Goal: Task Accomplishment & Management: Manage account settings

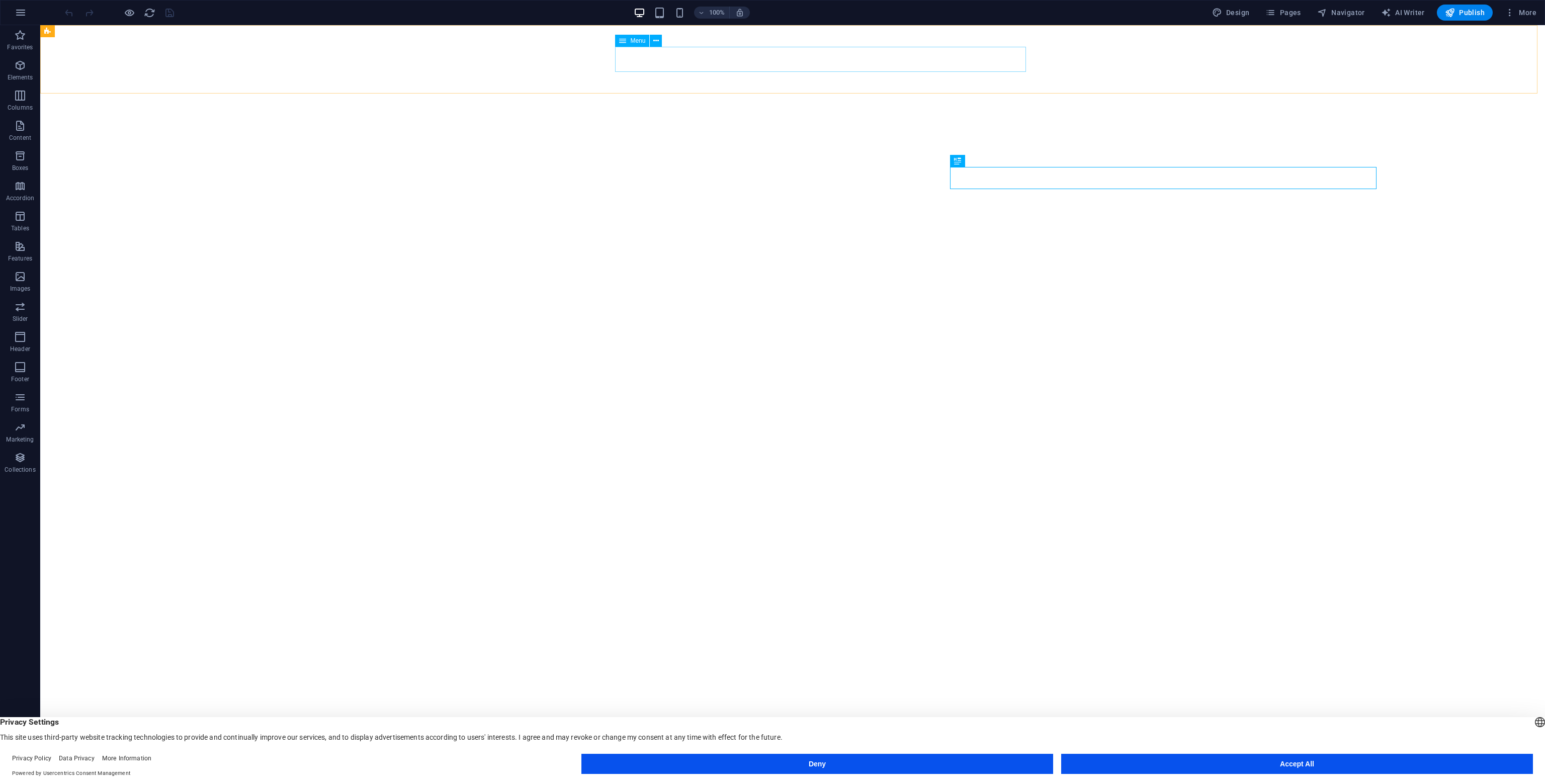
click at [625, 43] on div "Menu" at bounding box center [632, 40] width 35 height 12
click at [654, 41] on icon at bounding box center [656, 40] width 6 height 10
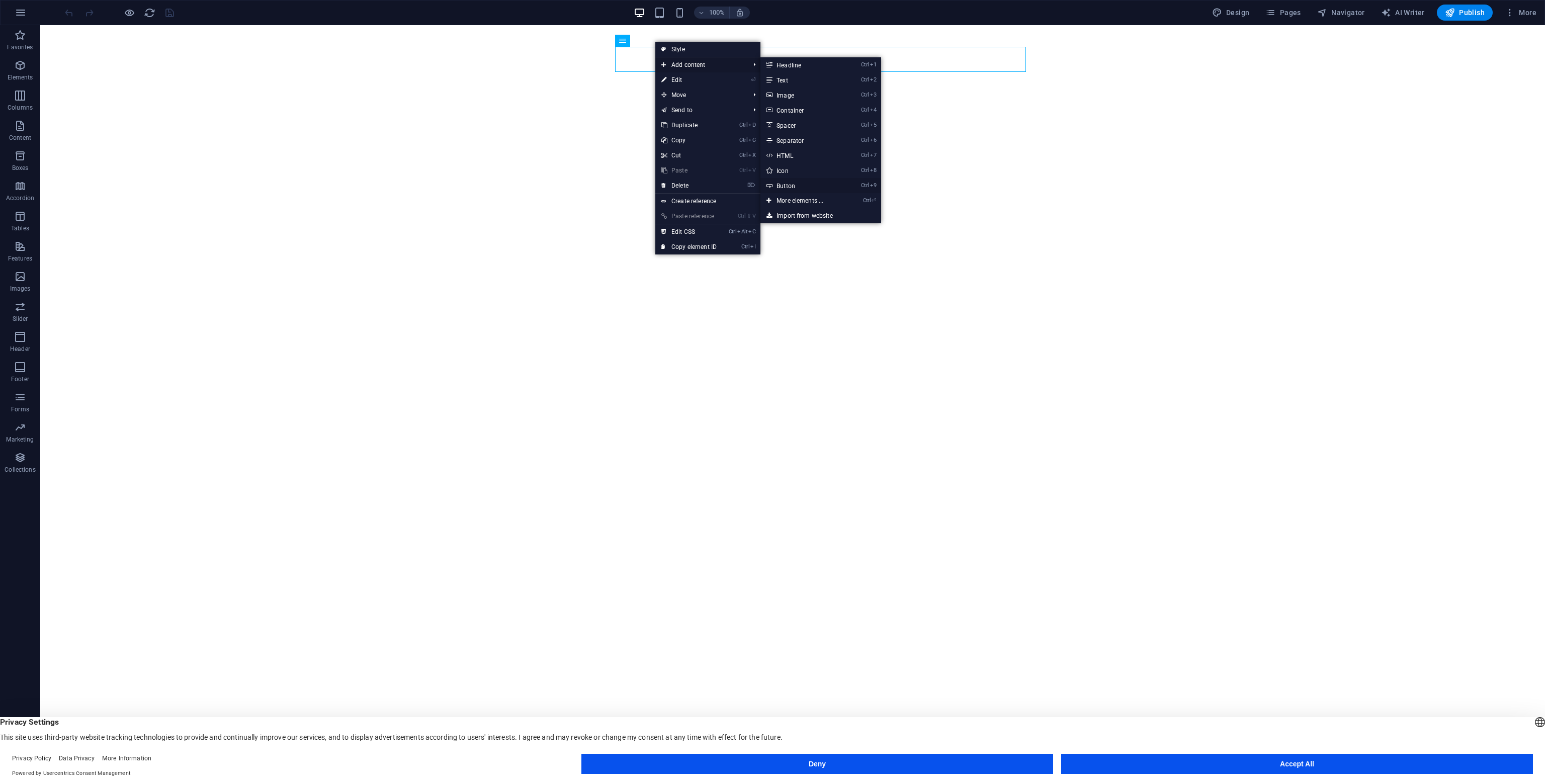
click at [810, 185] on link "Ctrl 9 Button" at bounding box center [801, 185] width 83 height 15
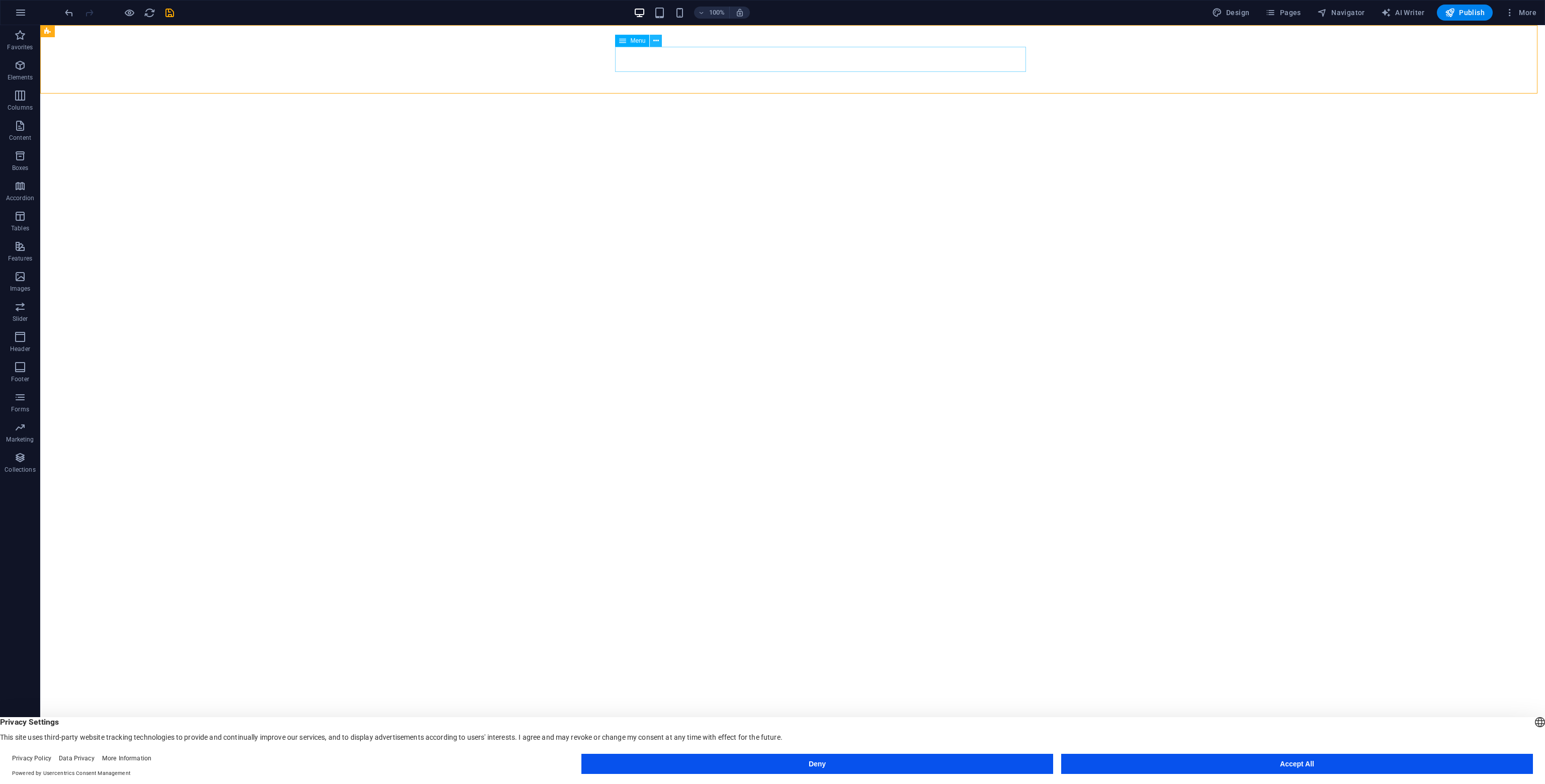
click at [661, 43] on button at bounding box center [655, 40] width 12 height 12
click at [632, 44] on div "Menu" at bounding box center [632, 40] width 35 height 12
click at [633, 39] on span "Menu" at bounding box center [637, 41] width 15 height 6
select select
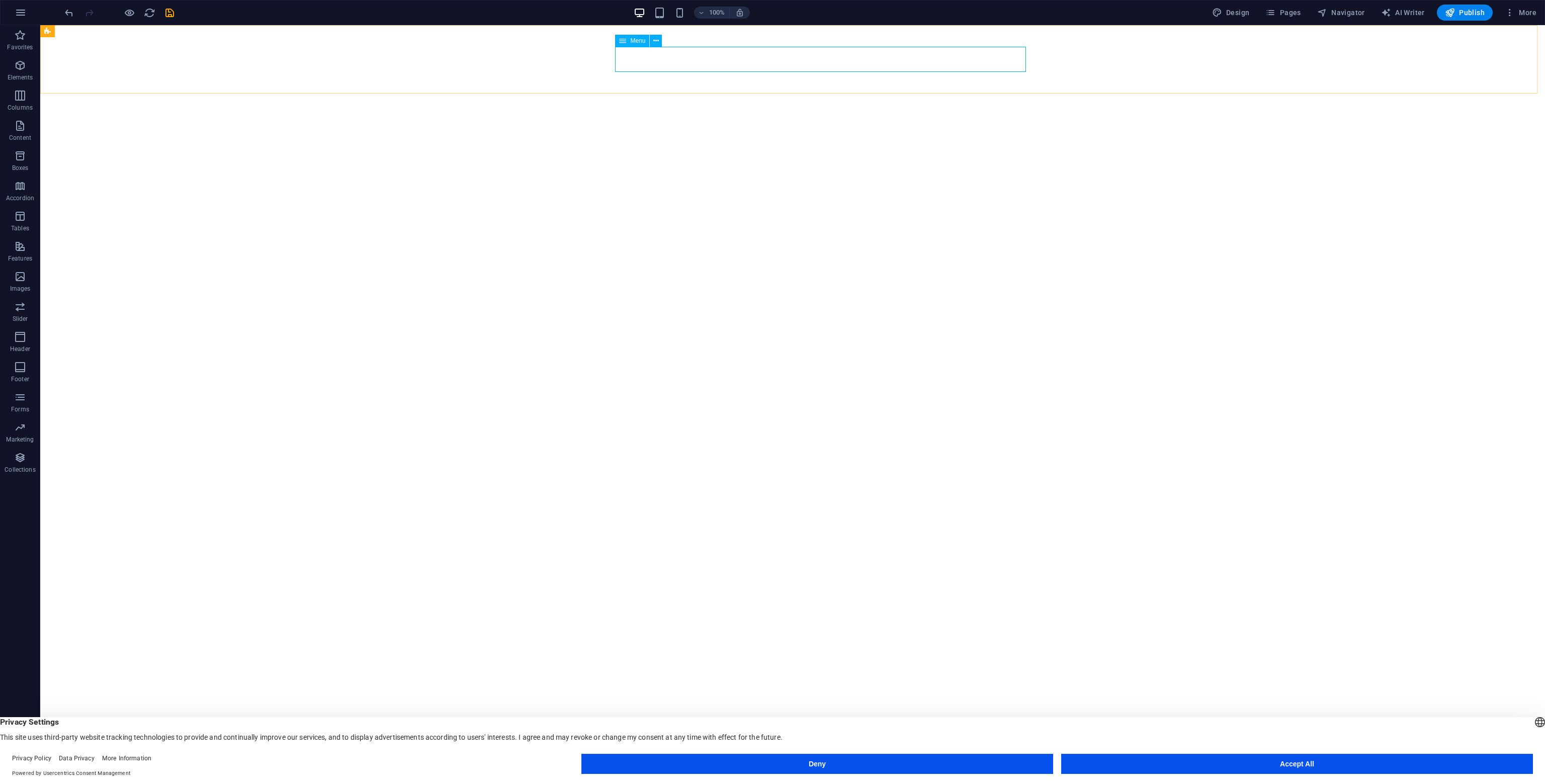
select select "3"
select select
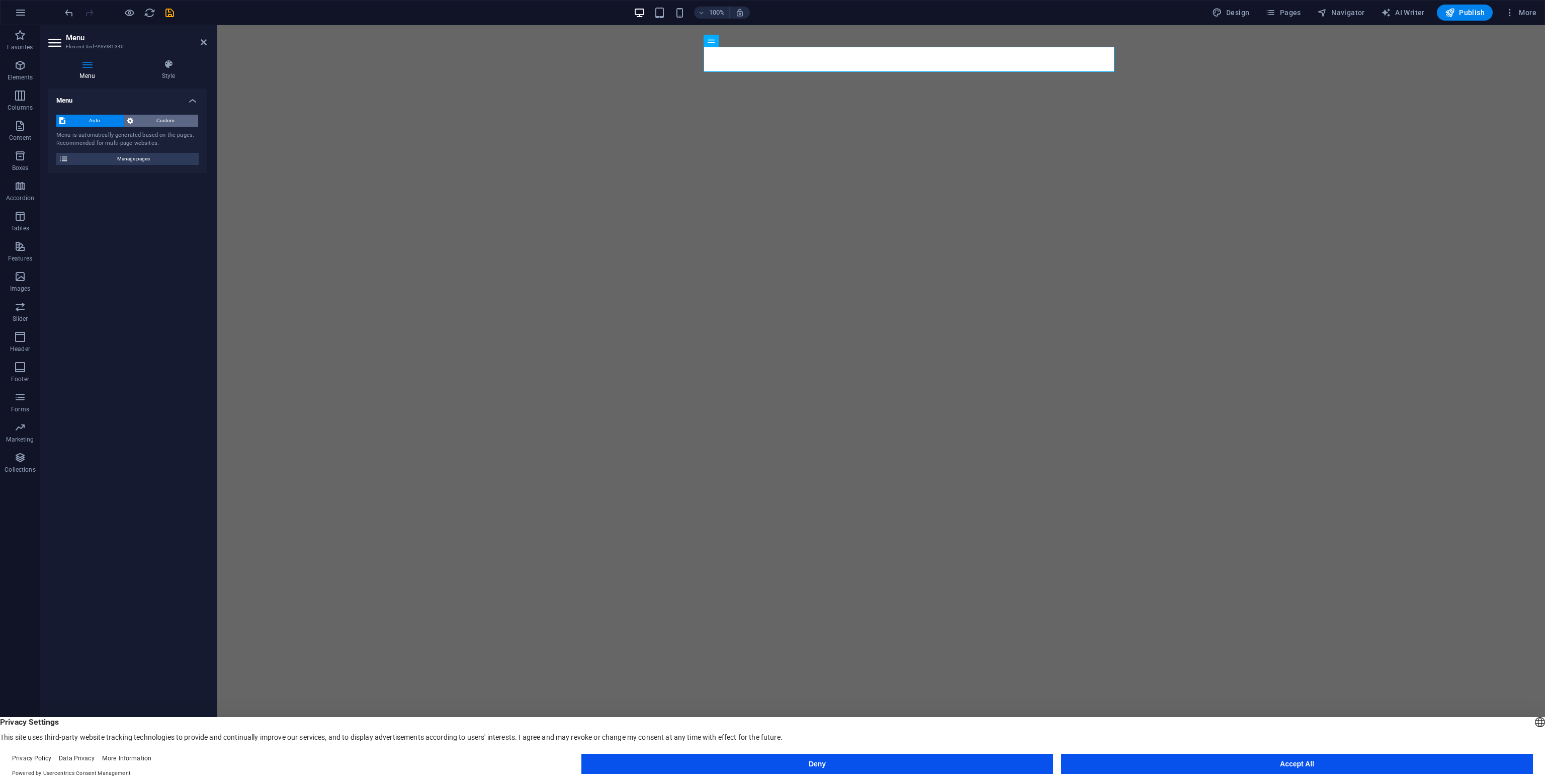
click at [167, 120] on span "Custom" at bounding box center [166, 120] width 59 height 12
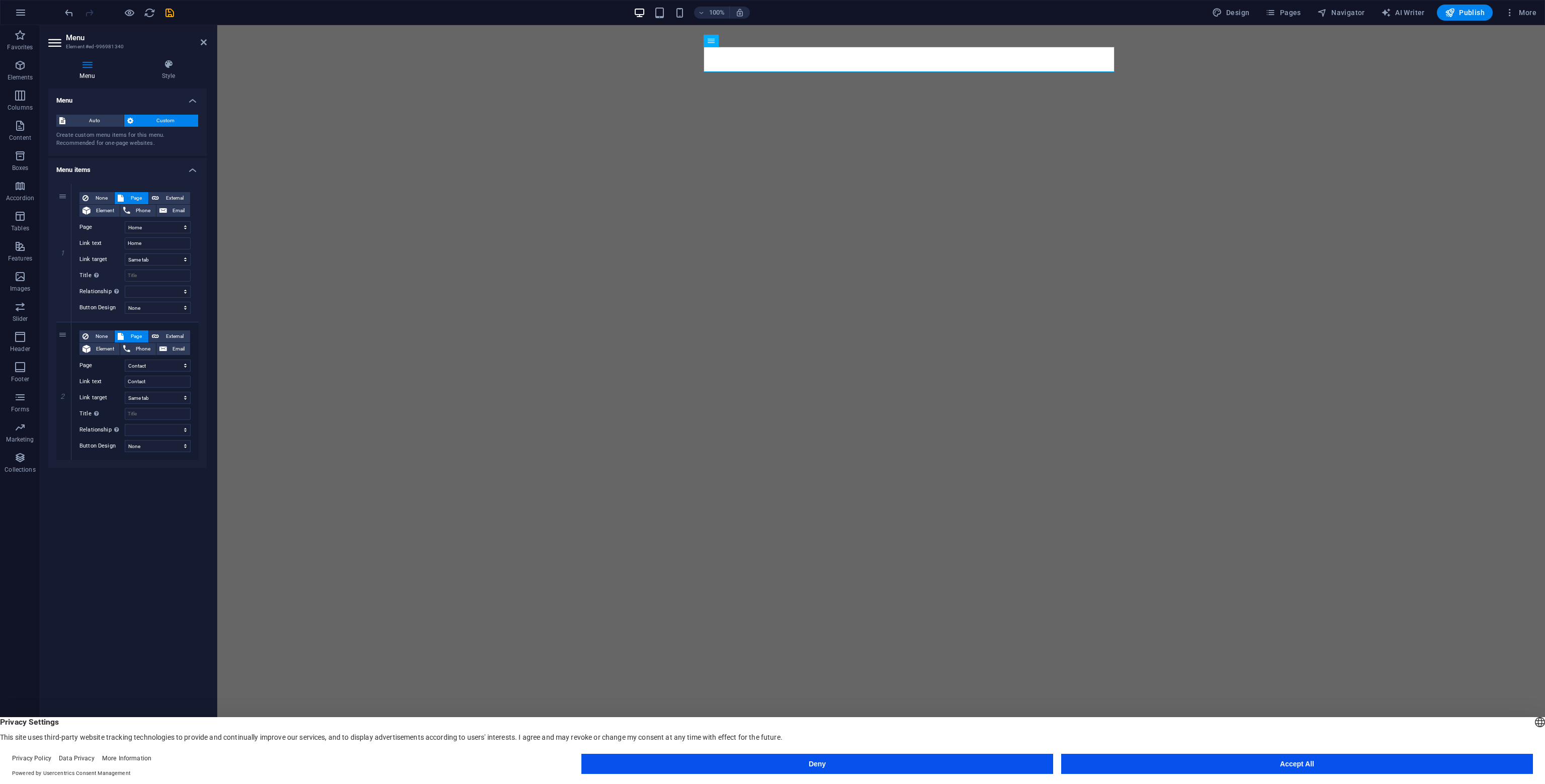
click at [143, 142] on div "Create custom menu items for this menu. Recommended for one-page websites." at bounding box center [127, 140] width 142 height 17
click at [64, 454] on link at bounding box center [63, 460] width 12 height 12
select select
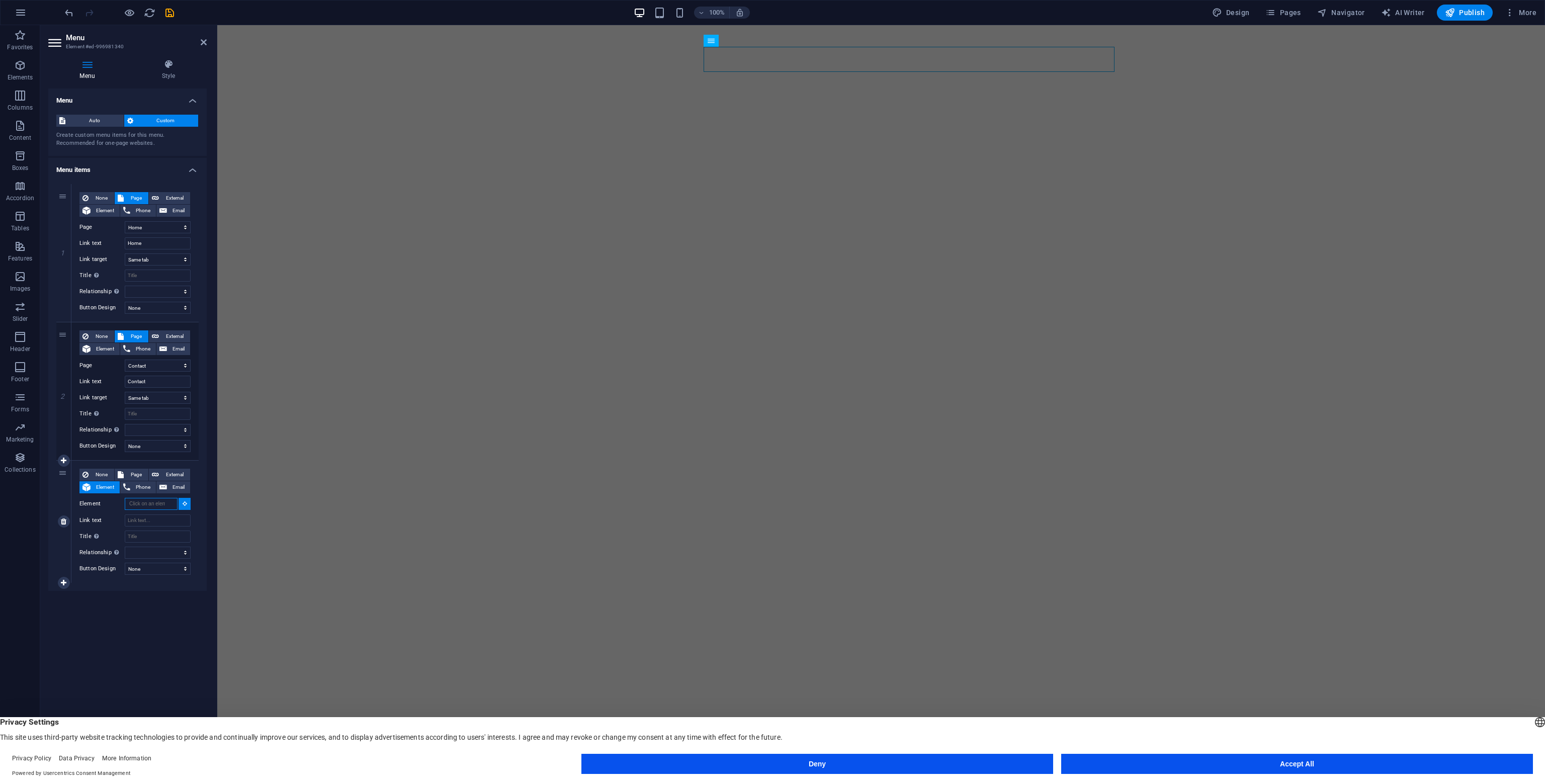
click at [167, 504] on input "Element" at bounding box center [151, 503] width 53 height 12
type input "button"
select select
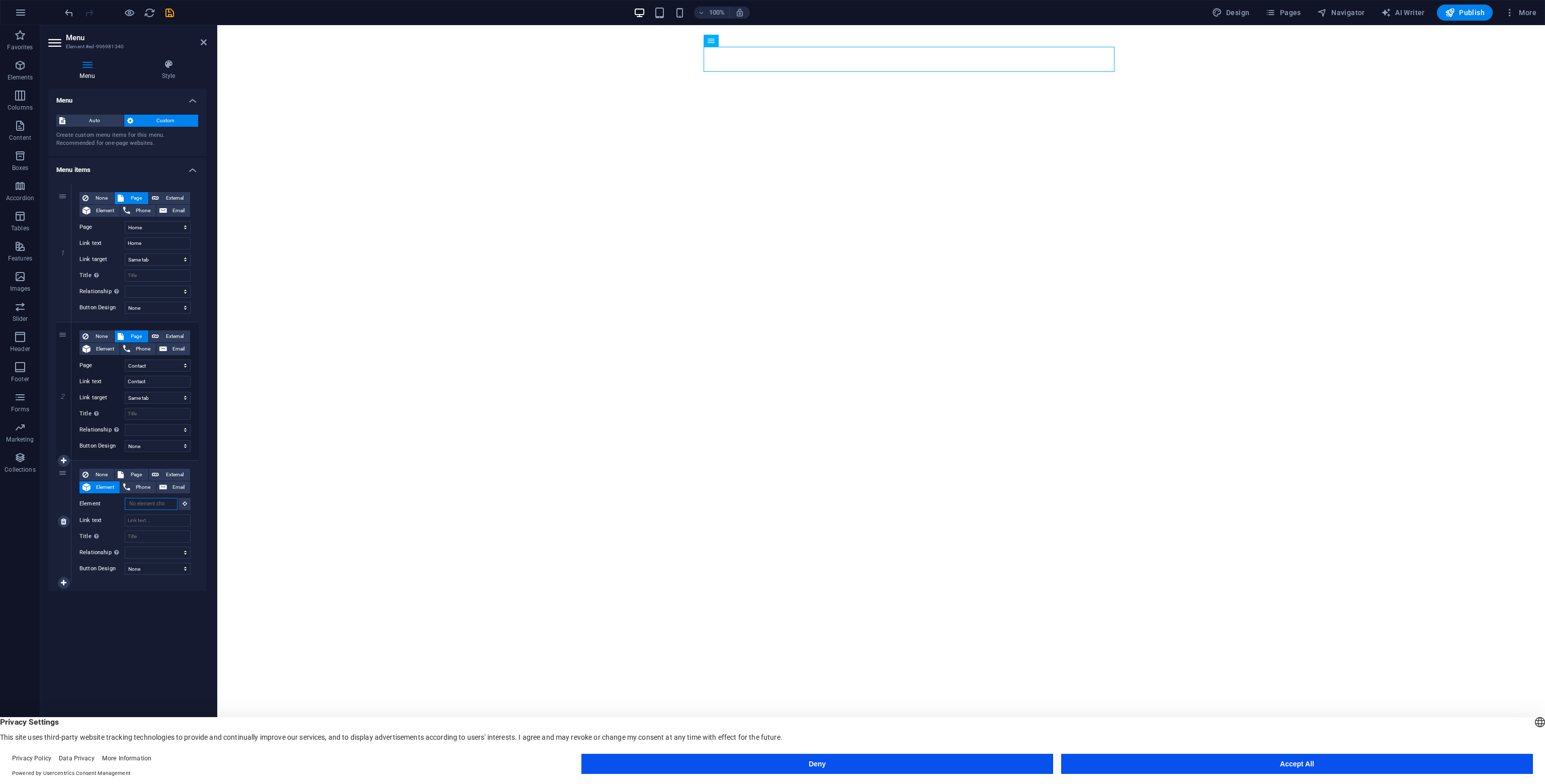
click at [167, 502] on input "Element" at bounding box center [151, 503] width 53 height 12
type input "button"
select select
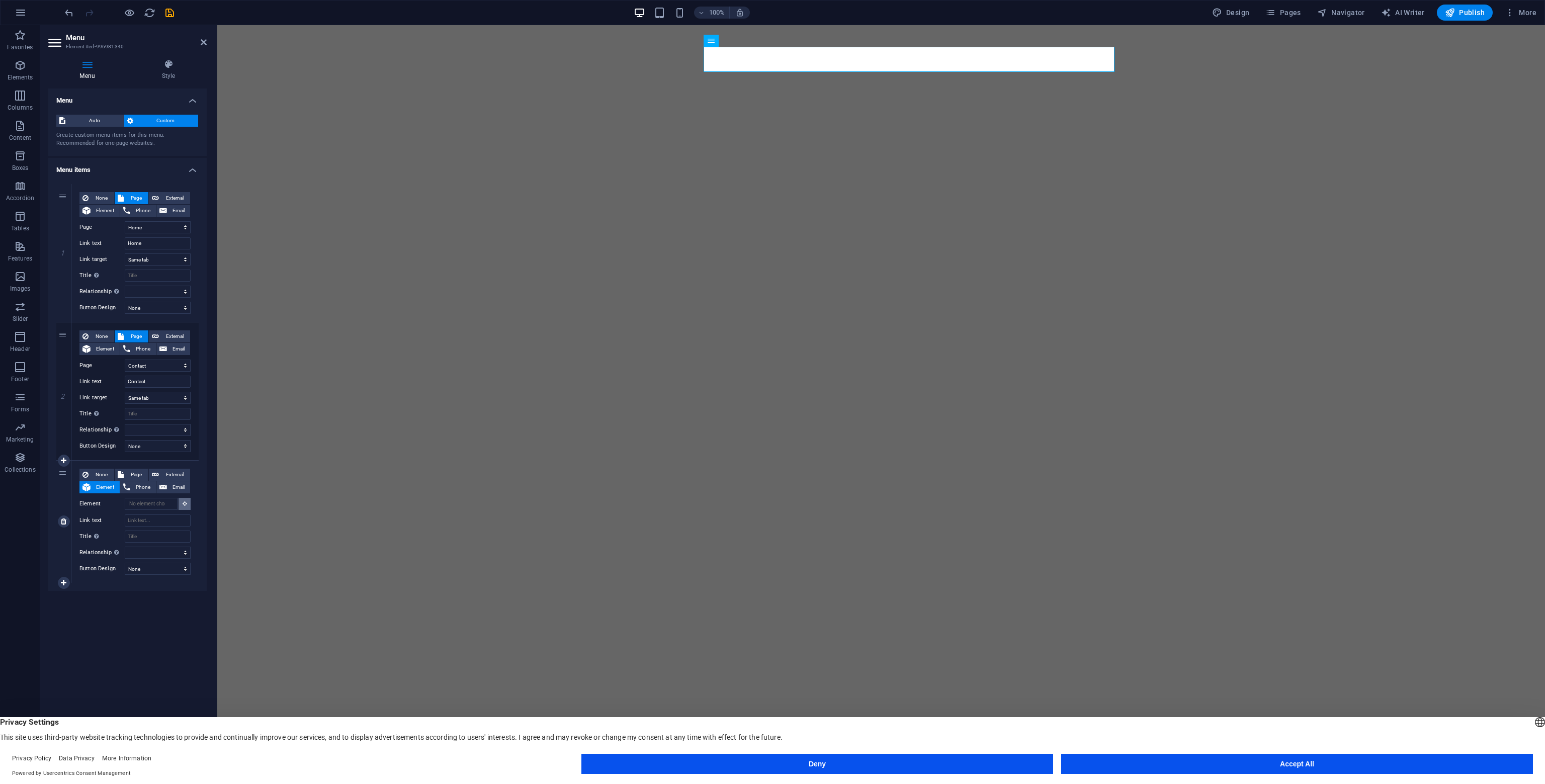
click at [181, 502] on button at bounding box center [184, 503] width 12 height 12
click at [186, 504] on button at bounding box center [184, 503] width 12 height 12
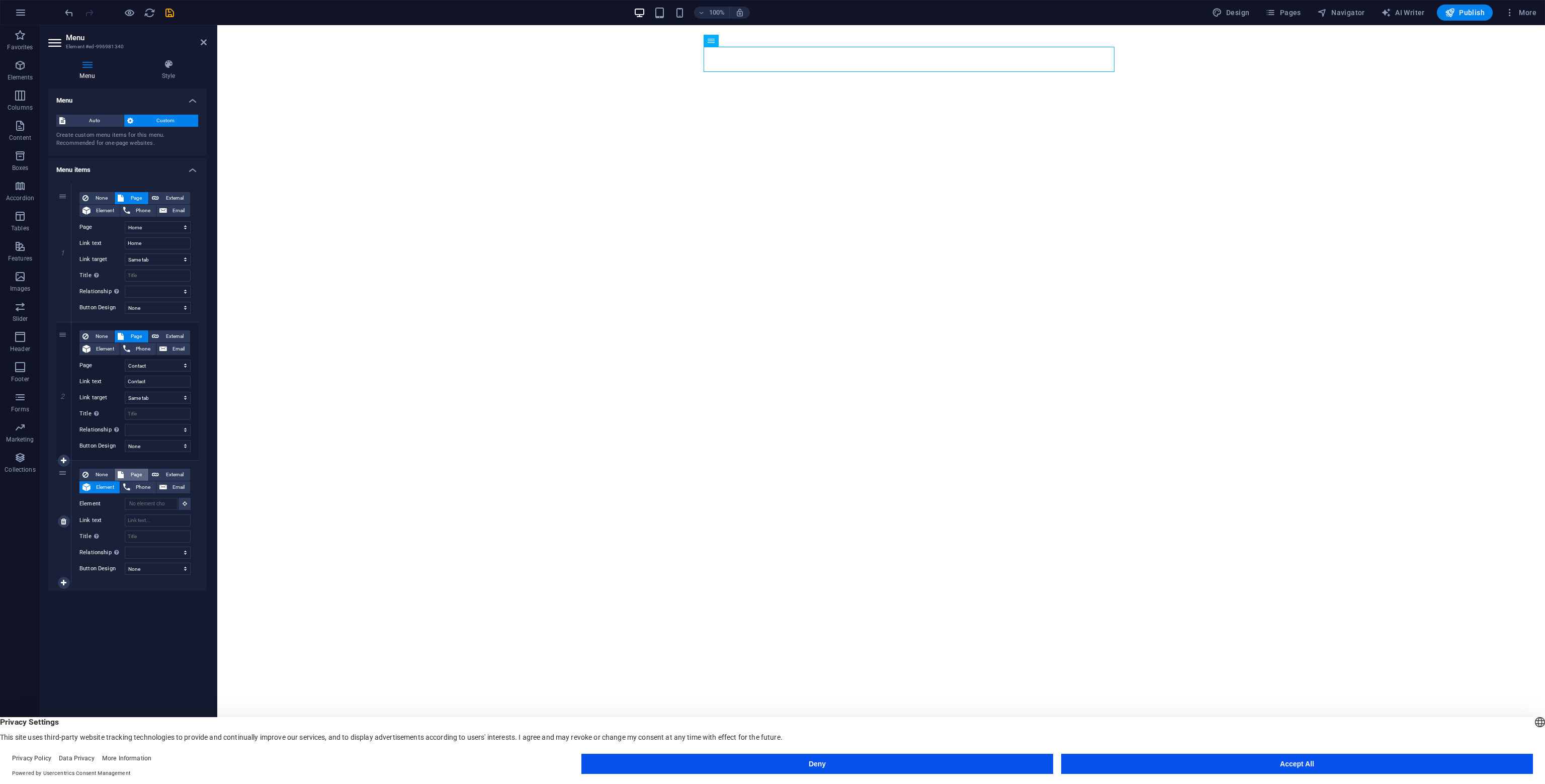
click at [128, 472] on span "Page" at bounding box center [136, 474] width 18 height 12
select select
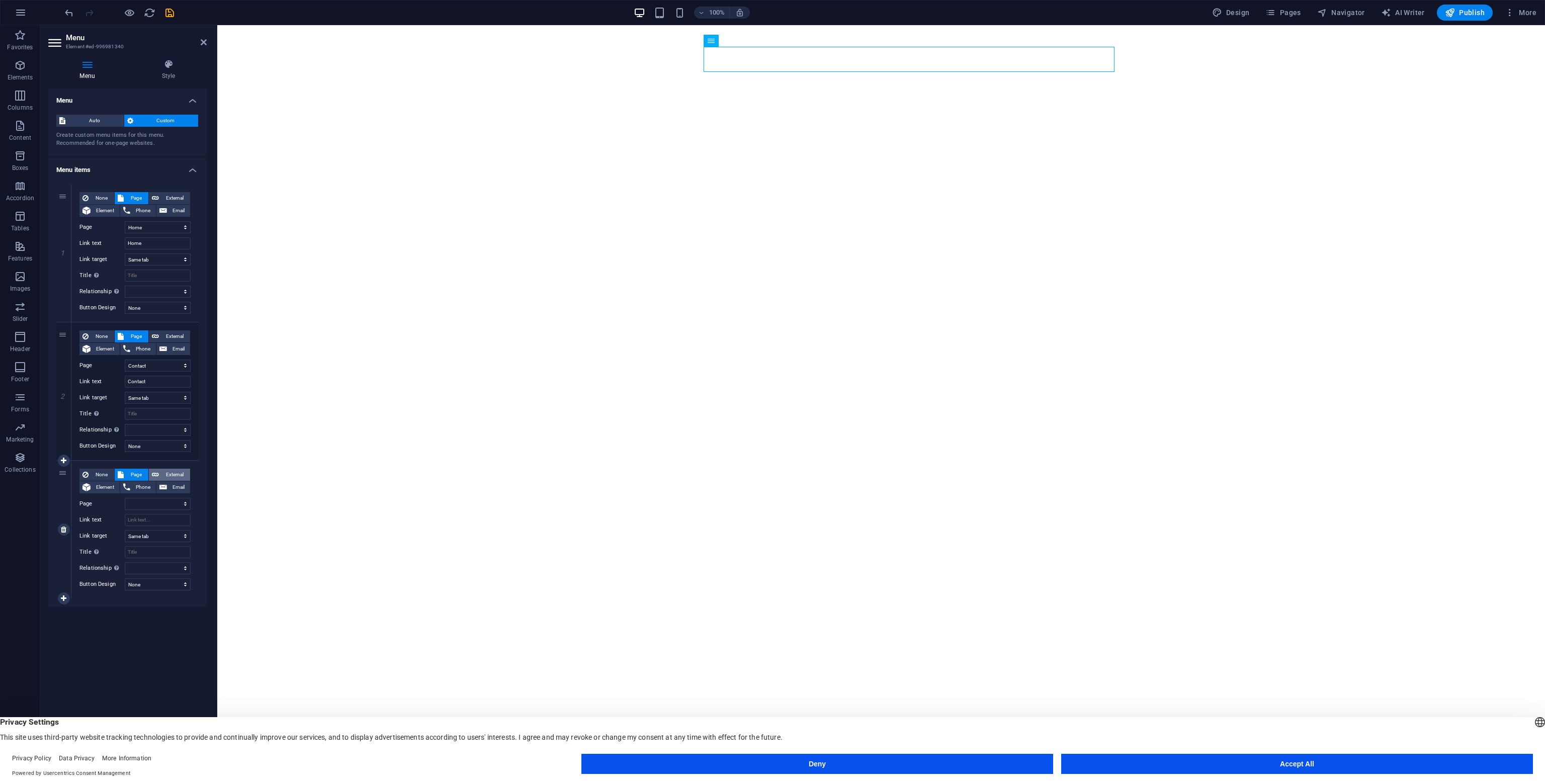
click at [174, 474] on span "External" at bounding box center [174, 474] width 25 height 12
select select
select select "blank"
select select
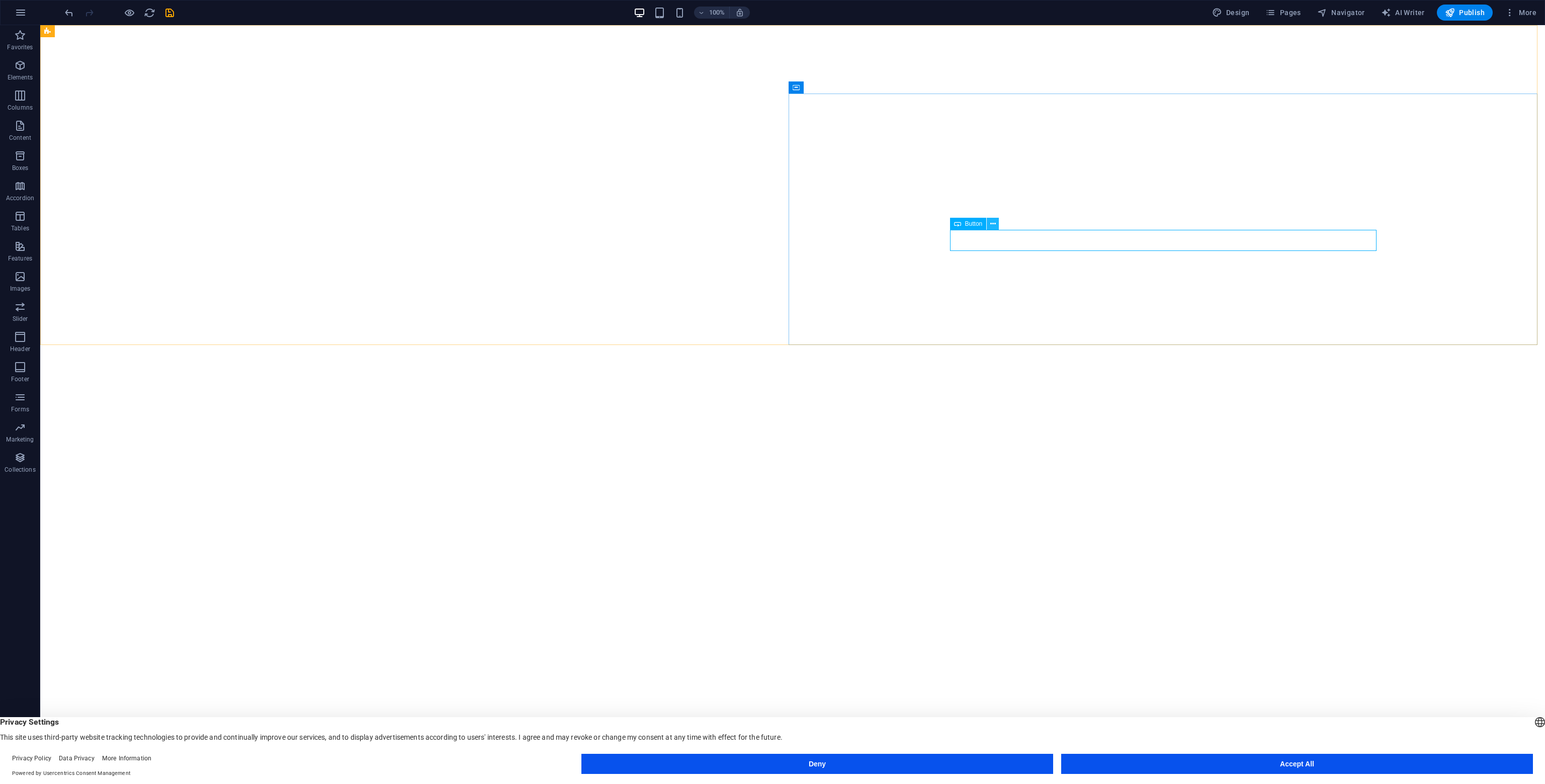
click at [992, 225] on icon at bounding box center [993, 224] width 6 height 10
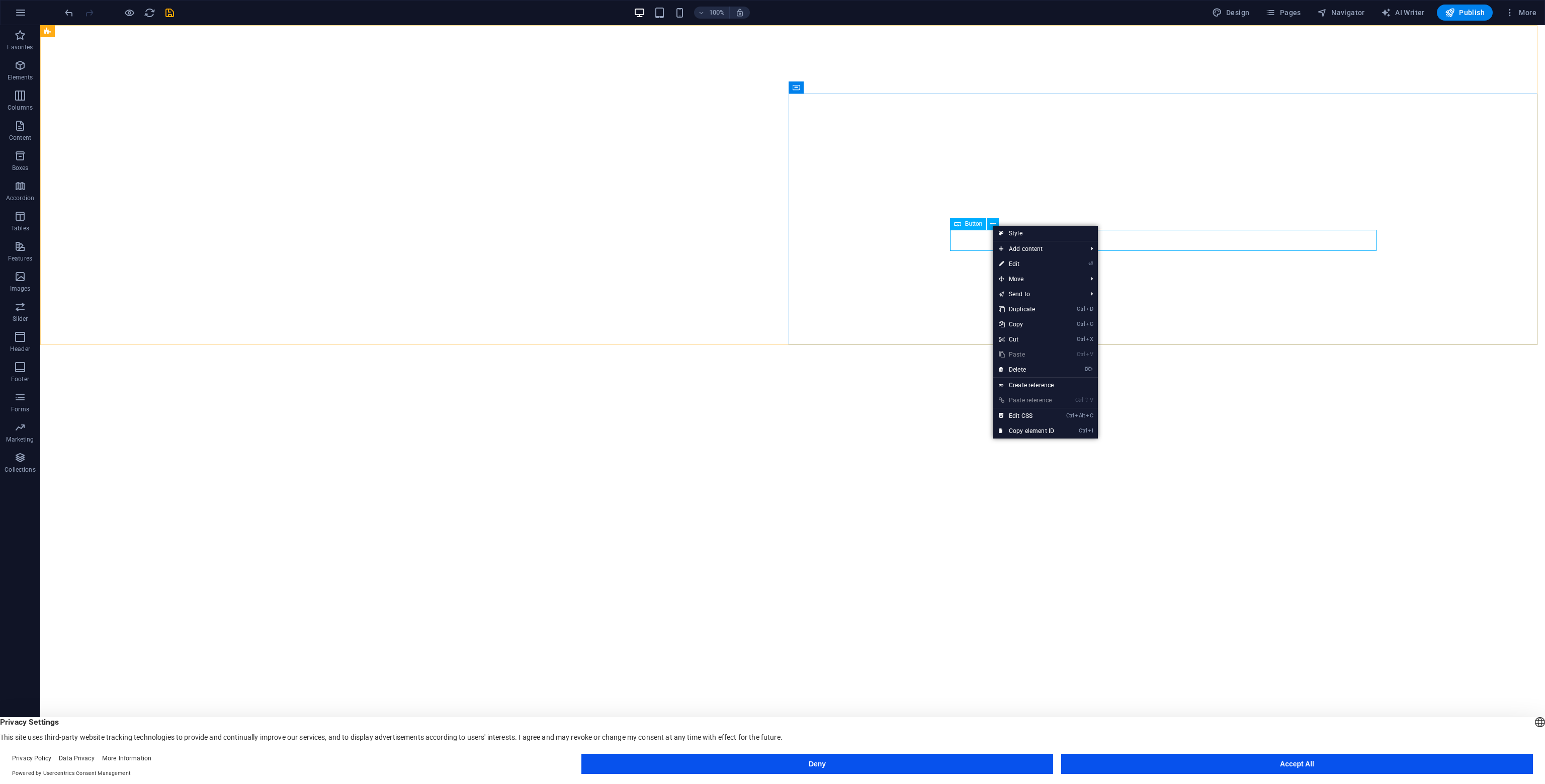
click at [971, 224] on span "Button" at bounding box center [974, 224] width 18 height 6
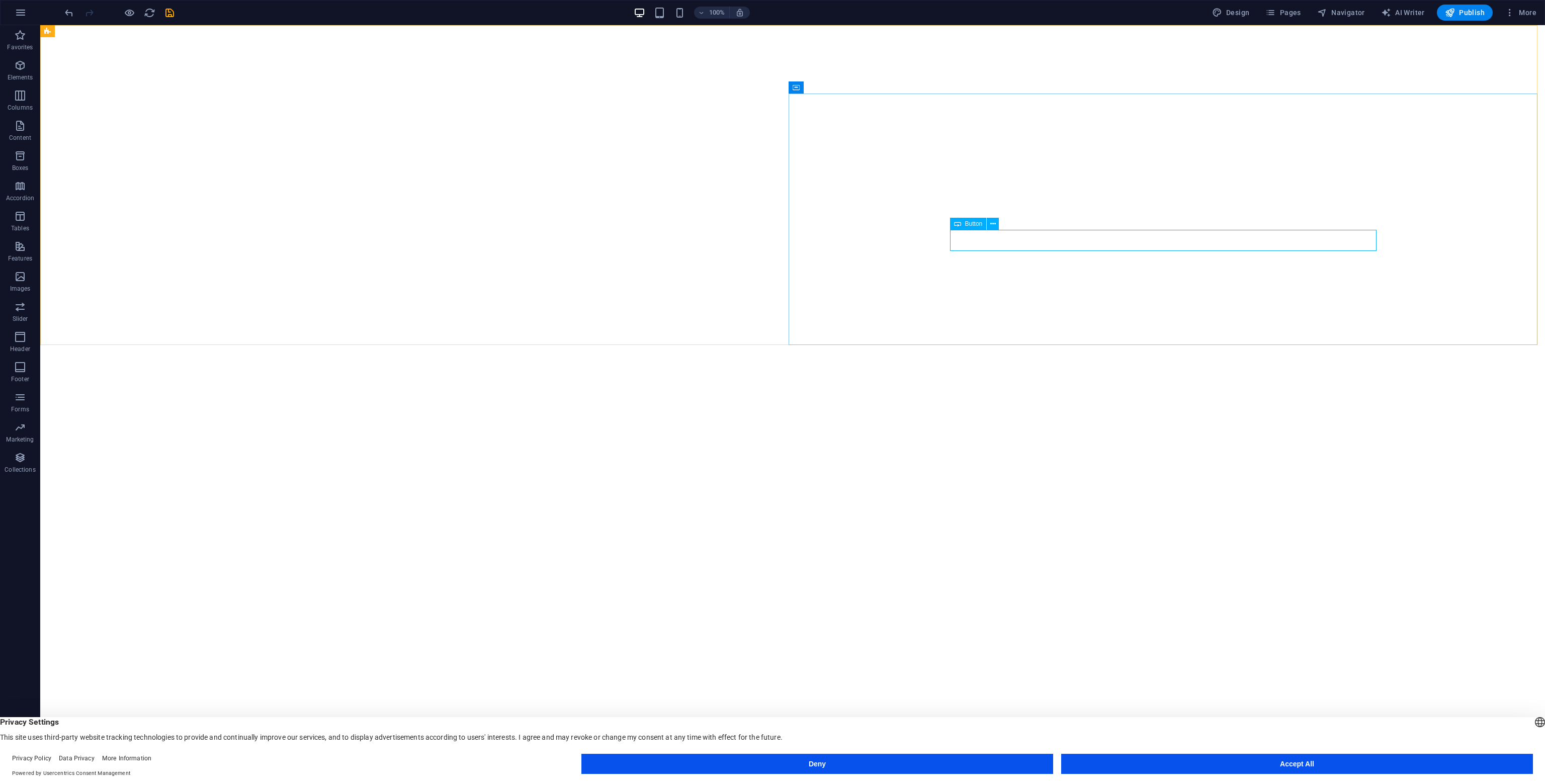
click at [970, 224] on span "Button" at bounding box center [974, 224] width 18 height 6
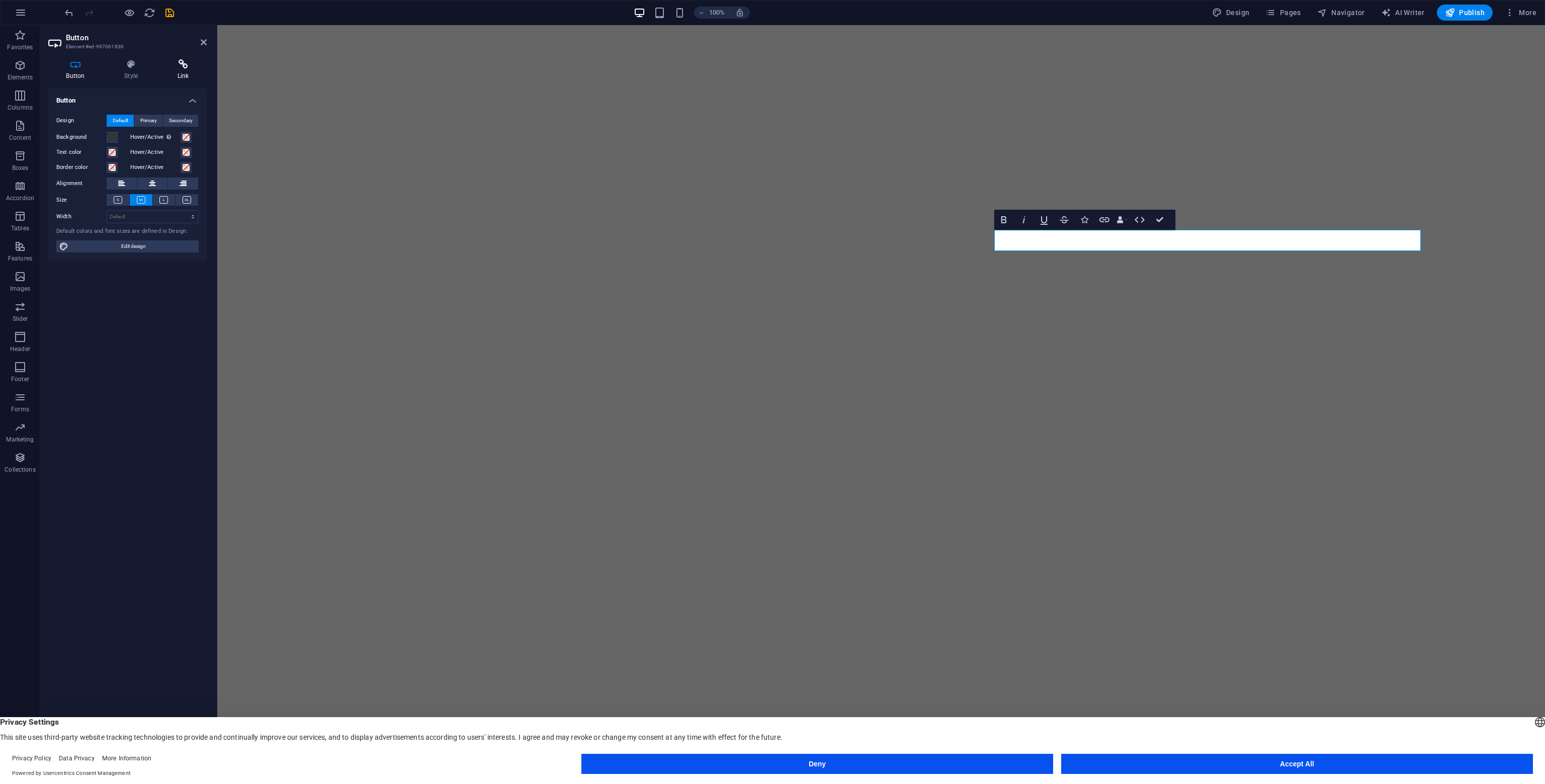
click at [184, 72] on h4 "Link" at bounding box center [183, 70] width 47 height 21
click at [144, 148] on input "[URL][DOMAIN_NAME]" at bounding box center [152, 149] width 92 height 12
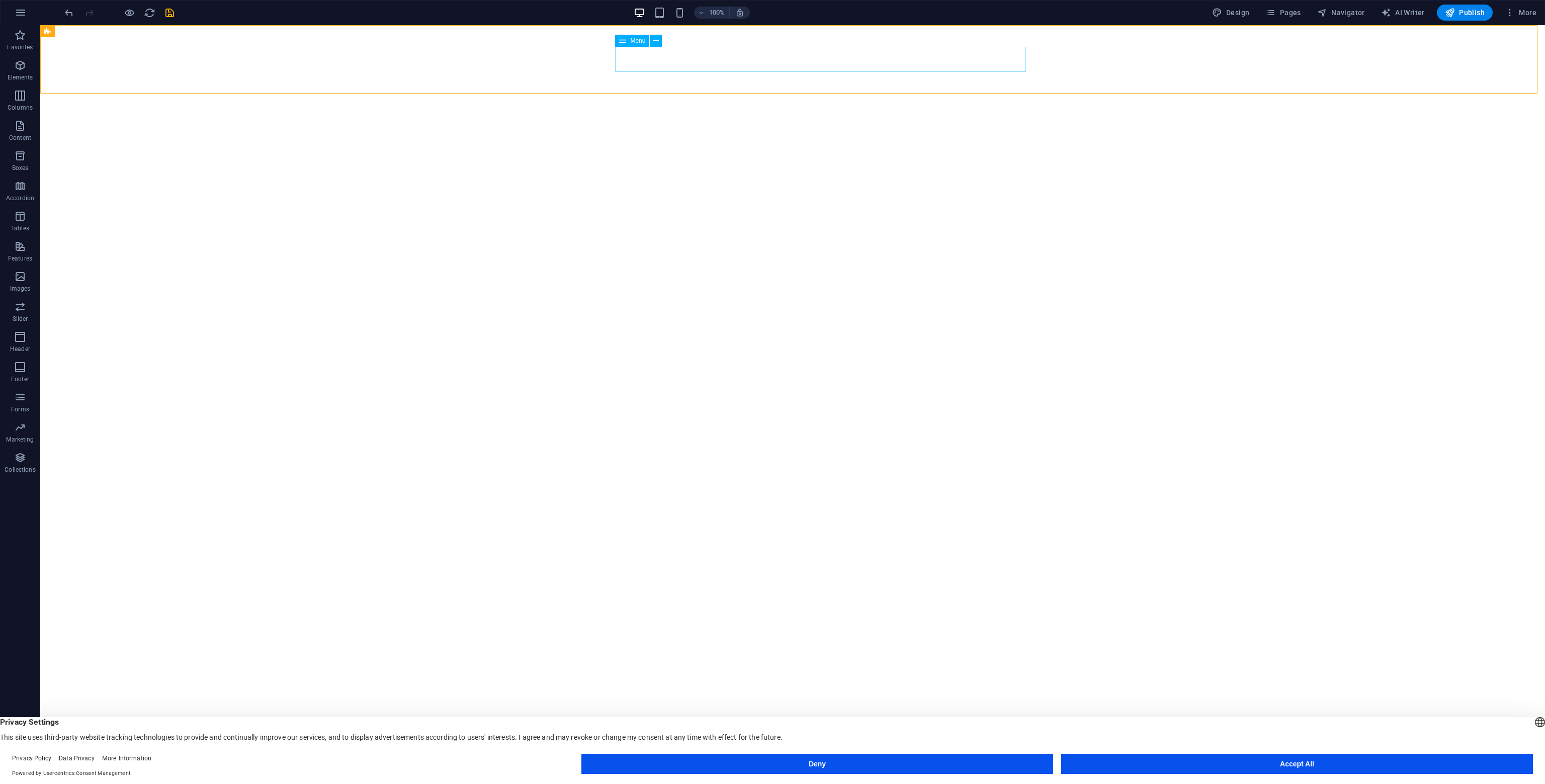
click at [628, 42] on div "Menu" at bounding box center [632, 40] width 35 height 12
select select
select select "3"
select select
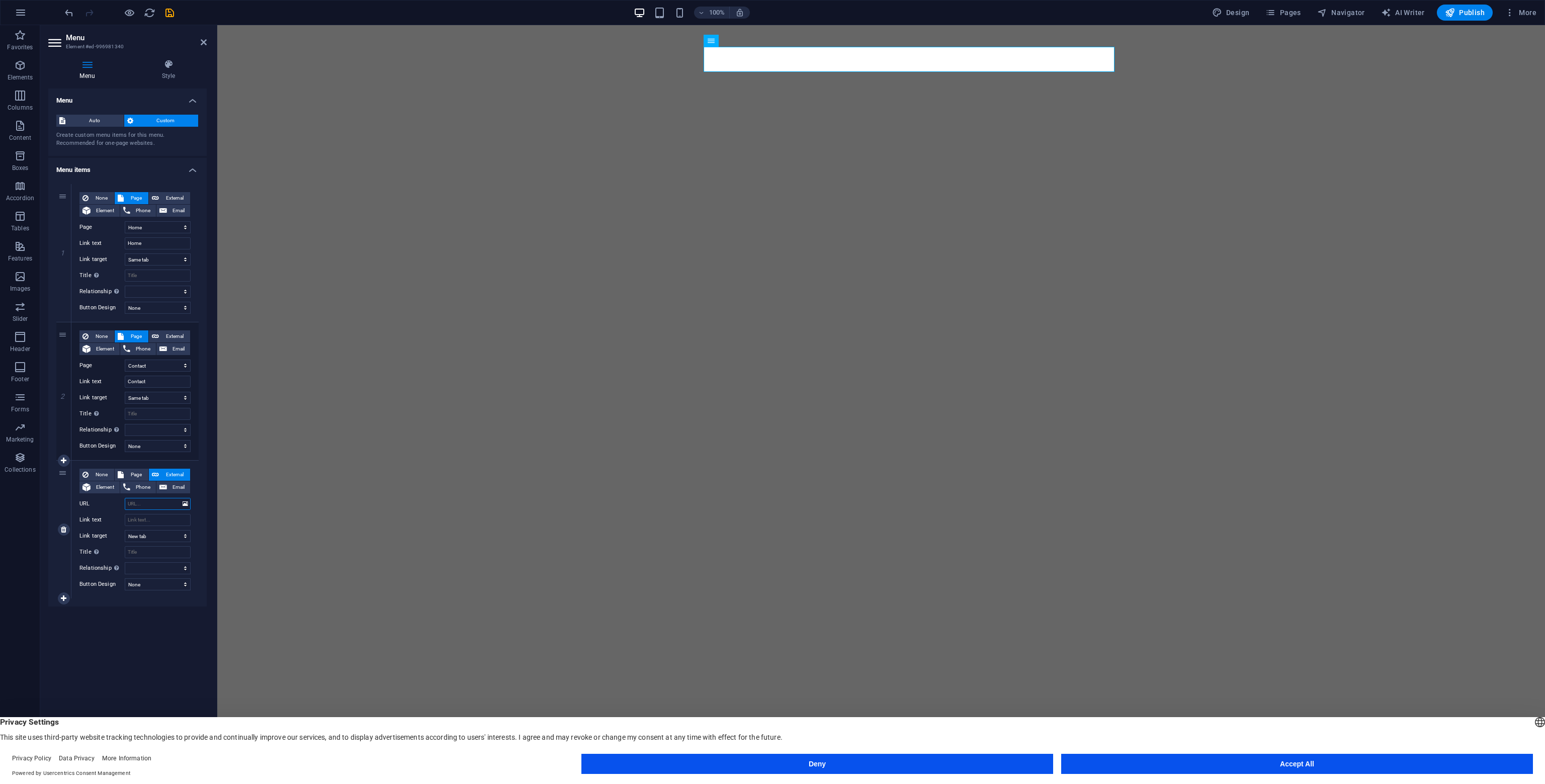
click at [152, 506] on input "URL" at bounding box center [157, 503] width 66 height 12
paste input "[URL][DOMAIN_NAME]"
type input "[URL][DOMAIN_NAME]"
select select
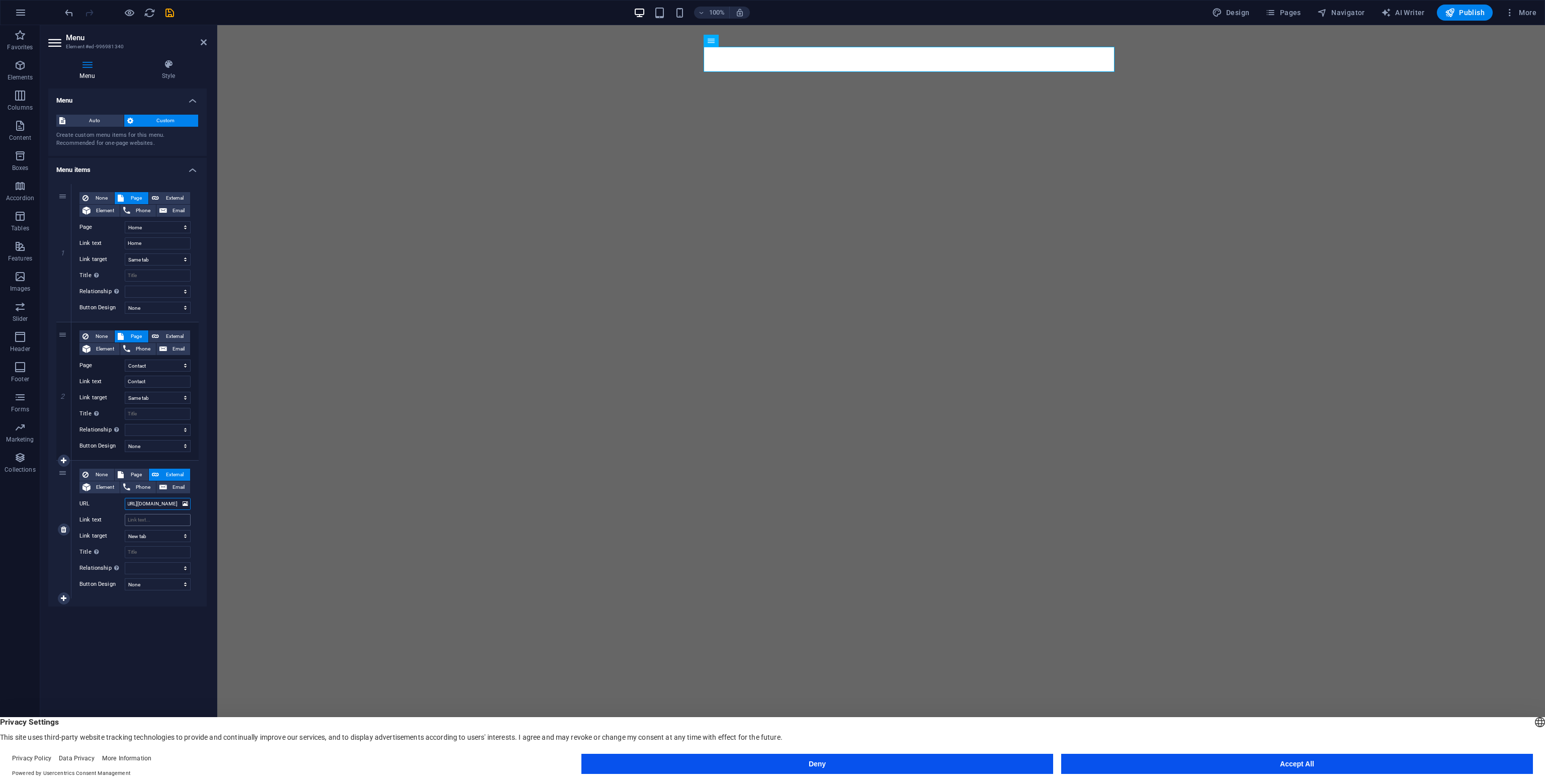
select select
type input "[URL][DOMAIN_NAME]"
click at [152, 554] on input "Title Additional link description, should not be the same as the link text. The…" at bounding box center [157, 551] width 66 height 12
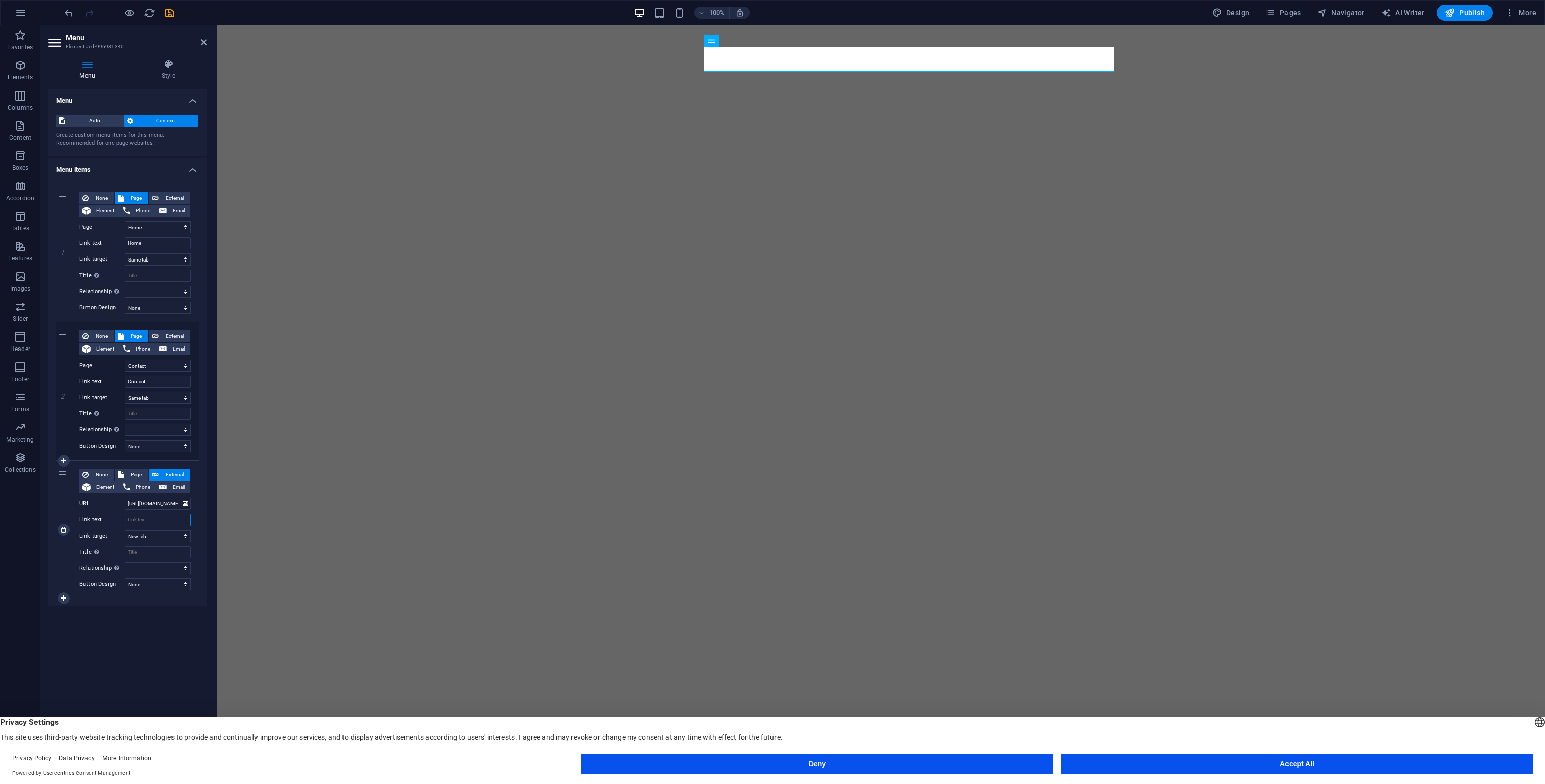
click at [164, 522] on input "Link text" at bounding box center [157, 519] width 66 height 12
type input "Maak een afspraak"
select select
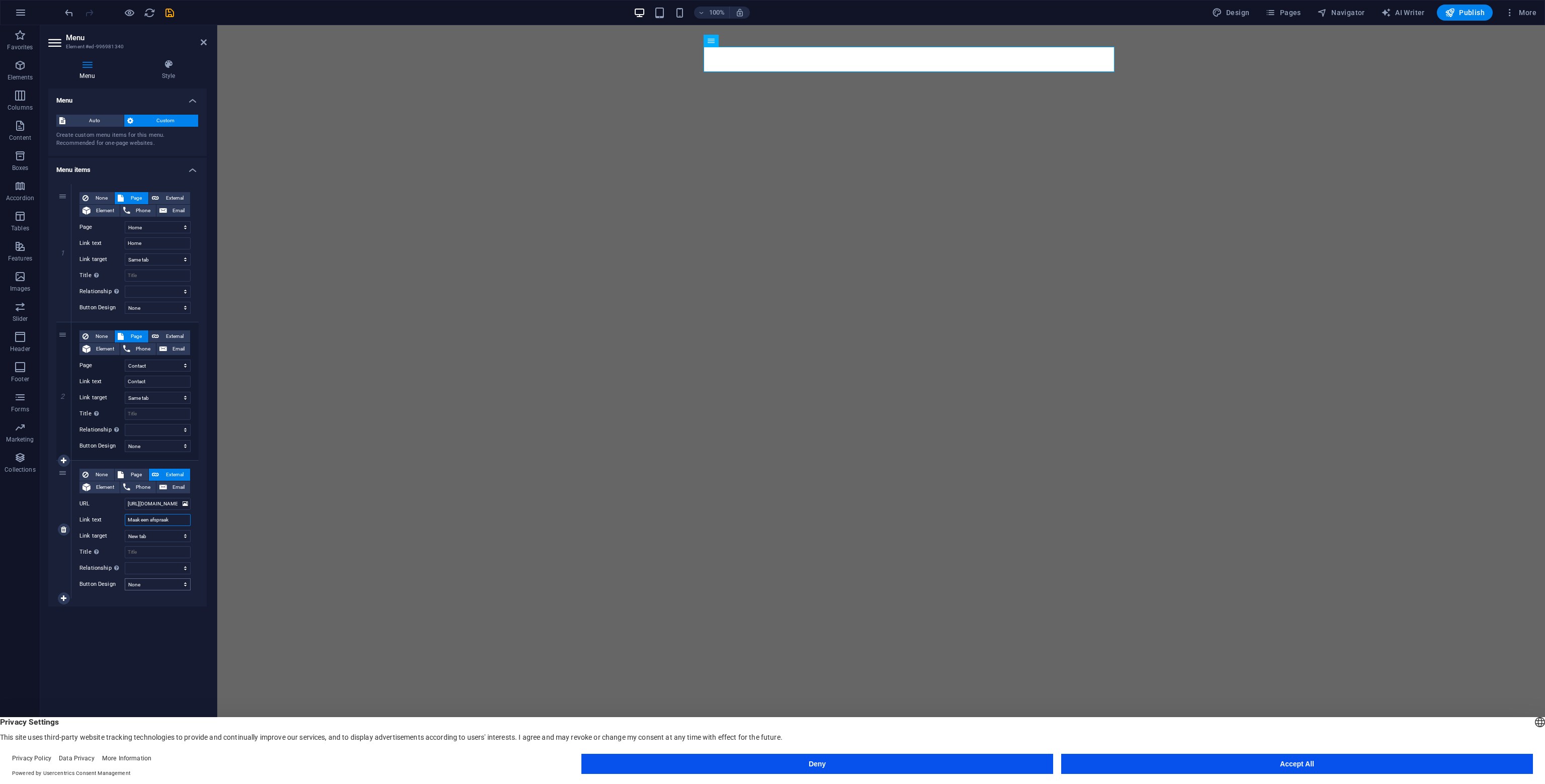
type input "Maak een afspraak"
click at [152, 582] on select "None Default Primary Secondary" at bounding box center [157, 584] width 66 height 12
select select "primary"
click at [124, 579] on select "None Default Primary Secondary" at bounding box center [157, 584] width 66 height 12
select select
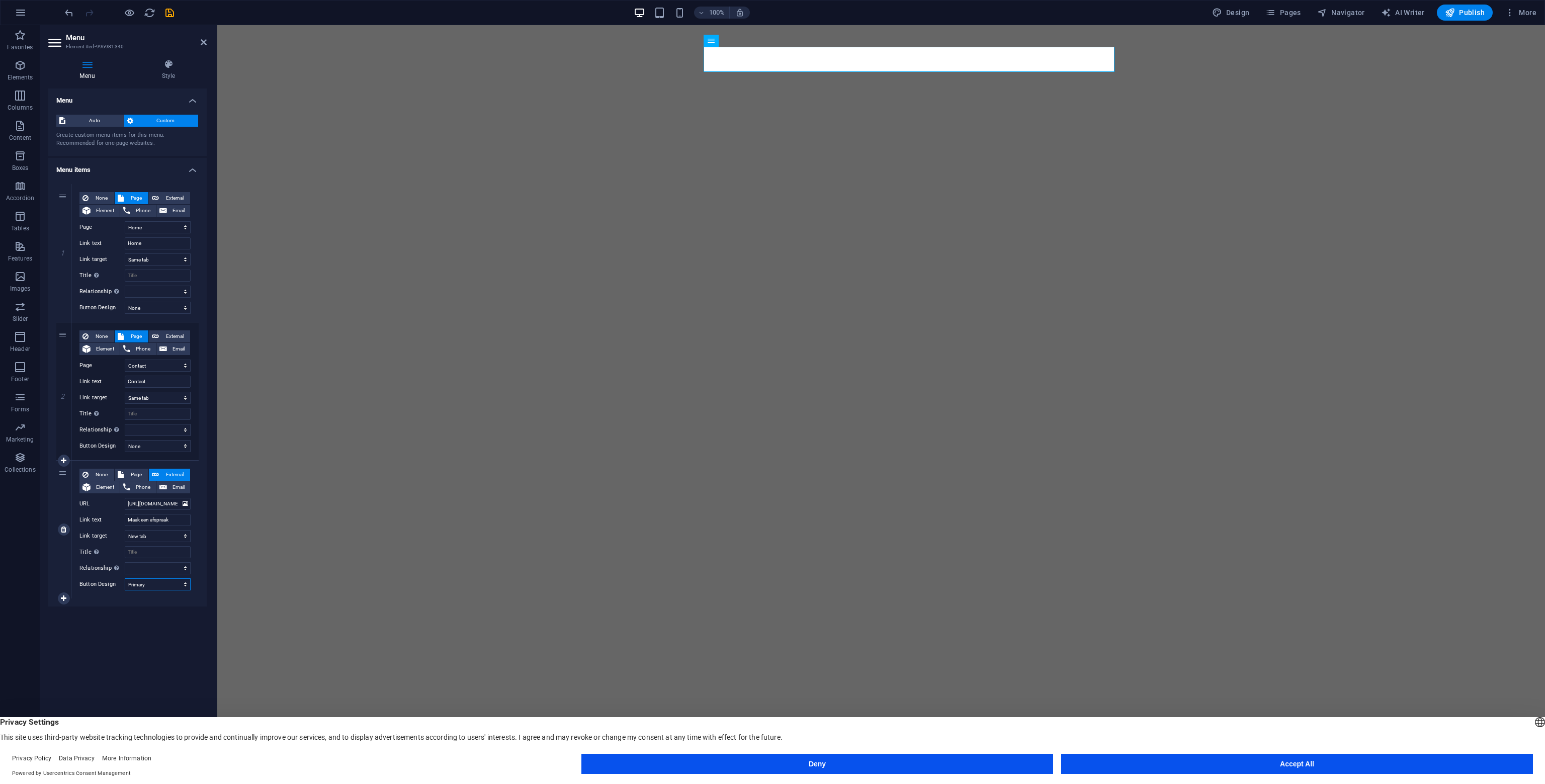
select select
click at [173, 583] on select "None Default Primary Secondary" at bounding box center [157, 584] width 66 height 12
select select "secondary"
click at [124, 579] on select "None Default Primary Secondary" at bounding box center [157, 584] width 66 height 12
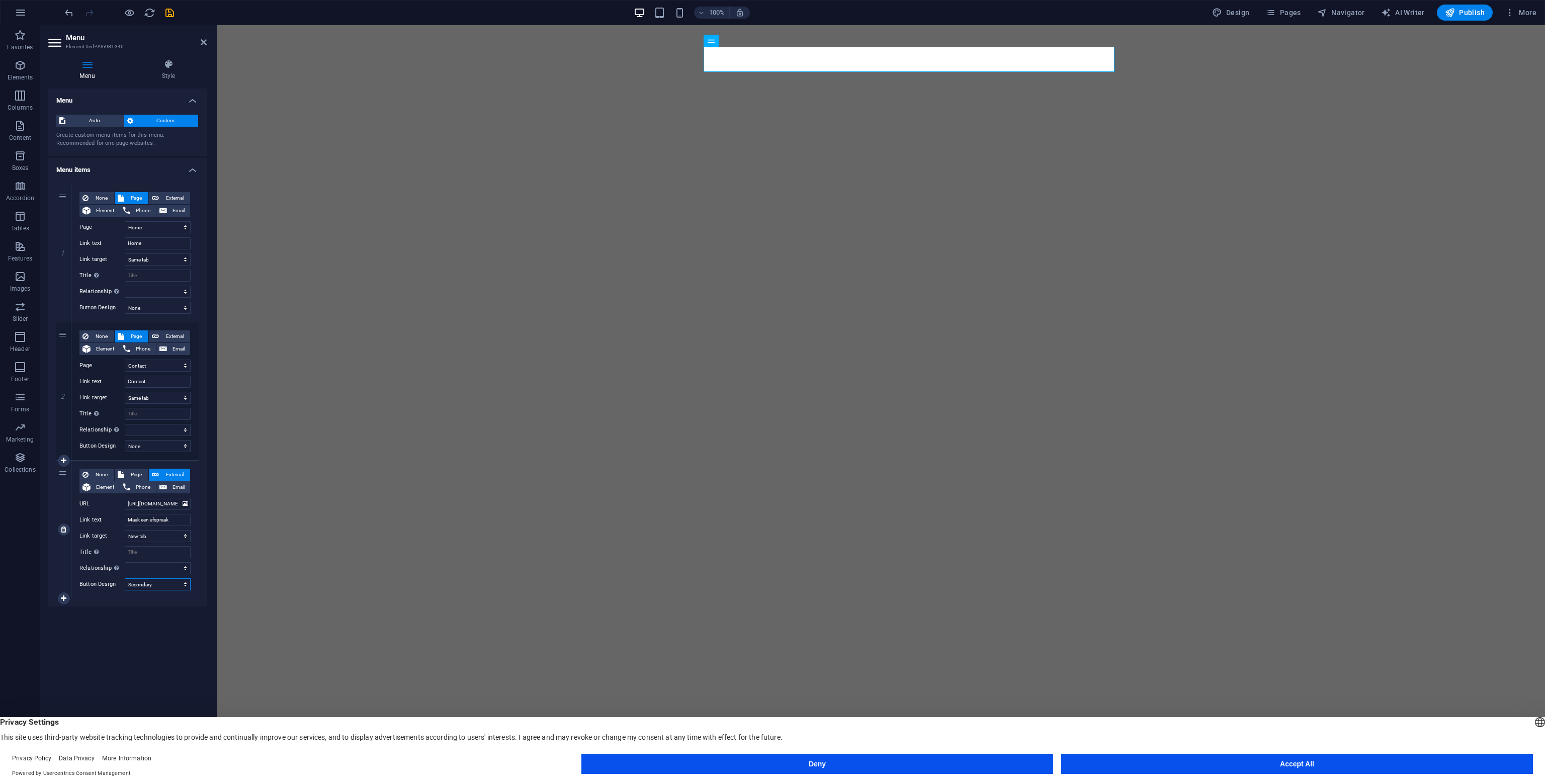
select select
click at [128, 632] on div "Menu Auto Custom Create custom menu items for this menu. Recommended for one-pa…" at bounding box center [127, 424] width 158 height 671
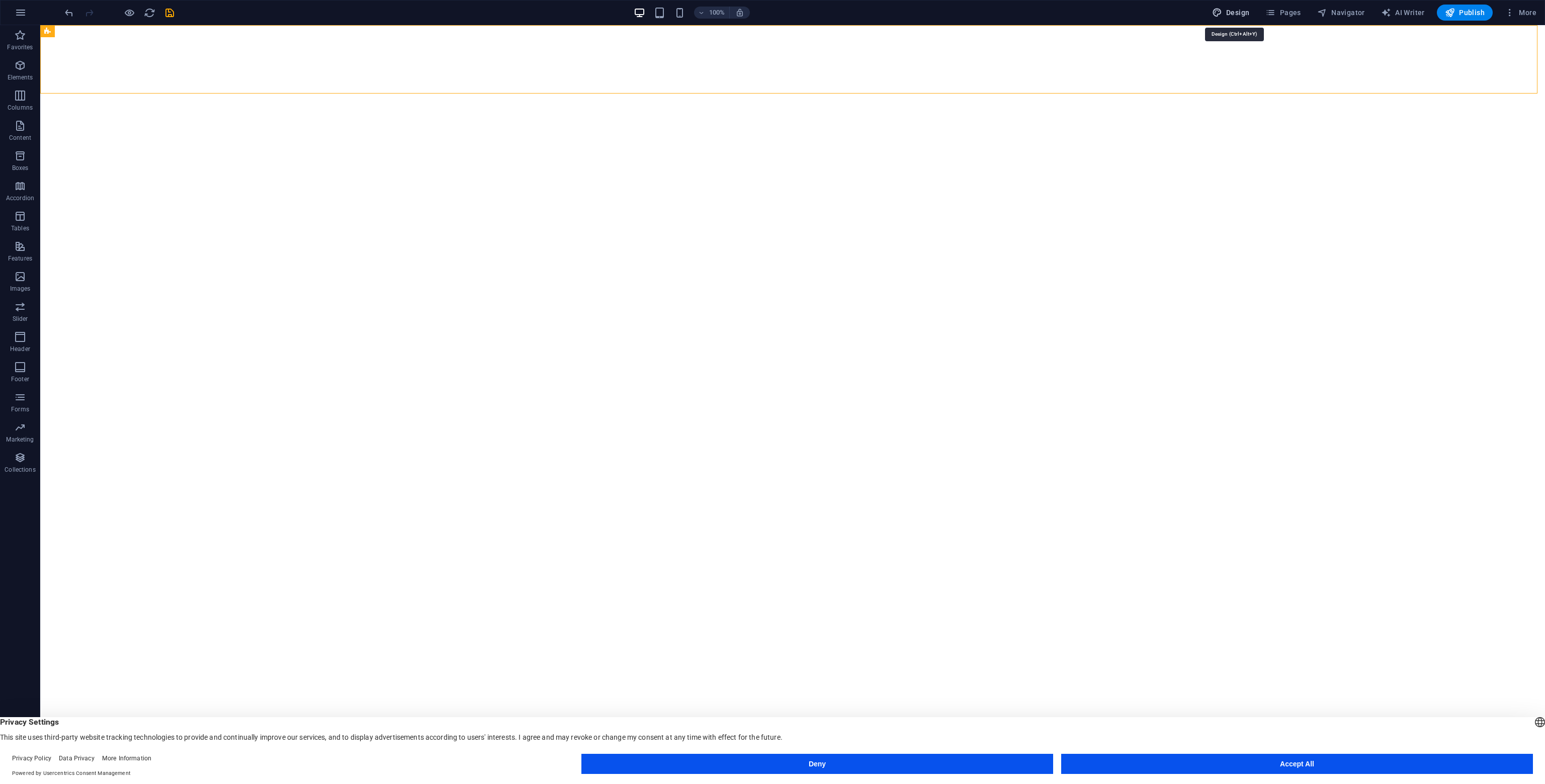
click at [1244, 10] on span "Design" at bounding box center [1230, 12] width 38 height 10
select select "px"
select select "300"
select select "px"
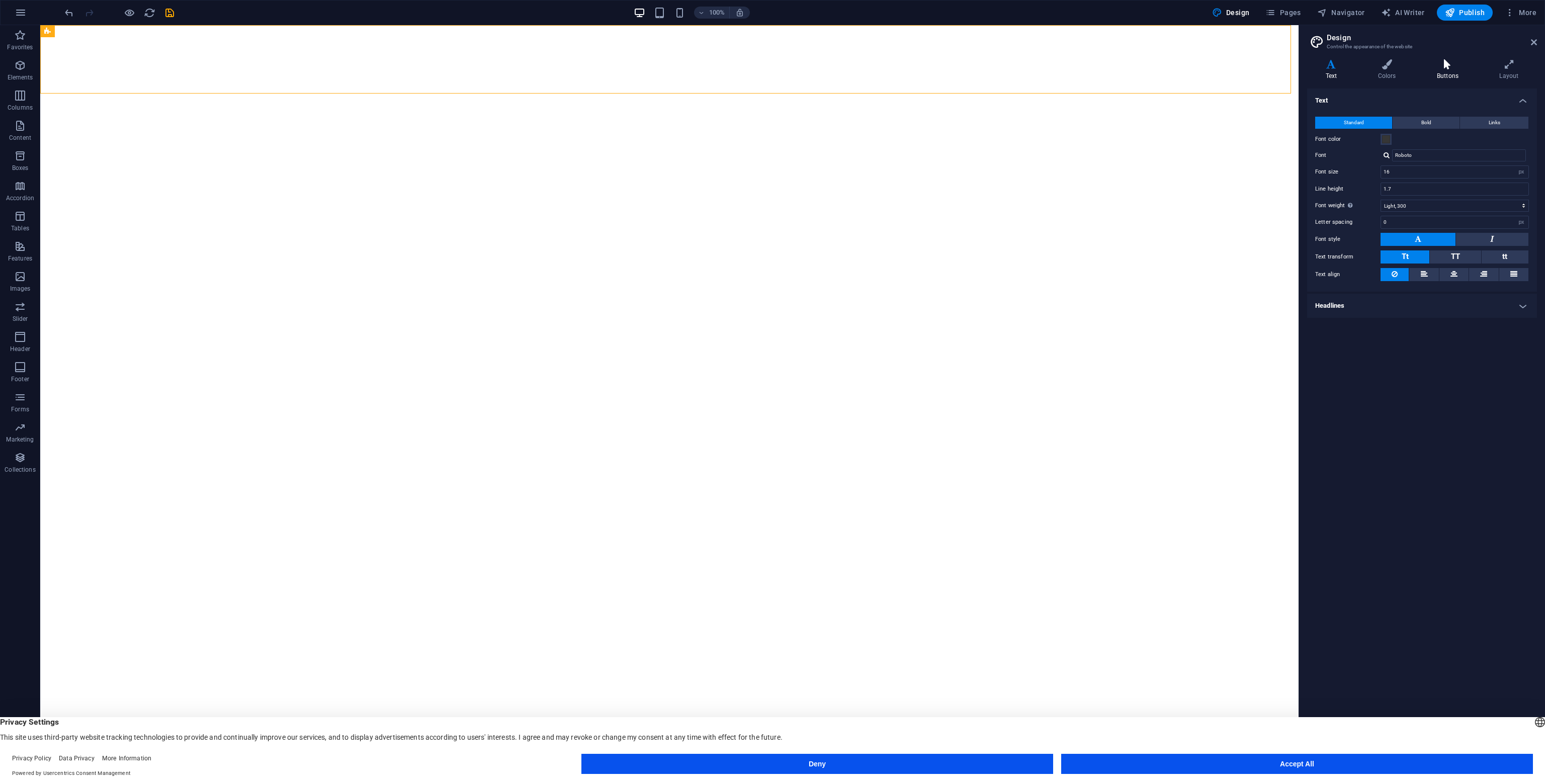
click at [1449, 69] on icon at bounding box center [1447, 64] width 59 height 10
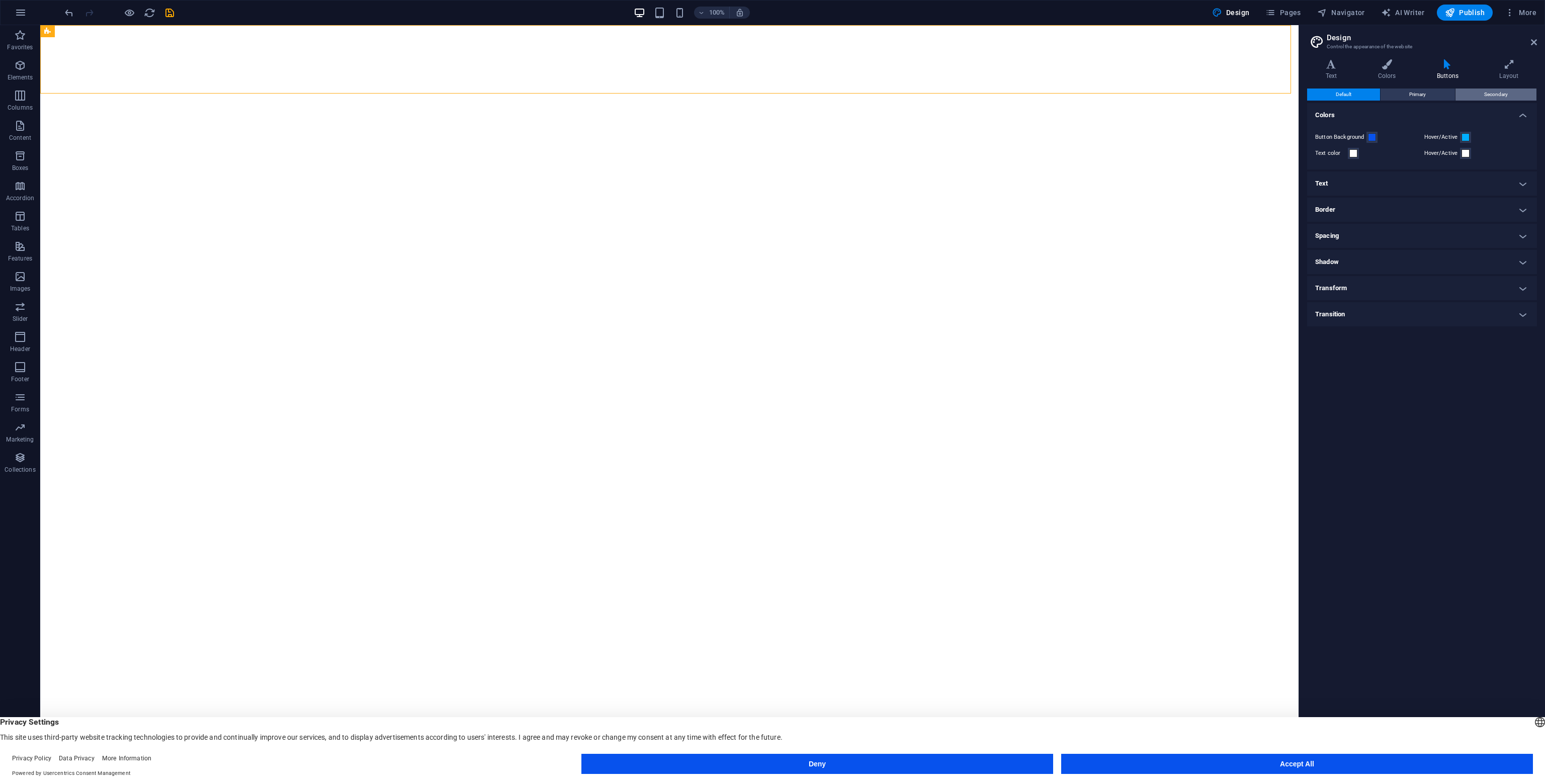
click at [1485, 95] on span "Secondary" at bounding box center [1495, 94] width 23 height 12
click at [1377, 138] on div "Button Background" at bounding box center [1367, 137] width 105 height 12
click at [1368, 135] on span at bounding box center [1372, 137] width 8 height 8
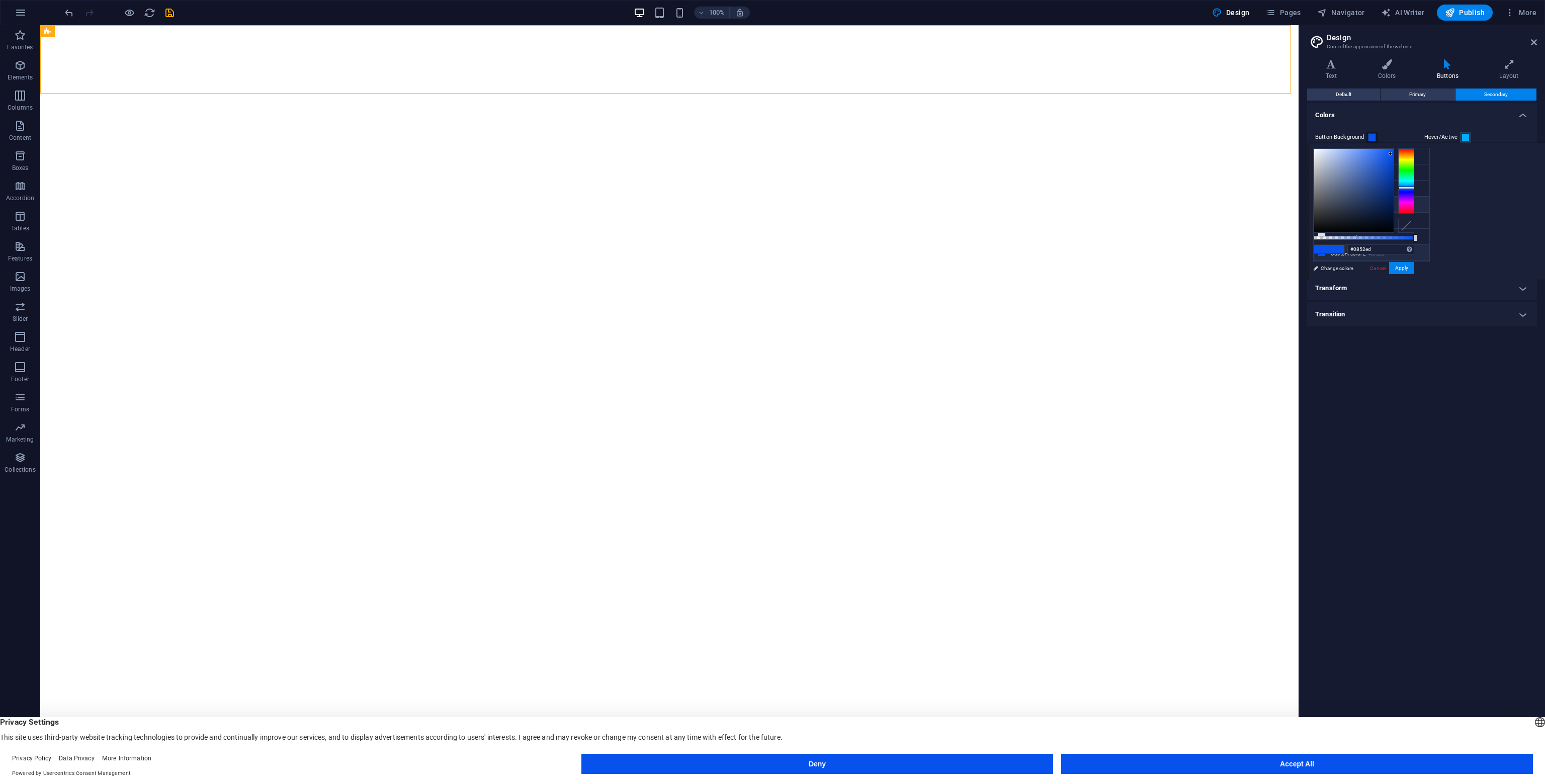
click at [1376, 202] on li "Font color #363636" at bounding box center [1372, 205] width 116 height 16
type input "#363636"
click at [1414, 268] on button "Apply" at bounding box center [1401, 267] width 25 height 12
click at [1393, 209] on h4 "Border" at bounding box center [1421, 209] width 230 height 24
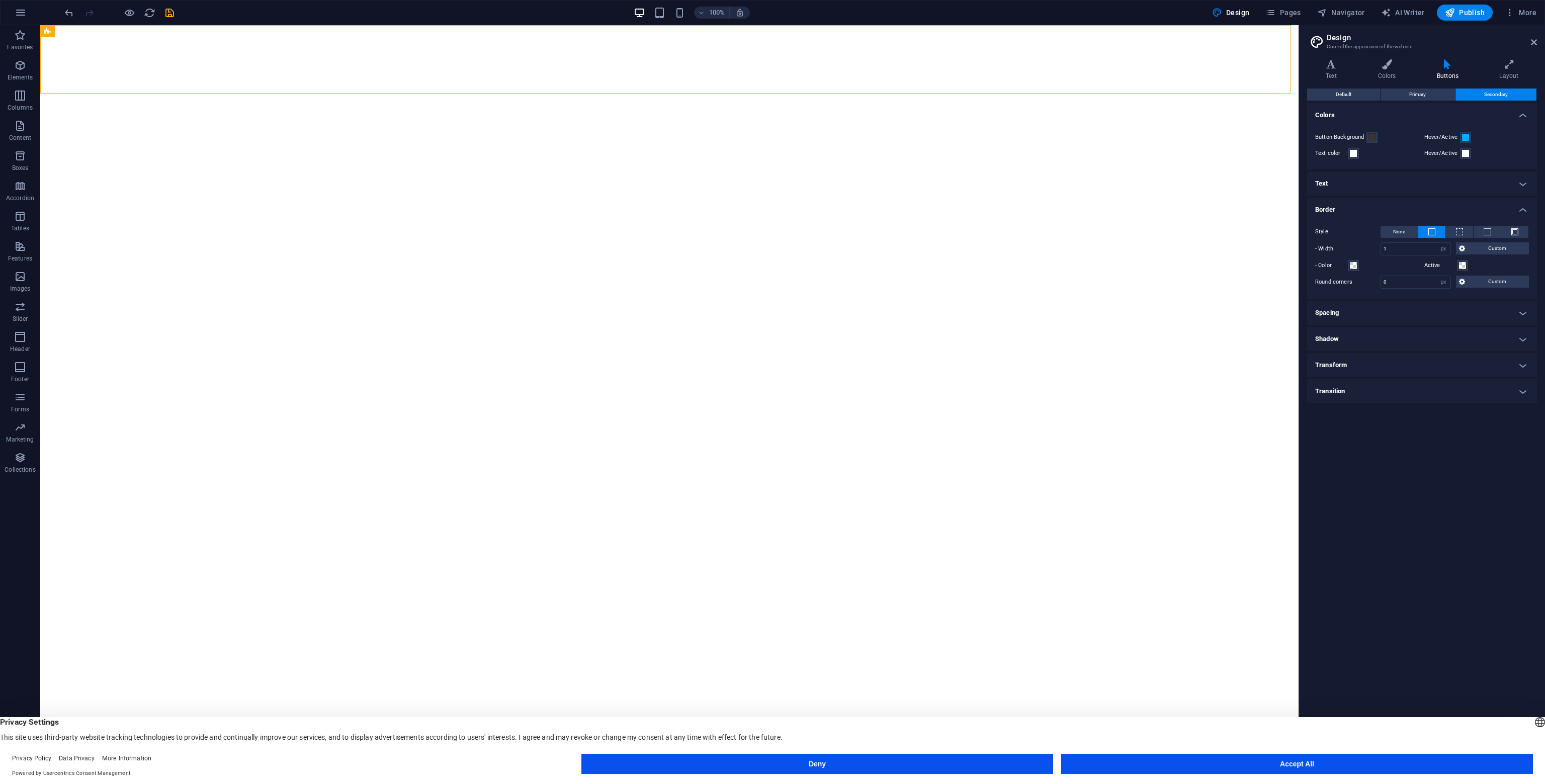
click at [1416, 289] on div "Style None - Width 1 px rem vh vw Custom Custom 1 px rem vh vw 1 px rem vh vw 1…" at bounding box center [1421, 257] width 234 height 83
click at [1414, 281] on input "0" at bounding box center [1415, 282] width 69 height 12
type input "0"
type input "10"
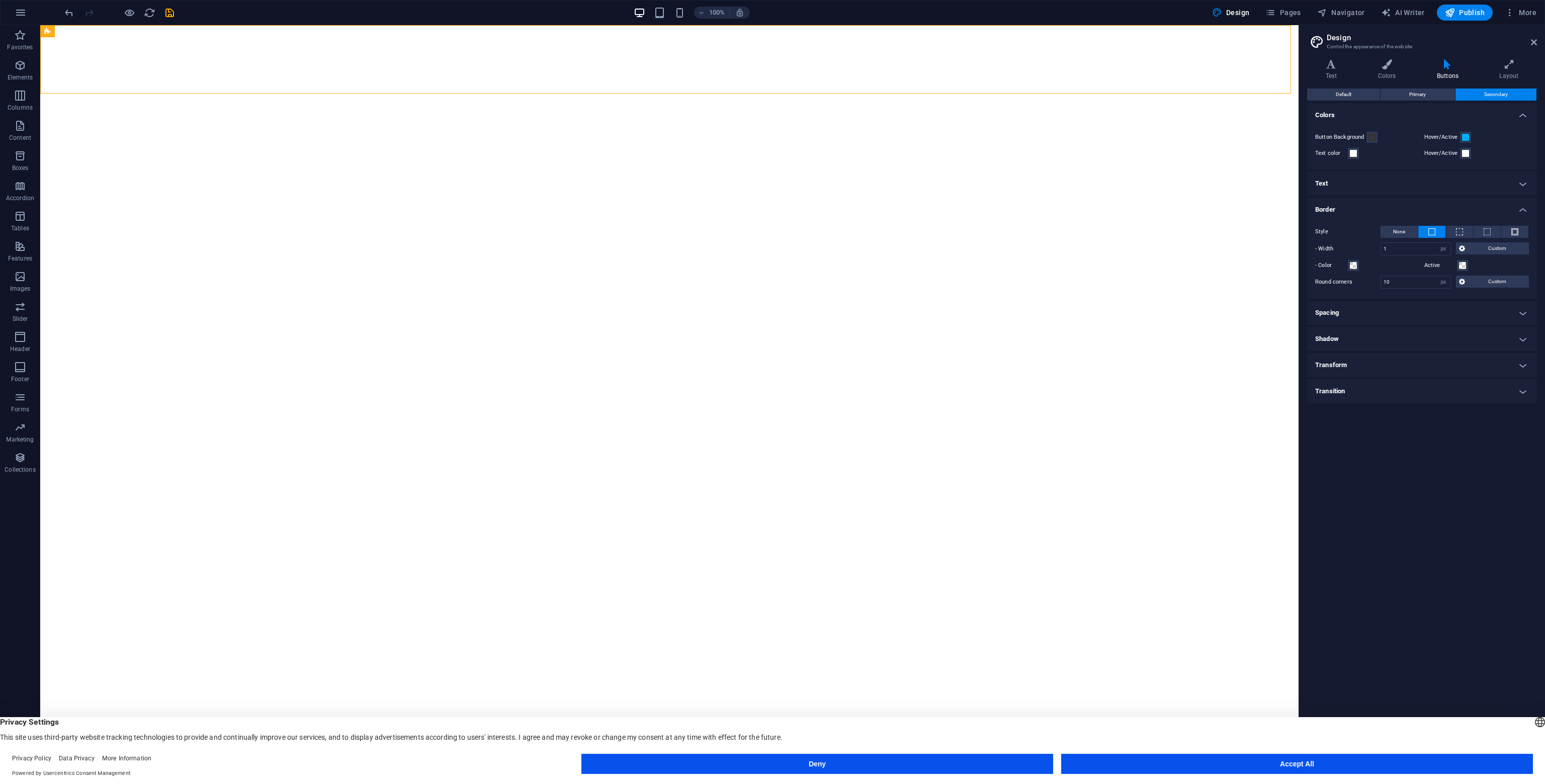
click at [1432, 500] on div "Default Primary Secondary Colors Button Background Hover/Active Text color Hove…" at bounding box center [1421, 424] width 230 height 671
click at [1374, 339] on h4 "Shadow" at bounding box center [1421, 339] width 230 height 24
click at [1422, 378] on span "Outside" at bounding box center [1420, 377] width 17 height 12
type input "2"
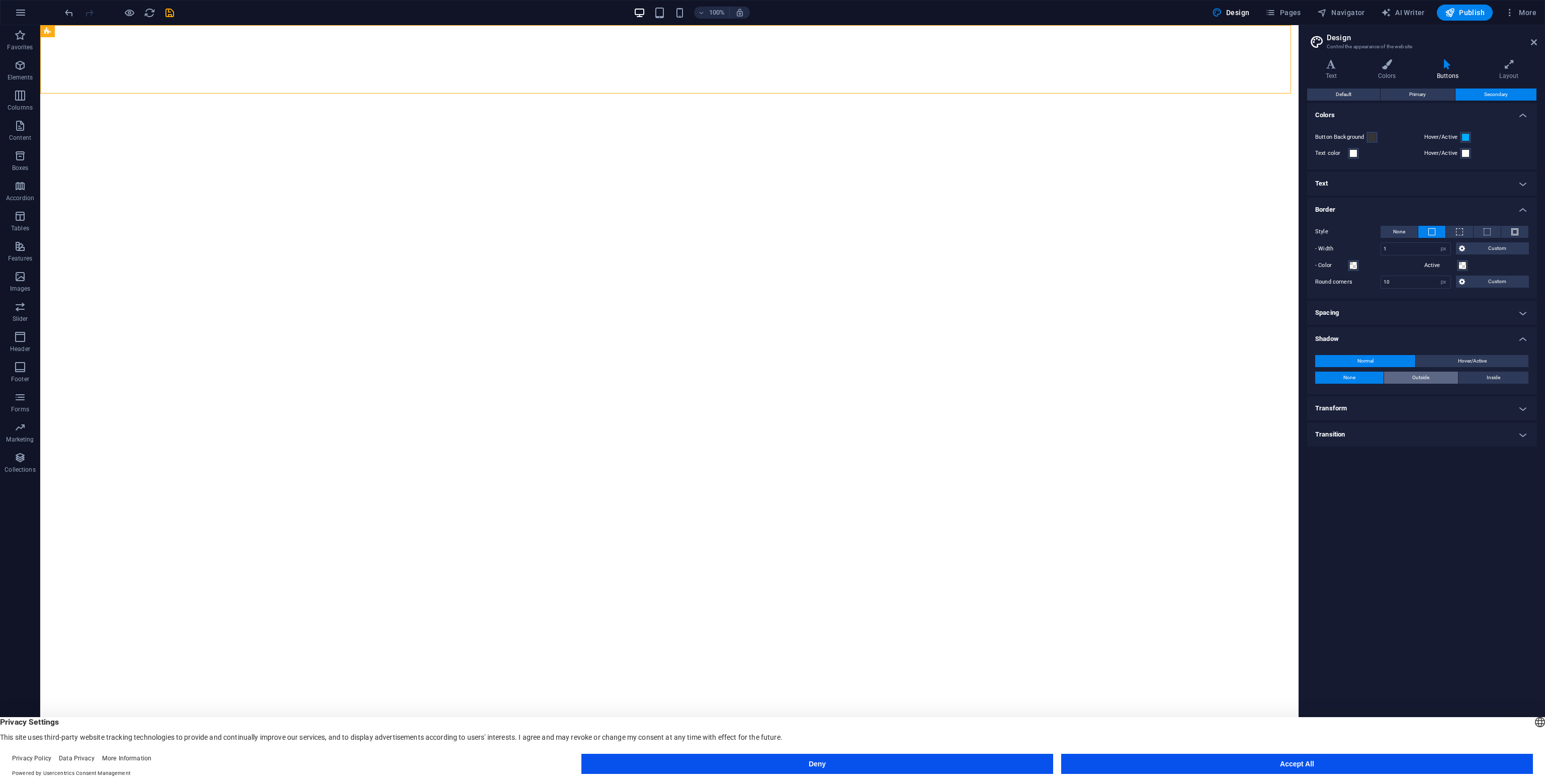
type input "4"
click at [1363, 372] on button "None" at bounding box center [1348, 377] width 68 height 12
click at [1366, 361] on span "Normal" at bounding box center [1365, 360] width 16 height 12
click at [1541, 37] on aside "Design Control the appearance of the website Variants Text Colors Buttons Layou…" at bounding box center [1421, 396] width 246 height 742
click at [1535, 41] on icon at bounding box center [1534, 43] width 6 height 8
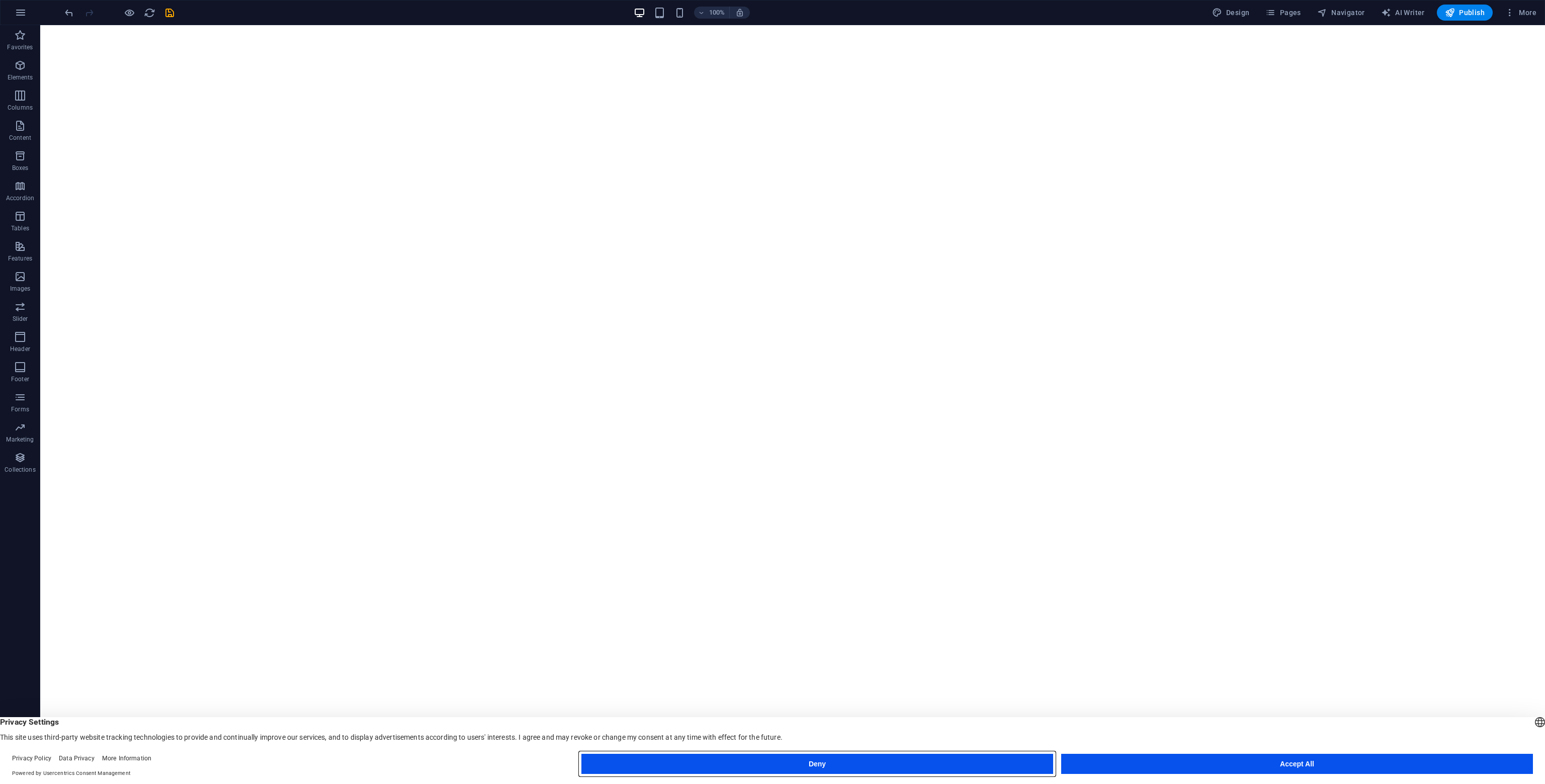
click at [981, 760] on button "Deny" at bounding box center [817, 763] width 472 height 20
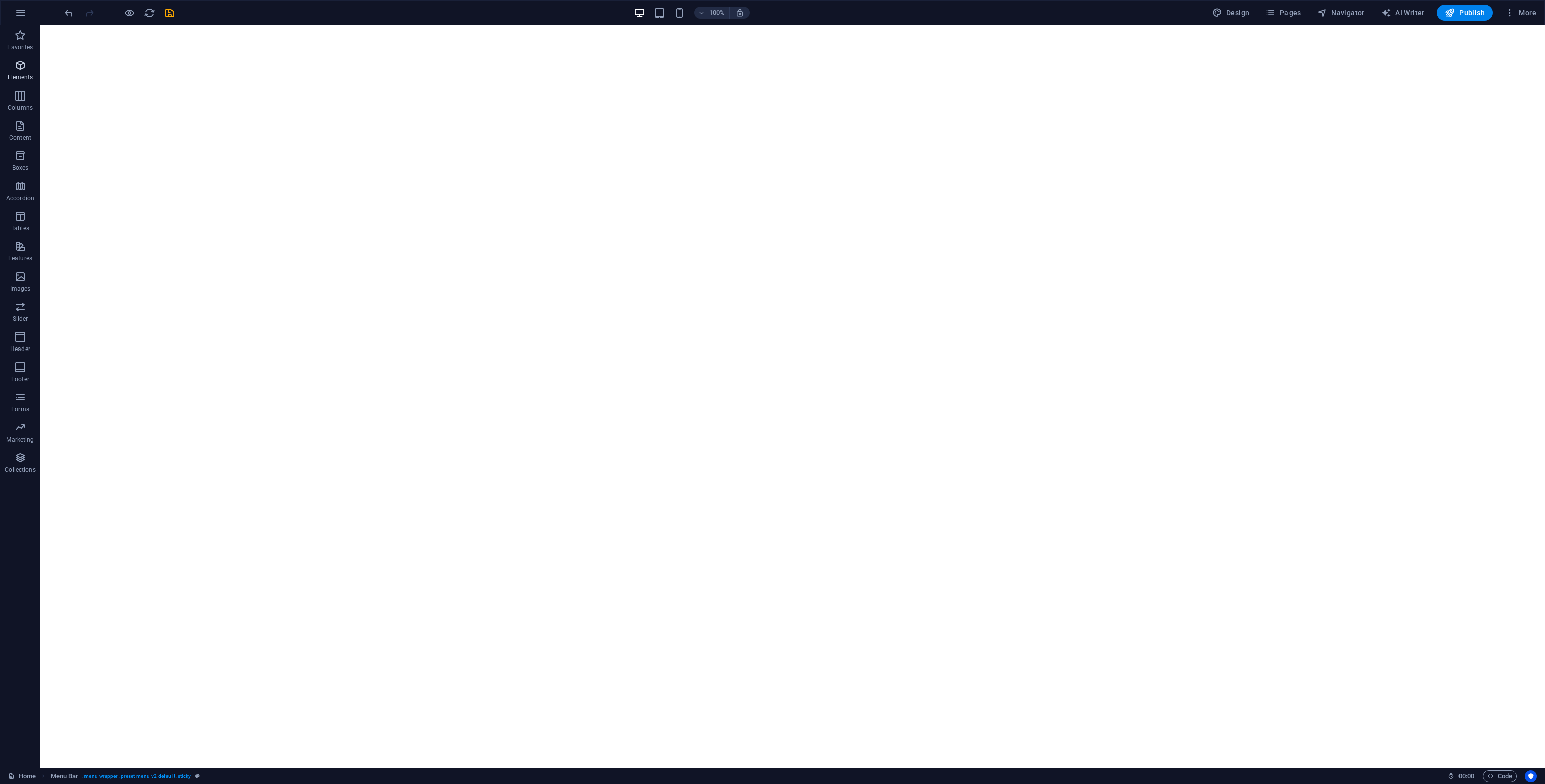
click at [15, 80] on p "Elements" at bounding box center [20, 77] width 26 height 8
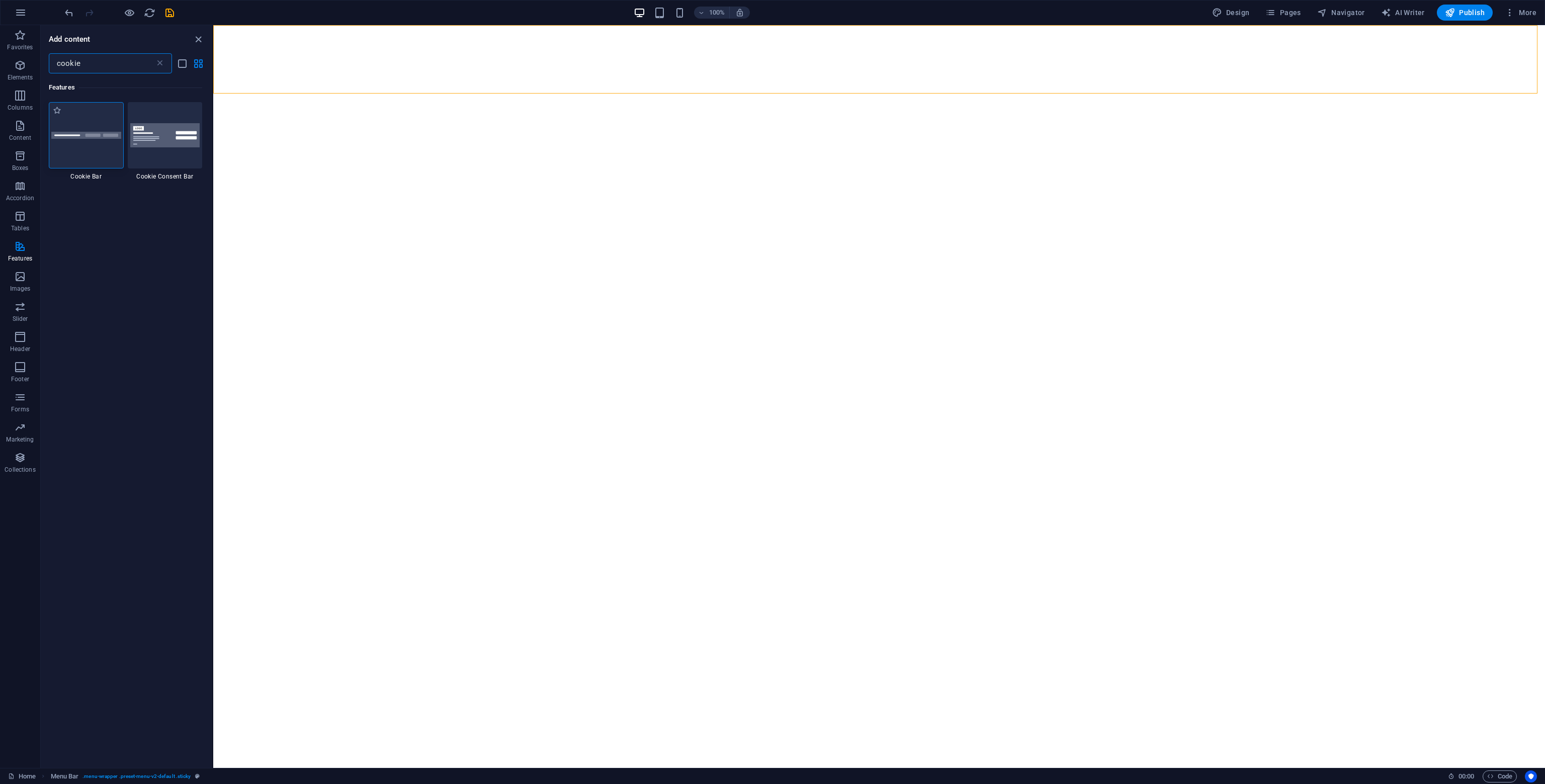
type input "cookie"
click at [102, 139] on div at bounding box center [86, 135] width 75 height 67
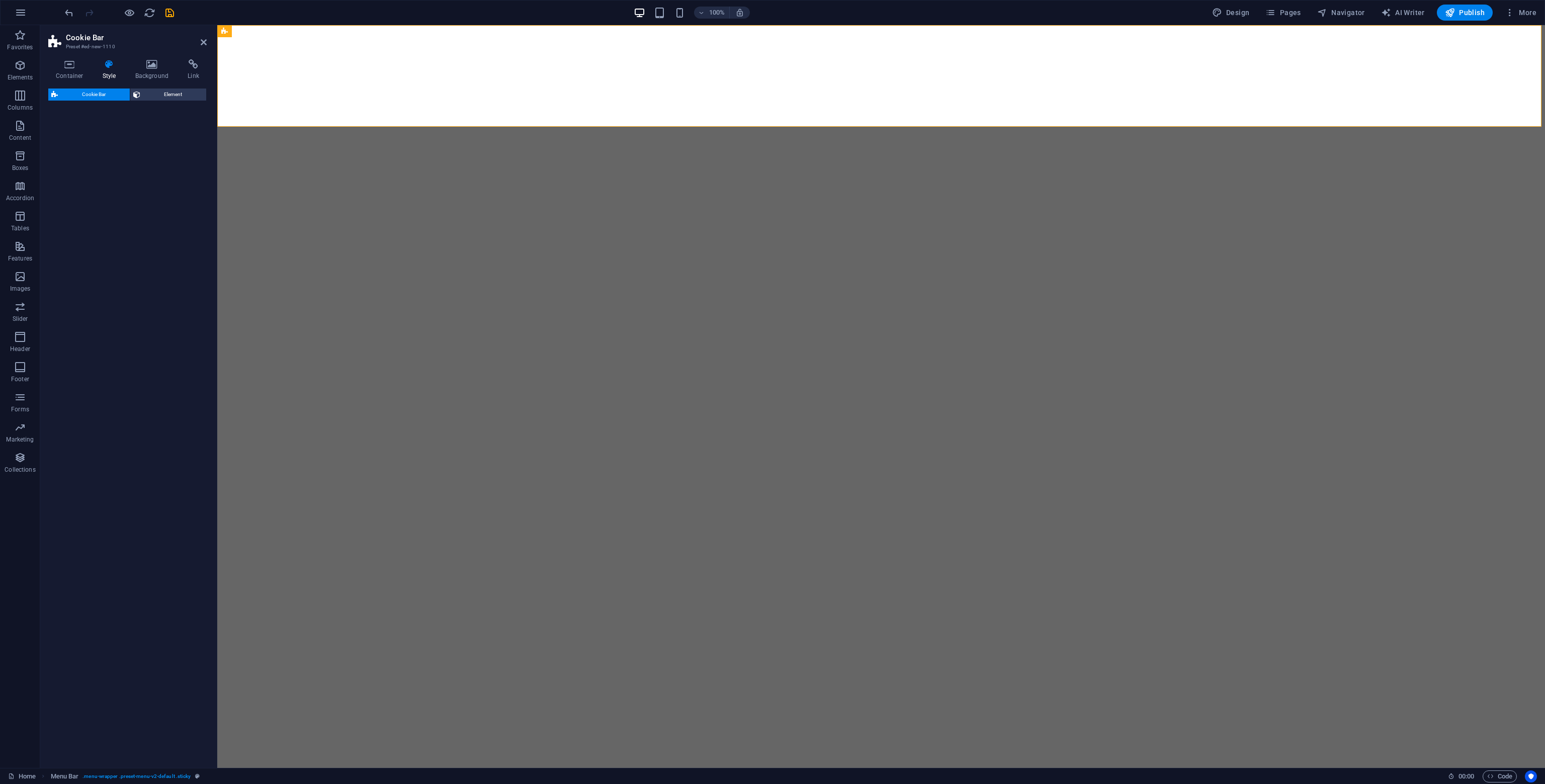
select select "px"
select select "rem"
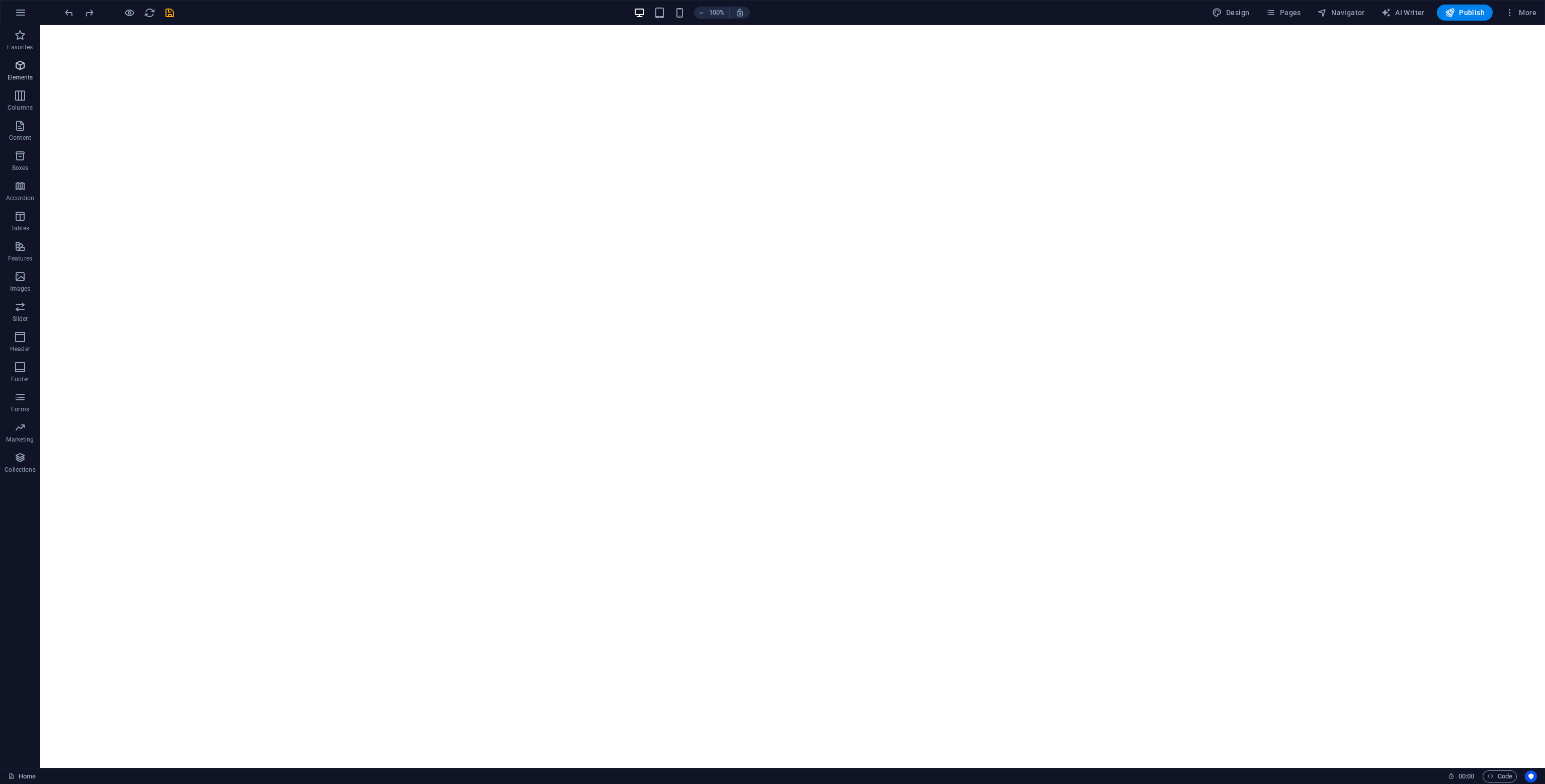
click at [16, 77] on p "Elements" at bounding box center [20, 77] width 26 height 8
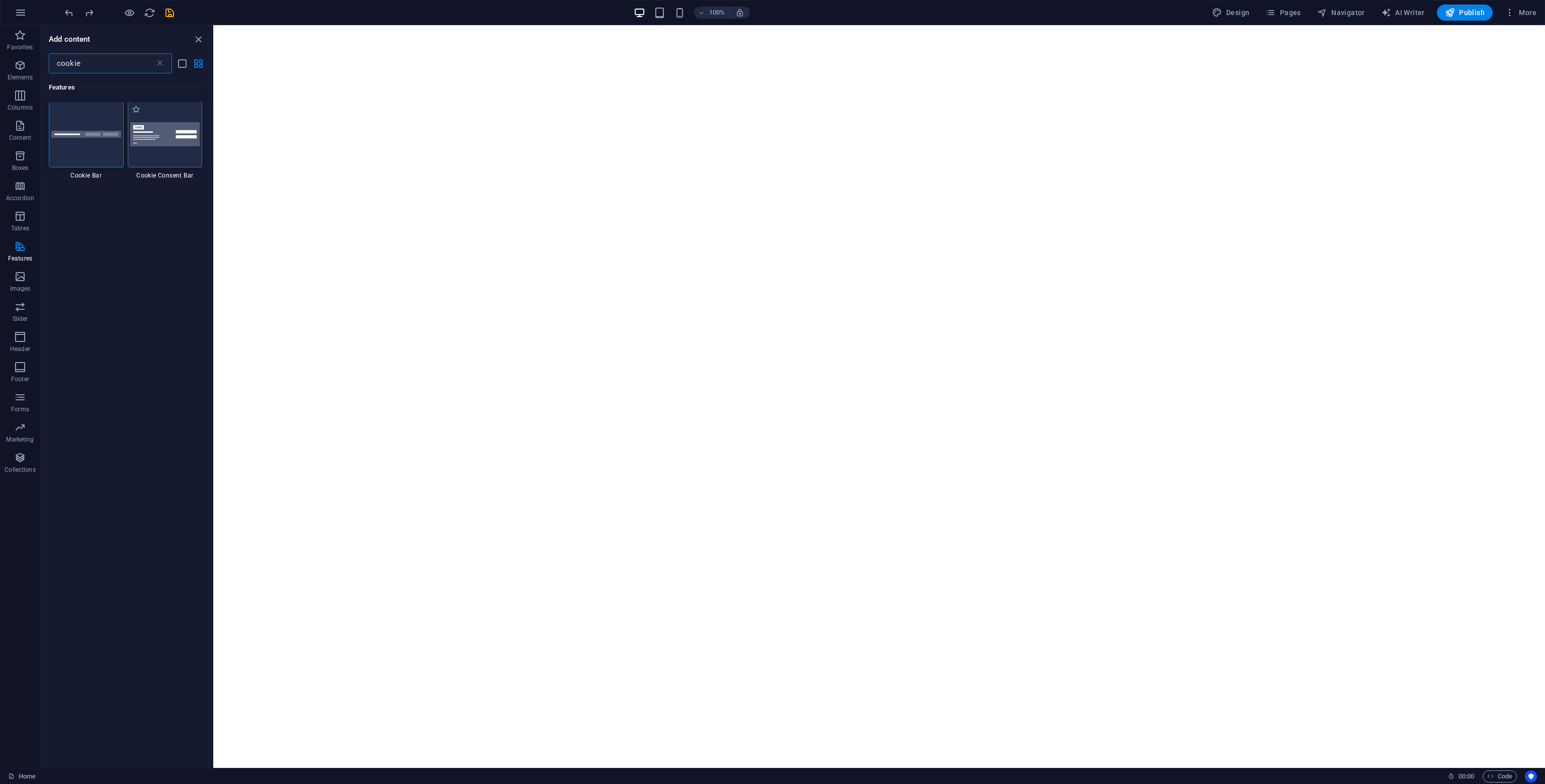
scroll to position [1, 0]
type input "cookie"
click at [160, 156] on div at bounding box center [165, 135] width 75 height 67
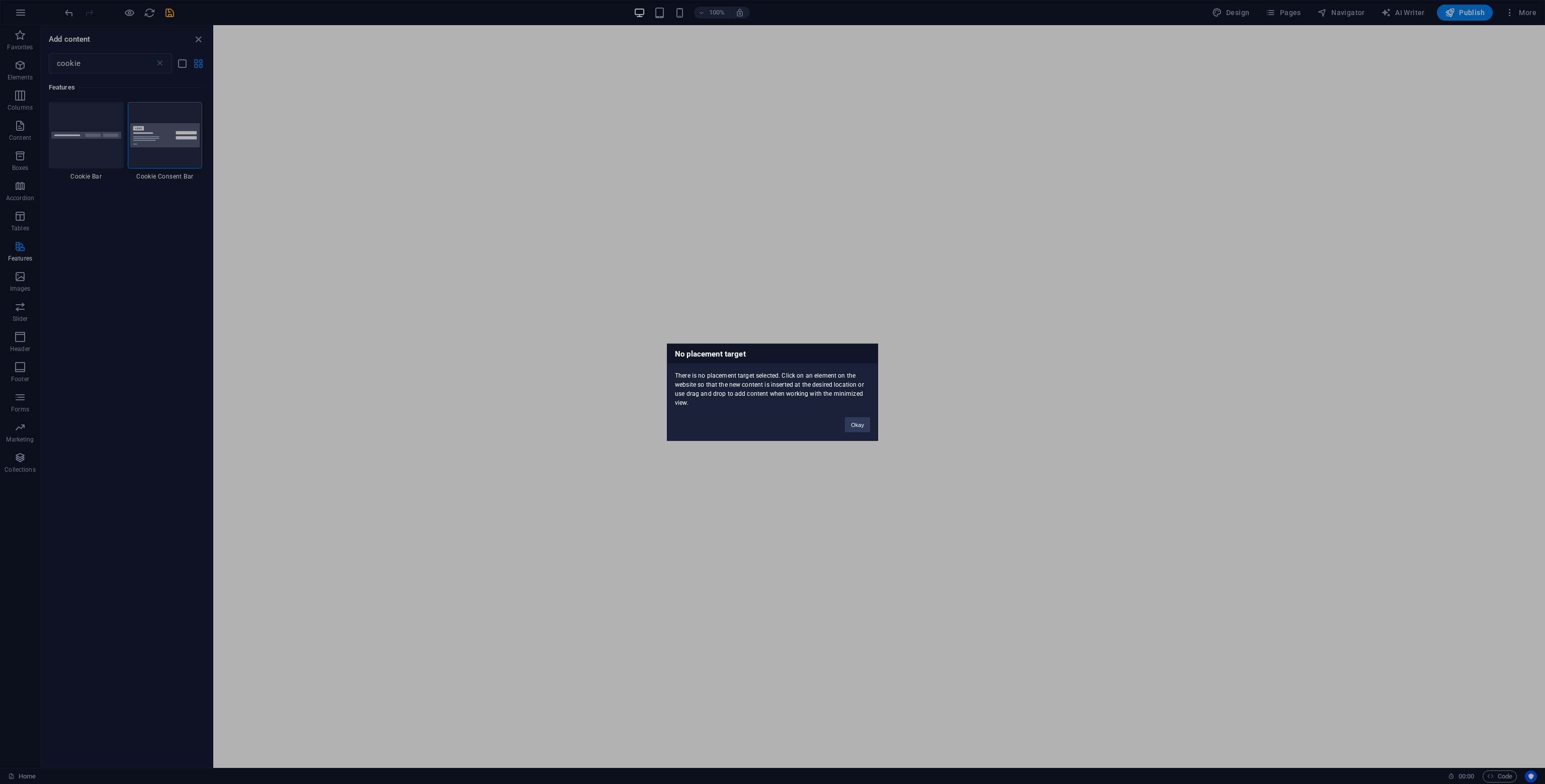
click at [636, 551] on div "No placement target There is no placement target selected. Click on an element …" at bounding box center [772, 392] width 1545 height 784
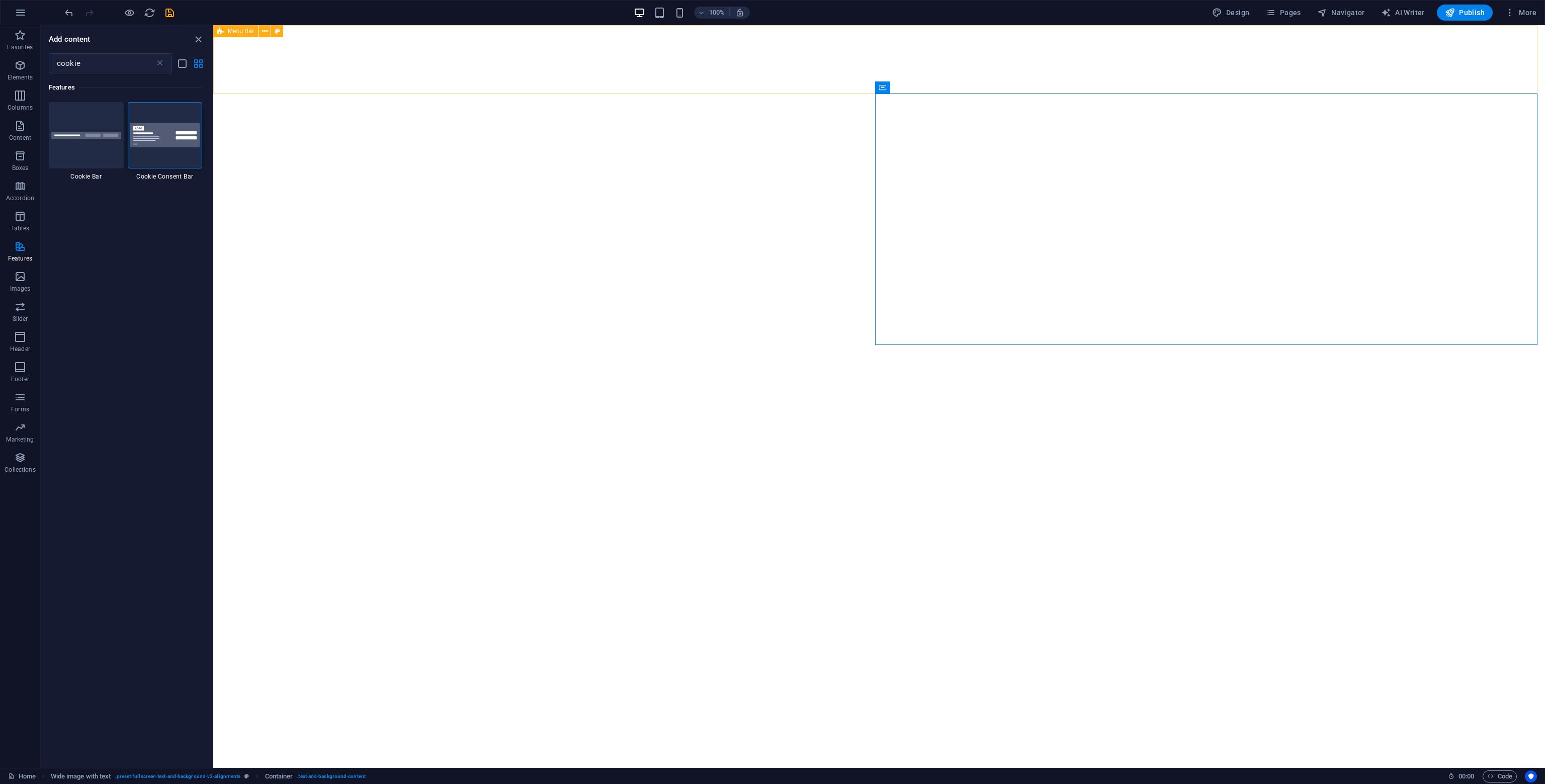
click at [243, 30] on span "Menu Bar" at bounding box center [241, 31] width 26 height 6
click at [155, 127] on img at bounding box center [165, 136] width 70 height 24
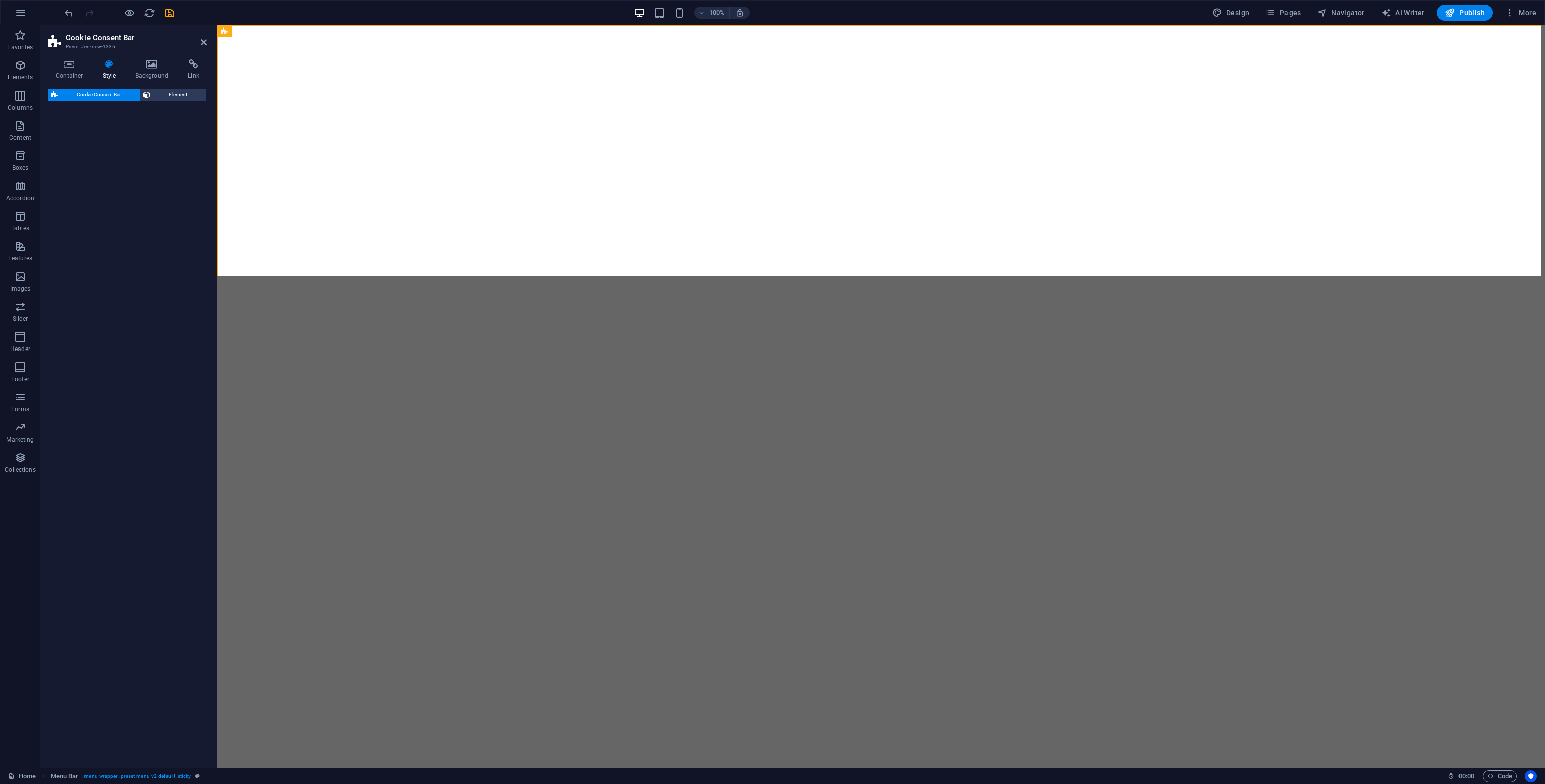
select select "rem"
select select "px"
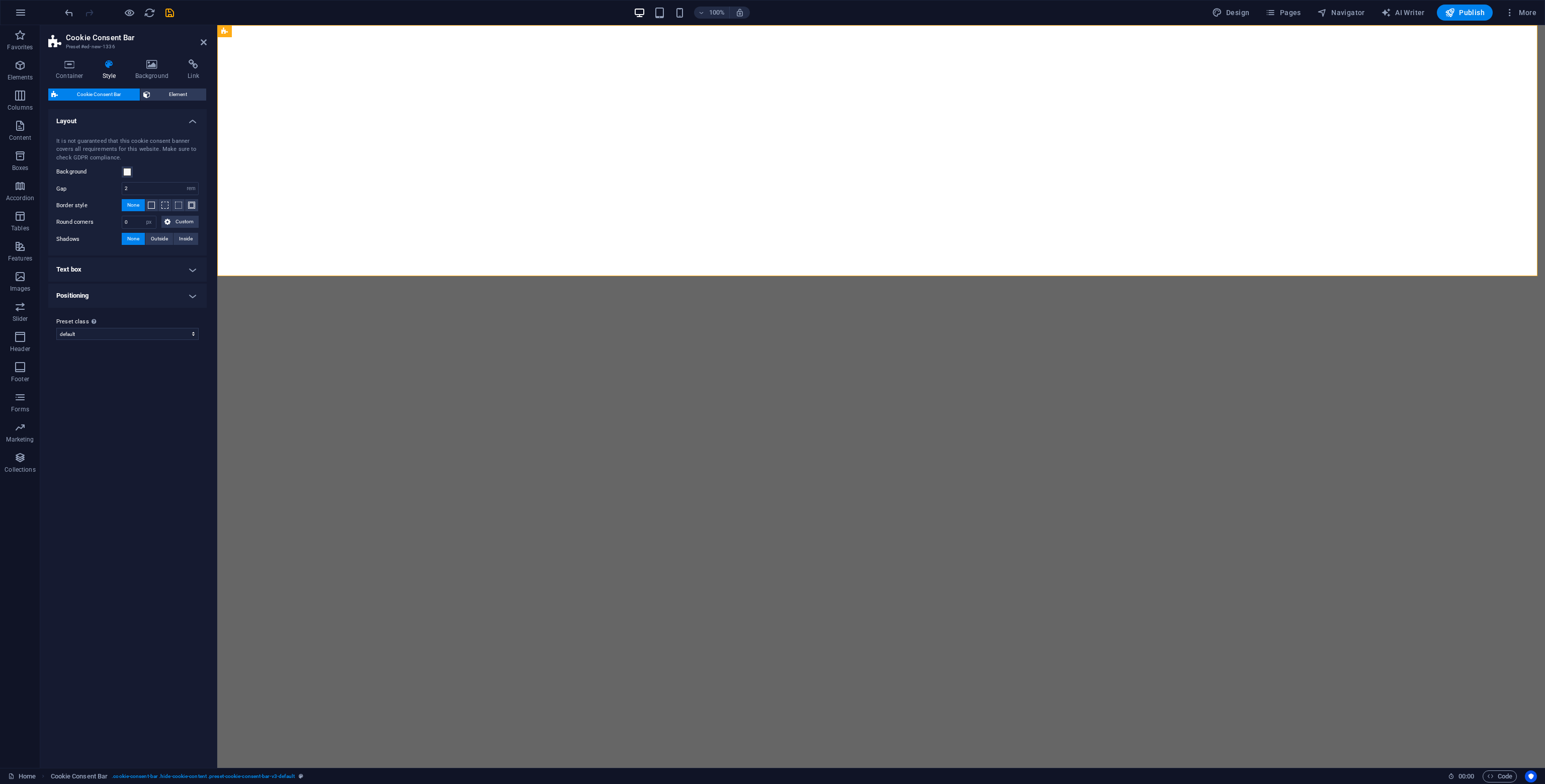
click at [94, 146] on div "It is not guaranteed that this cookie consent banner covers all requirements fo…" at bounding box center [127, 149] width 142 height 25
click at [94, 144] on div "It is not guaranteed that this cookie consent banner covers all requirements fo…" at bounding box center [127, 149] width 142 height 25
click at [92, 142] on div "It is not guaranteed that this cookie consent banner covers all requirements fo…" at bounding box center [127, 149] width 142 height 25
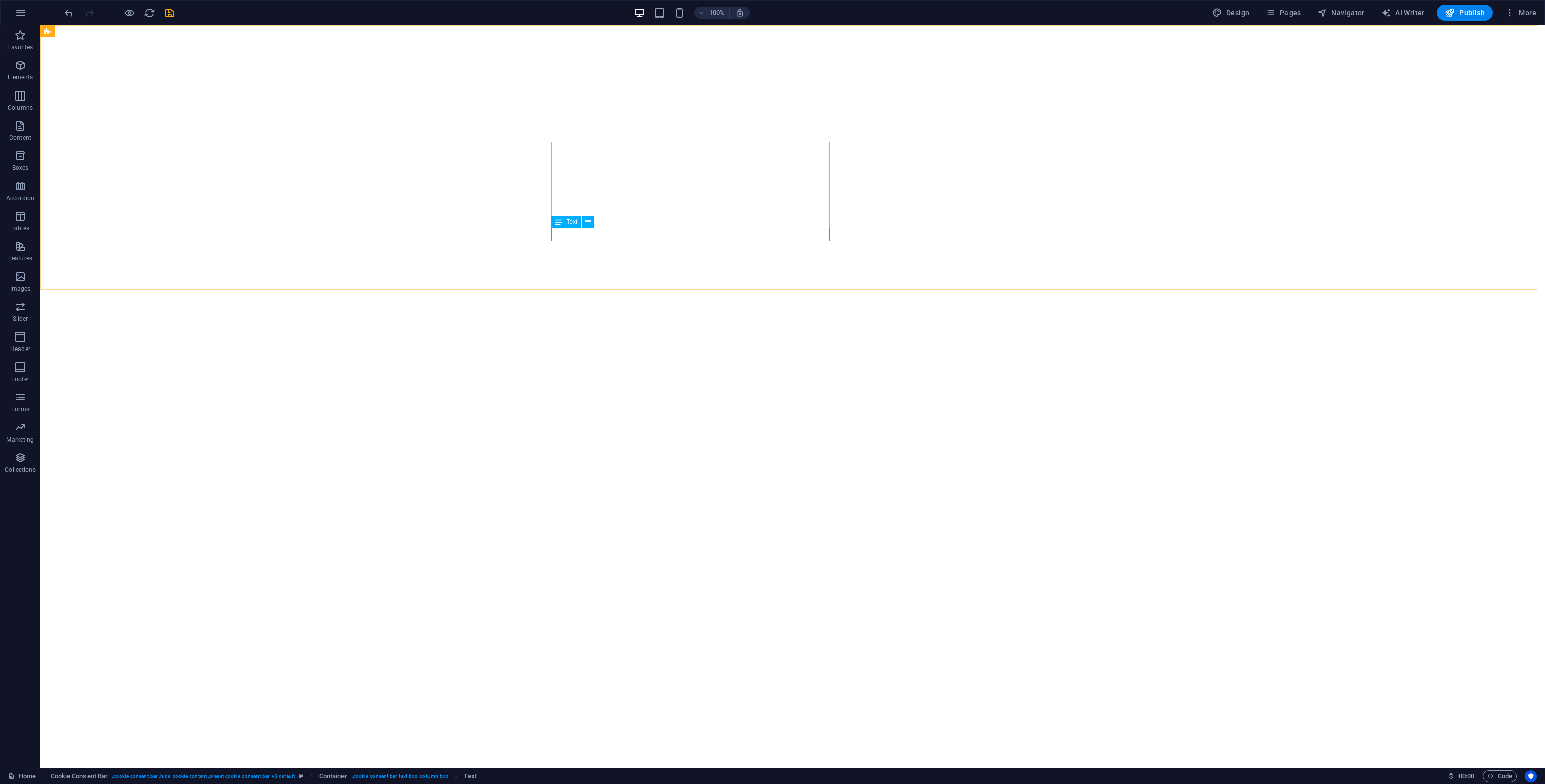
click at [567, 217] on div "Text" at bounding box center [567, 221] width 30 height 12
click at [565, 220] on div "Text" at bounding box center [567, 221] width 30 height 12
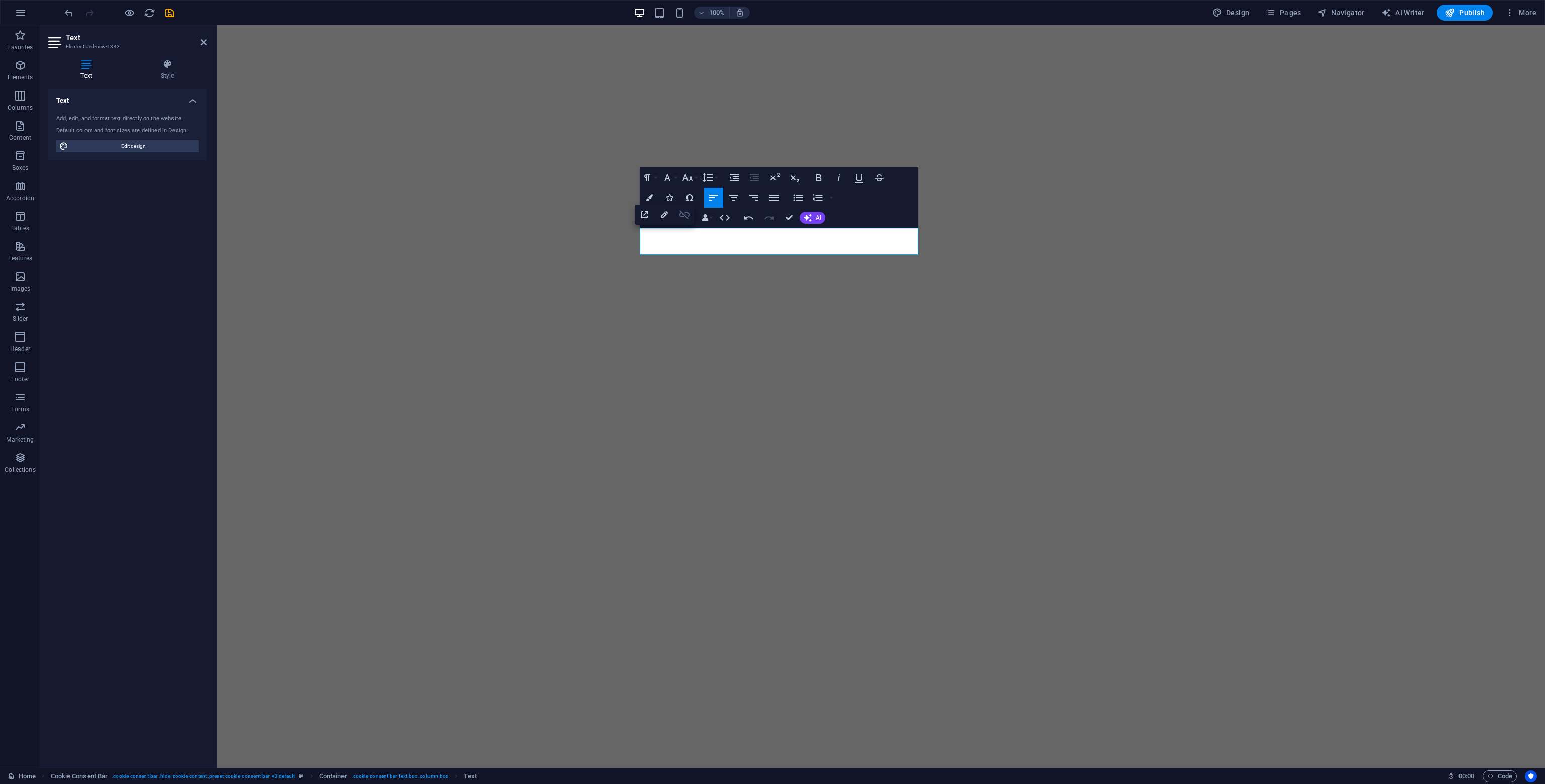
click at [686, 219] on icon "button" at bounding box center [684, 214] width 12 height 12
click at [651, 218] on icon "button" at bounding box center [648, 217] width 12 height 12
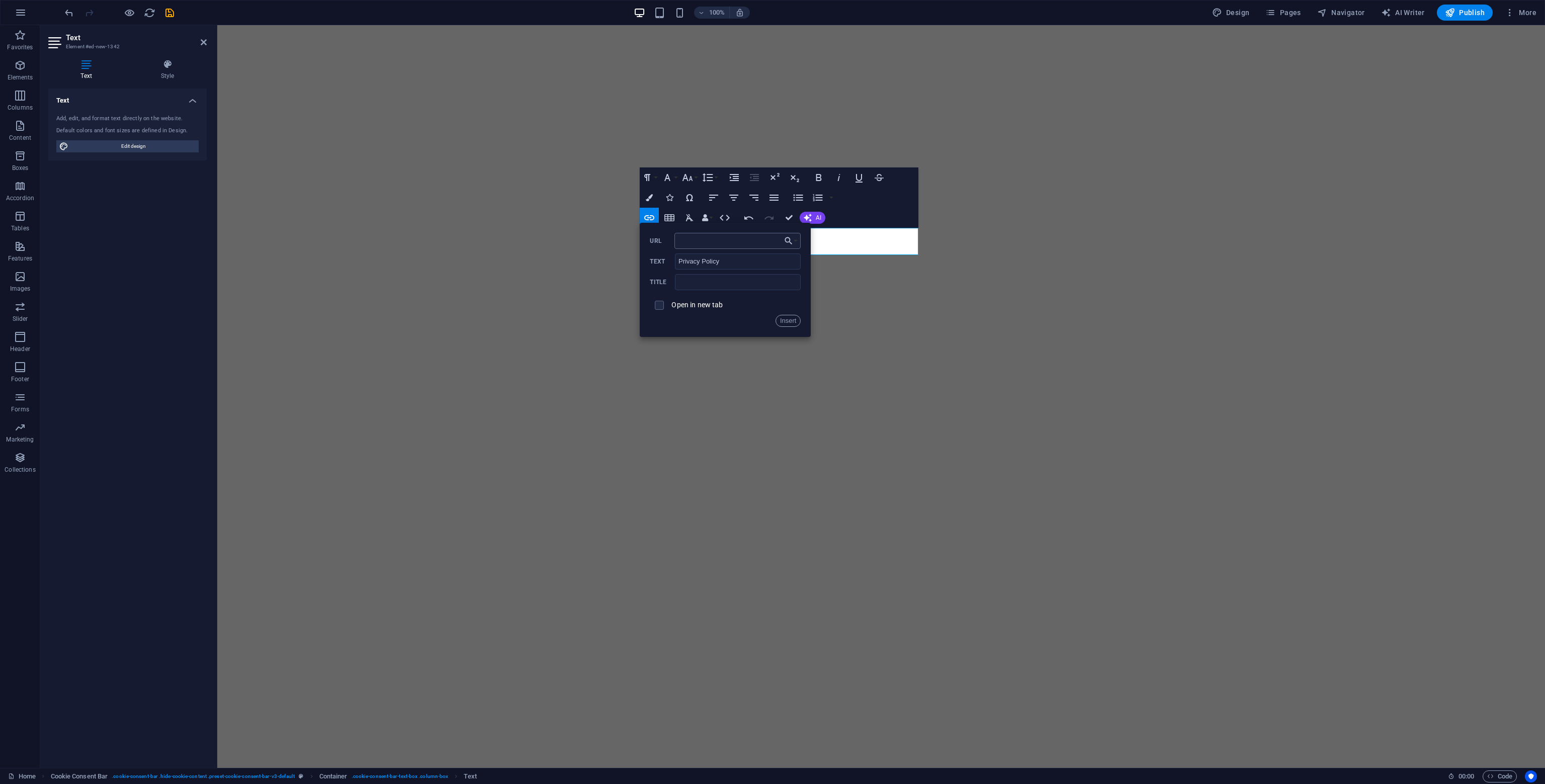
click at [742, 246] on input "URL" at bounding box center [738, 241] width 127 height 16
type input "[URL][DOMAIN_NAME]"
drag, startPoint x: 686, startPoint y: 305, endPoint x: 700, endPoint y: 306, distance: 14.0
click at [686, 305] on label "Open in new tab" at bounding box center [697, 305] width 51 height 8
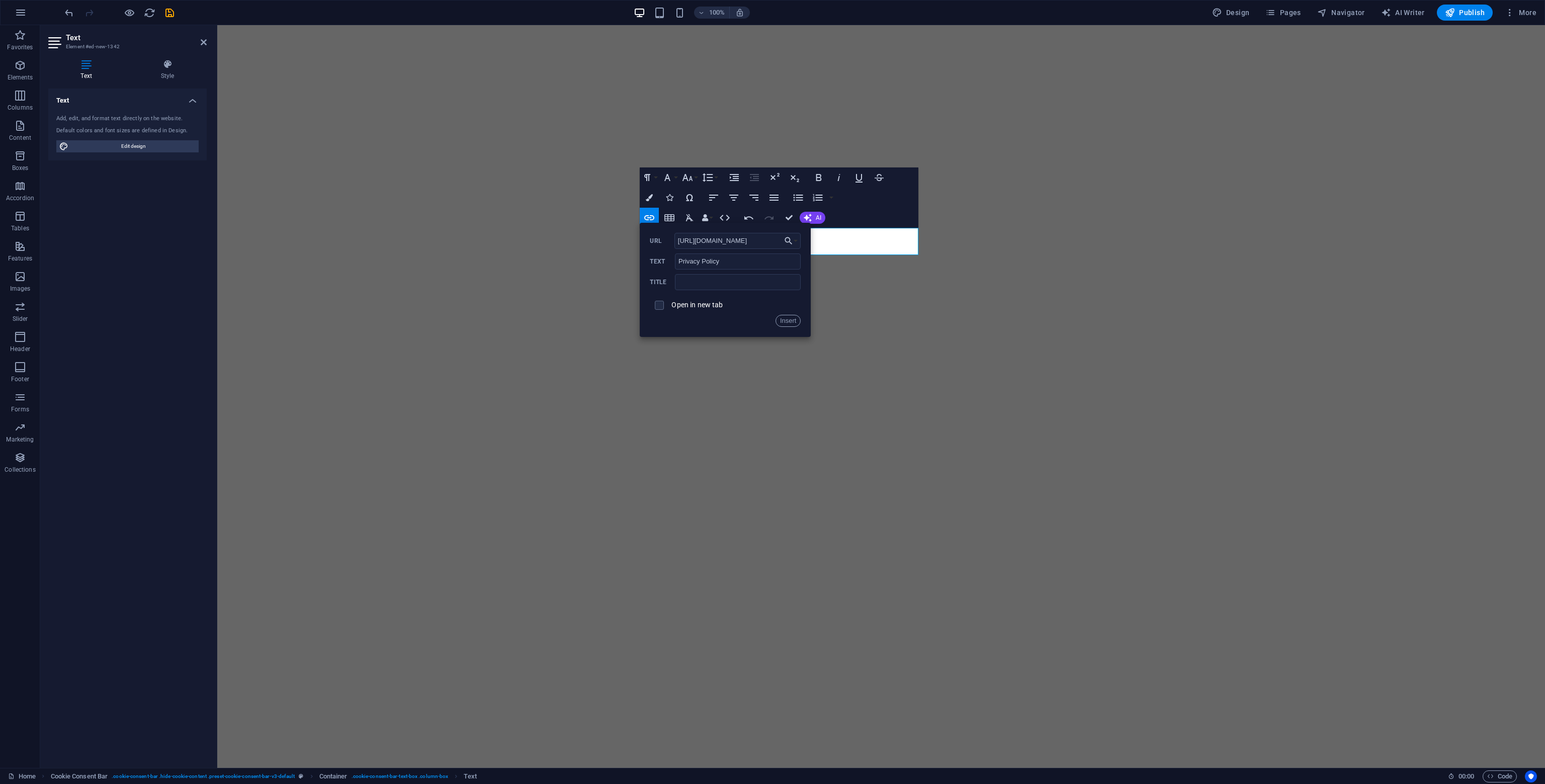
scroll to position [0, 0]
click at [783, 319] on button "Insert" at bounding box center [788, 320] width 26 height 12
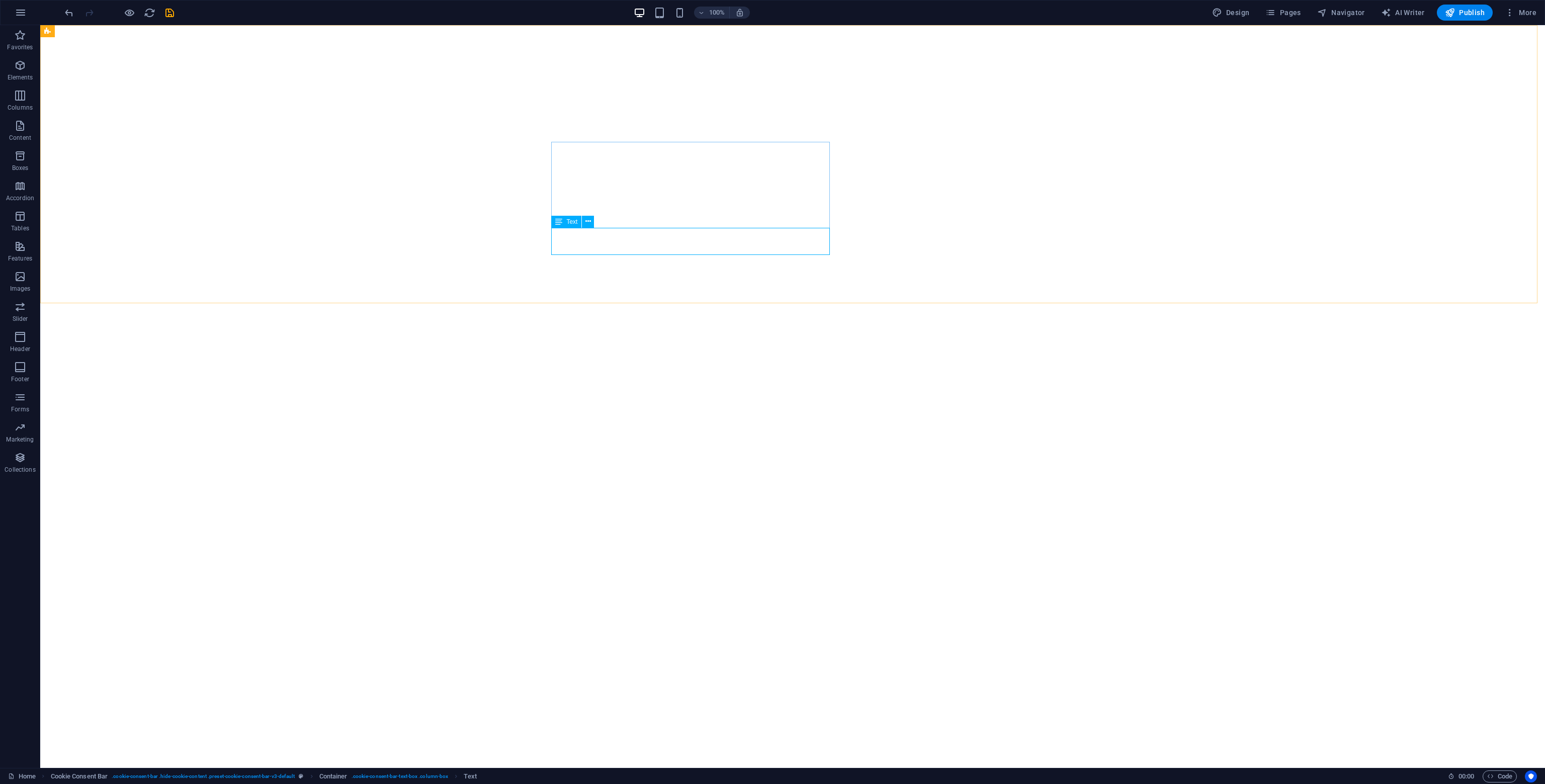
click at [573, 220] on span "Text" at bounding box center [571, 222] width 11 height 6
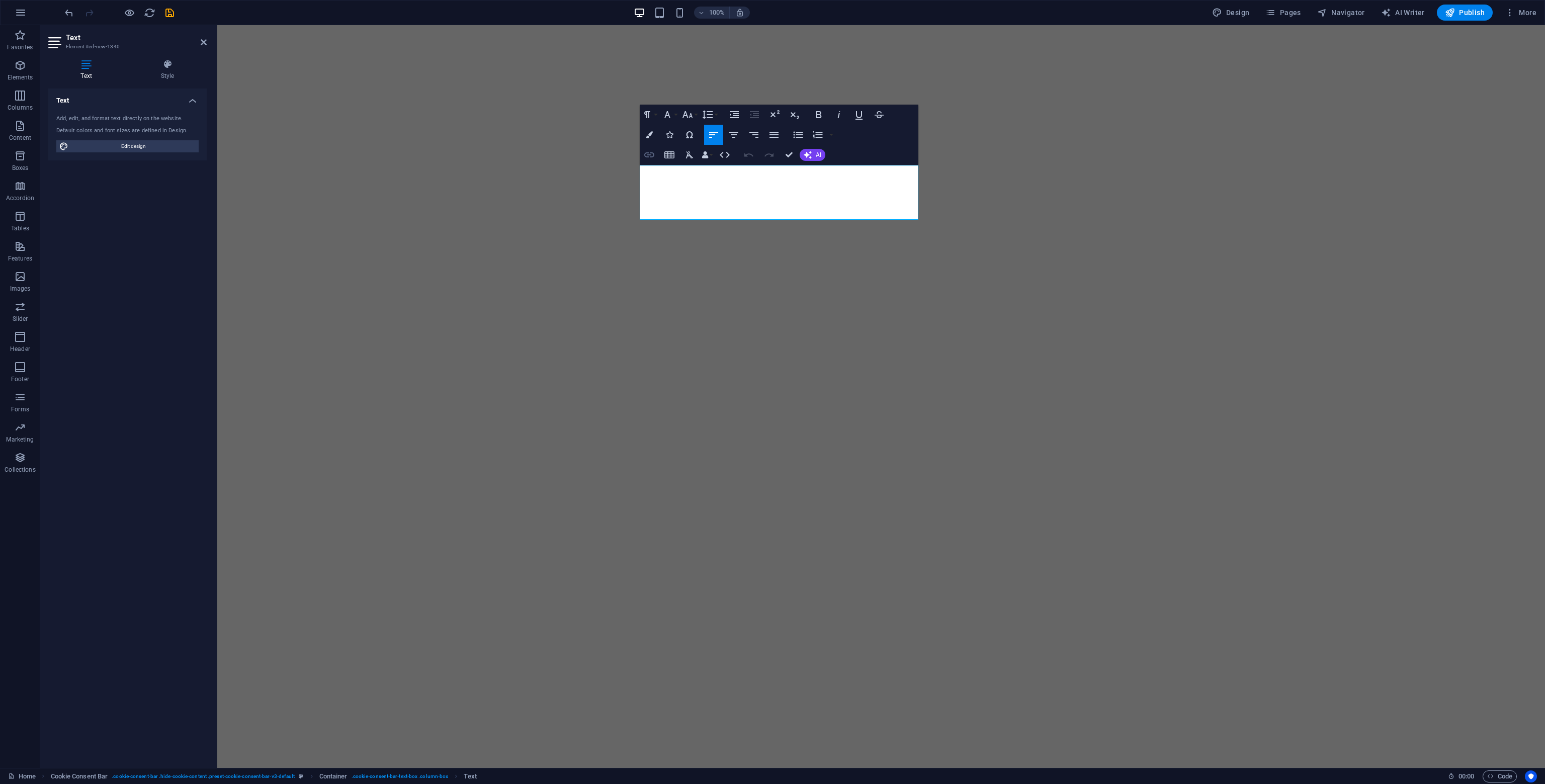
click at [656, 158] on button "Insert Link" at bounding box center [649, 154] width 19 height 20
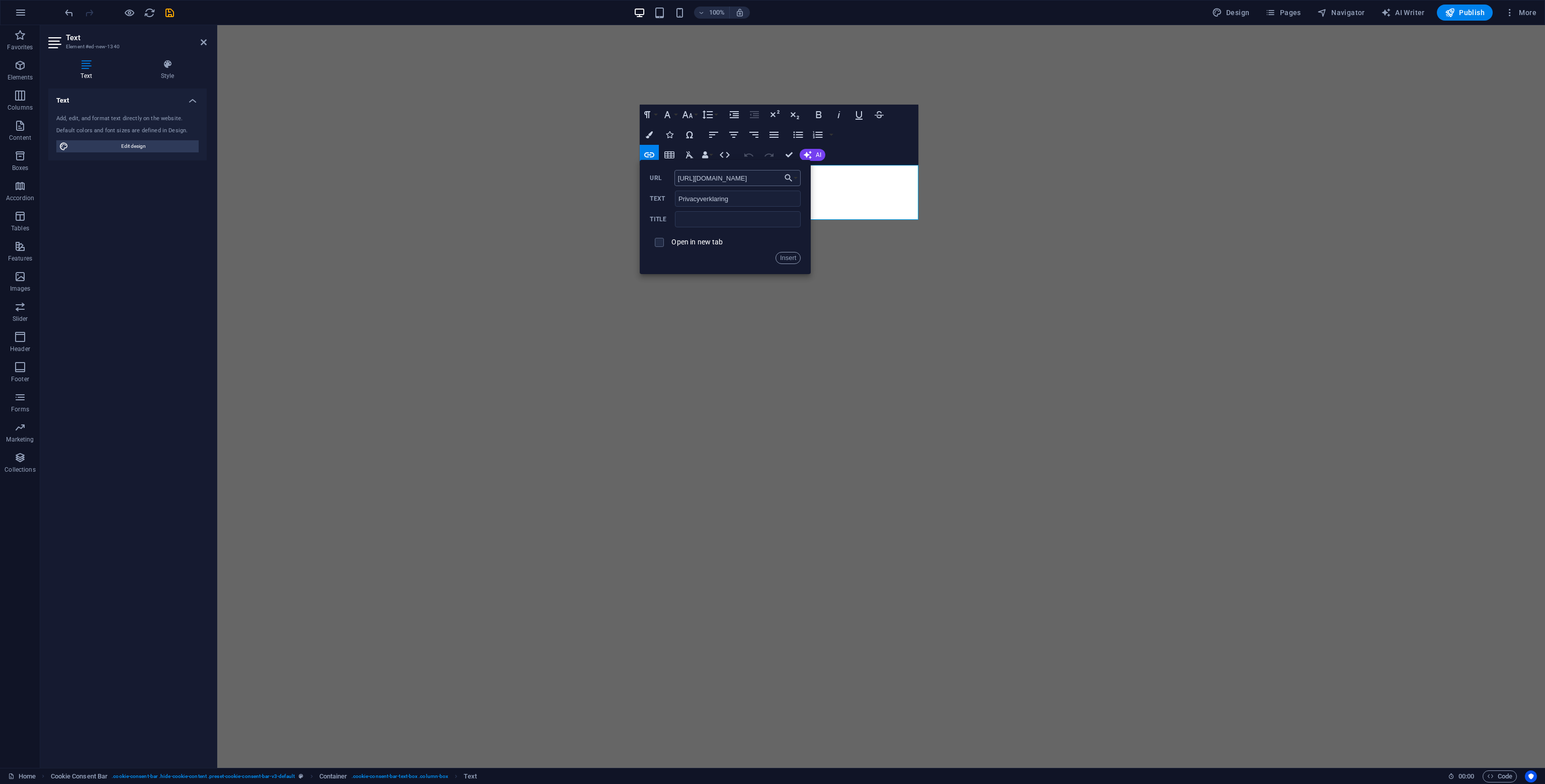
type input "[URL][DOMAIN_NAME]"
click at [783, 261] on button "Insert" at bounding box center [788, 258] width 26 height 12
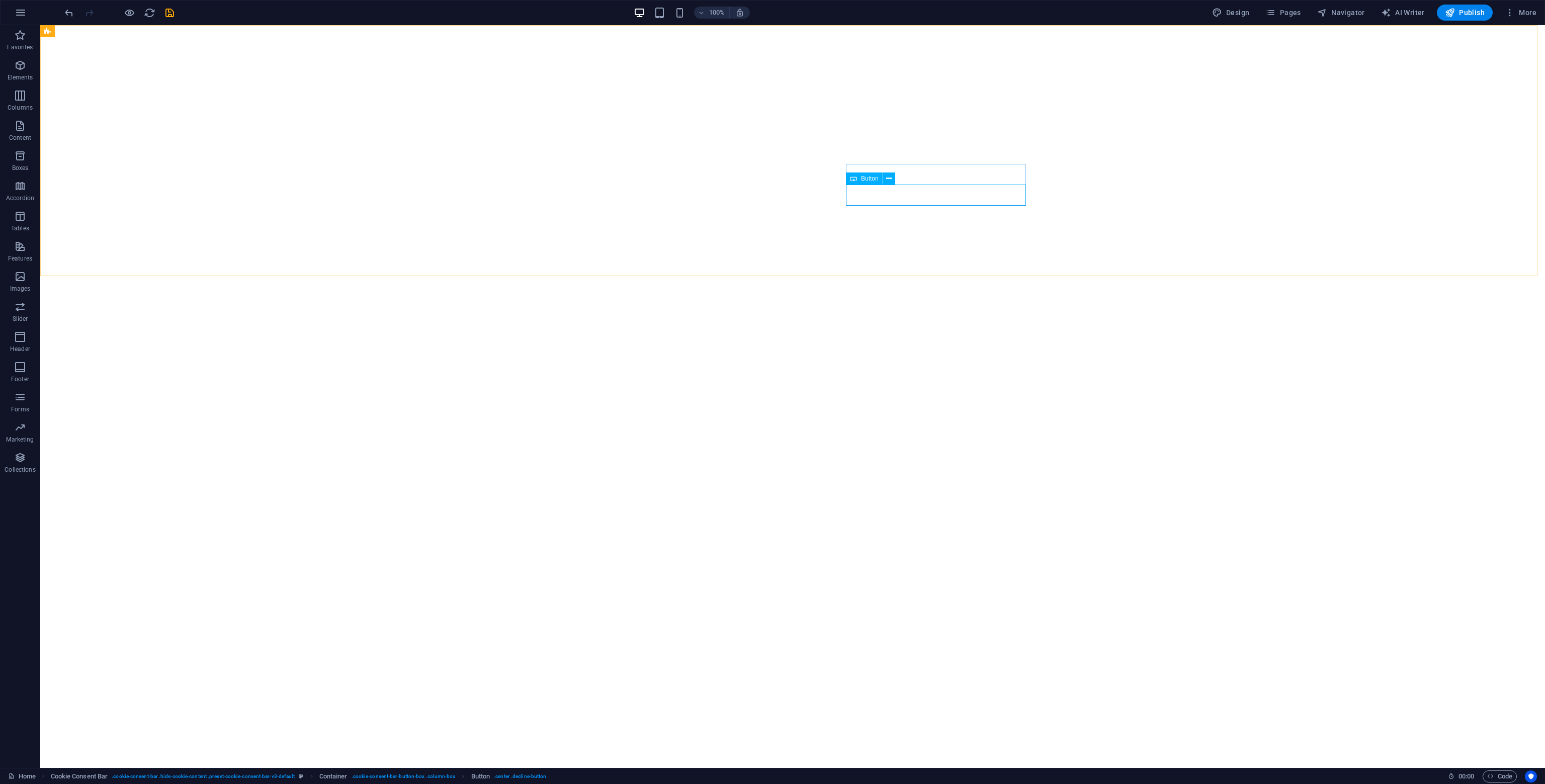
click at [870, 180] on span "Button" at bounding box center [870, 179] width 18 height 6
select select "%"
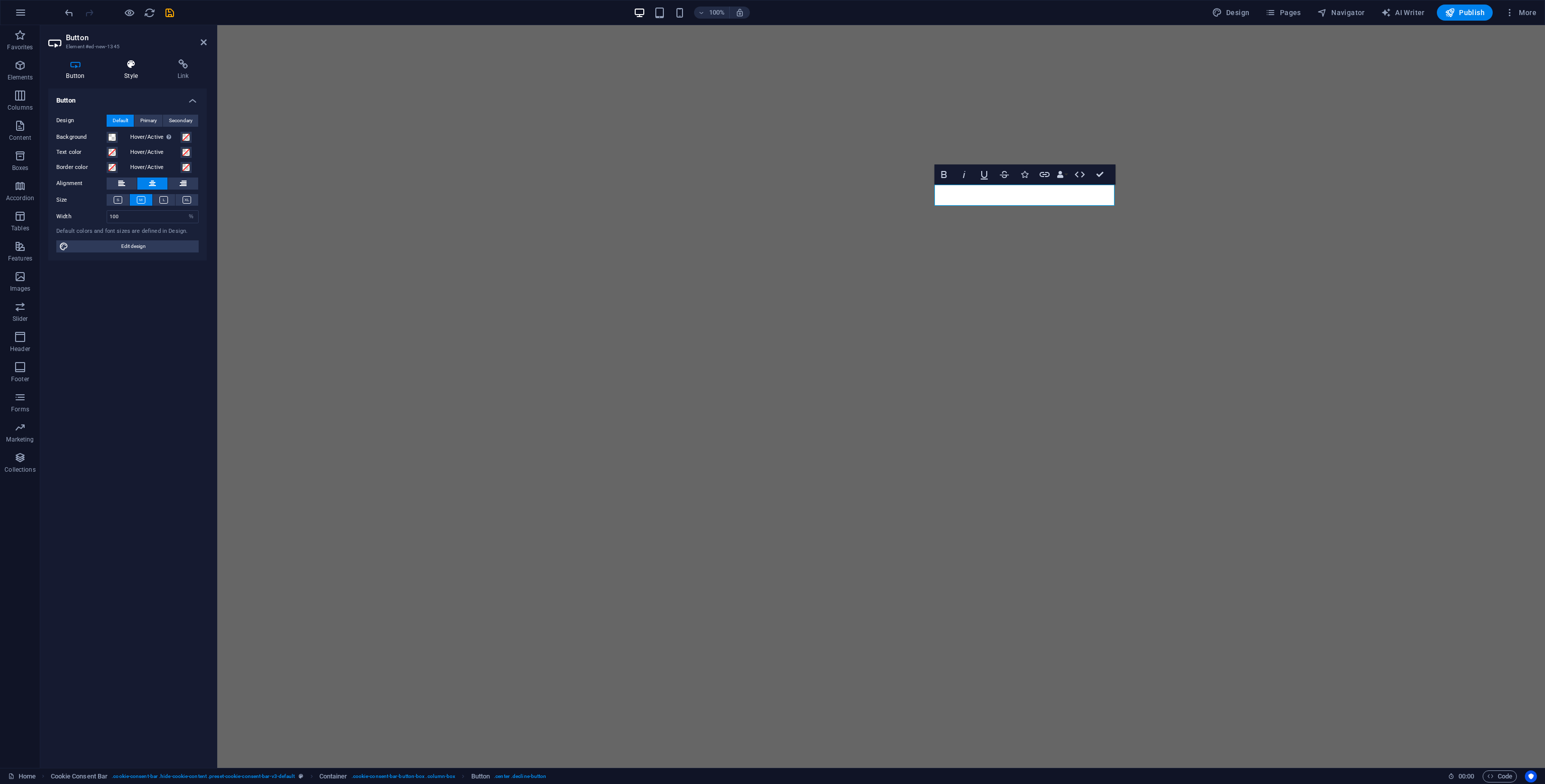
click at [132, 70] on h4 "Style" at bounding box center [133, 70] width 53 height 21
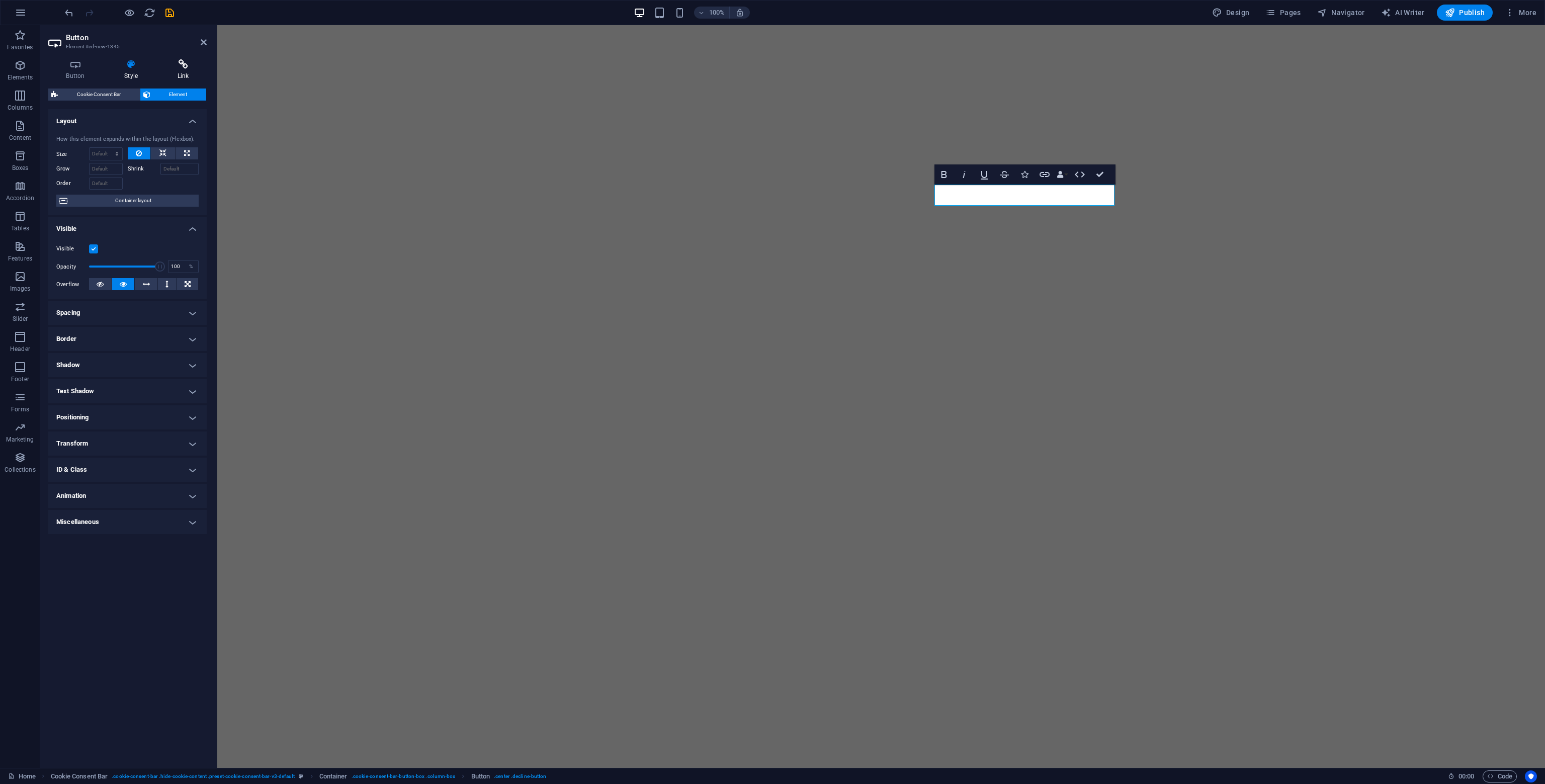
click at [173, 71] on h4 "Link" at bounding box center [183, 70] width 47 height 21
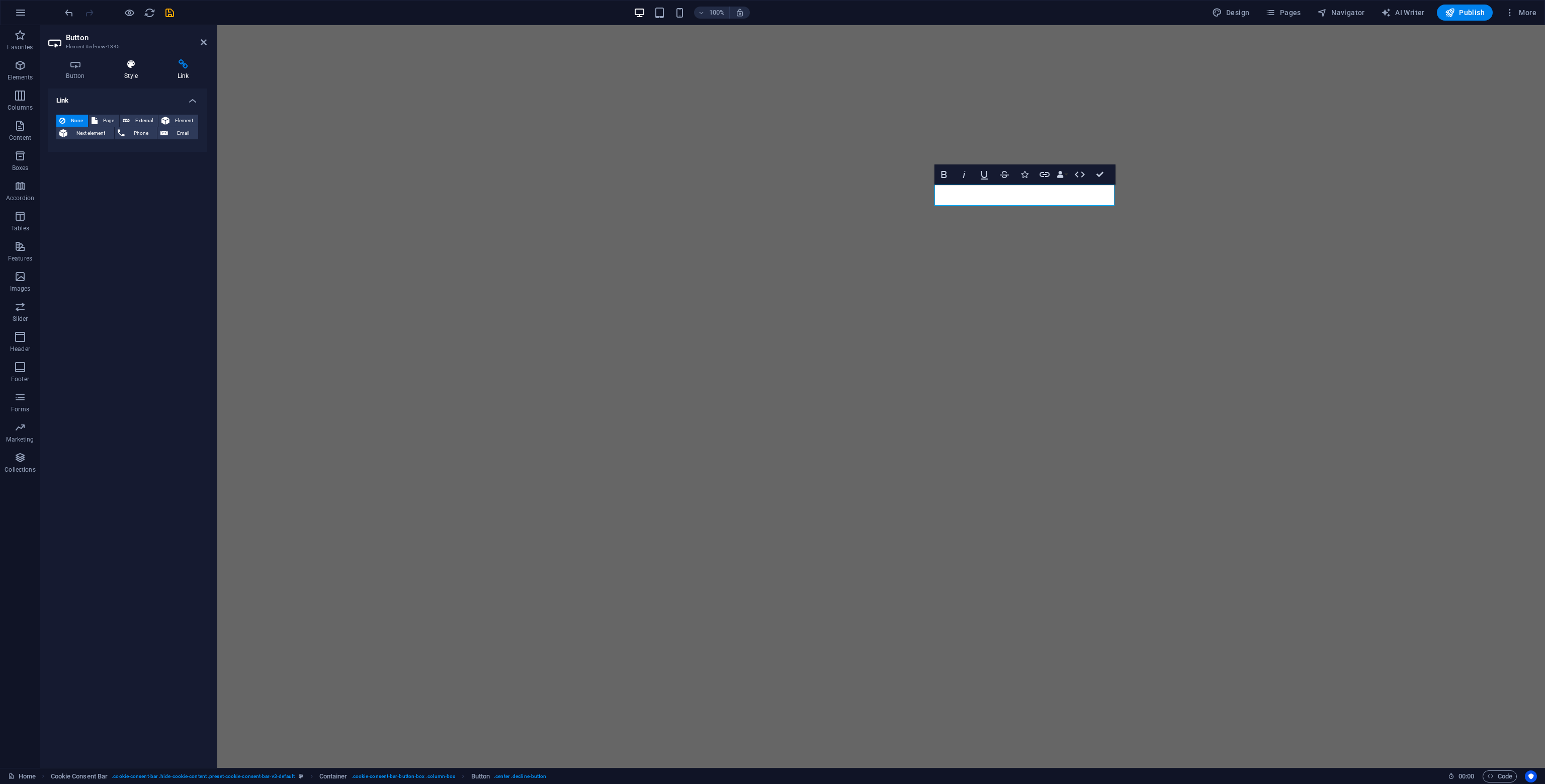
click at [124, 71] on h4 "Style" at bounding box center [133, 70] width 53 height 21
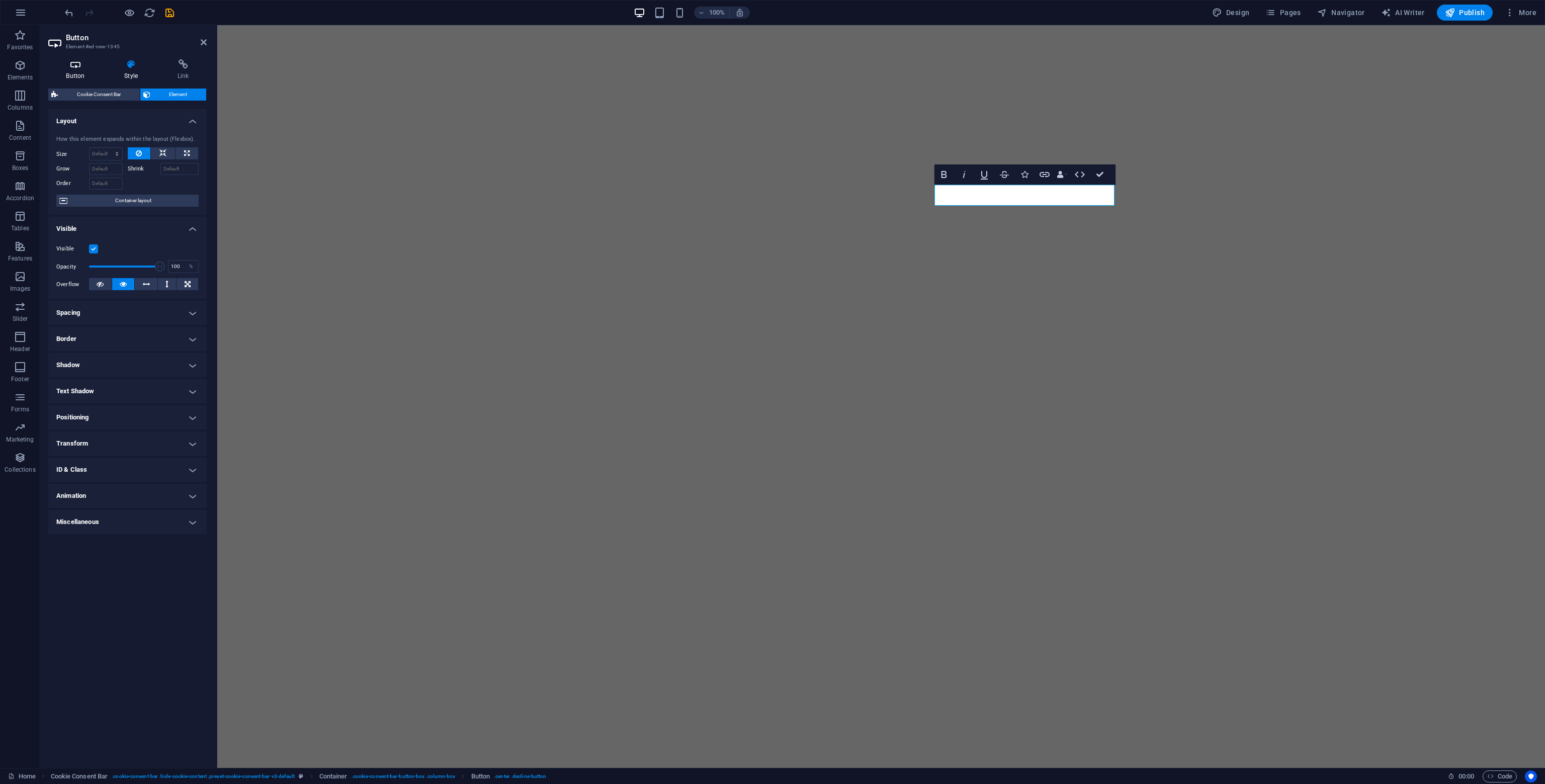
click at [83, 72] on h4 "Button" at bounding box center [77, 70] width 59 height 21
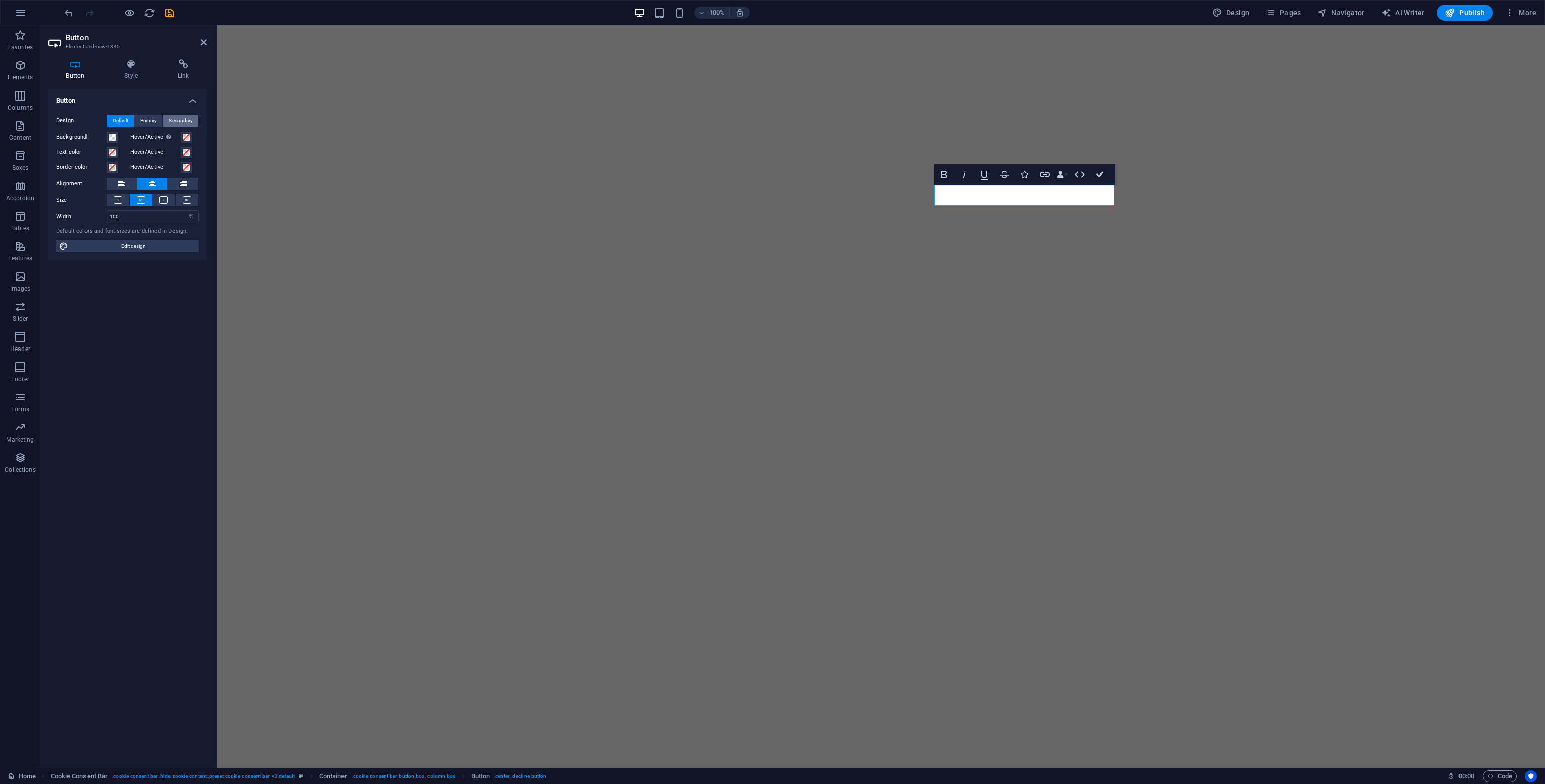
click at [185, 122] on span "Secondary" at bounding box center [181, 120] width 23 height 12
click at [155, 382] on div "Button Design Default Primary Secondary Background Hover/Active Switch to previ…" at bounding box center [127, 424] width 158 height 671
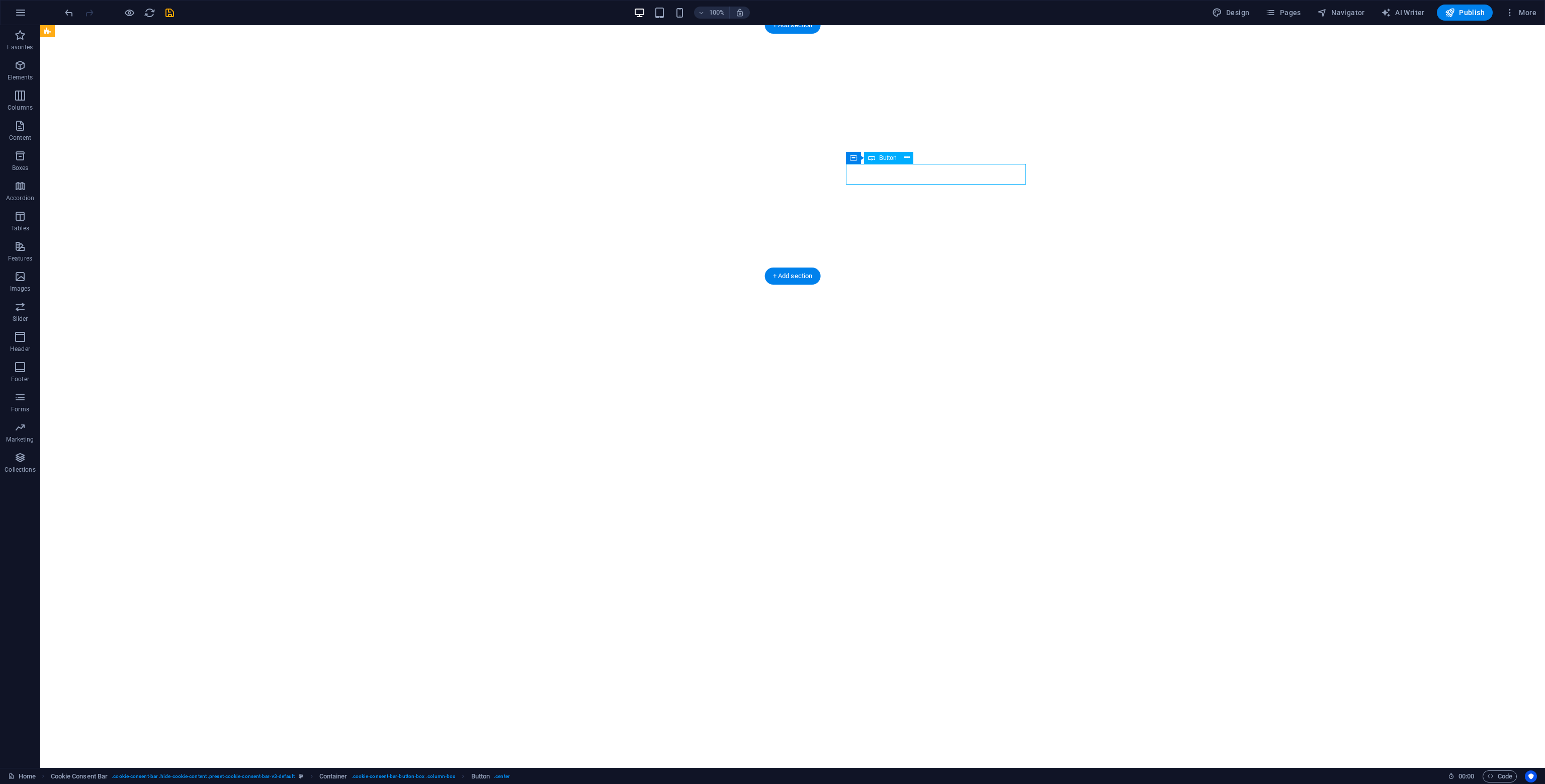
select select "%"
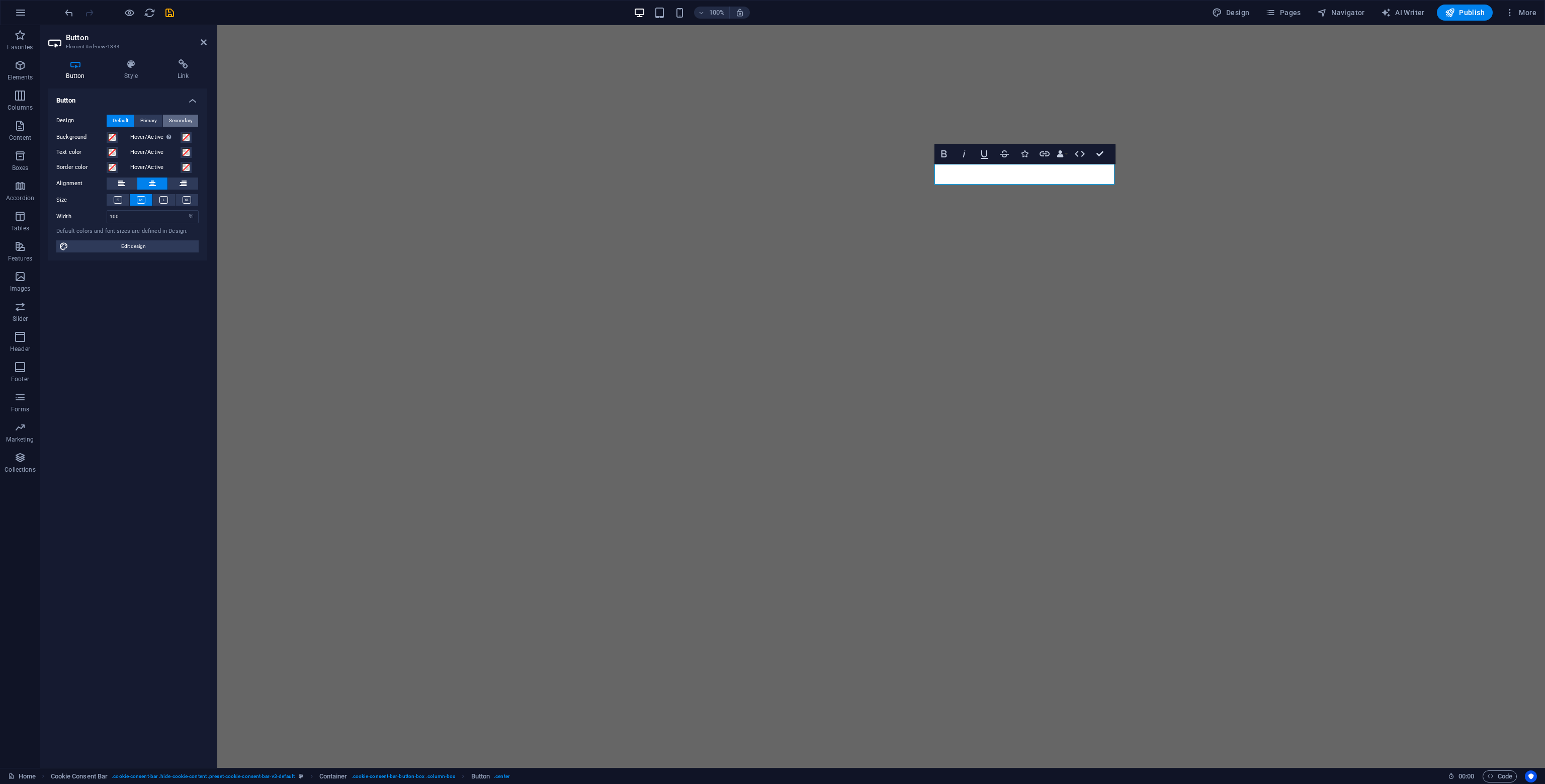
click at [185, 118] on span "Secondary" at bounding box center [181, 120] width 23 height 12
select select "%"
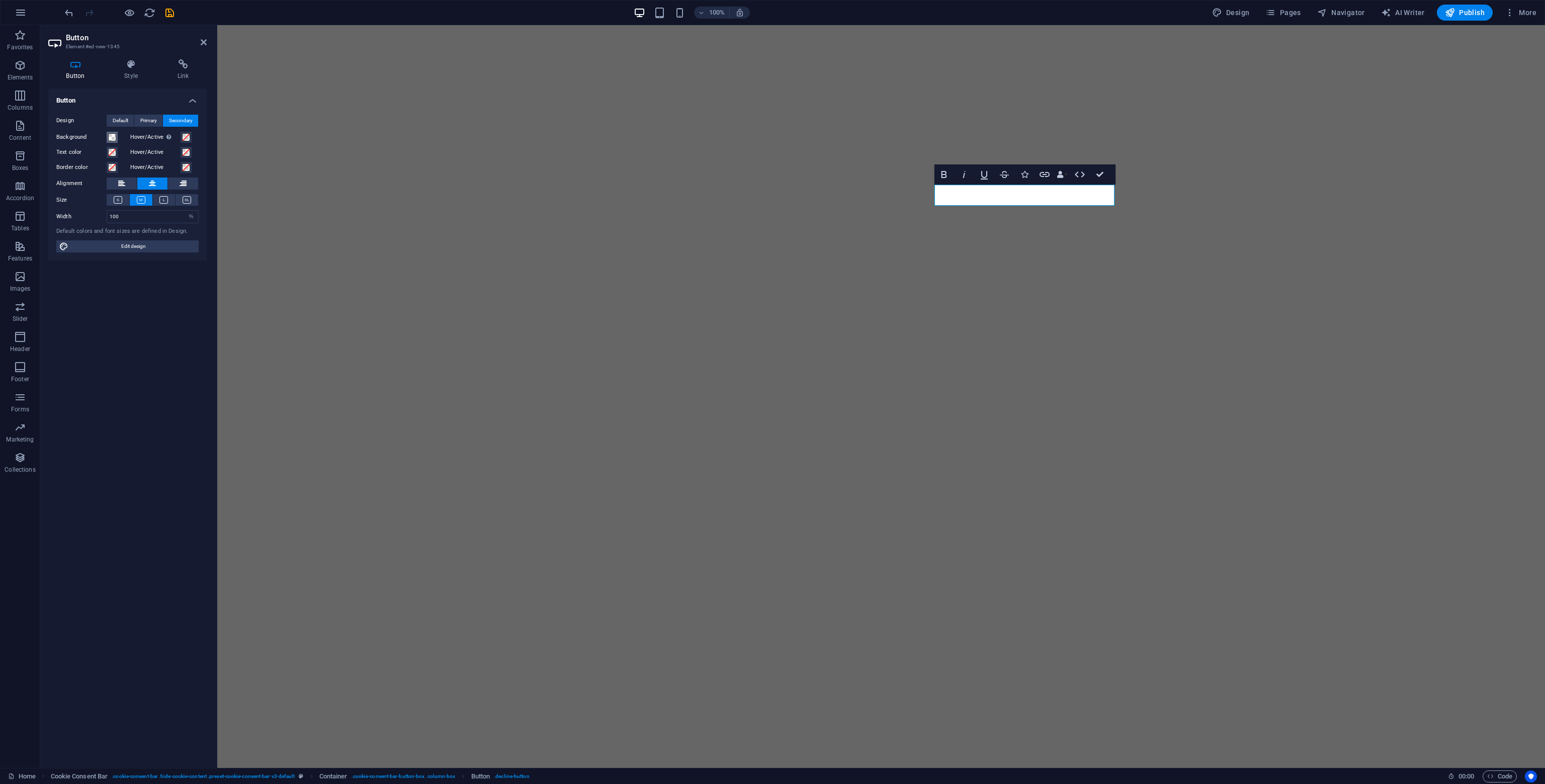
click at [110, 137] on span at bounding box center [112, 137] width 8 height 8
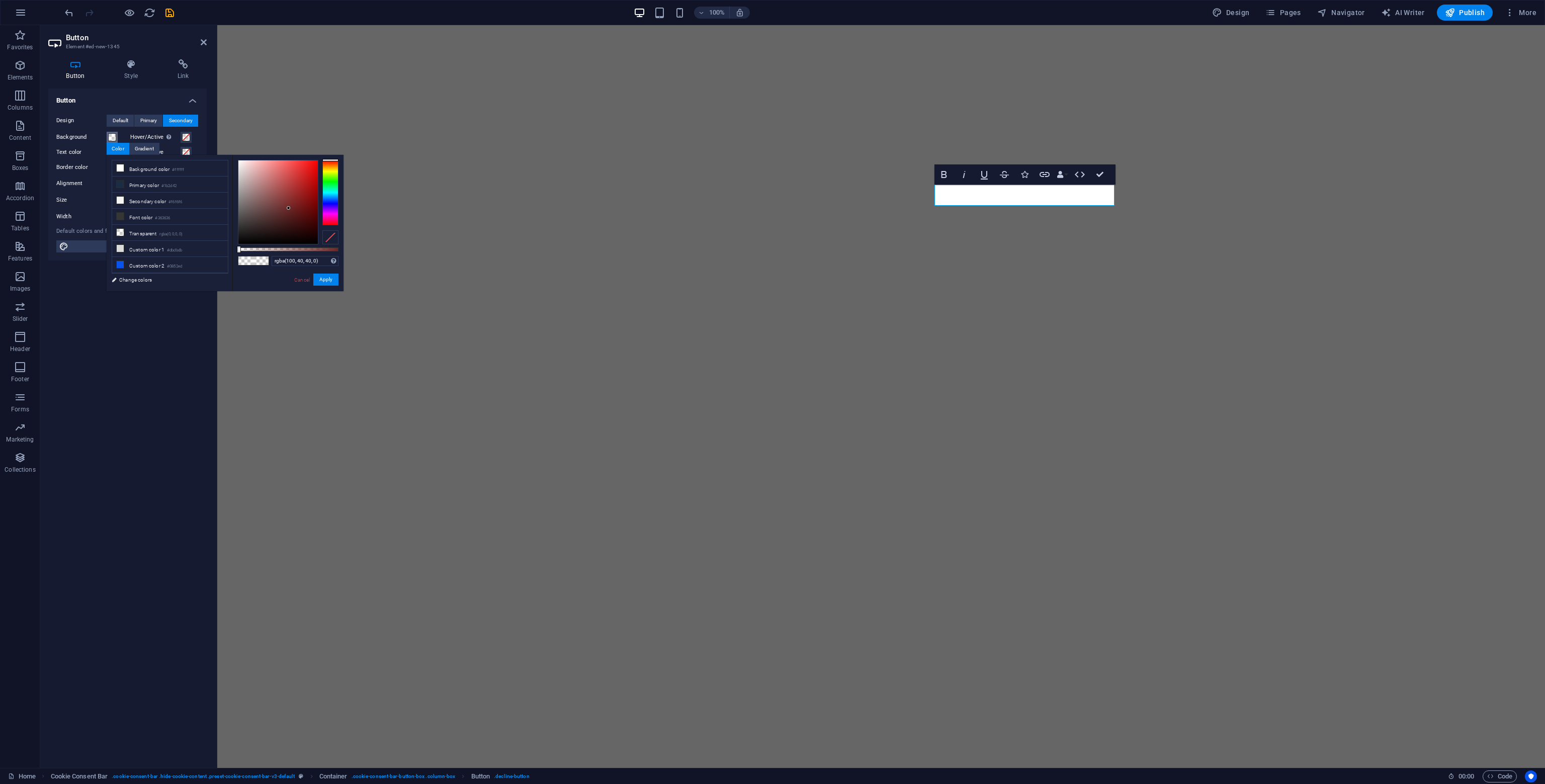
click at [285, 211] on div at bounding box center [278, 202] width 79 height 83
drag, startPoint x: 281, startPoint y: 213, endPoint x: 272, endPoint y: 219, distance: 10.8
click at [272, 220] on div at bounding box center [278, 202] width 79 height 83
drag, startPoint x: 297, startPoint y: 254, endPoint x: 301, endPoint y: 246, distance: 8.9
click at [301, 250] on div "rgba(72, 41, 41, 0) Supported formats #0852ed rgb(8, 82, 237) rgba(8, 82, 237, …" at bounding box center [287, 295] width 111 height 282
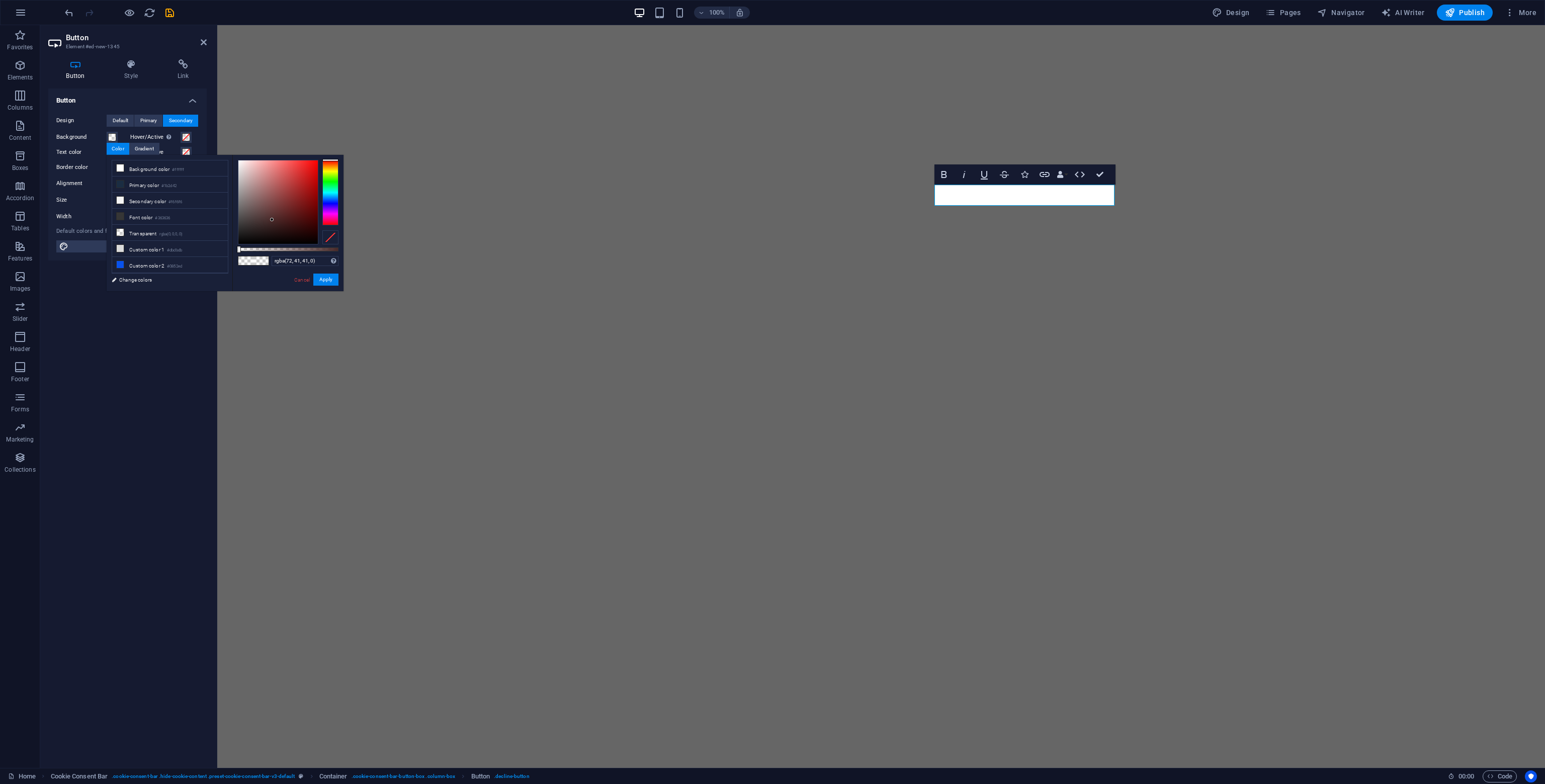
drag, startPoint x: 301, startPoint y: 246, endPoint x: 340, endPoint y: 247, distance: 39.0
click at [340, 247] on div "rgba(72, 41, 41, 0) Supported formats #0852ed rgb(8, 82, 237) rgba(8, 82, 237, …" at bounding box center [287, 295] width 111 height 282
click at [323, 247] on div at bounding box center [287, 249] width 100 height 4
drag, startPoint x: 323, startPoint y: 247, endPoint x: 338, endPoint y: 246, distance: 15.0
click at [340, 246] on div at bounding box center [338, 249] width 4 height 7
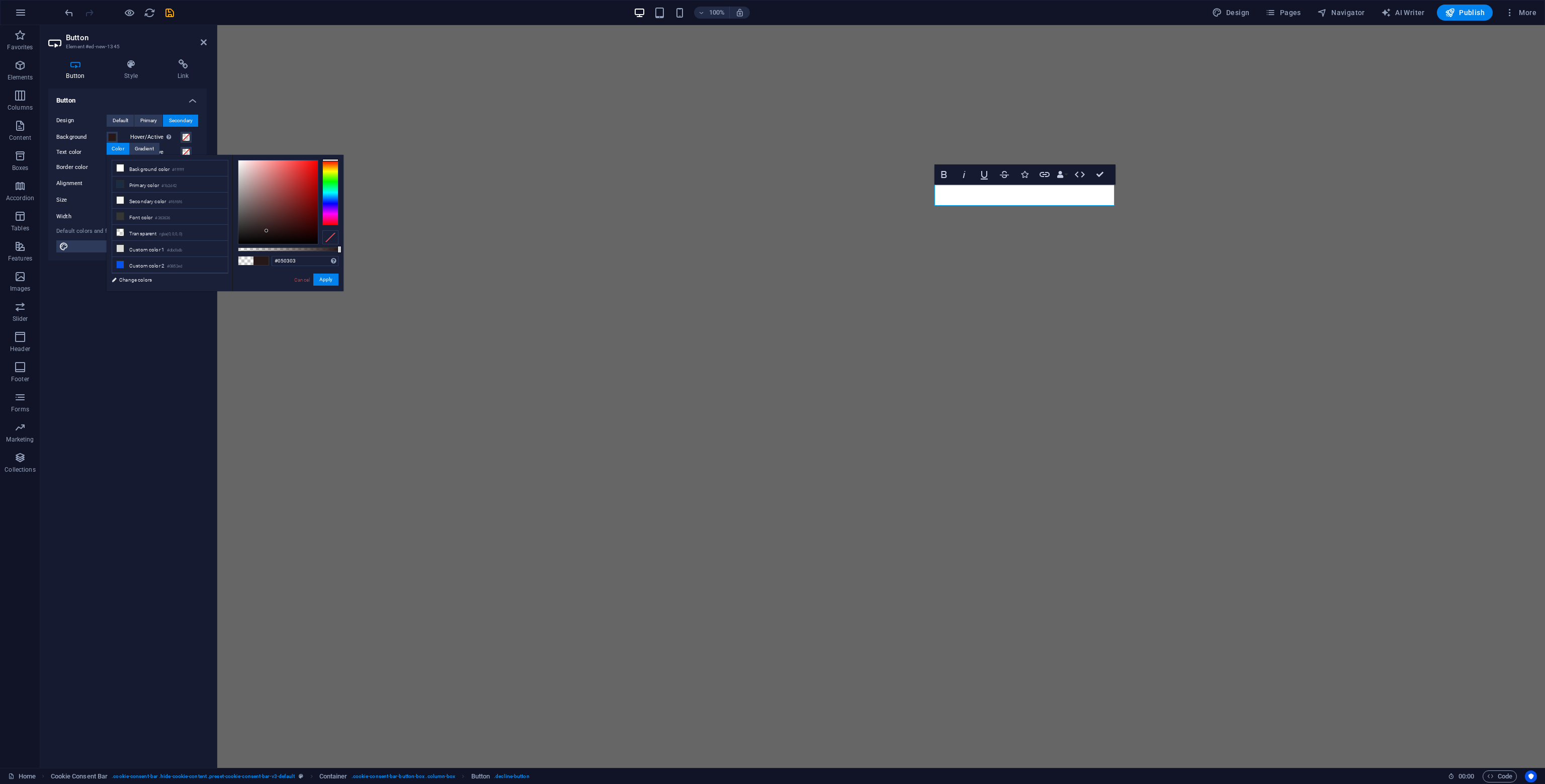
type input "#000000"
drag, startPoint x: 281, startPoint y: 218, endPoint x: 269, endPoint y: 253, distance: 37.0
click at [267, 253] on div "#000000 Supported formats #0852ed rgb(8, 82, 237) rgba(8, 82, 237, 90%) hsv(221…" at bounding box center [287, 295] width 111 height 282
click at [323, 279] on button "Apply" at bounding box center [325, 279] width 25 height 12
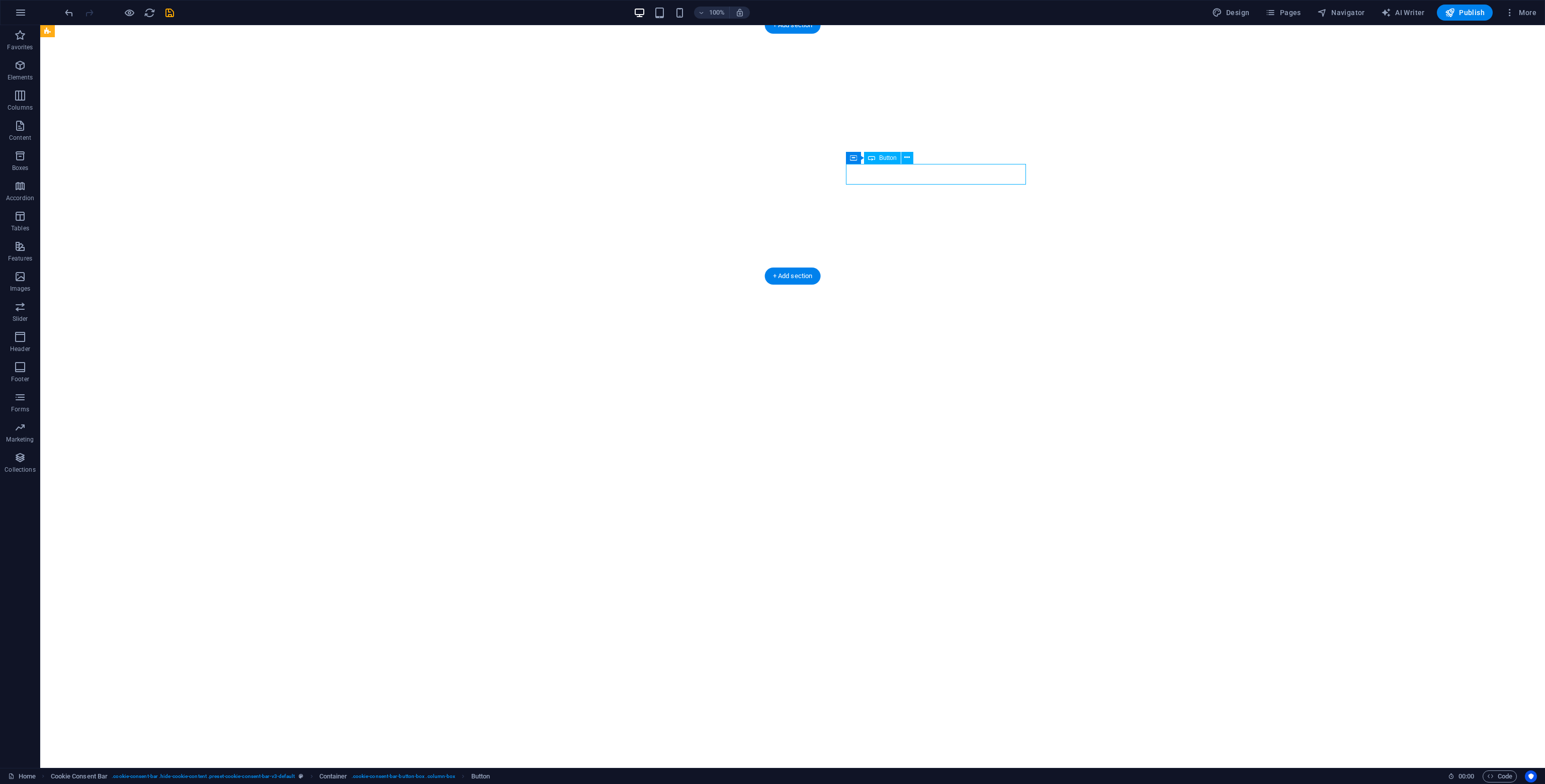
select select "%"
click at [169, 12] on icon "save" at bounding box center [169, 13] width 11 height 11
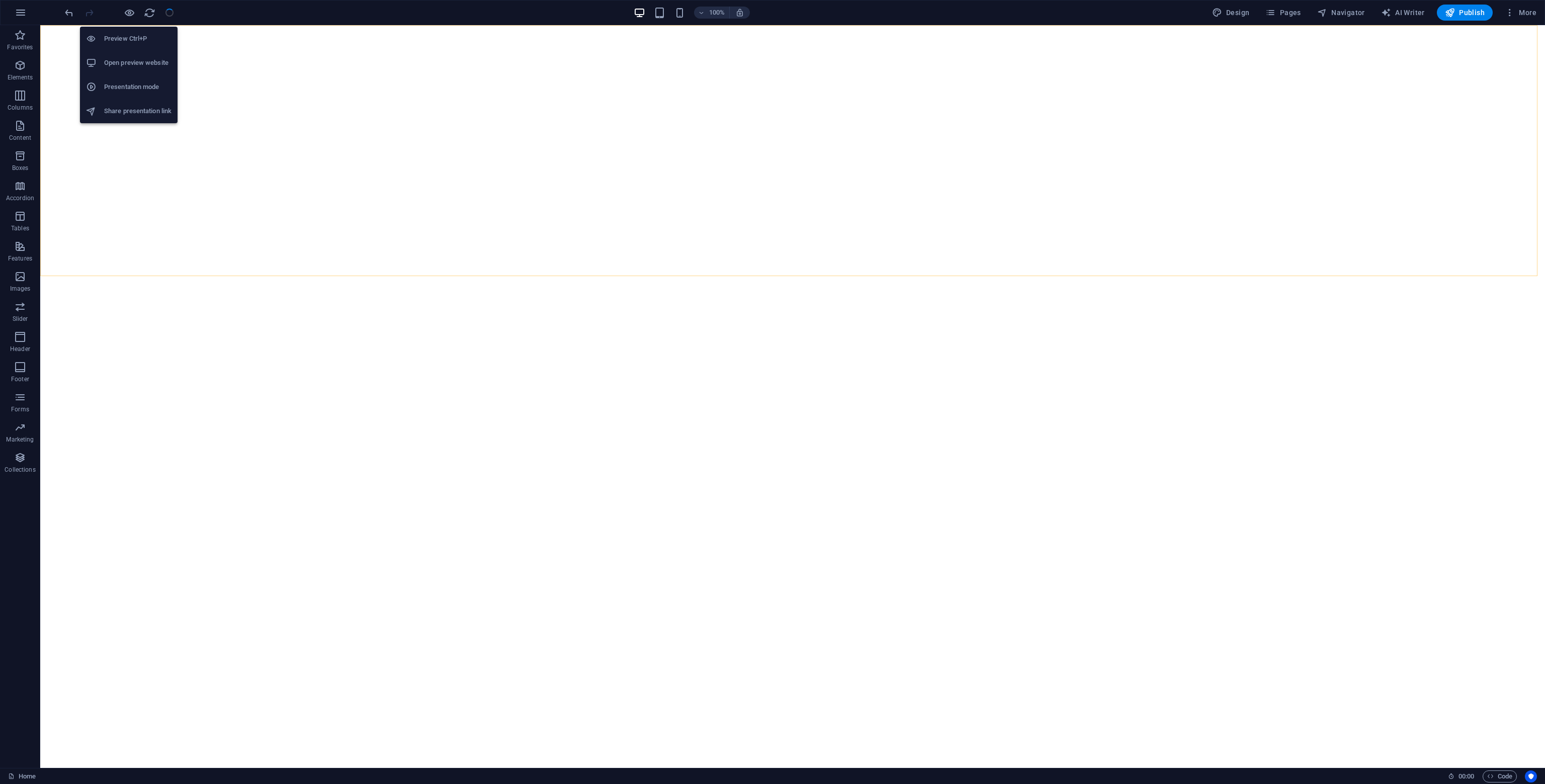
drag, startPoint x: 127, startPoint y: 9, endPoint x: 132, endPoint y: 23, distance: 14.9
click at [128, 9] on icon "button" at bounding box center [129, 13] width 11 height 11
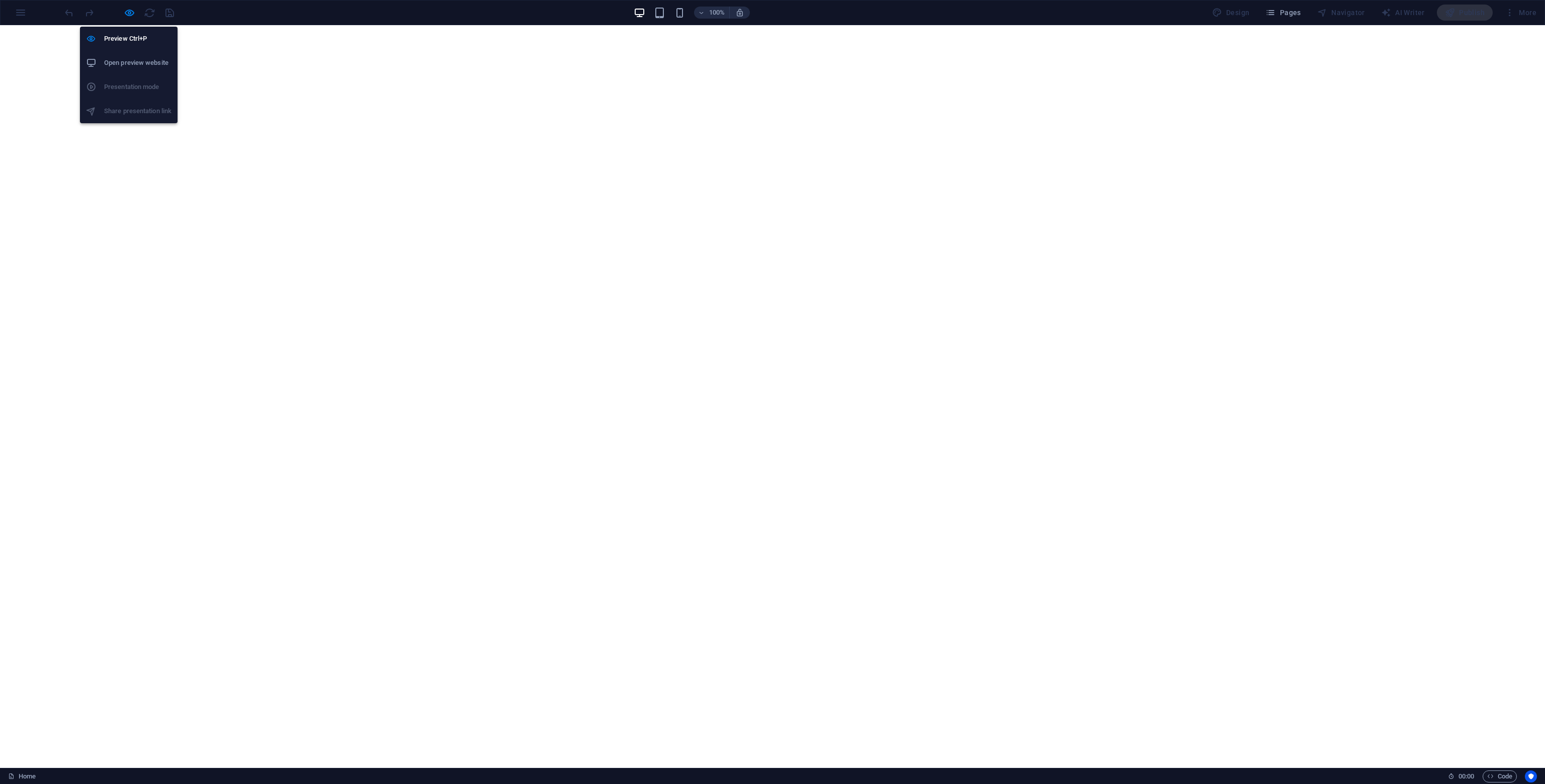
click at [128, 69] on li "Open preview website" at bounding box center [129, 63] width 98 height 24
click at [124, 11] on icon "button" at bounding box center [129, 13] width 11 height 11
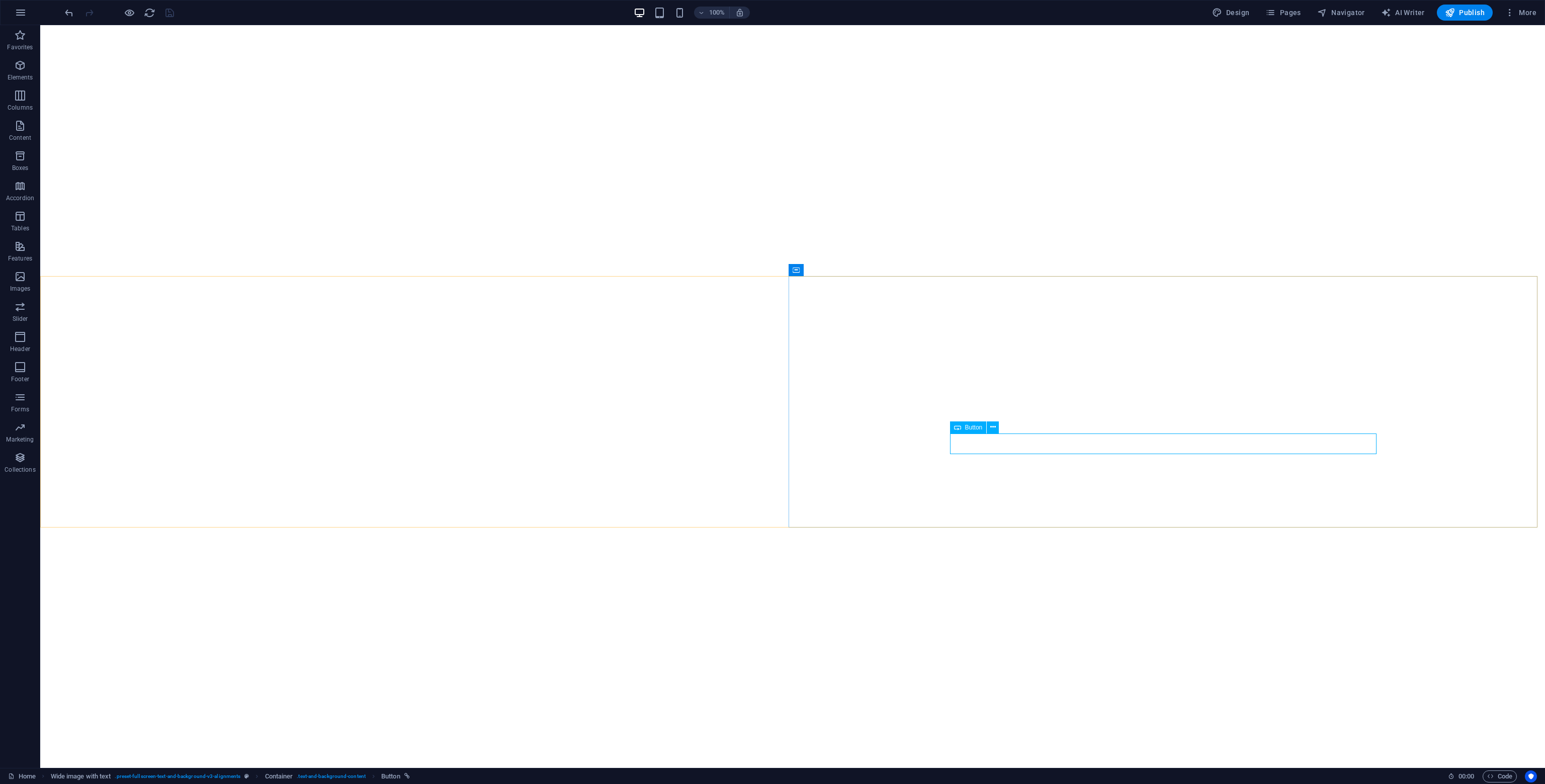
click at [971, 432] on div "Button" at bounding box center [969, 427] width 37 height 12
click at [975, 425] on span "Button" at bounding box center [974, 428] width 18 height 6
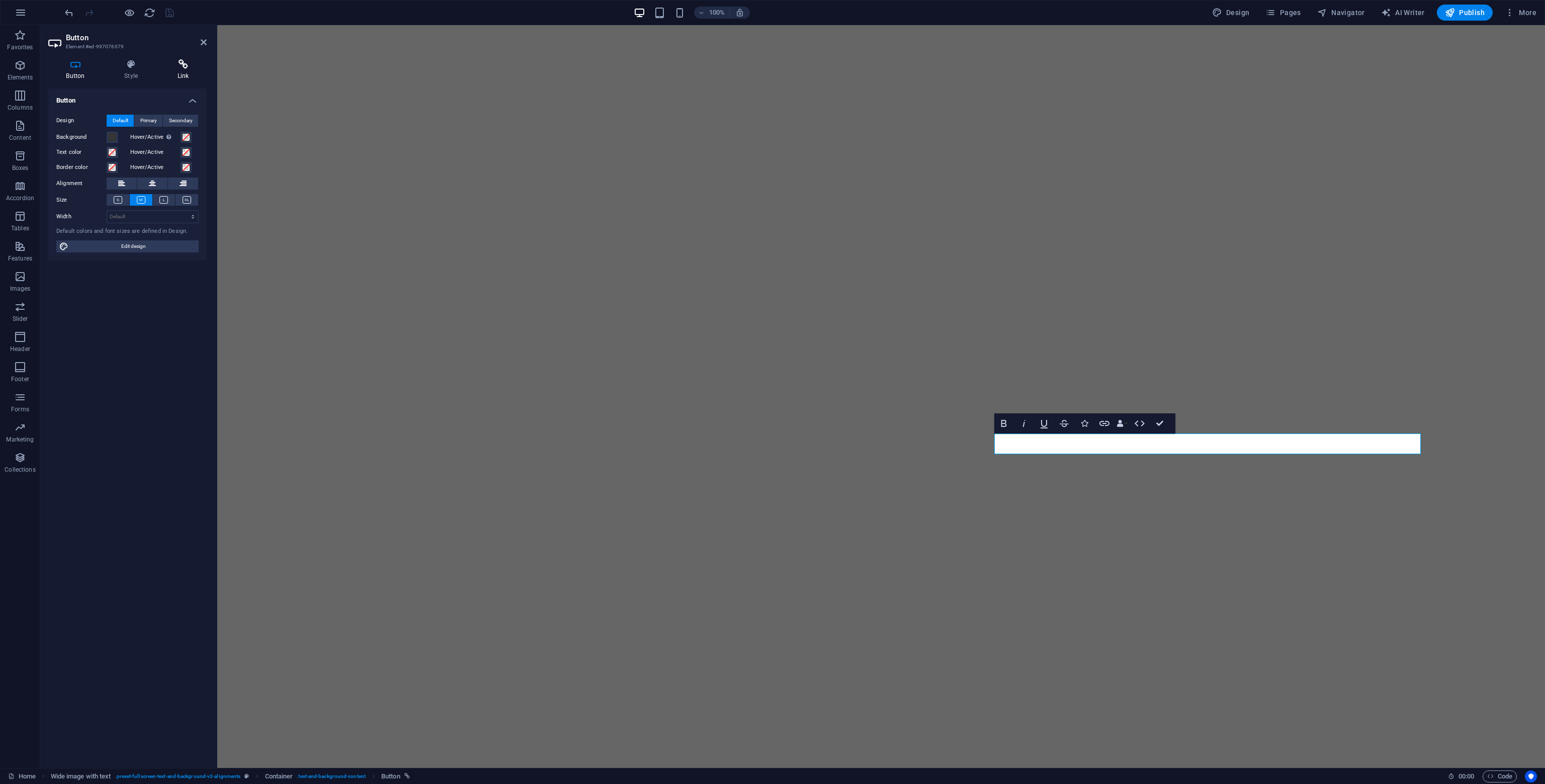
click at [191, 70] on h4 "Link" at bounding box center [183, 70] width 47 height 21
click at [151, 146] on input "https://www.momoyoga.com/login" at bounding box center [152, 149] width 92 height 12
paste input "studio-still-sinaai/schedule"
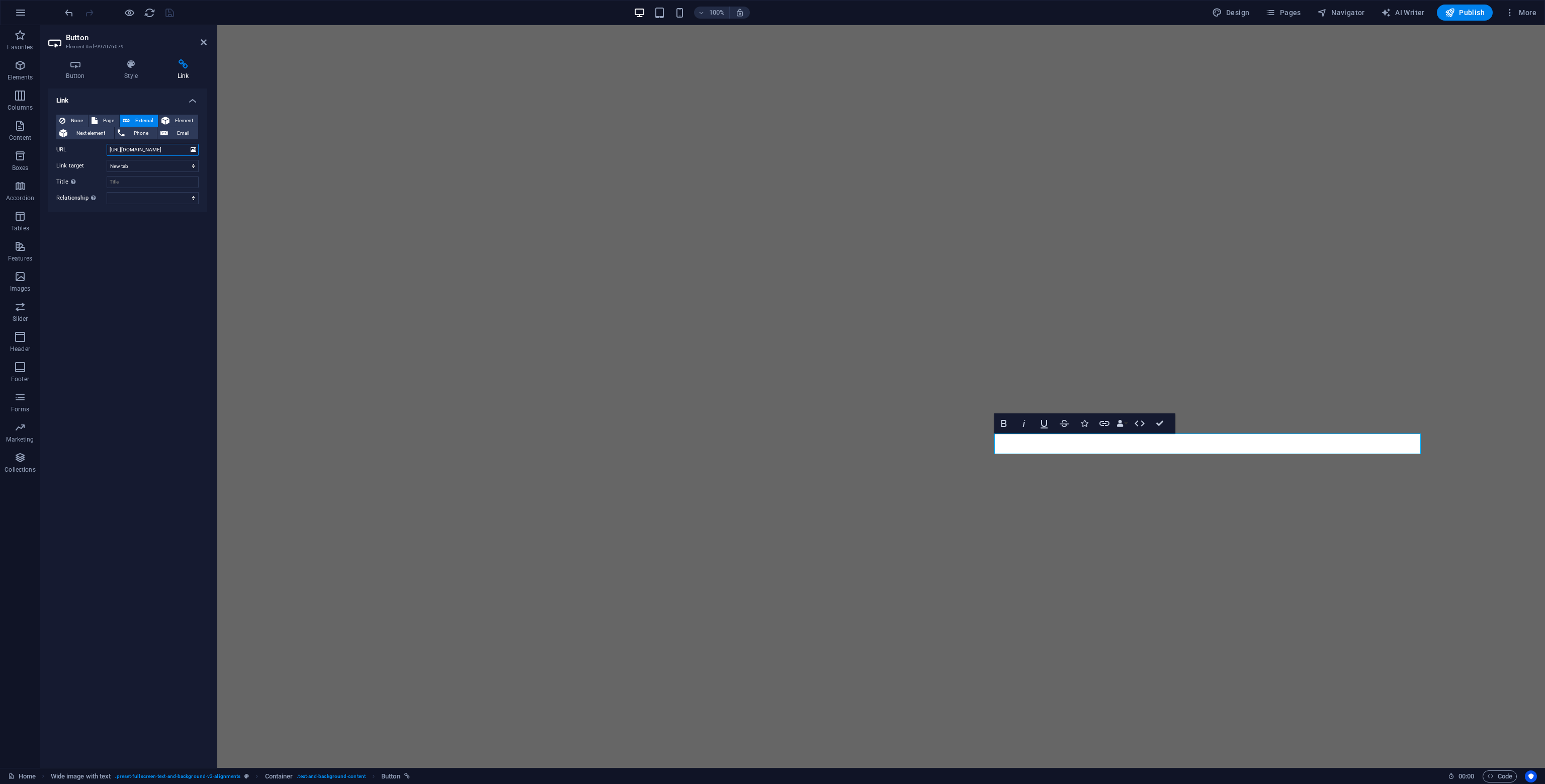
type input "https://www.momoyoga.com/studio-still-sinaai/schedule"
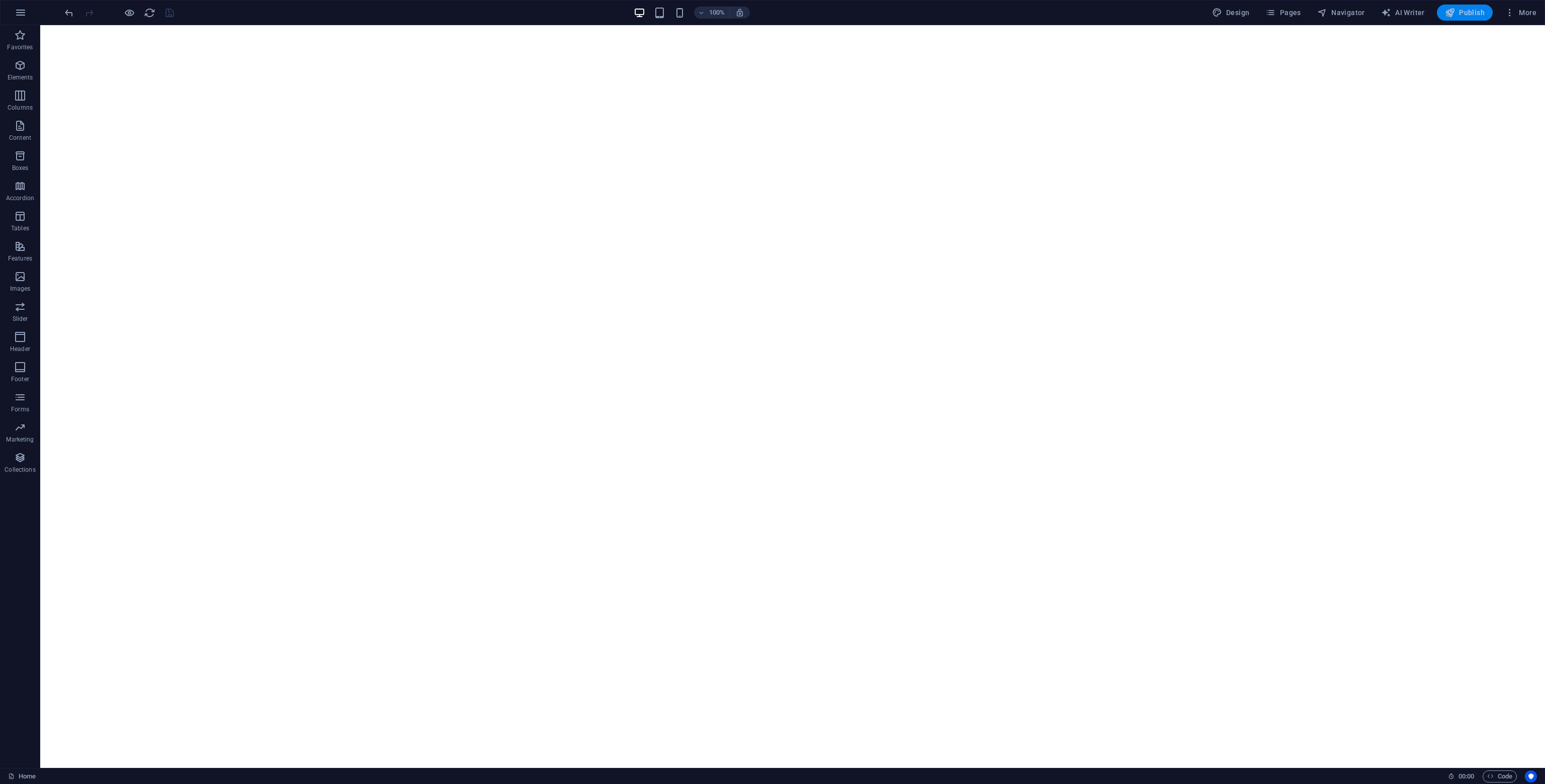
click at [1468, 14] on span "Publish" at bounding box center [1464, 12] width 39 height 10
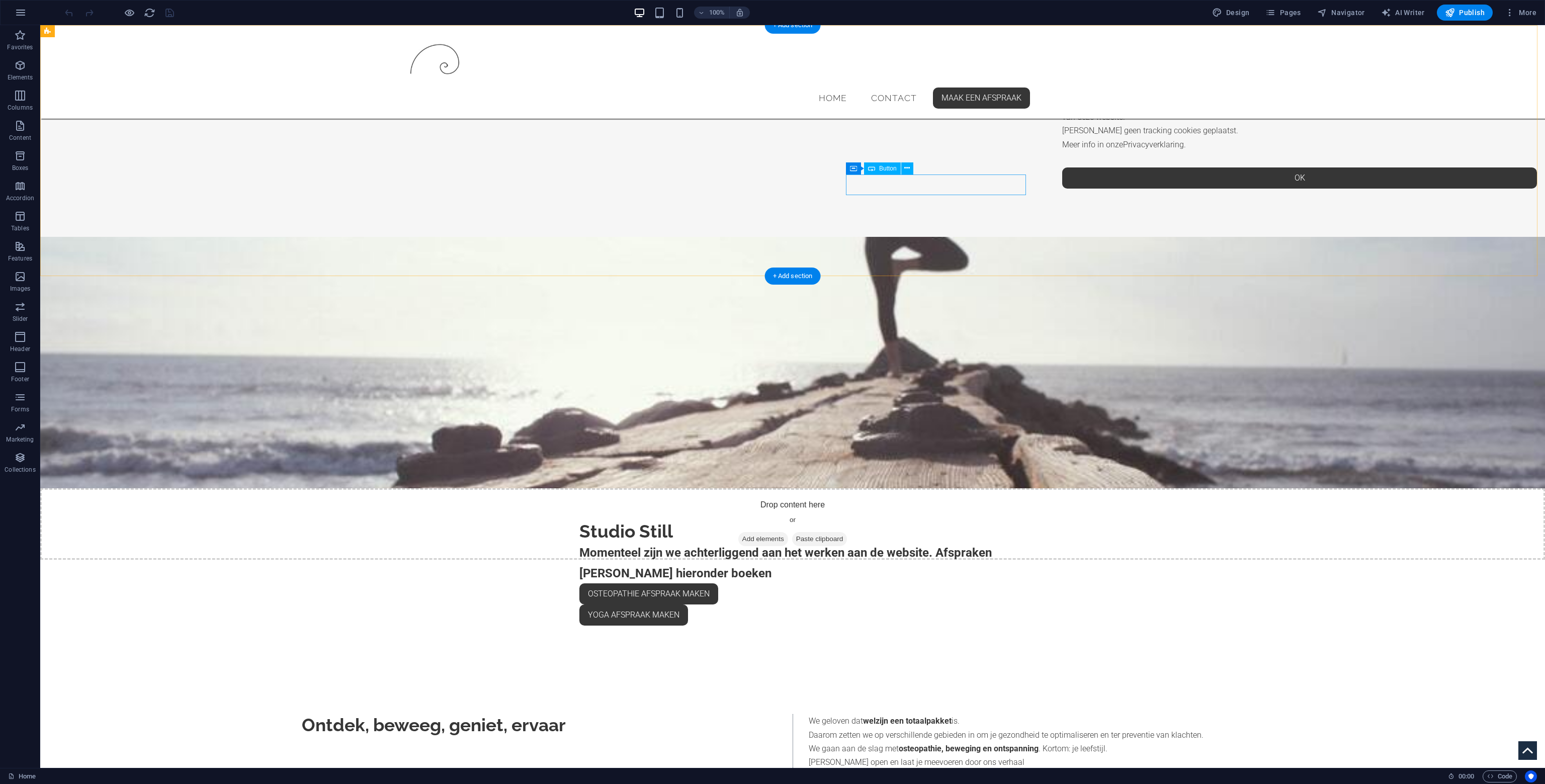
click at [1062, 183] on div "OK" at bounding box center [1299, 178] width 474 height 21
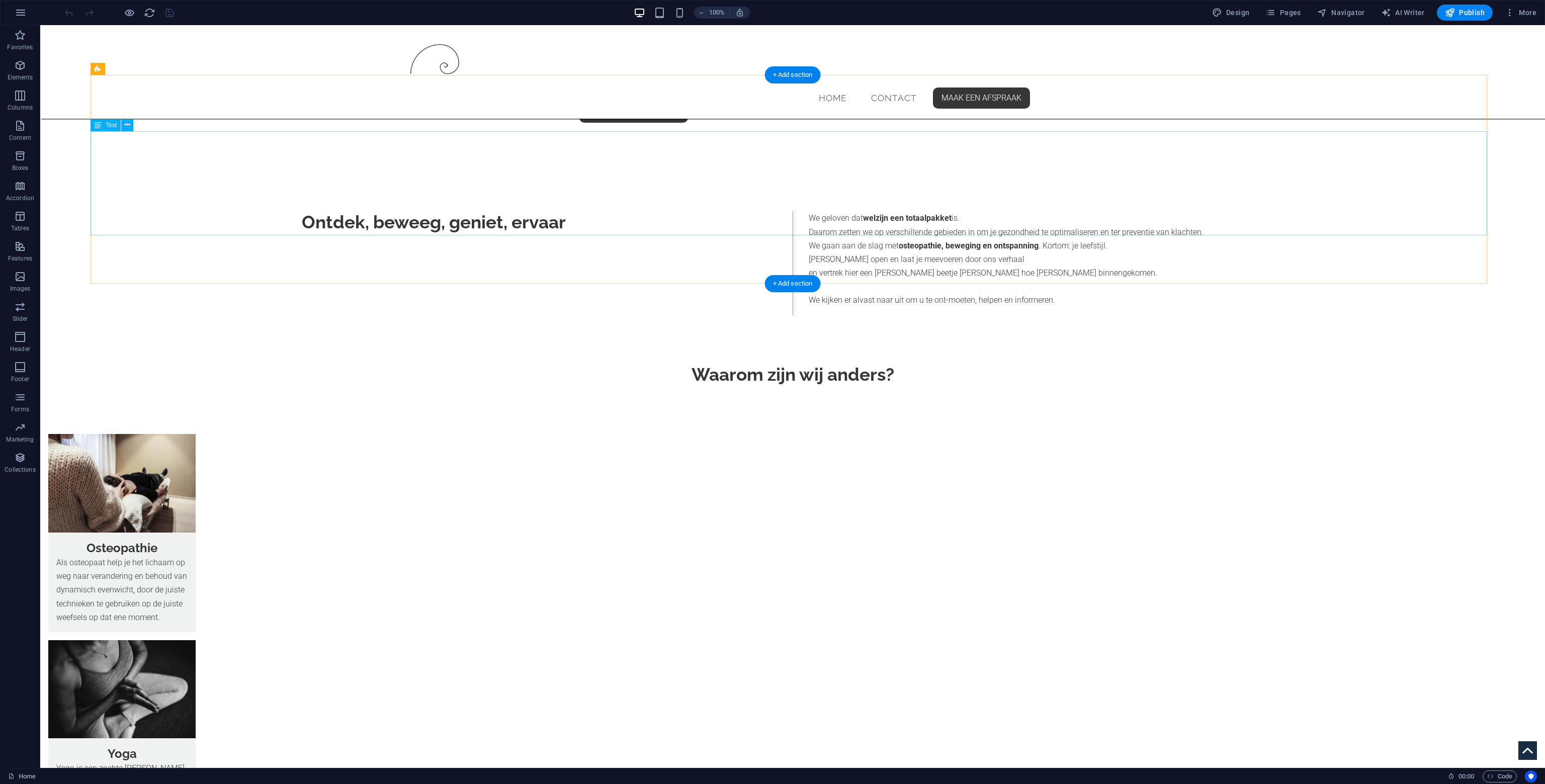
scroll to position [603, 0]
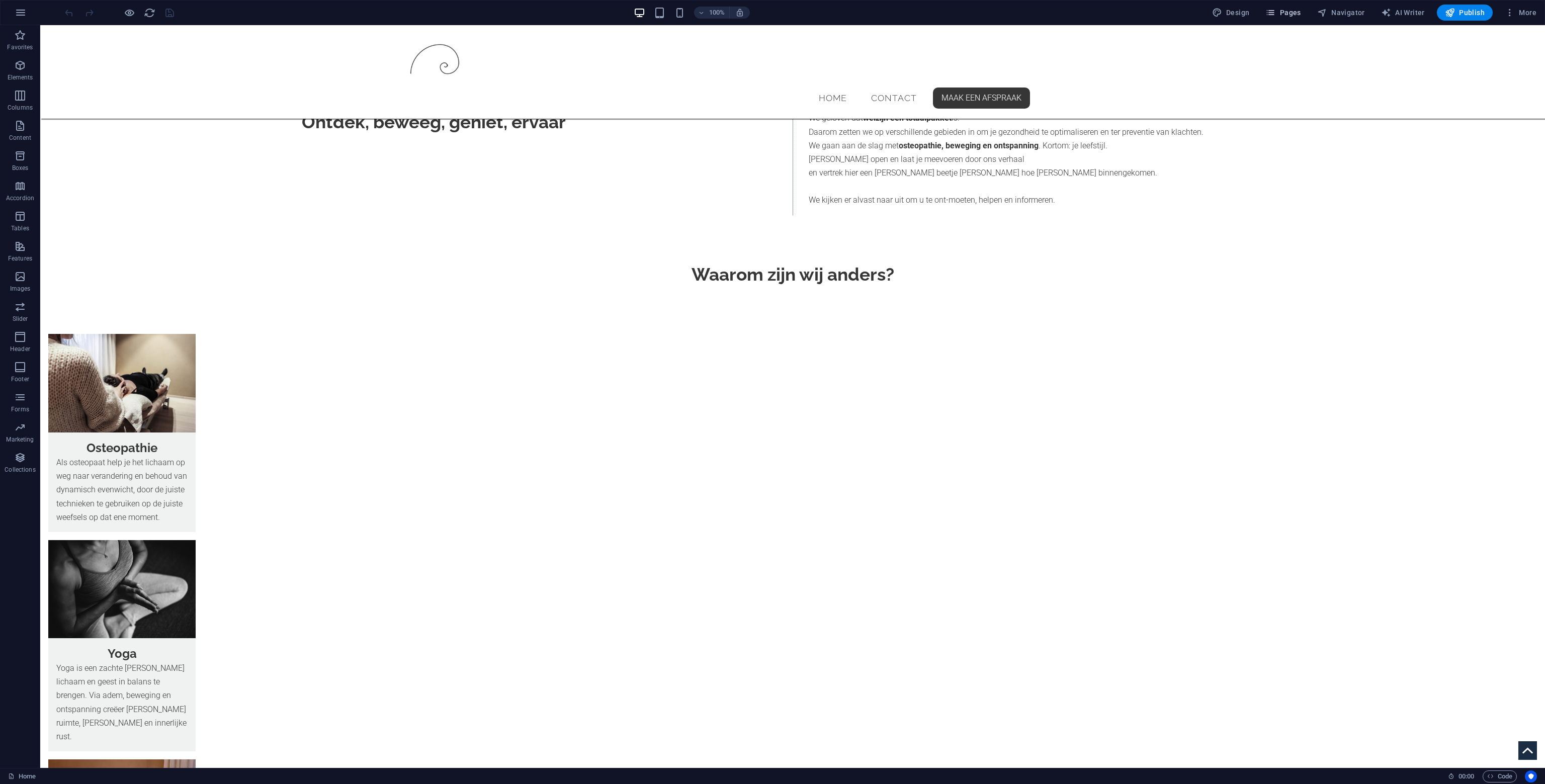
click at [1288, 14] on span "Pages" at bounding box center [1283, 12] width 35 height 10
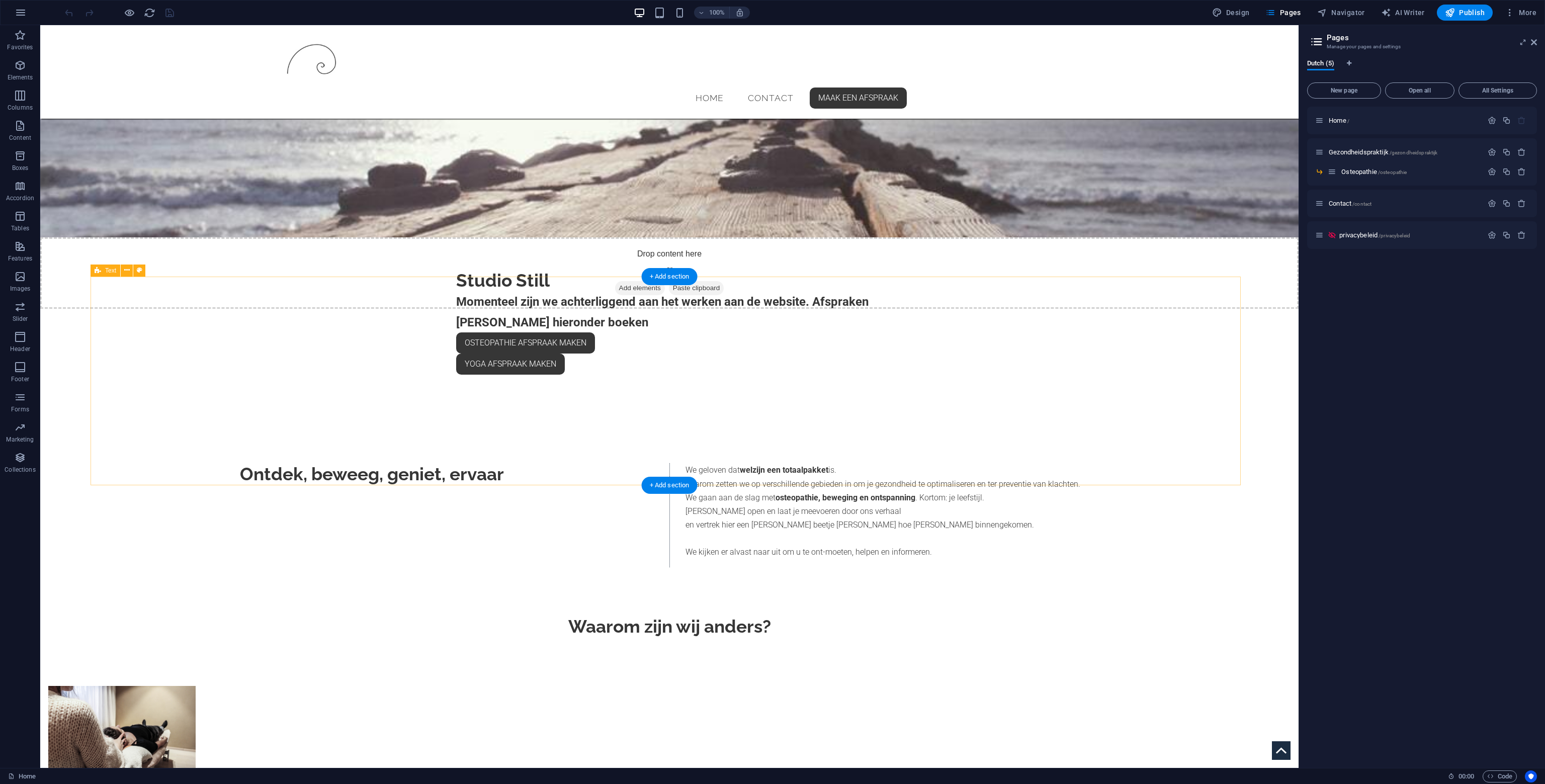
scroll to position [0, 0]
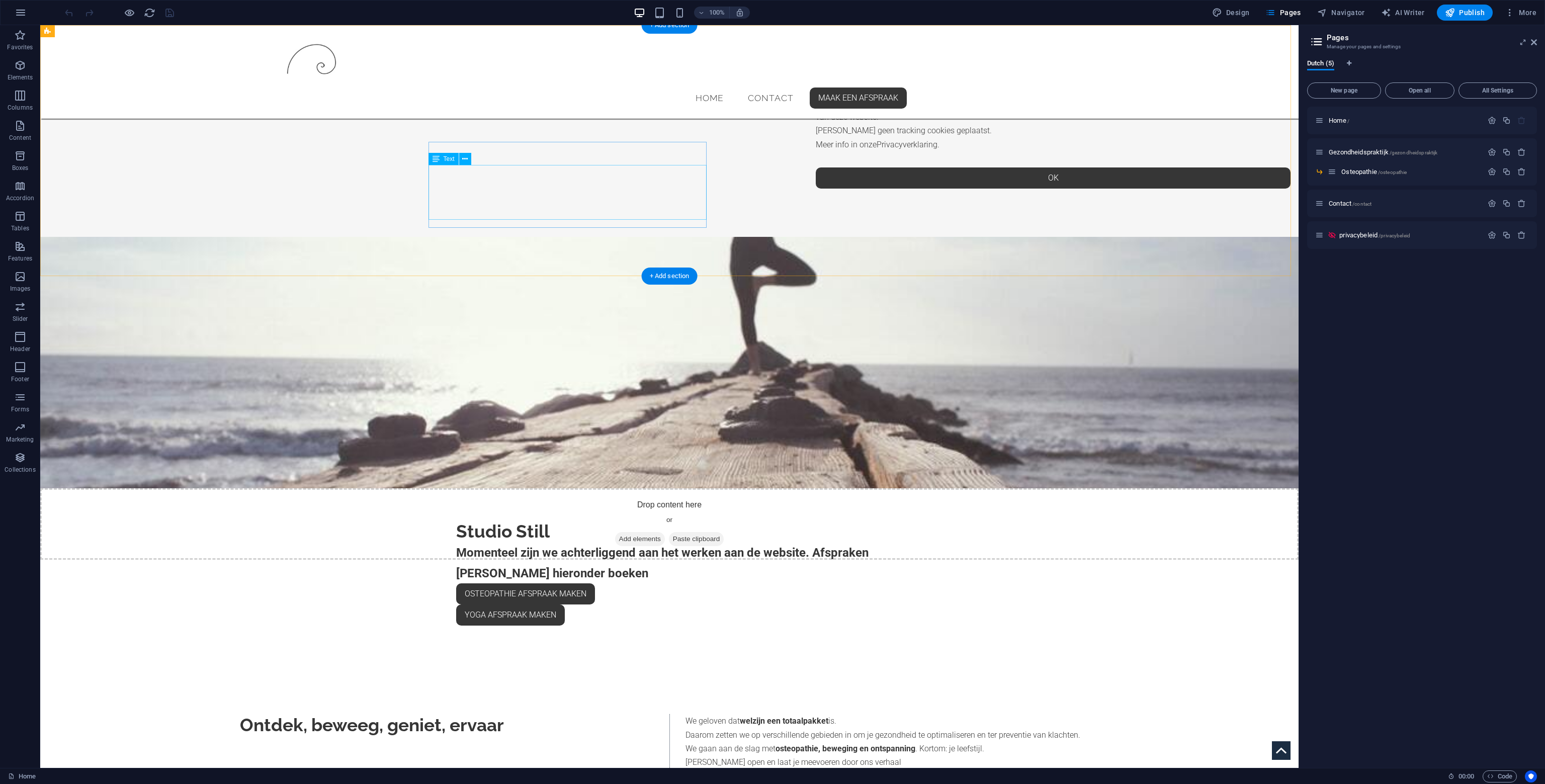
click at [815, 152] on div "Wij gebruiken alleen functionele cookies die nodig zijn voor het goed werken va…" at bounding box center [954, 124] width 279 height 55
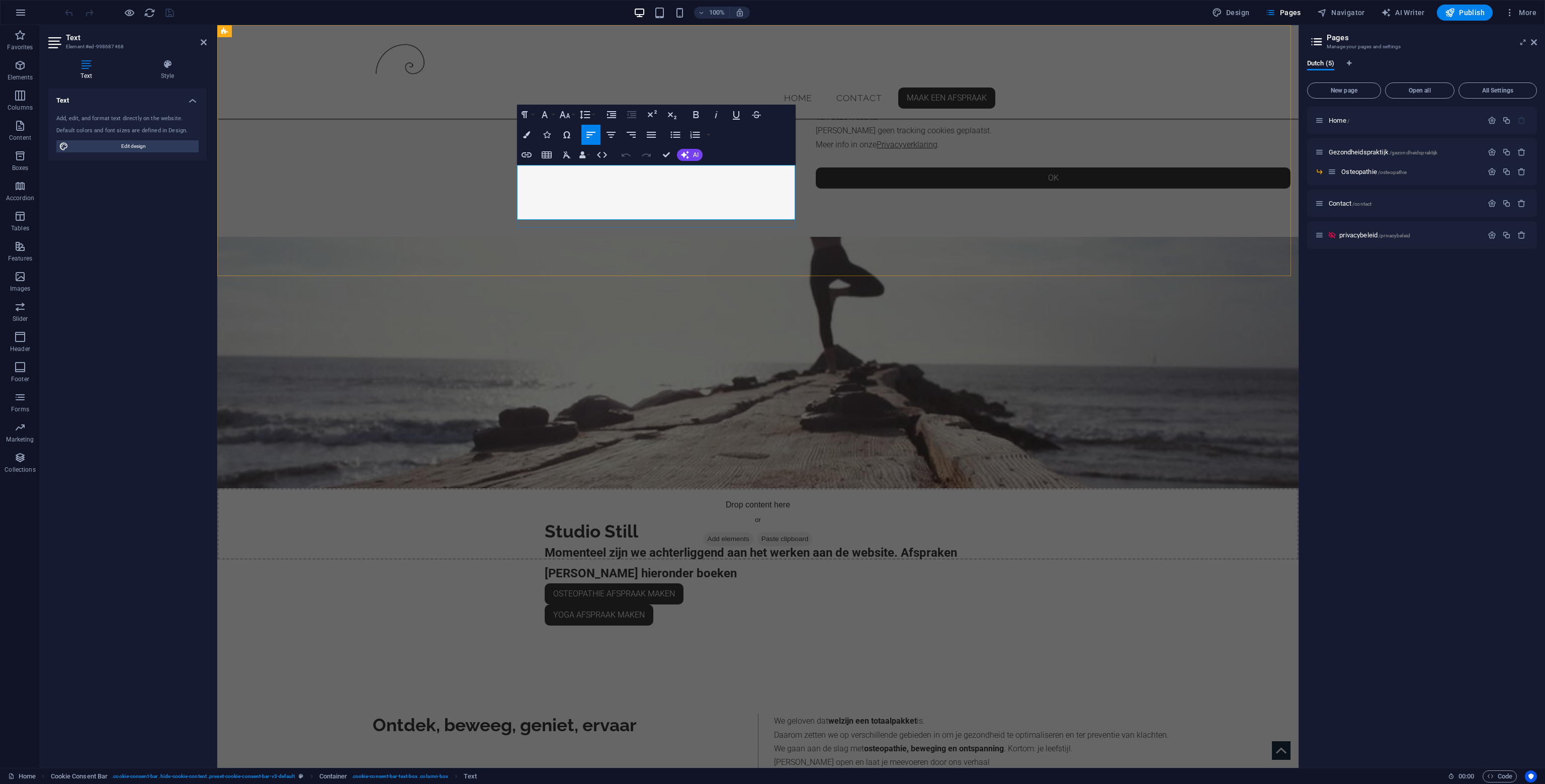
click at [876, 149] on link "Privacyverklaring" at bounding box center [907, 144] width 61 height 10
click at [611, 194] on icon "button" at bounding box center [608, 193] width 12 height 12
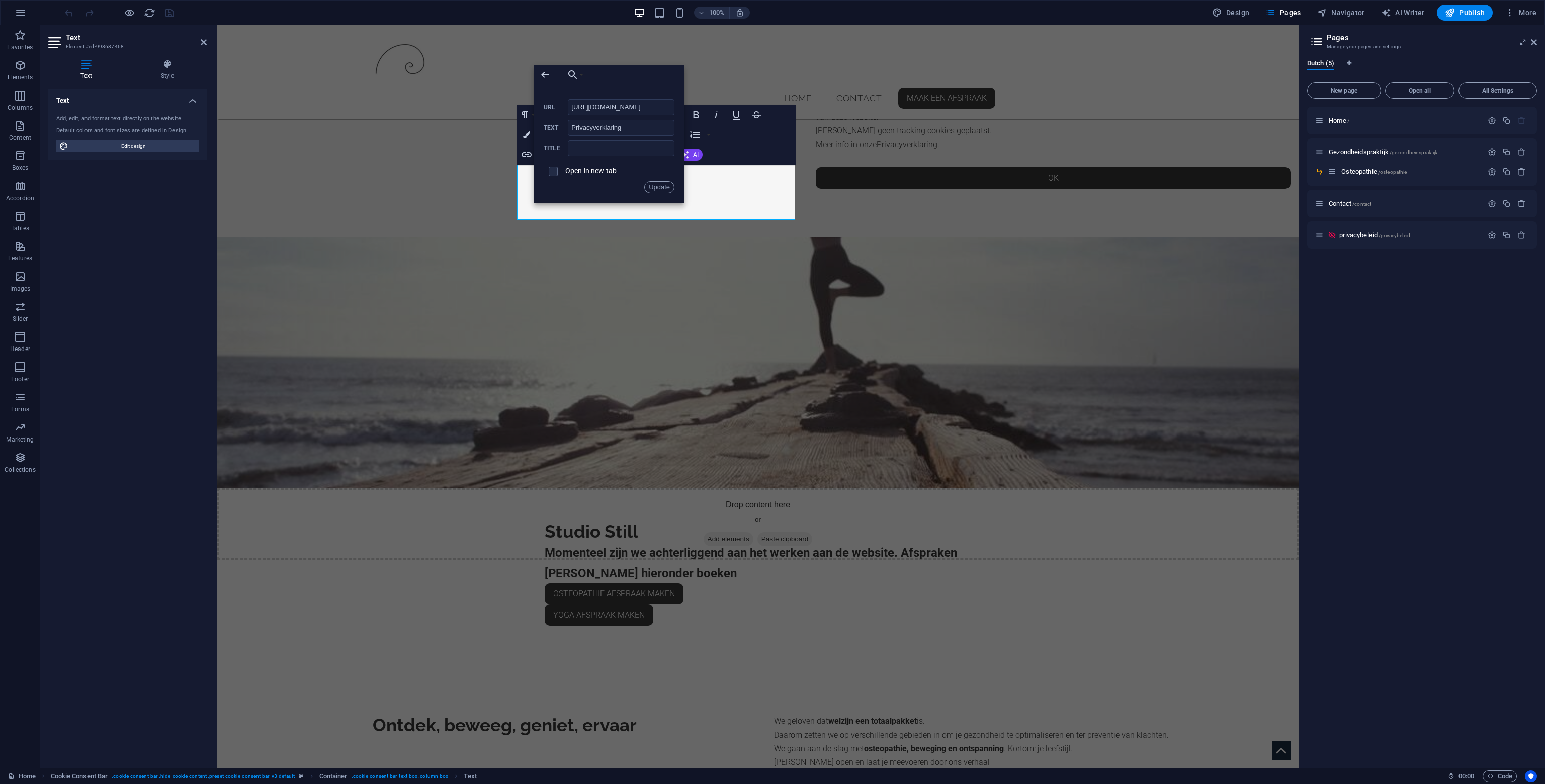
scroll to position [0, 33]
drag, startPoint x: 652, startPoint y: 106, endPoint x: 762, endPoint y: 111, distance: 110.1
click at [756, 109] on div "Container H3 Cookie Consent Bar Container Spacer Text Container Spacer Containe…" at bounding box center [758, 396] width 1081 height 742
type input "[URL][DOMAIN_NAME]"
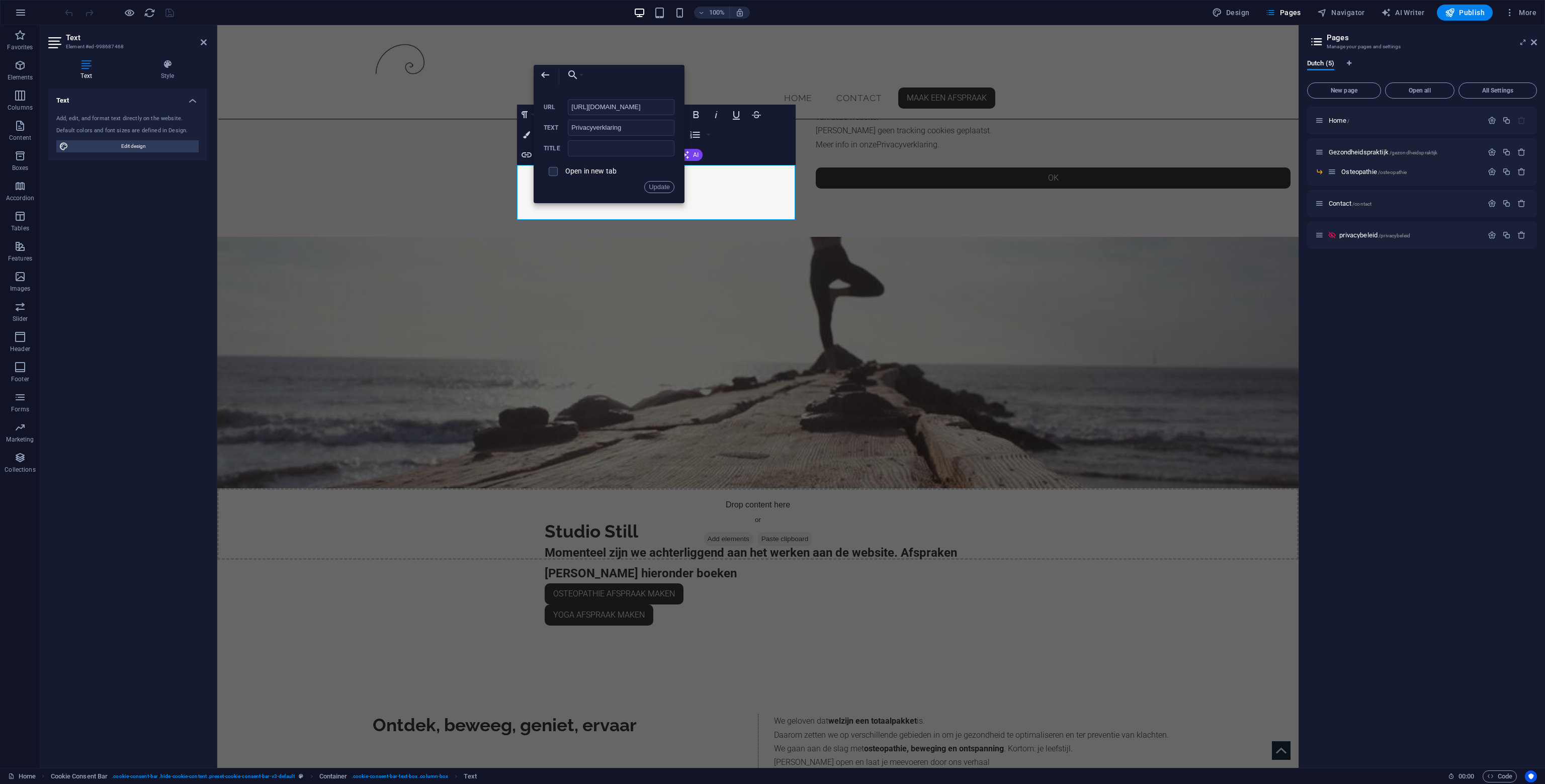
scroll to position [0, 0]
click at [612, 176] on div "Open in new tab" at bounding box center [608, 172] width 131 height 19
click at [661, 186] on button "Update" at bounding box center [660, 187] width 30 height 12
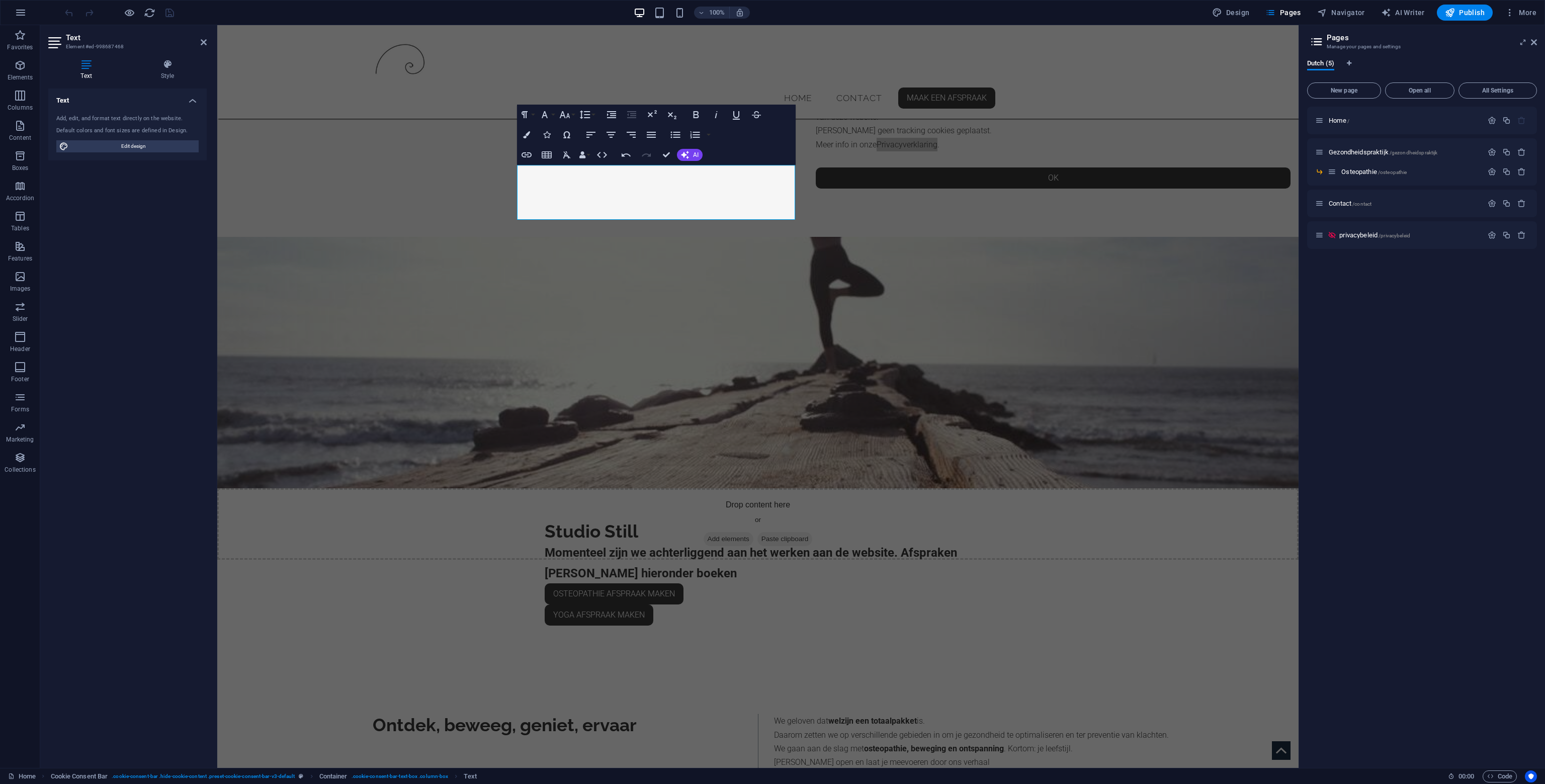
click at [171, 14] on div at bounding box center [119, 13] width 112 height 16
click at [404, 223] on div "We respecteren jouw privacy Wij gebruiken alleen functionele cookies die nodig …" at bounding box center [758, 131] width 1081 height 212
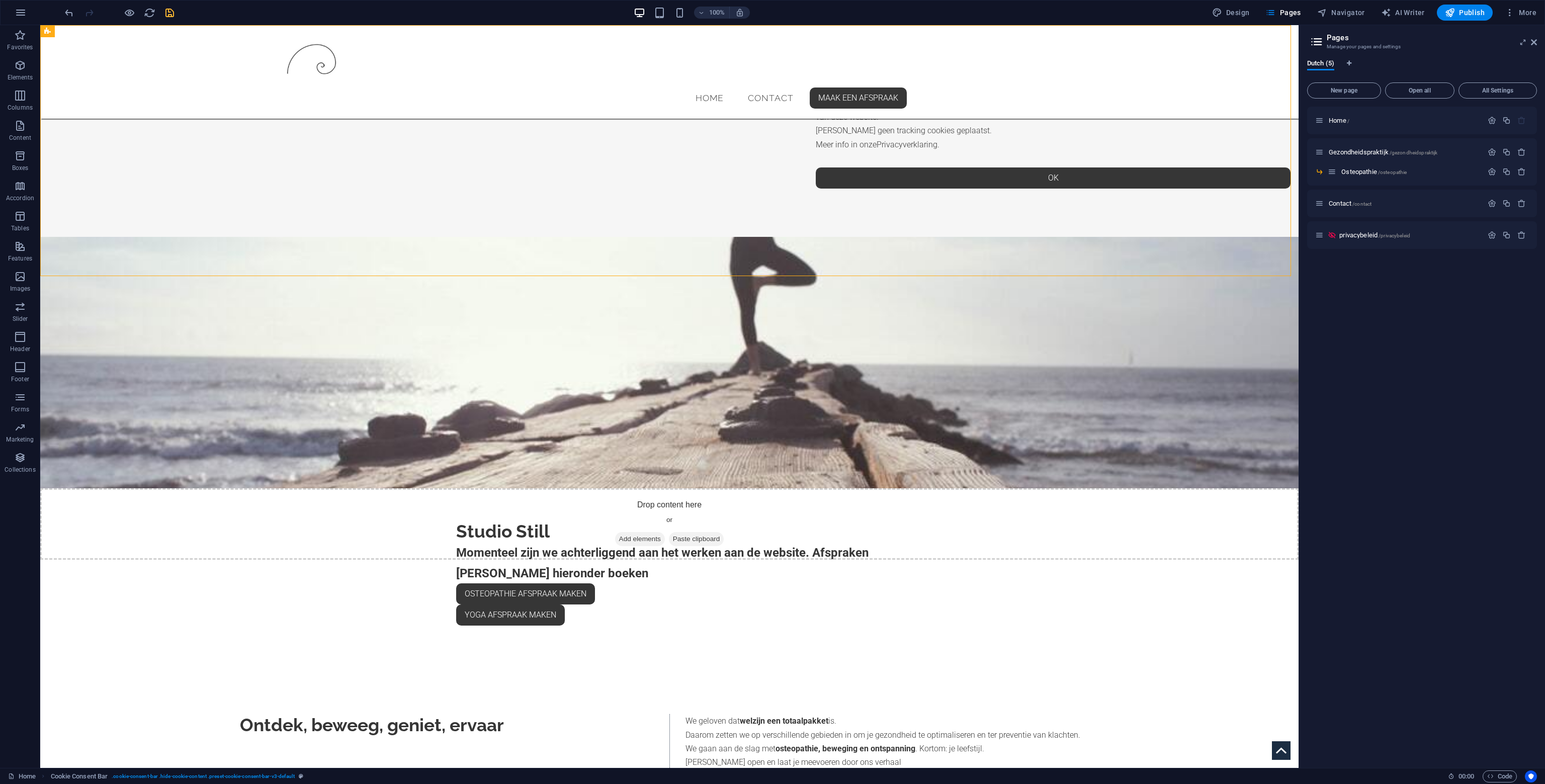
drag, startPoint x: 169, startPoint y: 5, endPoint x: 172, endPoint y: 12, distance: 7.6
click at [169, 6] on div at bounding box center [119, 13] width 112 height 16
click at [175, 18] on div "100% Design Pages Navigator AI Writer Publish More" at bounding box center [801, 13] width 1478 height 16
click at [172, 24] on div "100% Design Pages Navigator AI Writer Publish More" at bounding box center [772, 13] width 1543 height 24
click at [170, 13] on icon "save" at bounding box center [169, 13] width 11 height 11
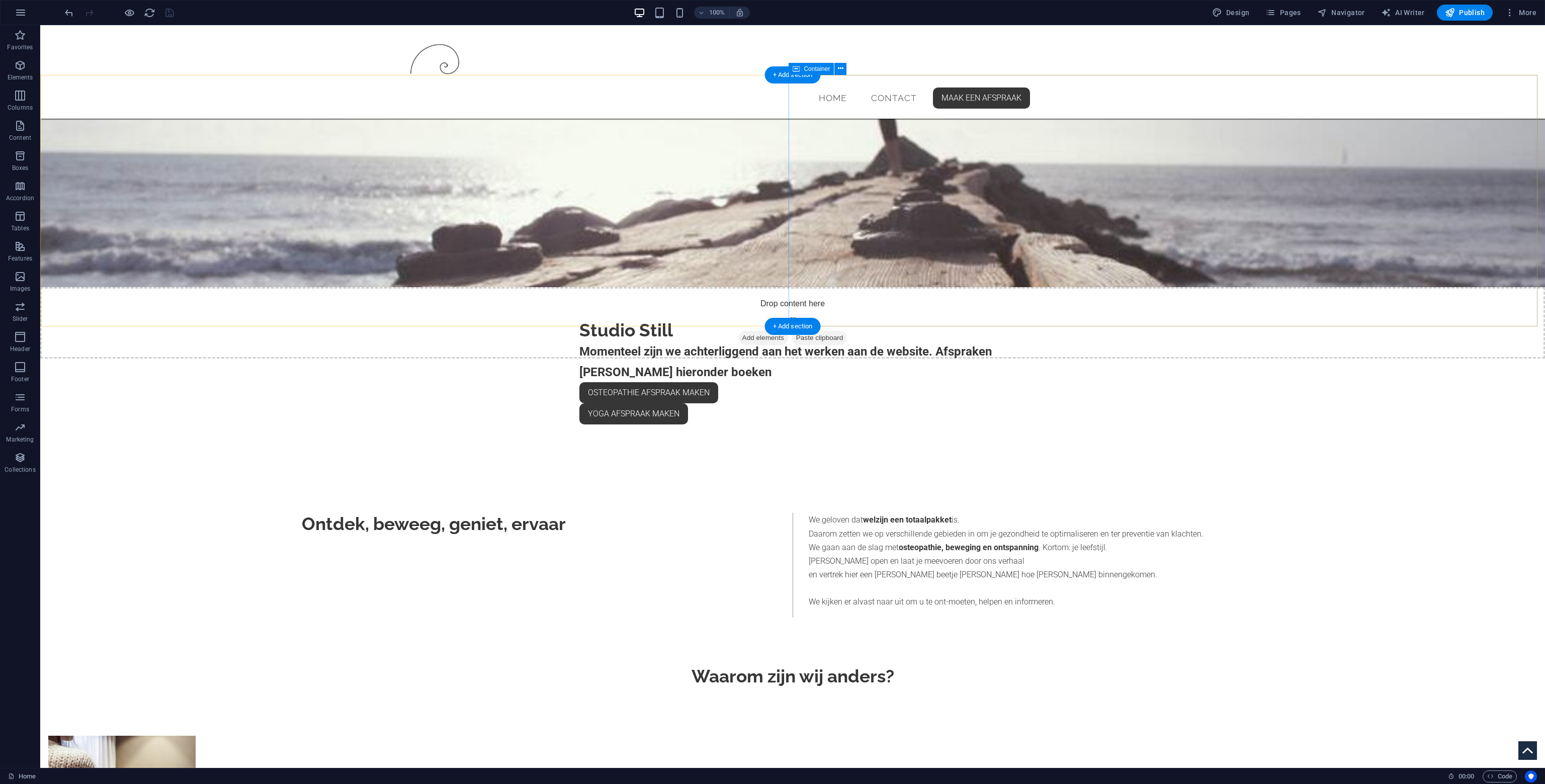
scroll to position [251, 0]
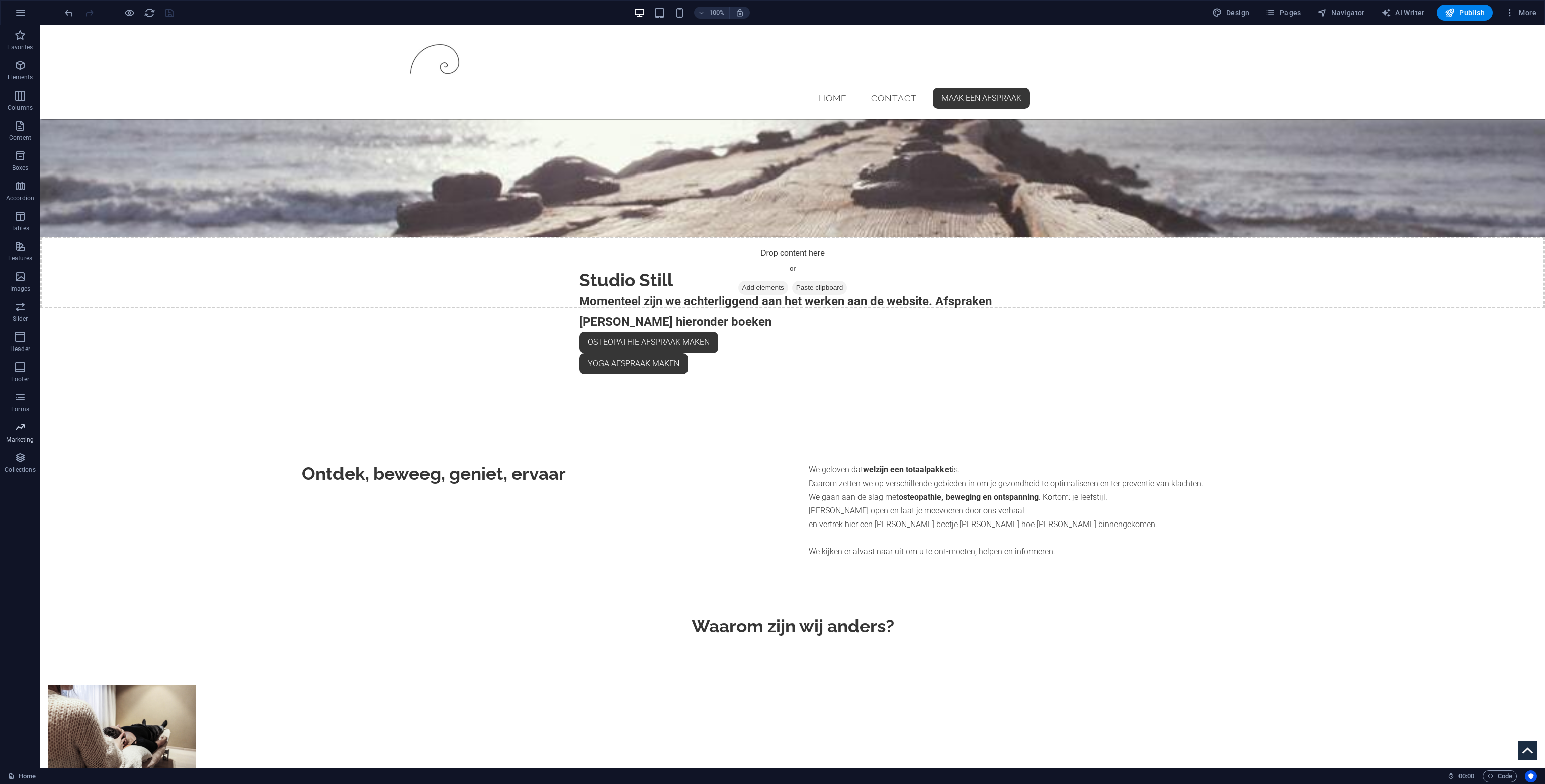
click at [14, 426] on icon "button" at bounding box center [20, 427] width 12 height 12
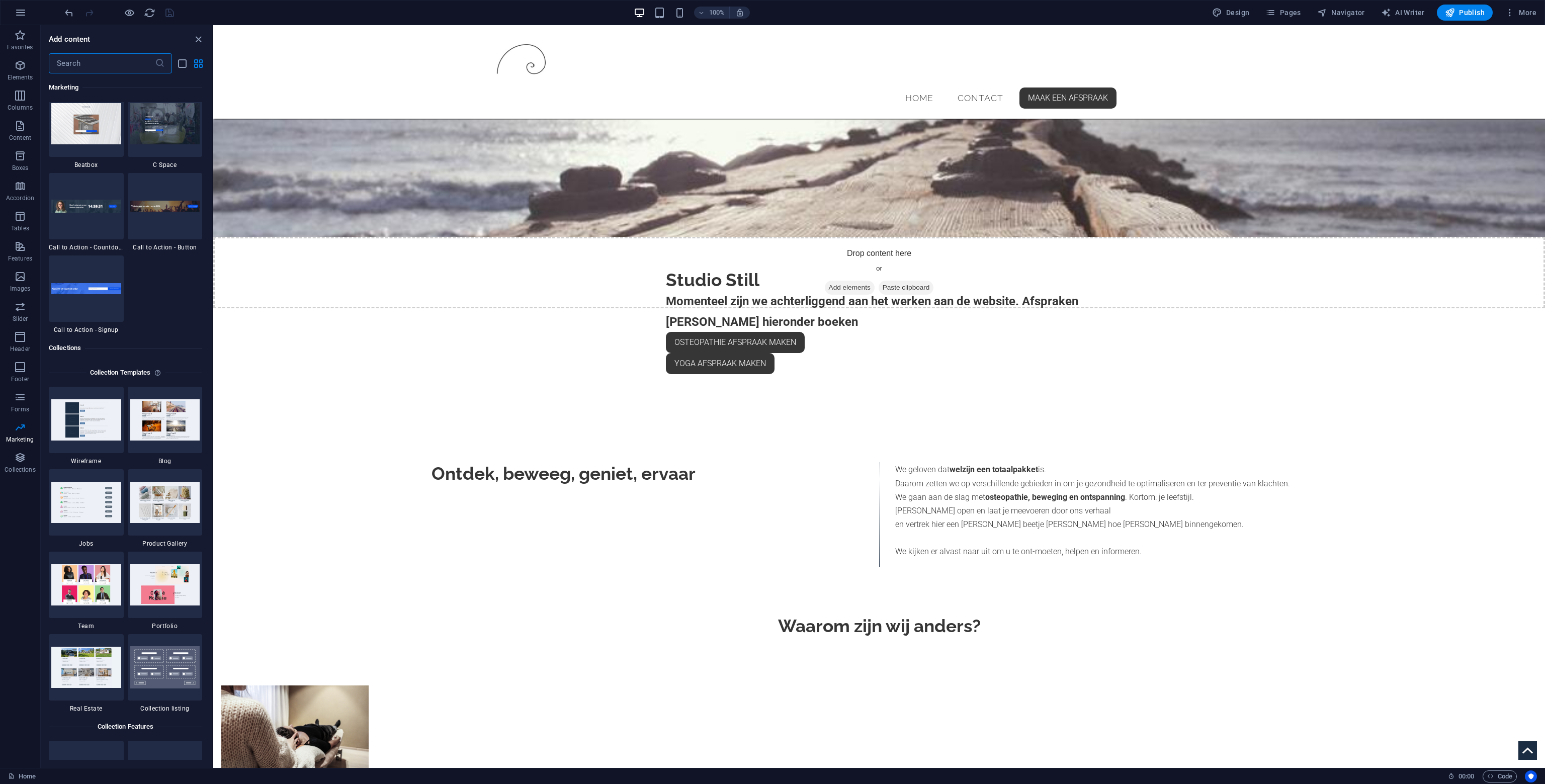
scroll to position [8993, 0]
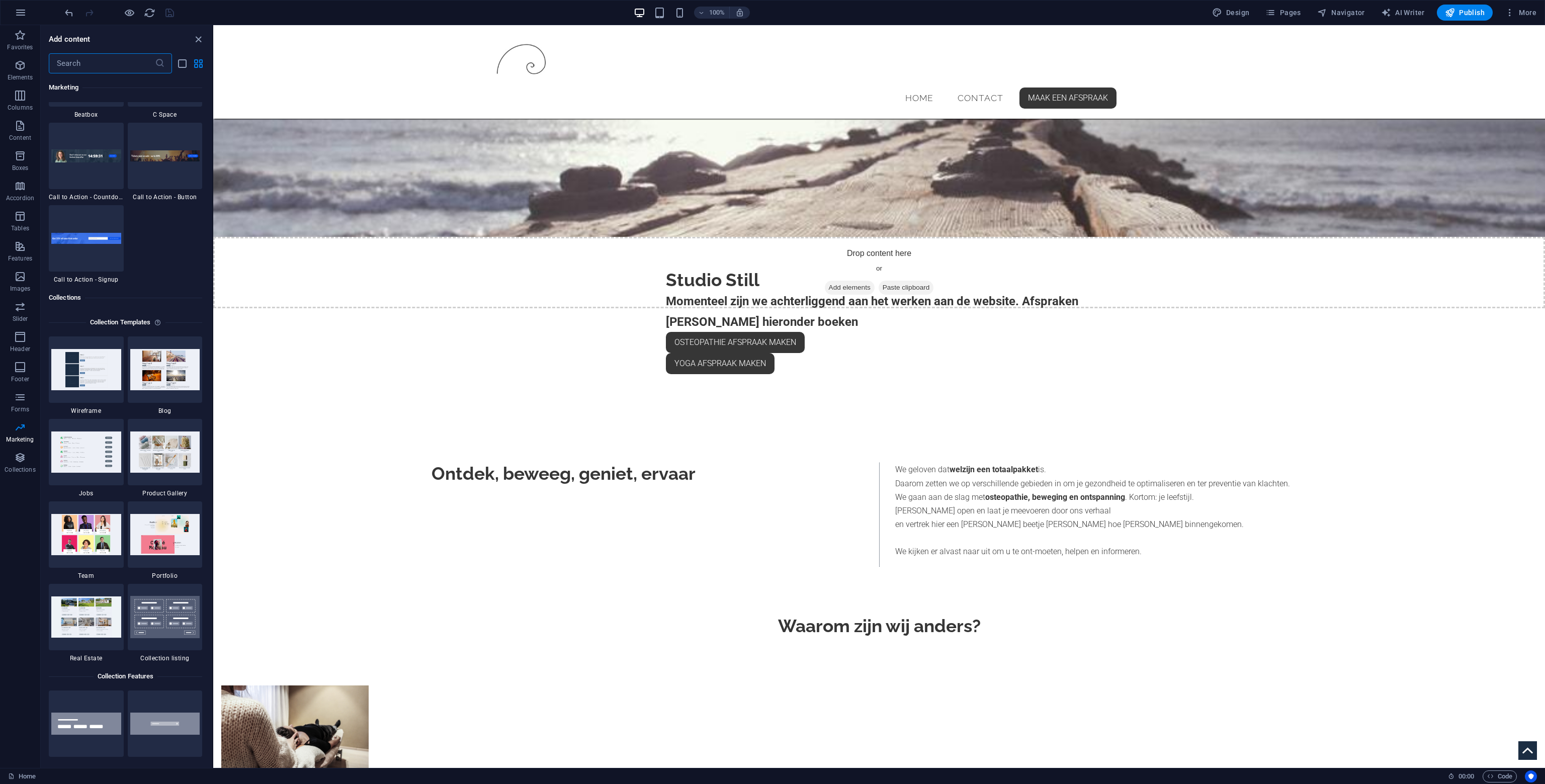
click at [205, 30] on div "Add content ​ Favorites 1 Star Headline 1 Star Container Elements 1 Star Headli…" at bounding box center [127, 396] width 172 height 742
drag, startPoint x: 196, startPoint y: 35, endPoint x: 157, endPoint y: 11, distance: 45.8
click at [196, 35] on icon "close panel" at bounding box center [198, 39] width 11 height 11
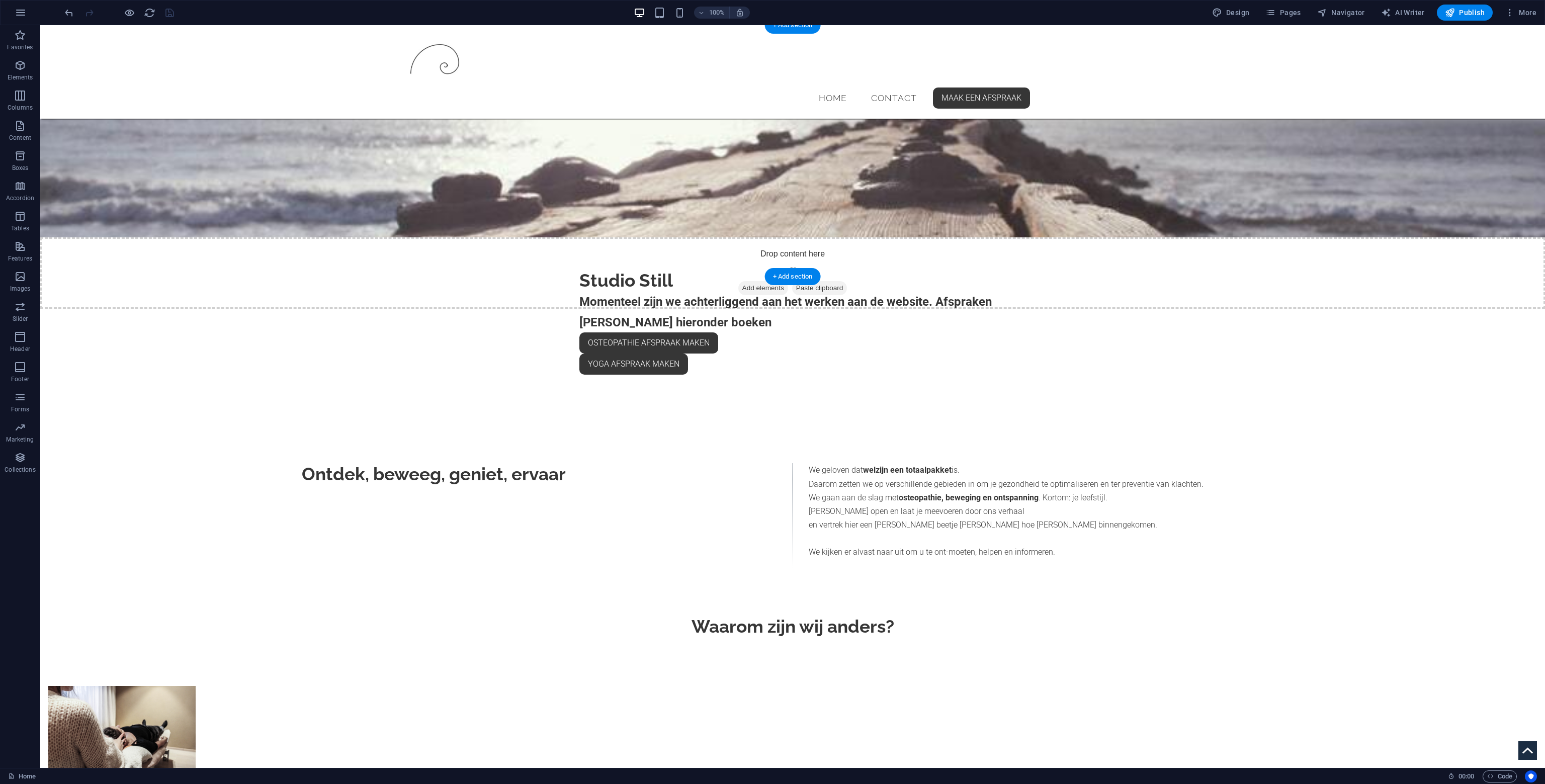
scroll to position [201, 0]
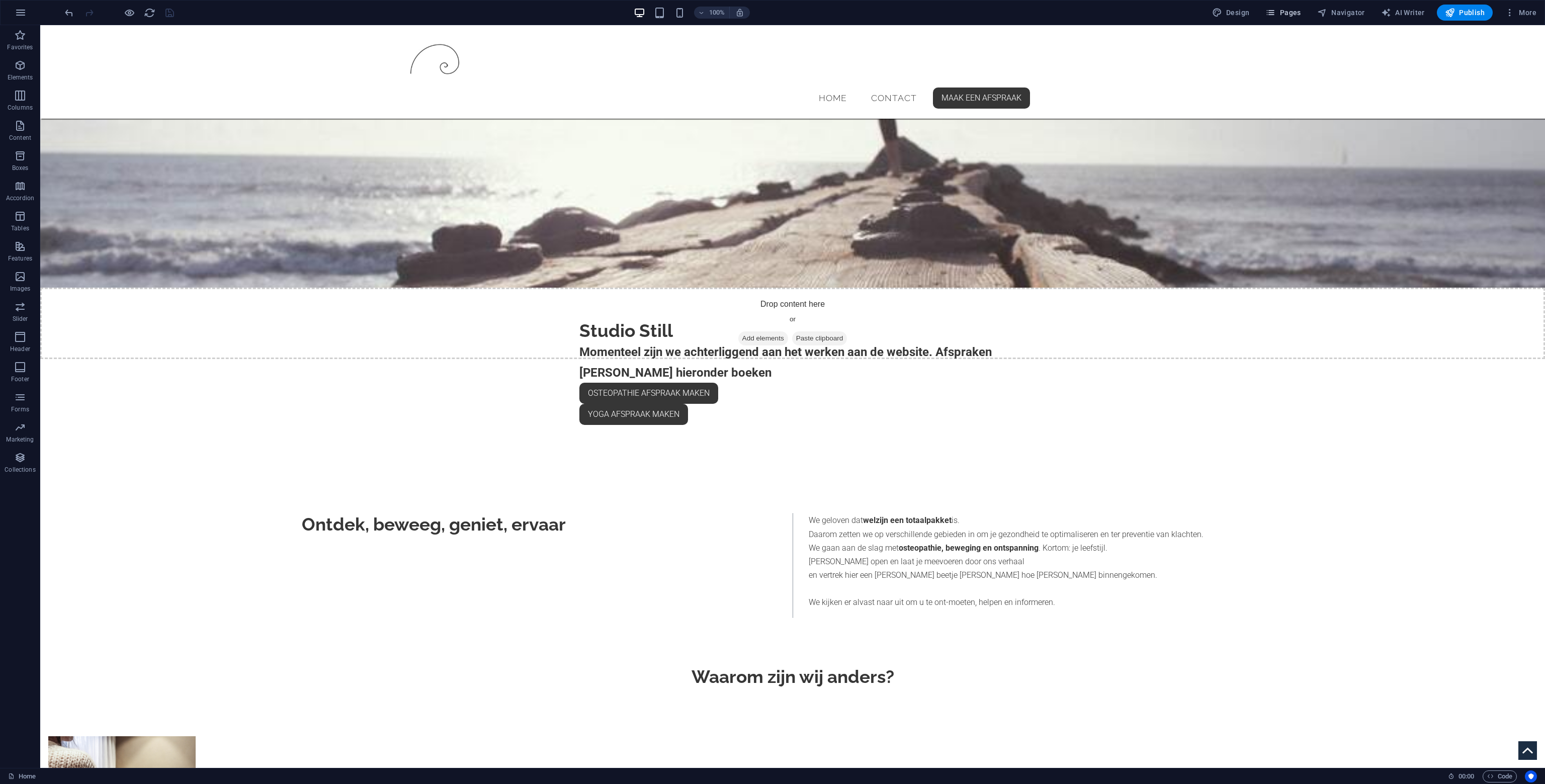
click at [1296, 10] on span "Pages" at bounding box center [1283, 12] width 35 height 10
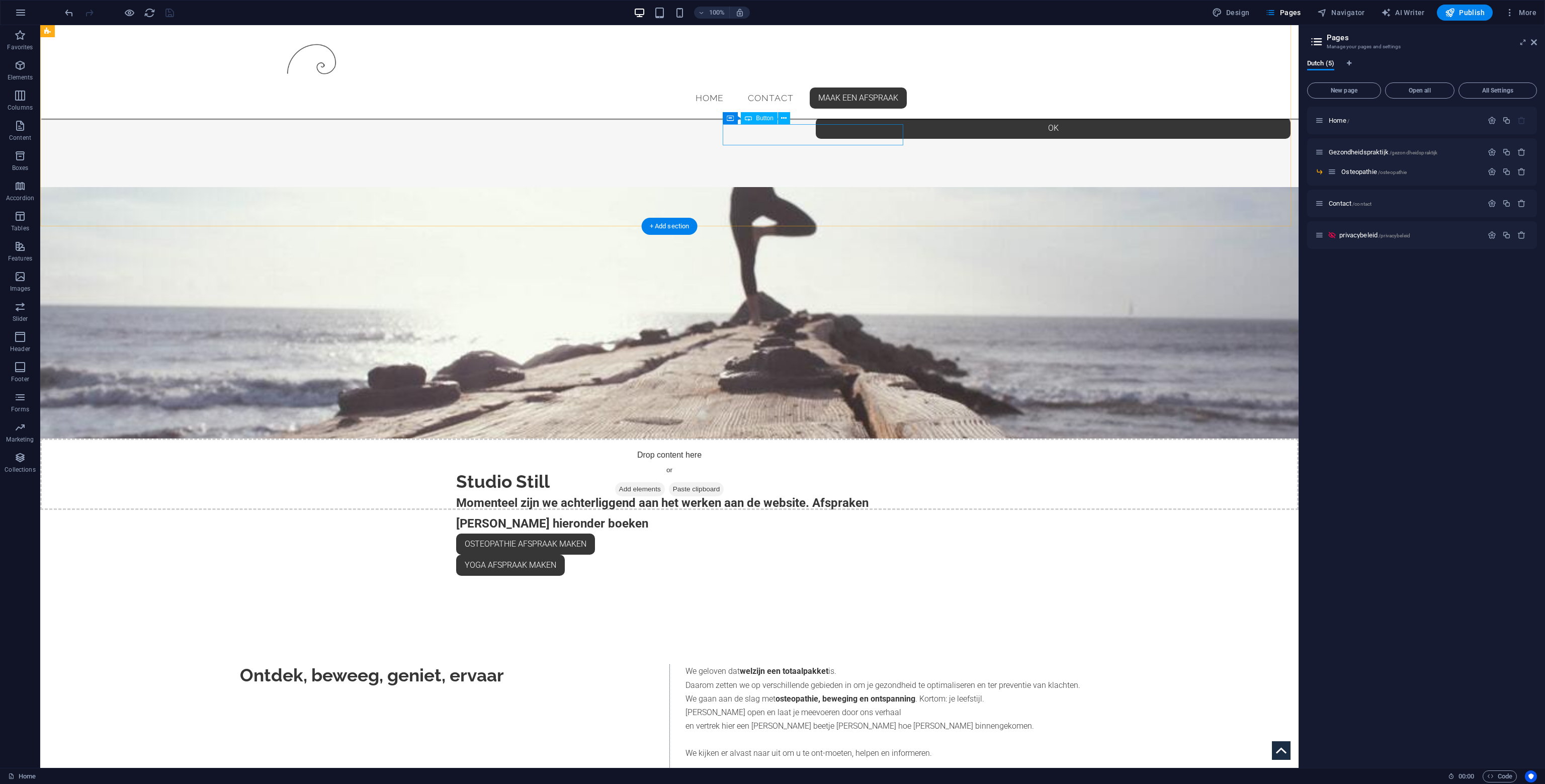
scroll to position [351, 0]
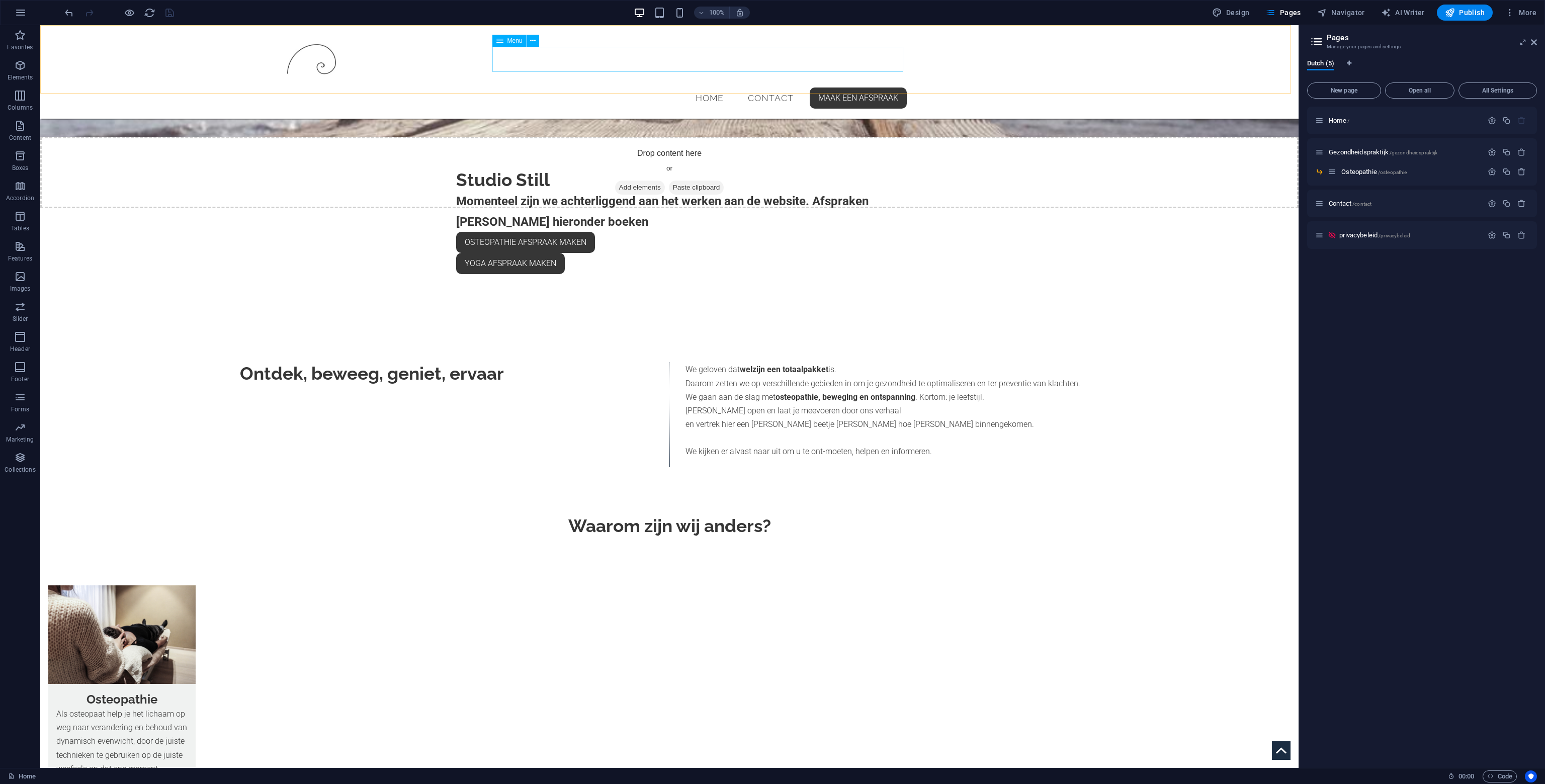
click at [511, 42] on span "Menu" at bounding box center [514, 41] width 15 height 6
drag, startPoint x: 511, startPoint y: 42, endPoint x: 290, endPoint y: 16, distance: 222.5
click at [511, 42] on span "Menu" at bounding box center [514, 41] width 15 height 6
select select
select select "3"
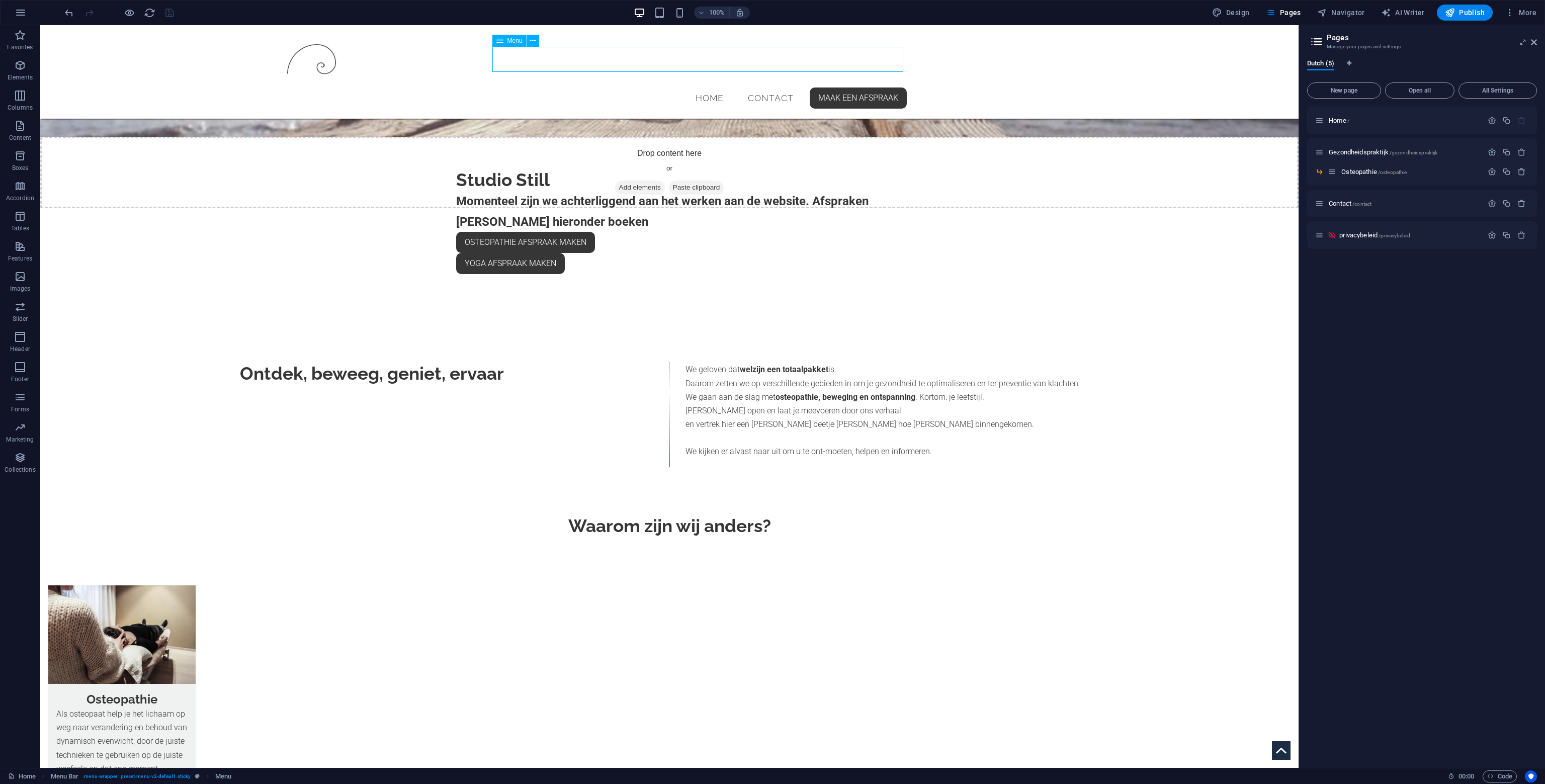
select select
select select "secondary"
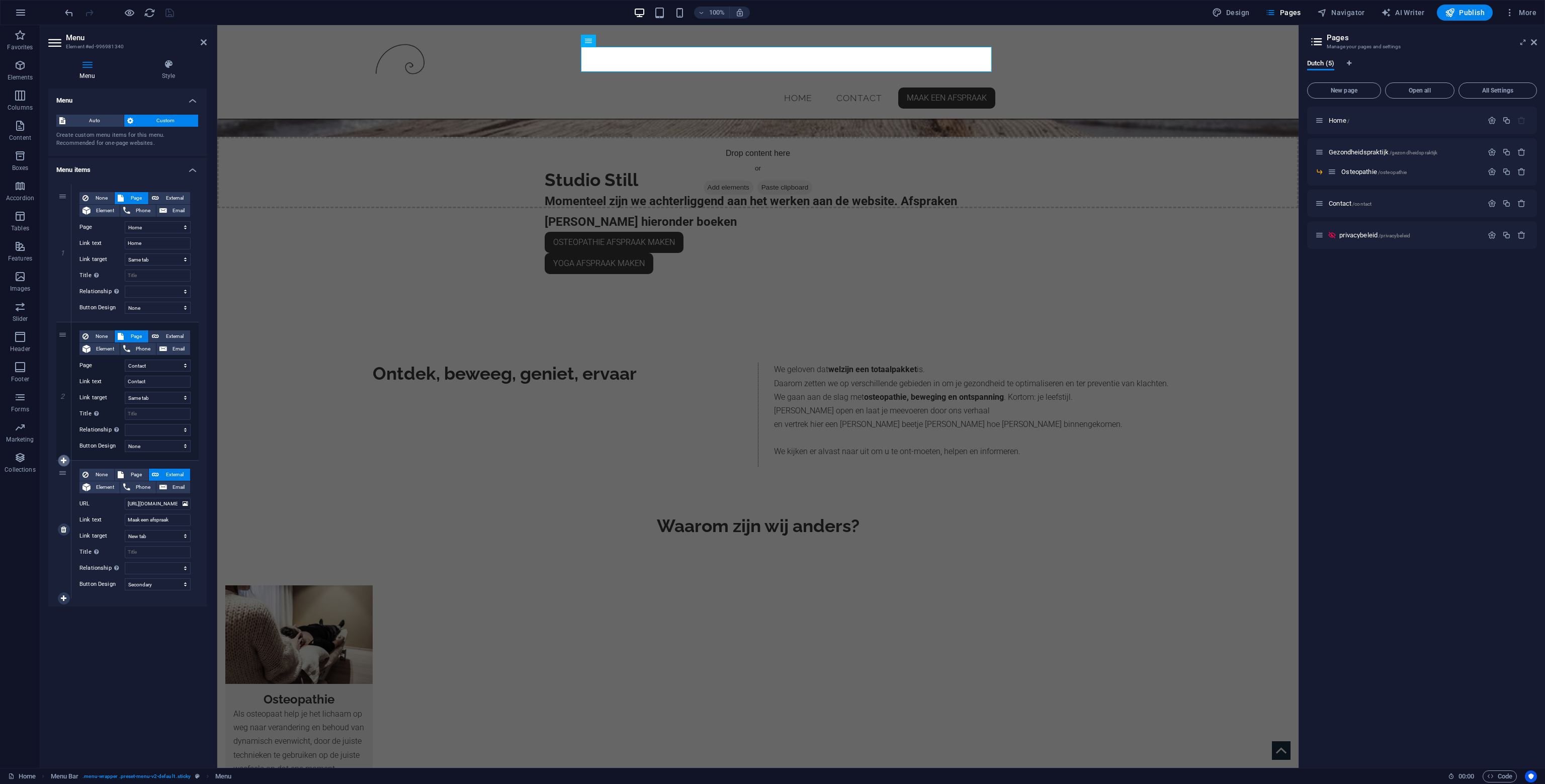
click at [61, 457] on icon at bounding box center [63, 461] width 6 height 7
select select
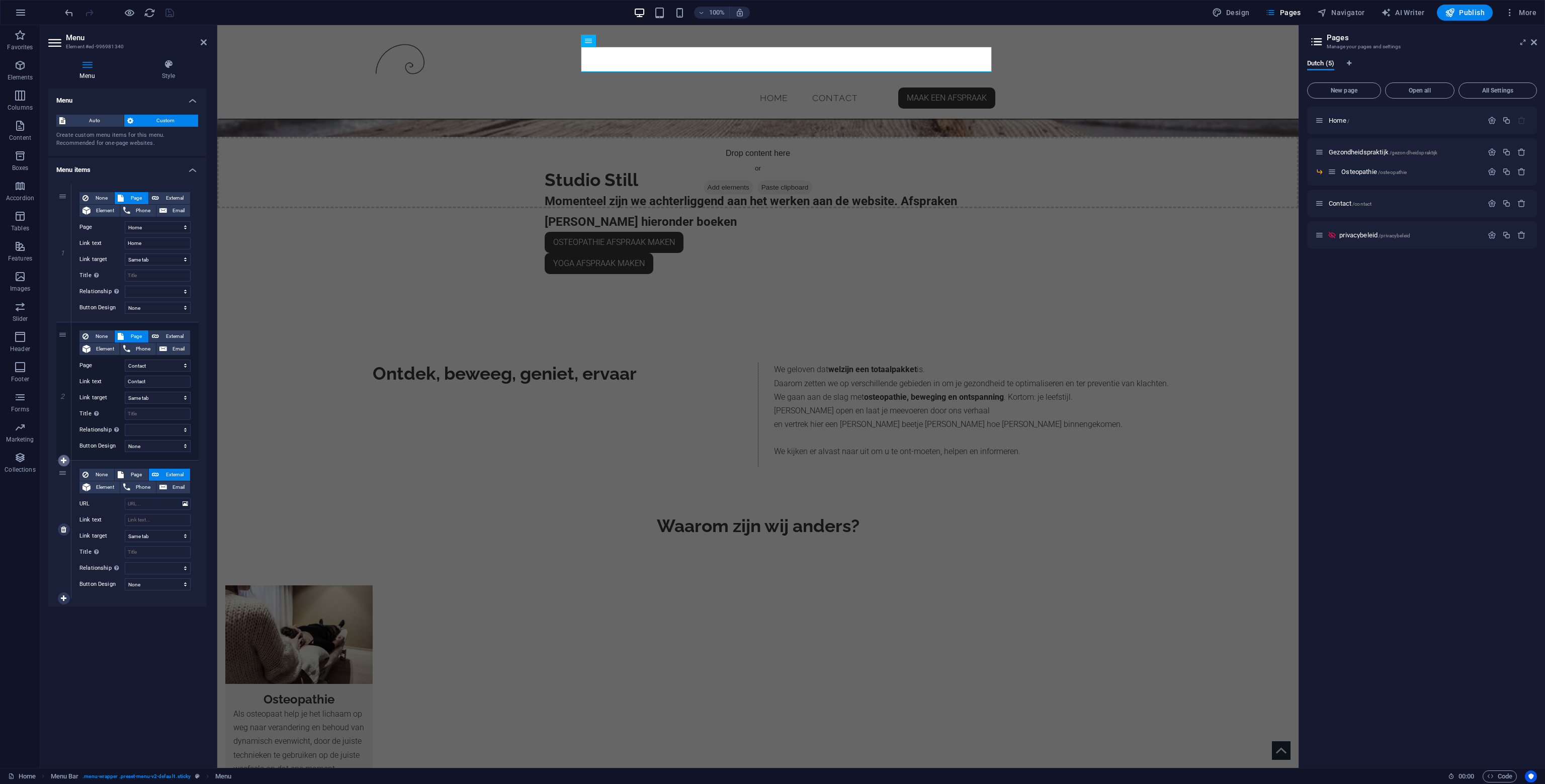
select select "secondary"
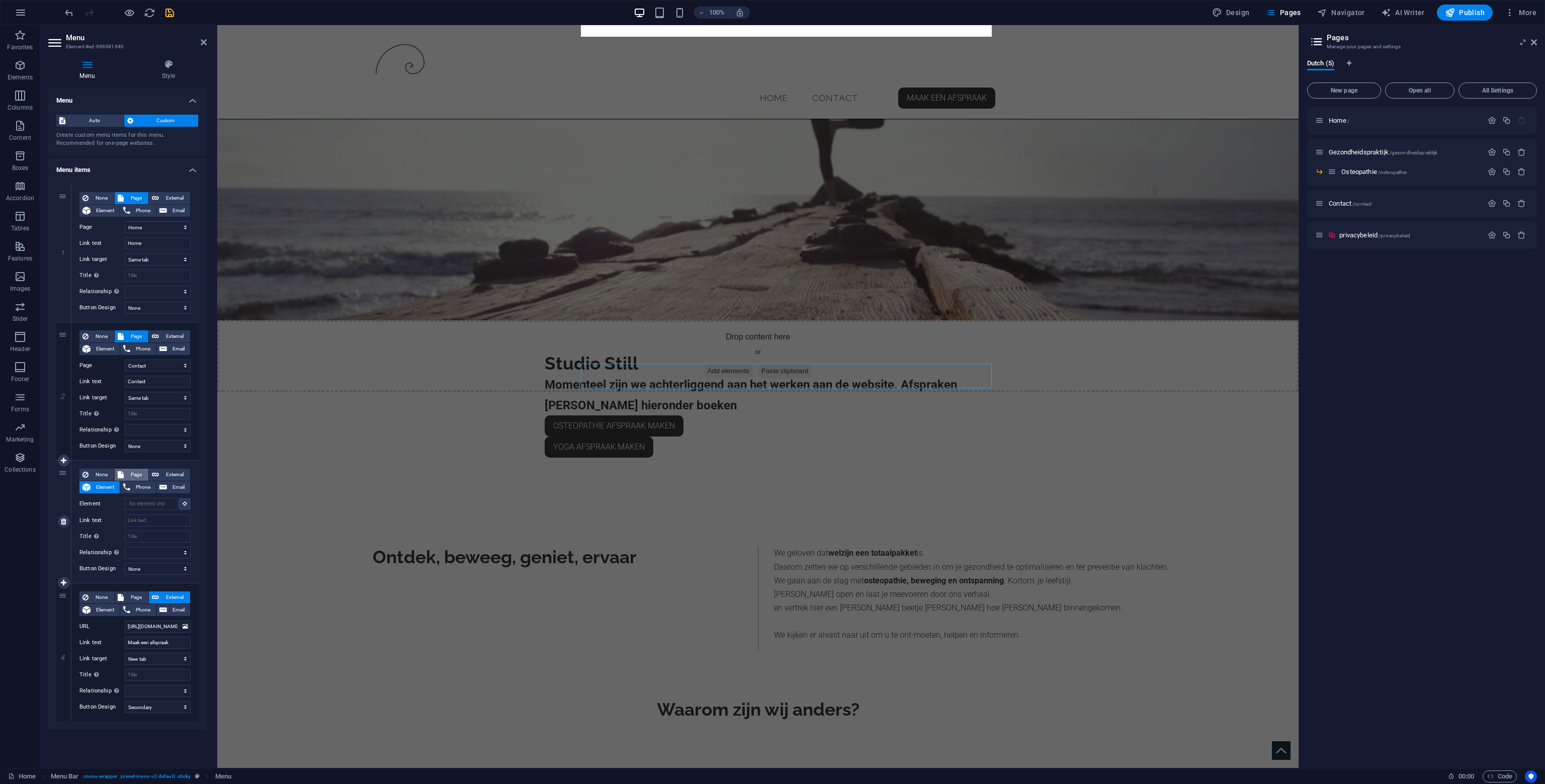
scroll to position [283, 0]
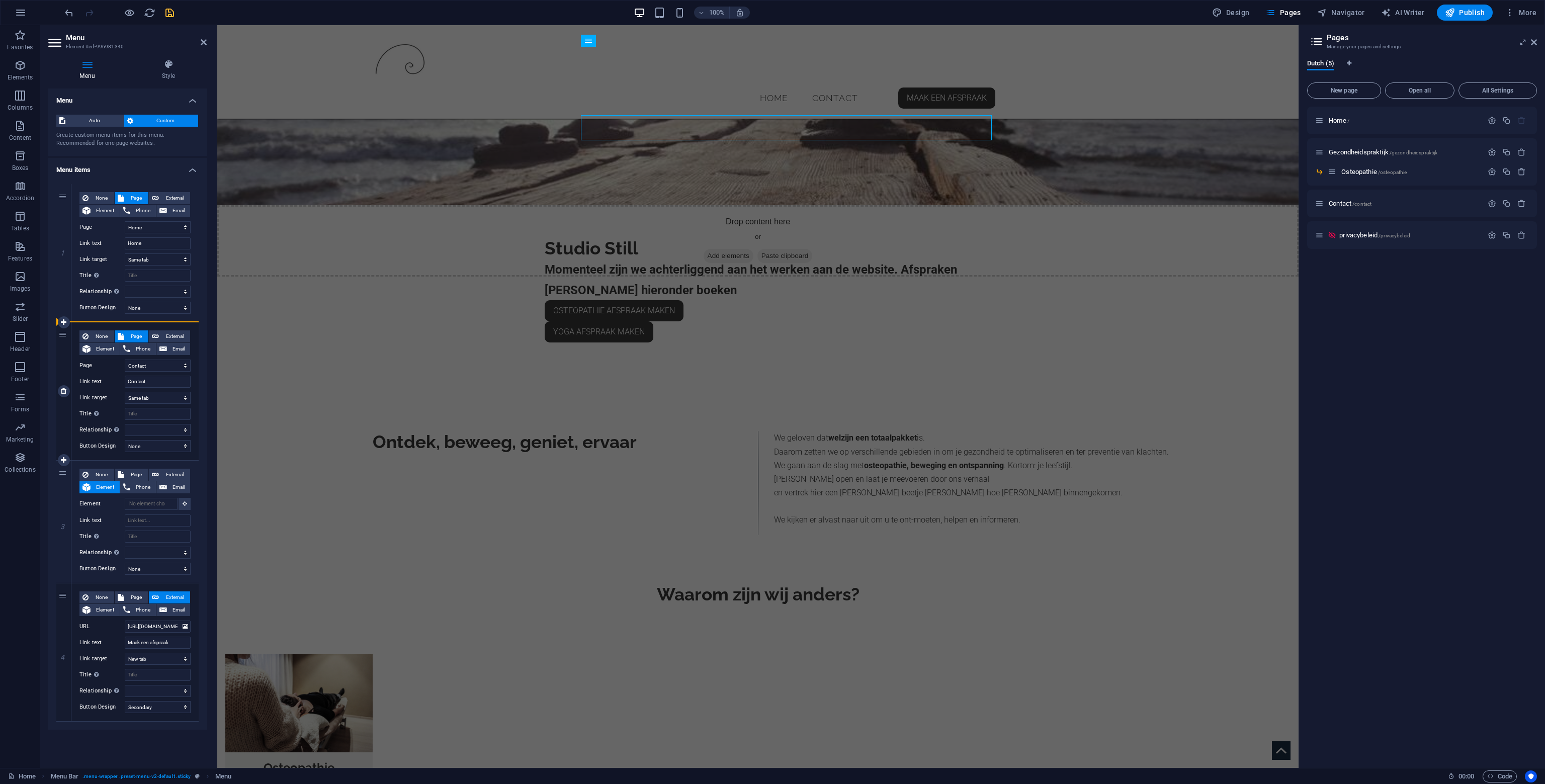
drag, startPoint x: 59, startPoint y: 477, endPoint x: 76, endPoint y: 332, distance: 146.0
click at [76, 333] on div "1 None Page External Element Phone Email Page Home Gezondheidspraktijk -- Osteo…" at bounding box center [127, 453] width 142 height 538
select select
select select "3"
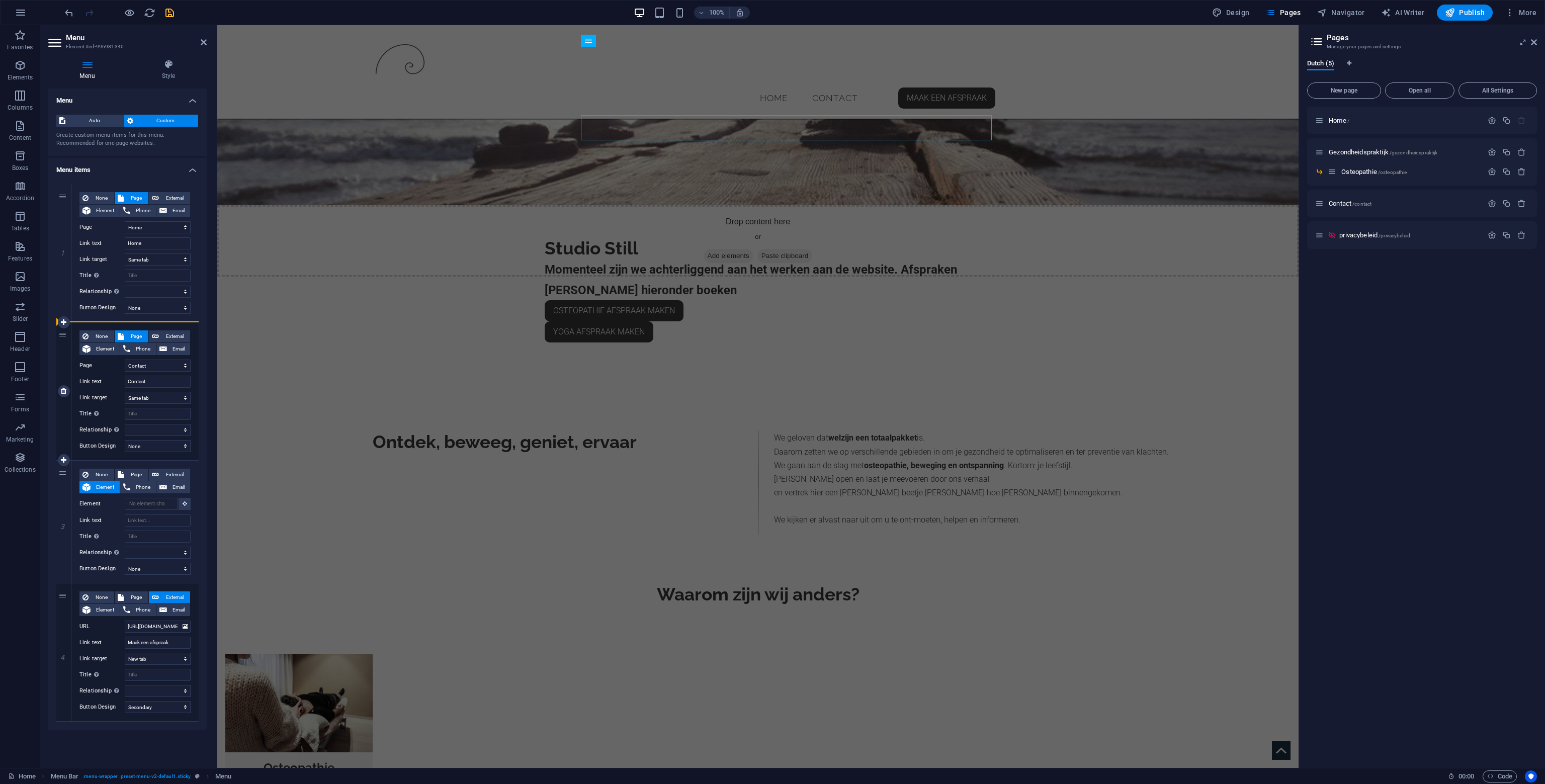
type input "Contact"
select select
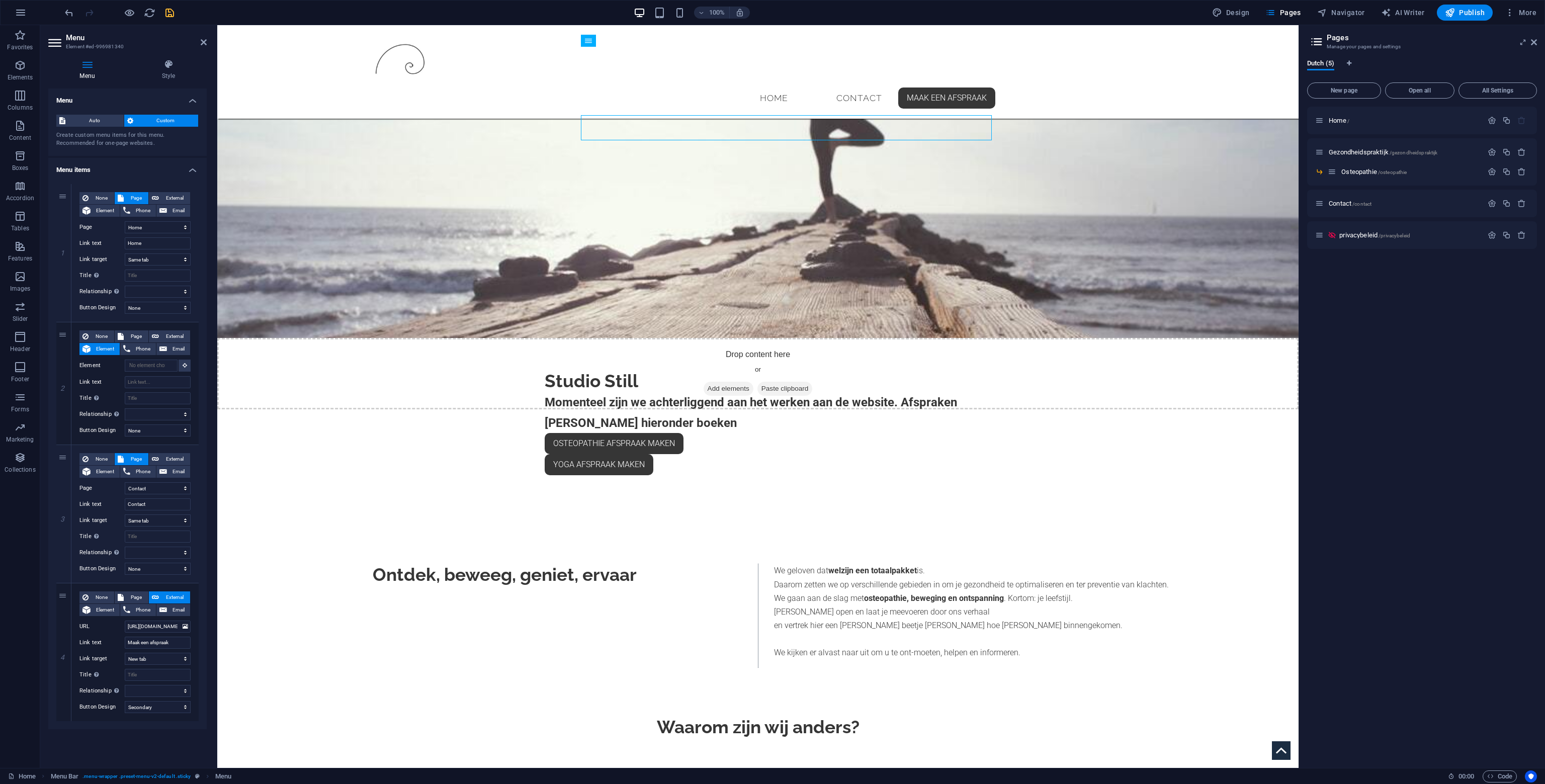
scroll to position [146, 0]
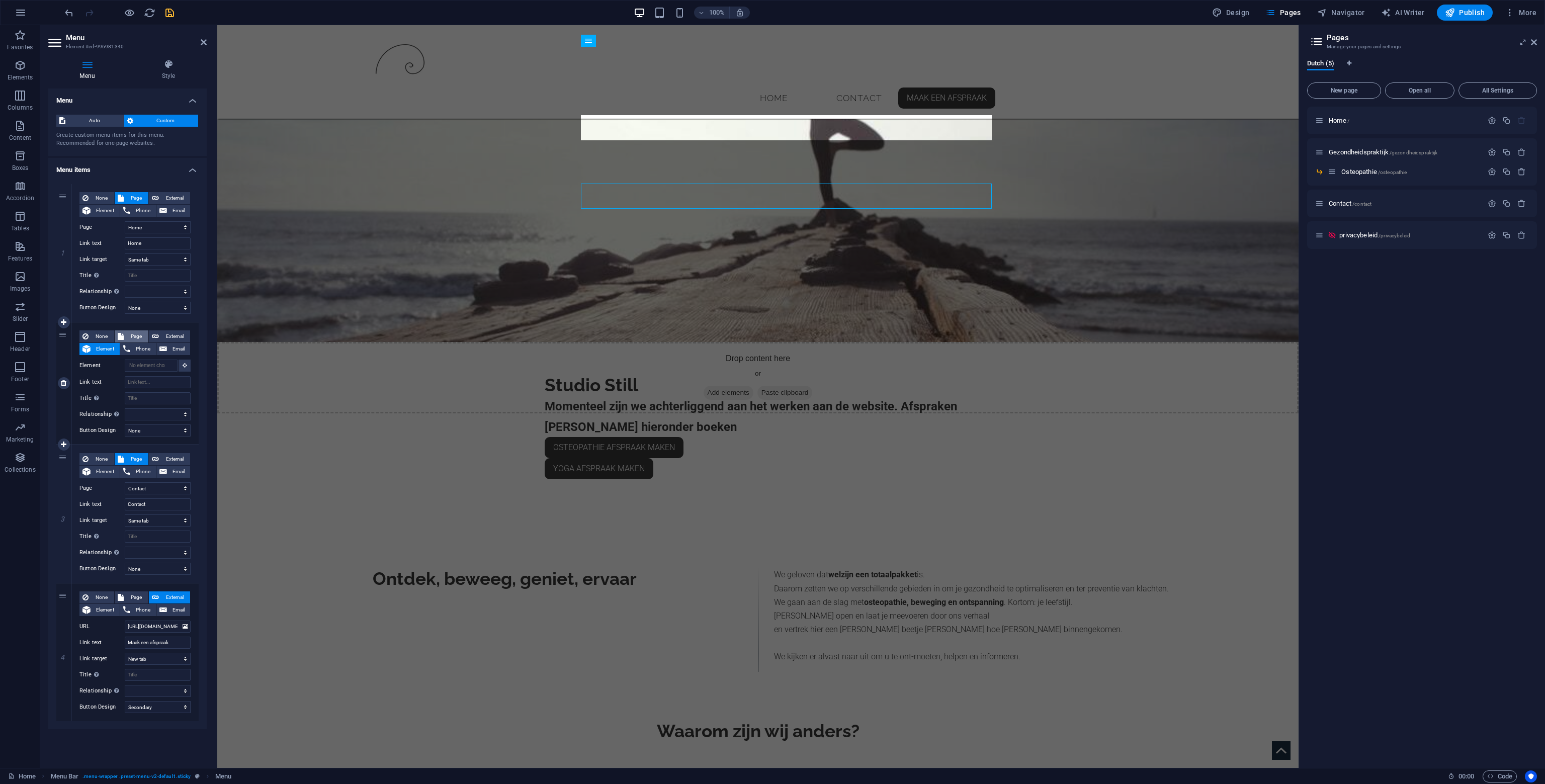
click at [127, 335] on span "Page" at bounding box center [136, 336] width 18 height 12
select select
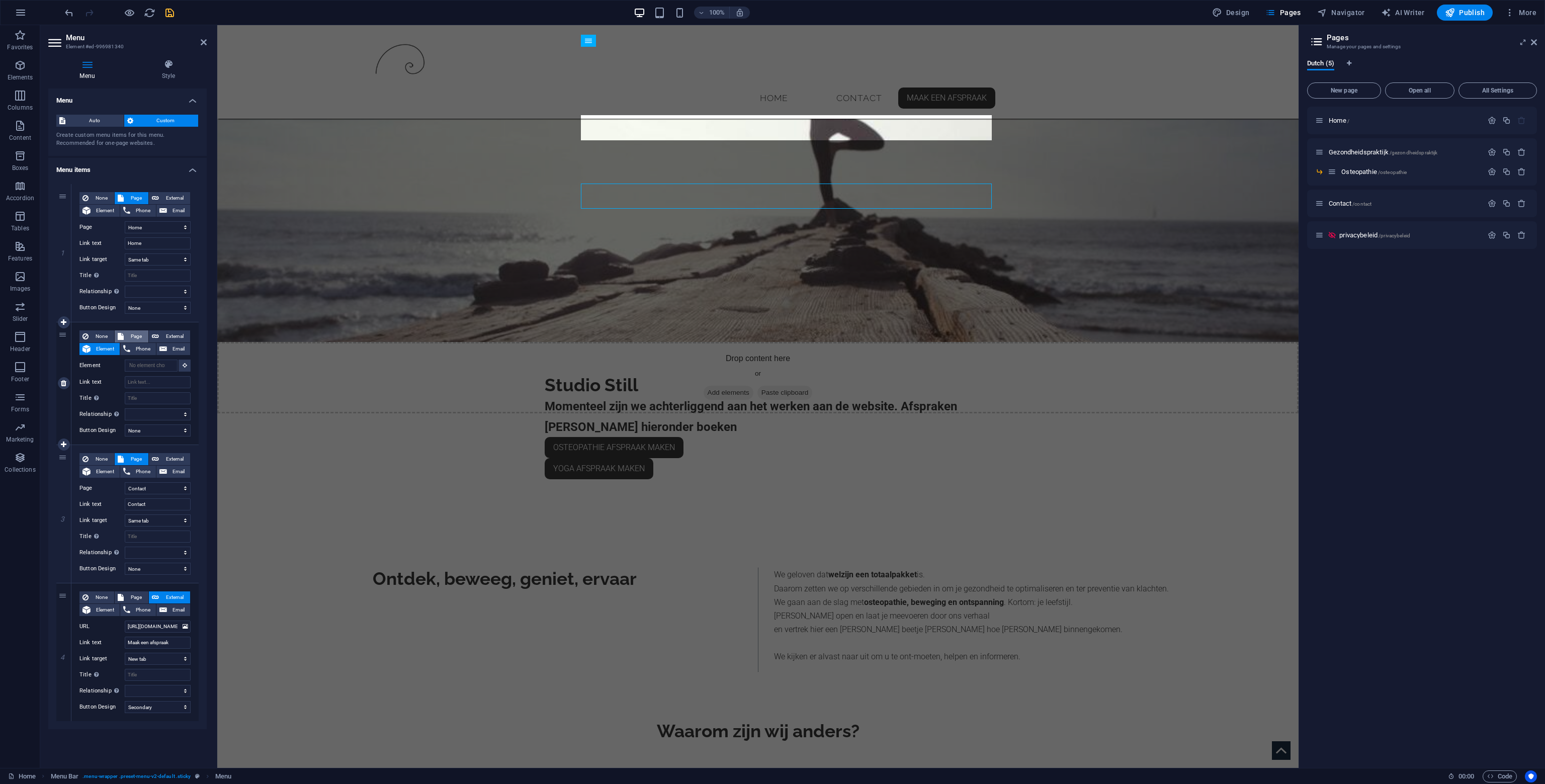
select select
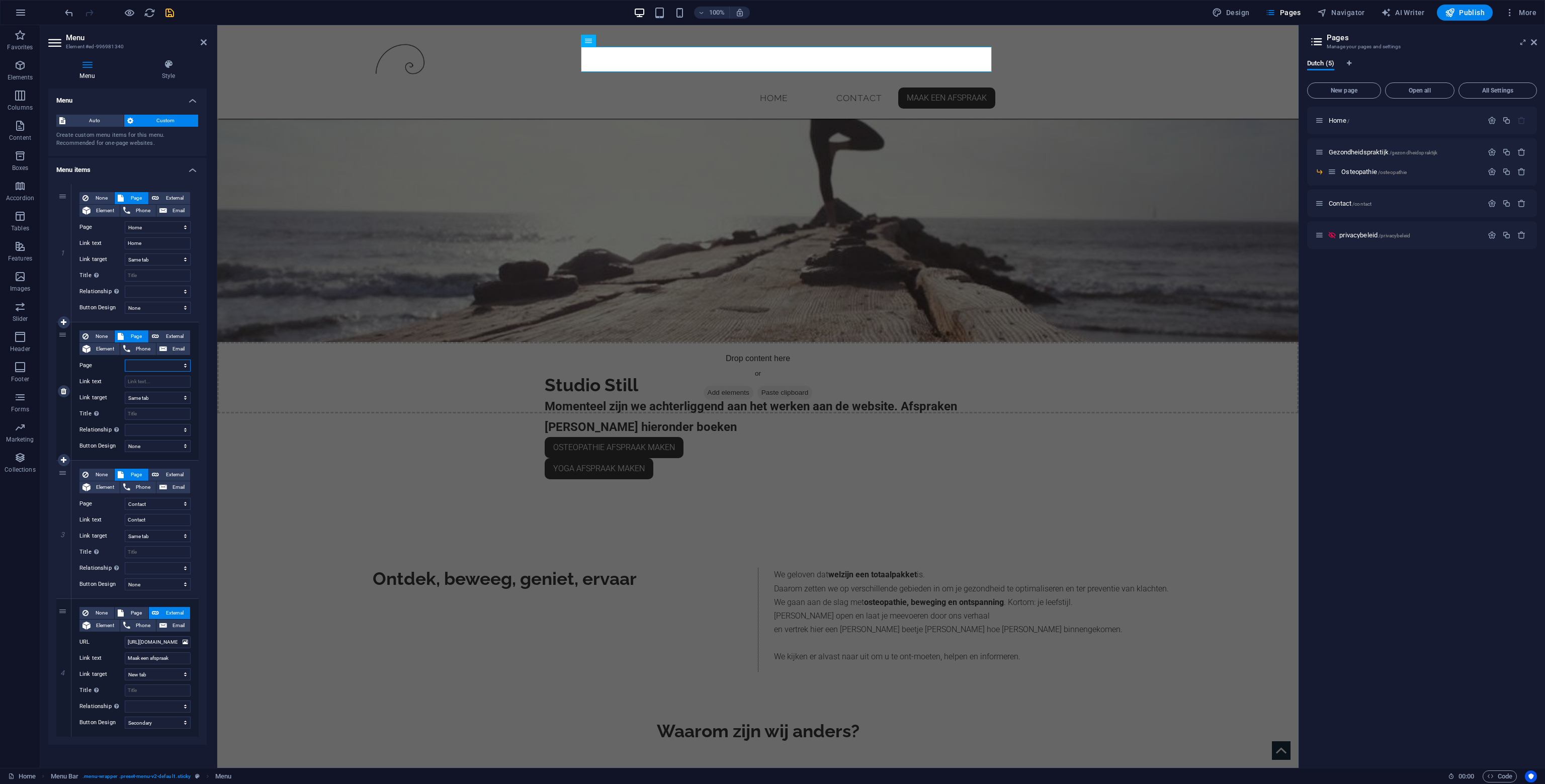
click at [174, 367] on select "Home Gezondheidspraktijk -- Osteopathie Contact privacybeleid" at bounding box center [157, 365] width 66 height 12
select select "1"
click at [124, 360] on select "Home Gezondheidspraktijk -- Osteopathie Contact privacybeleid" at bounding box center [157, 365] width 66 height 12
select select
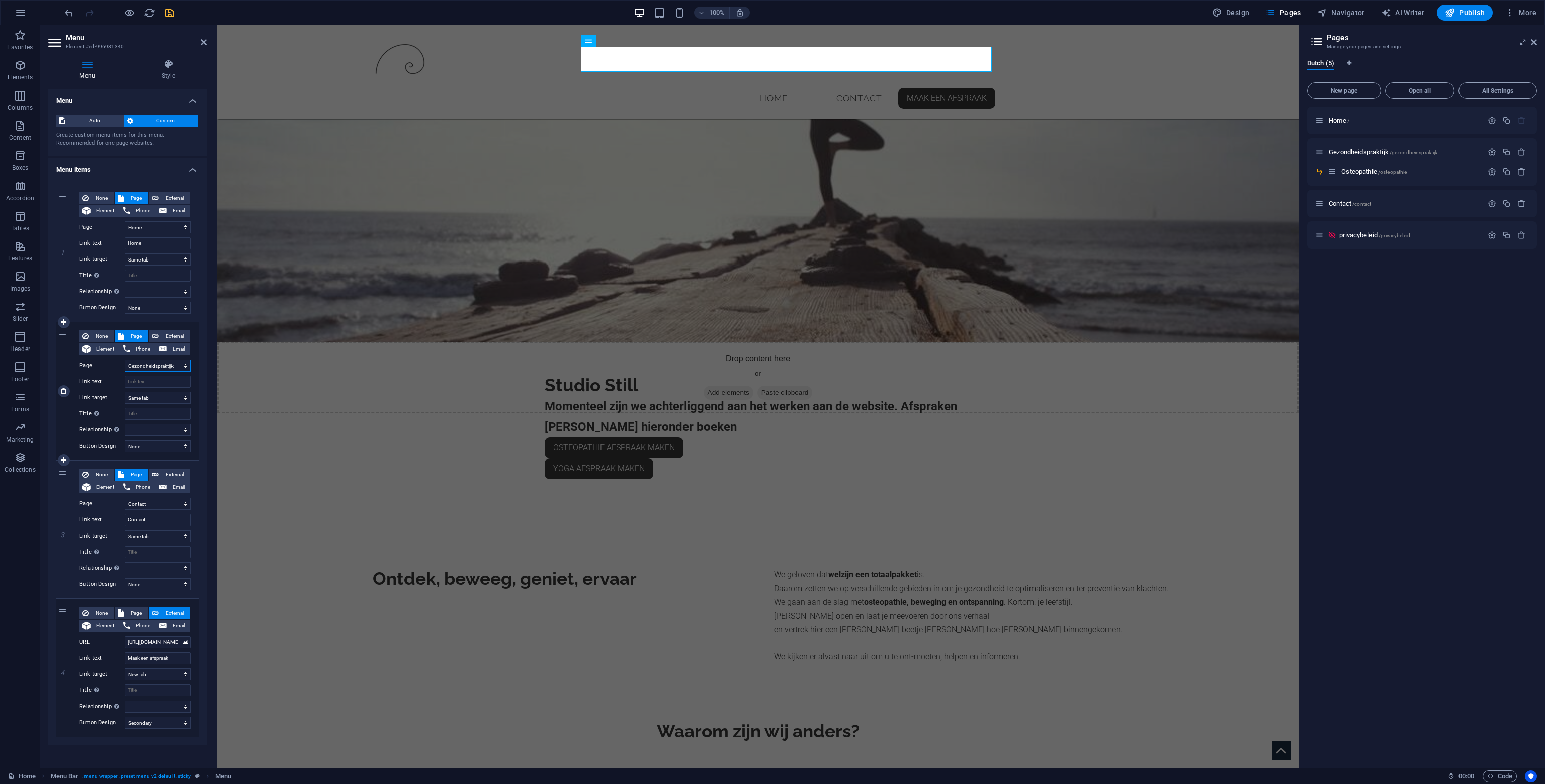
select select
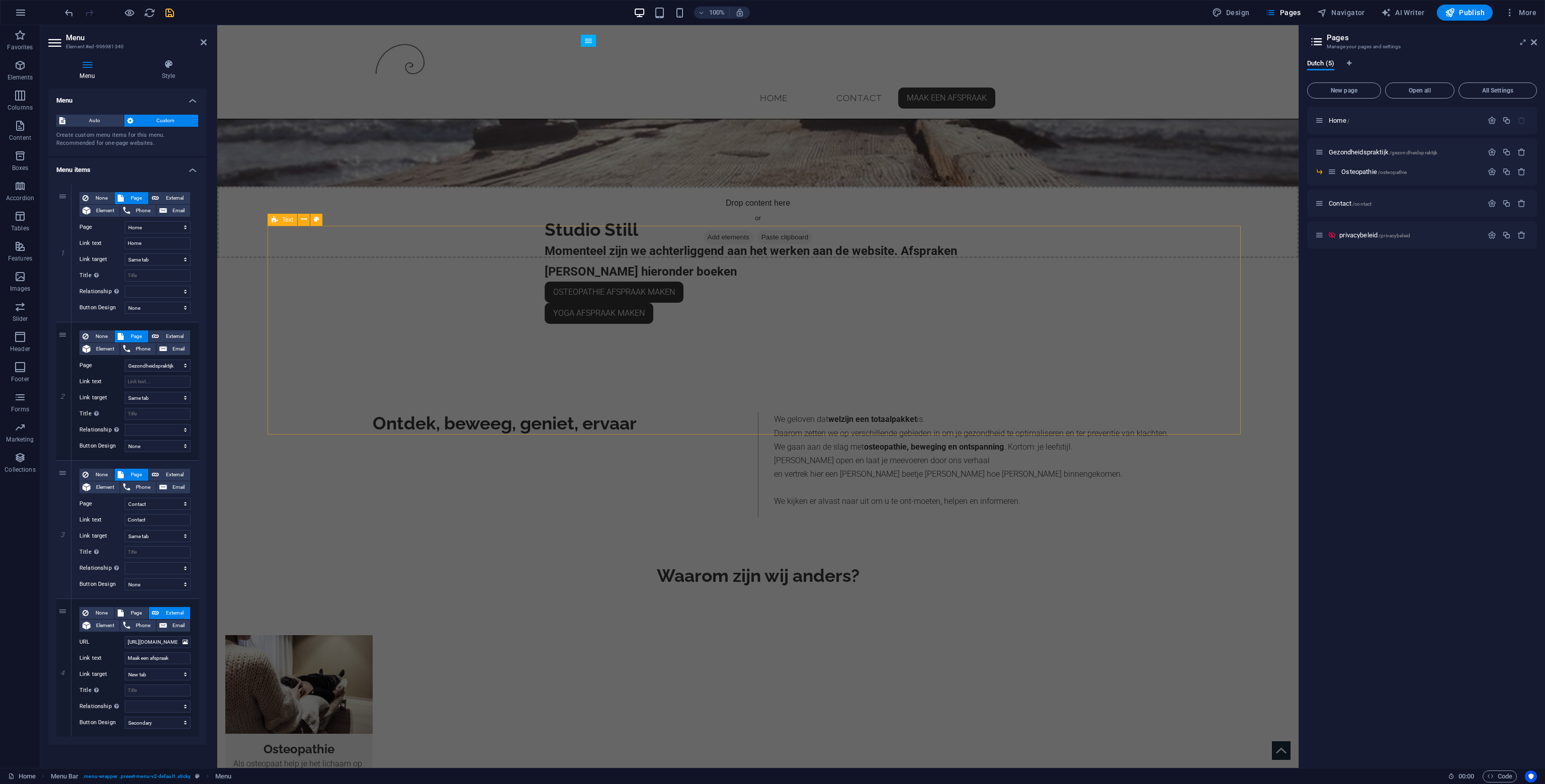
scroll to position [352, 0]
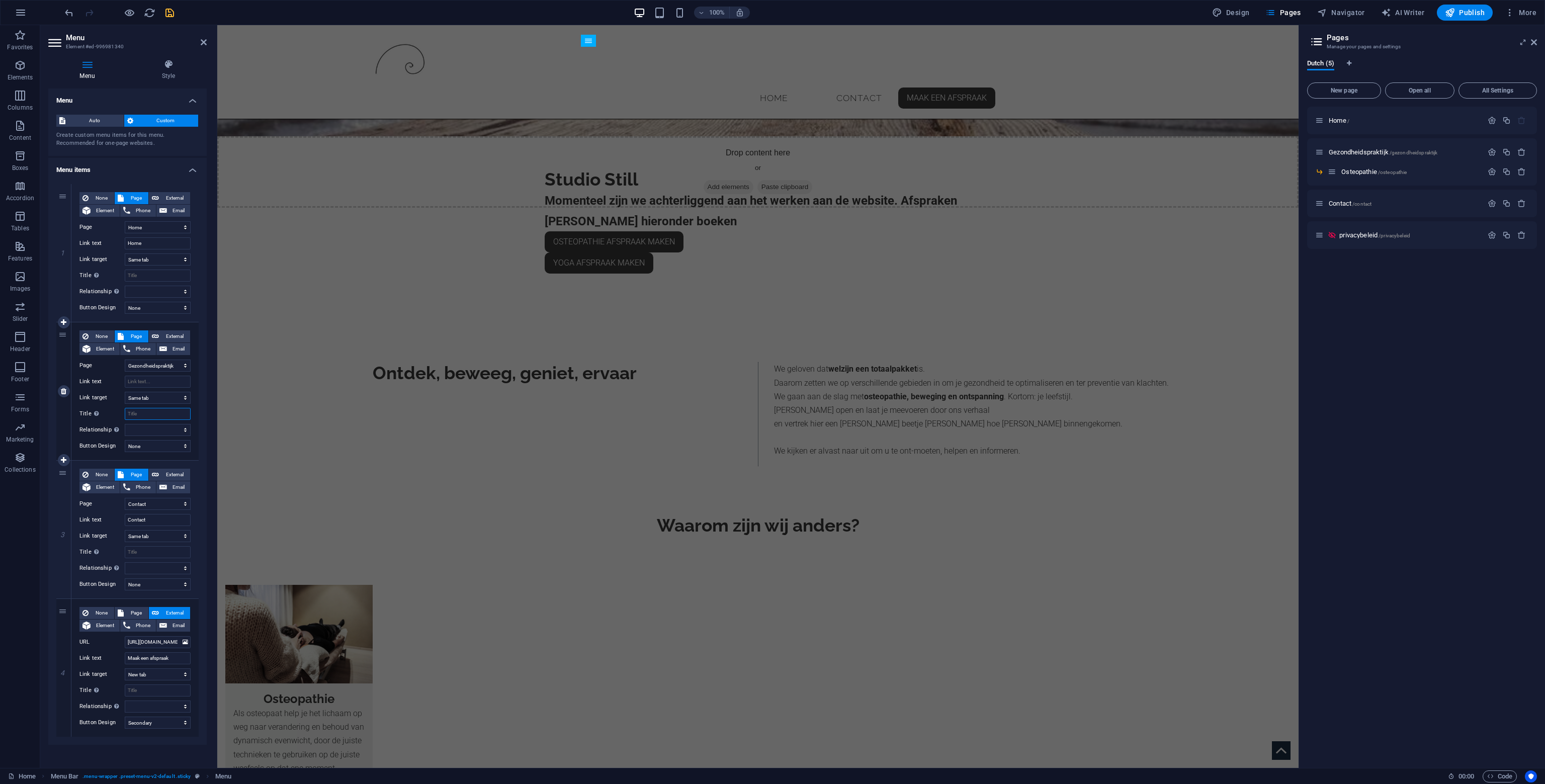
click at [154, 410] on input "Title Additional link description, should not be the same as the link text. The…" at bounding box center [157, 413] width 66 height 12
click at [158, 384] on input "Link text" at bounding box center [157, 381] width 66 height 12
type input "Geozn"
select select
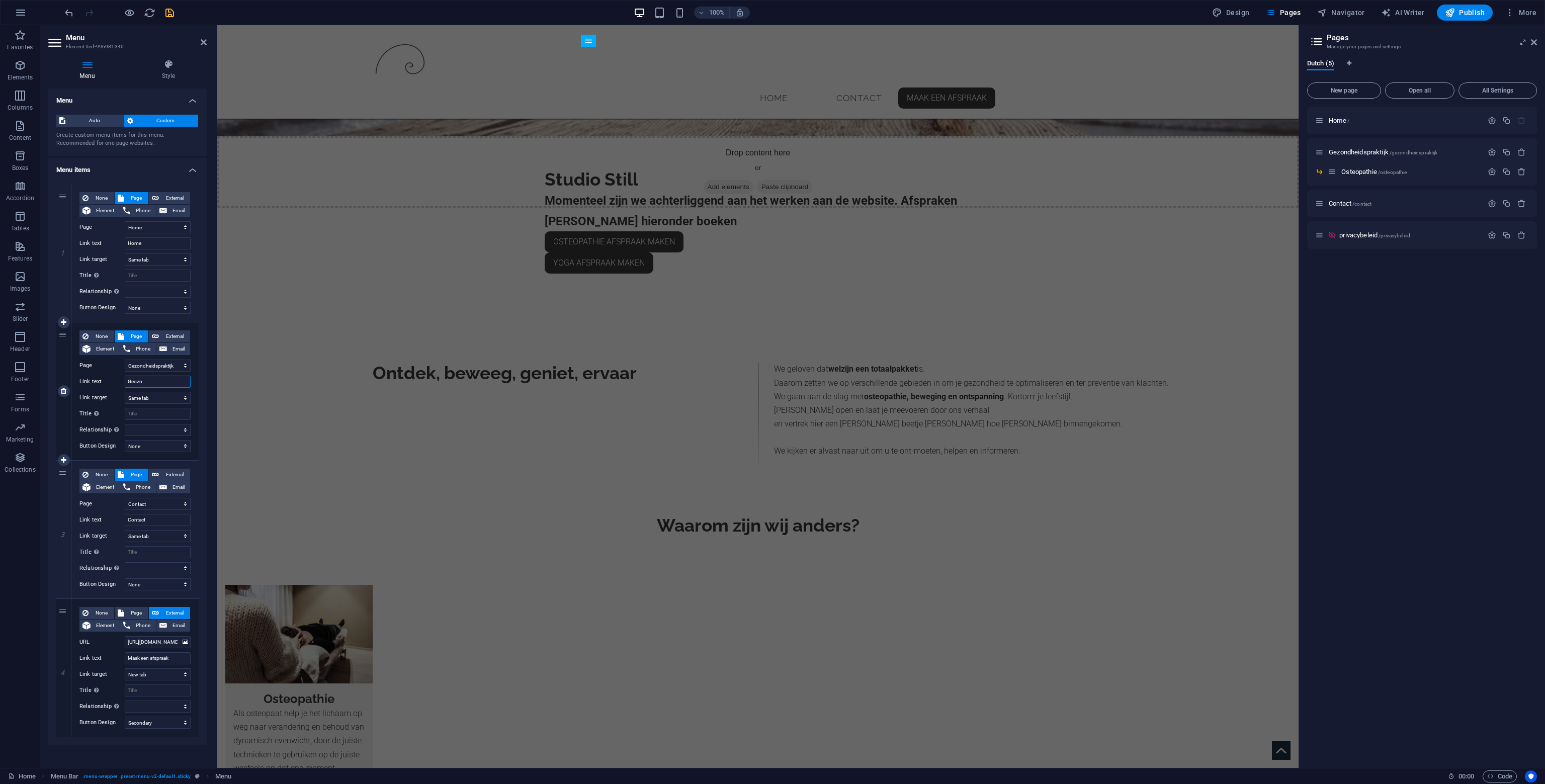
select select
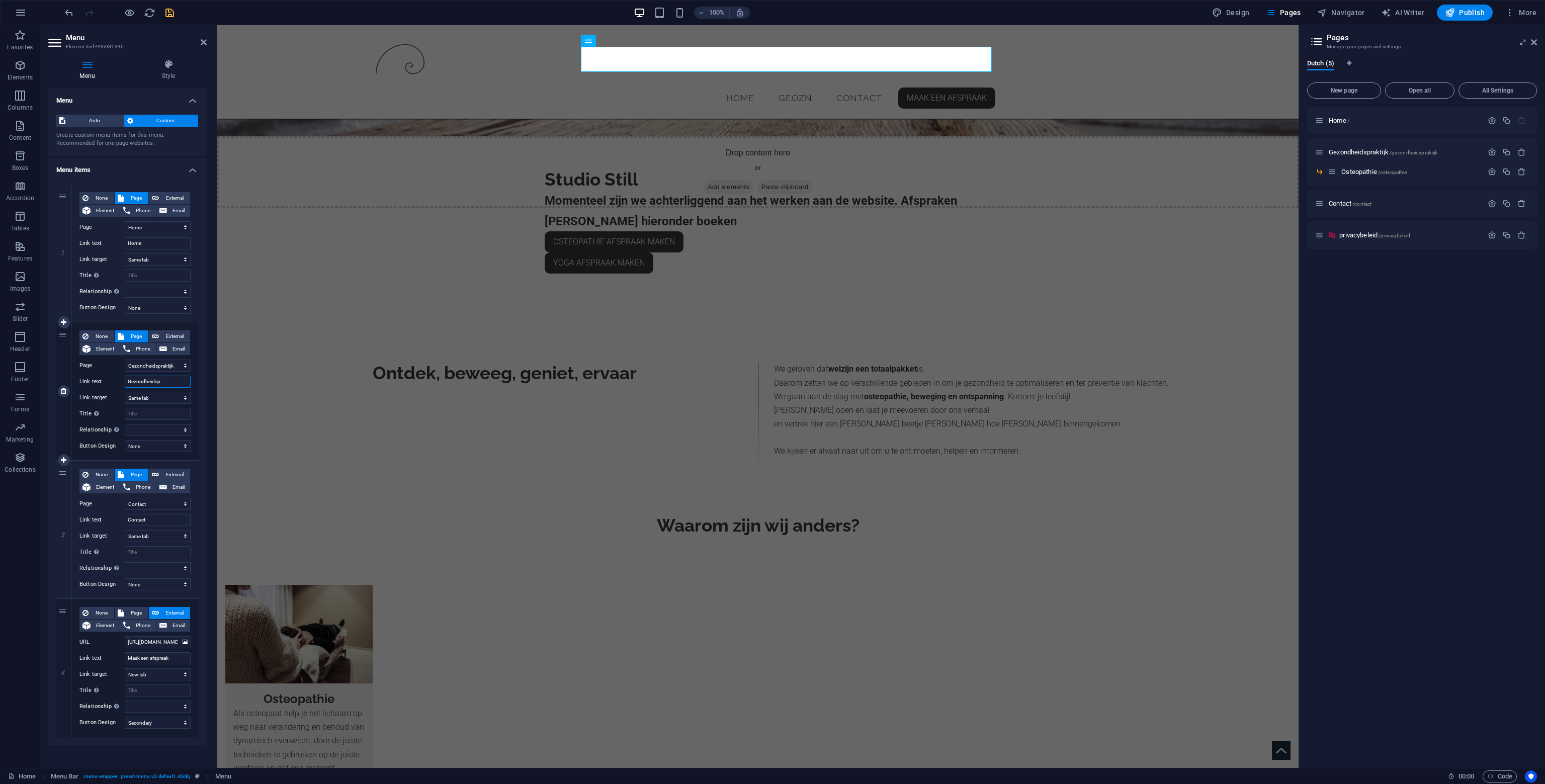
type input "Gezondheidspr"
select select
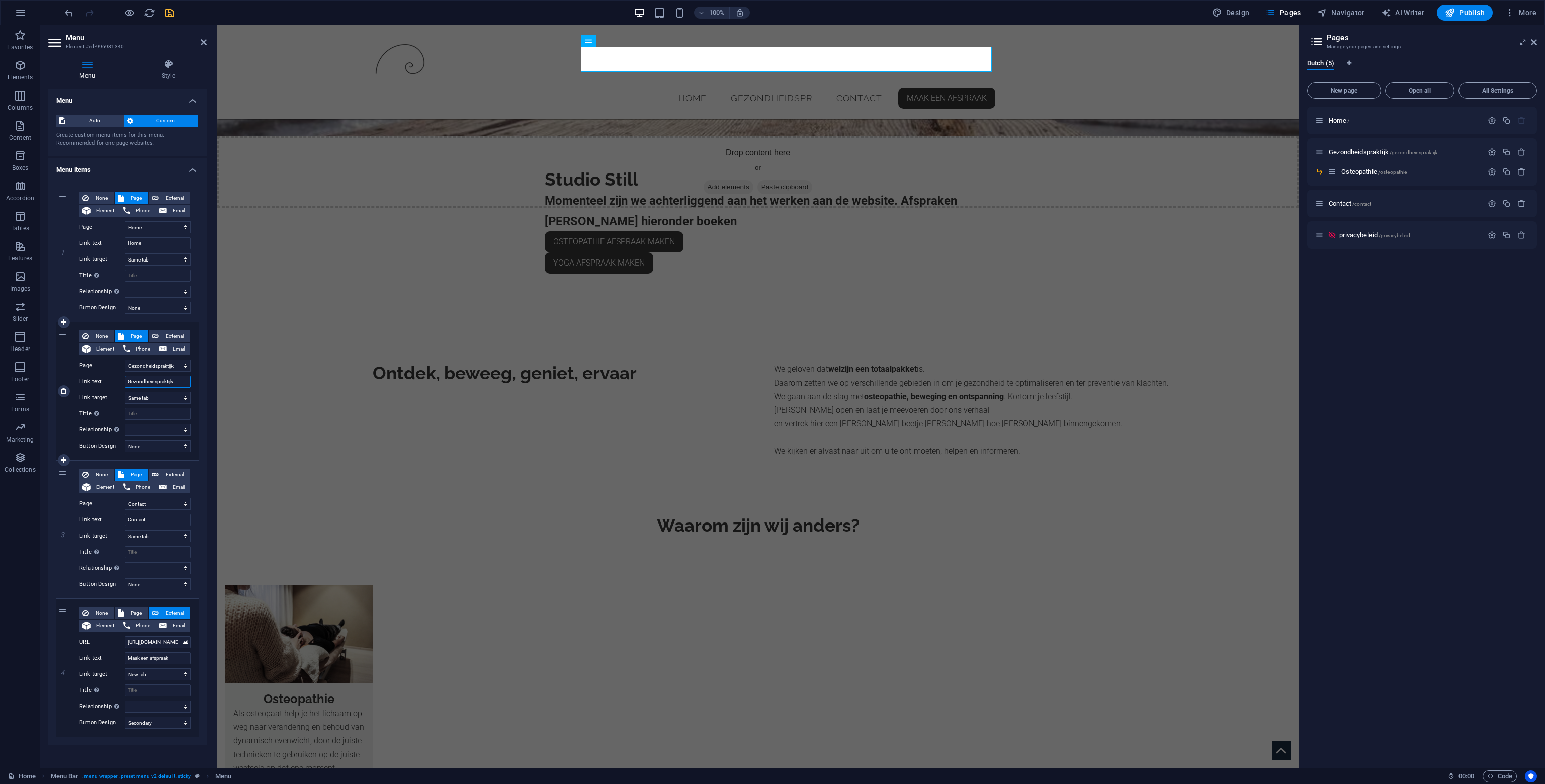
type input "Gezondheidspraktijkl"
select select
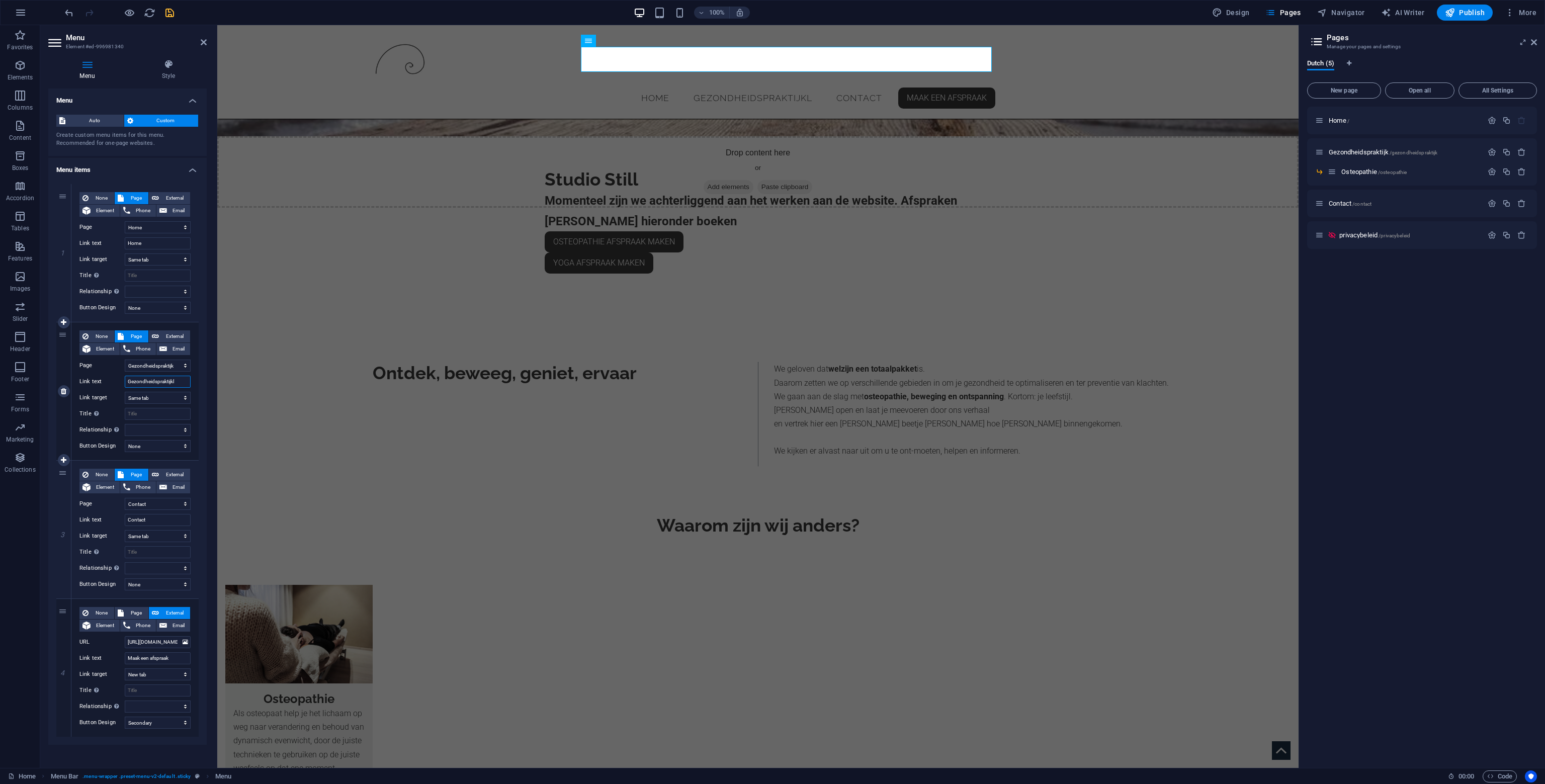
type input "Gezondheidspraktijk"
select select
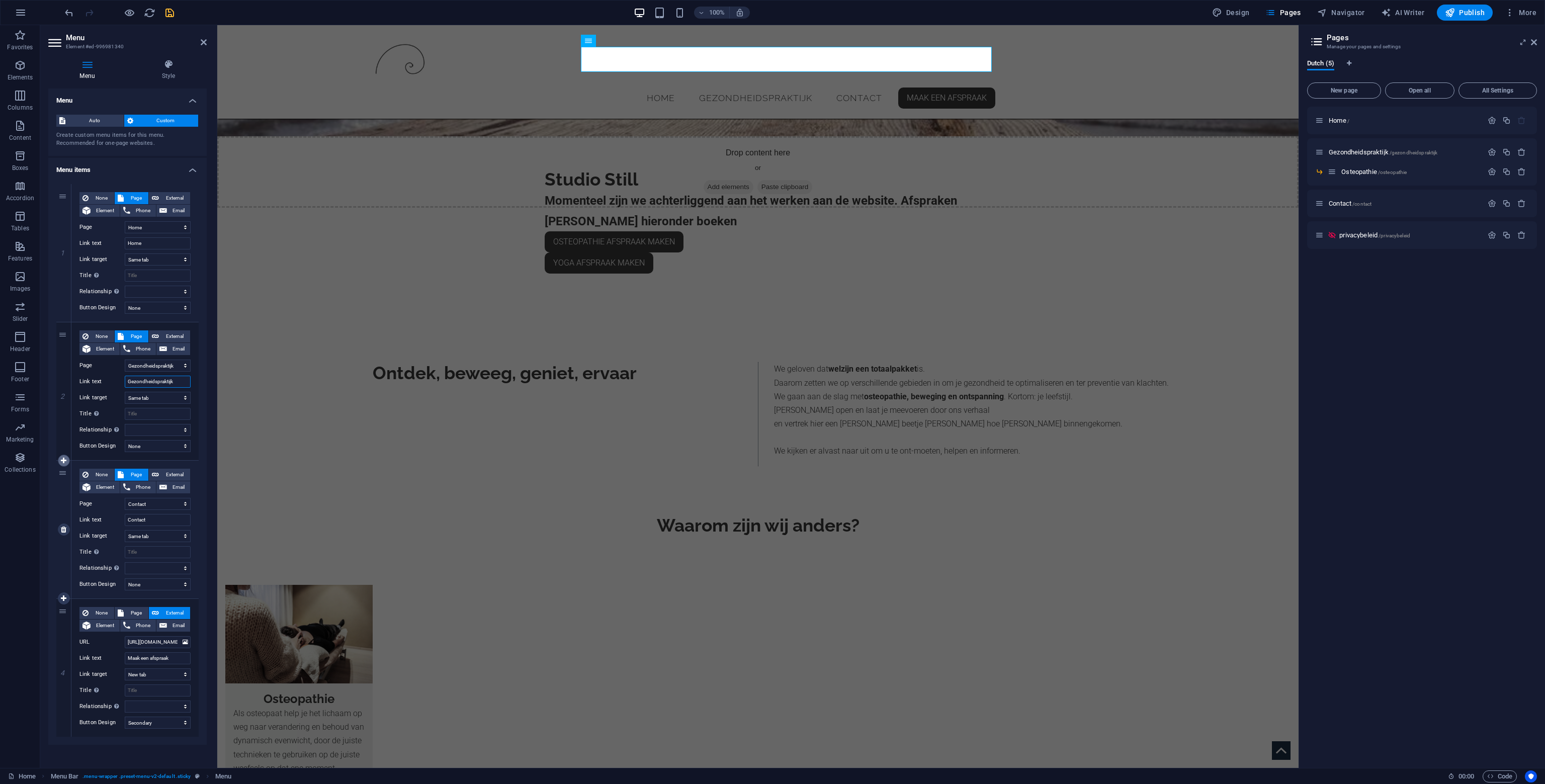
type input "Gezondheidspraktijk"
click at [63, 460] on icon at bounding box center [63, 461] width 6 height 7
select select
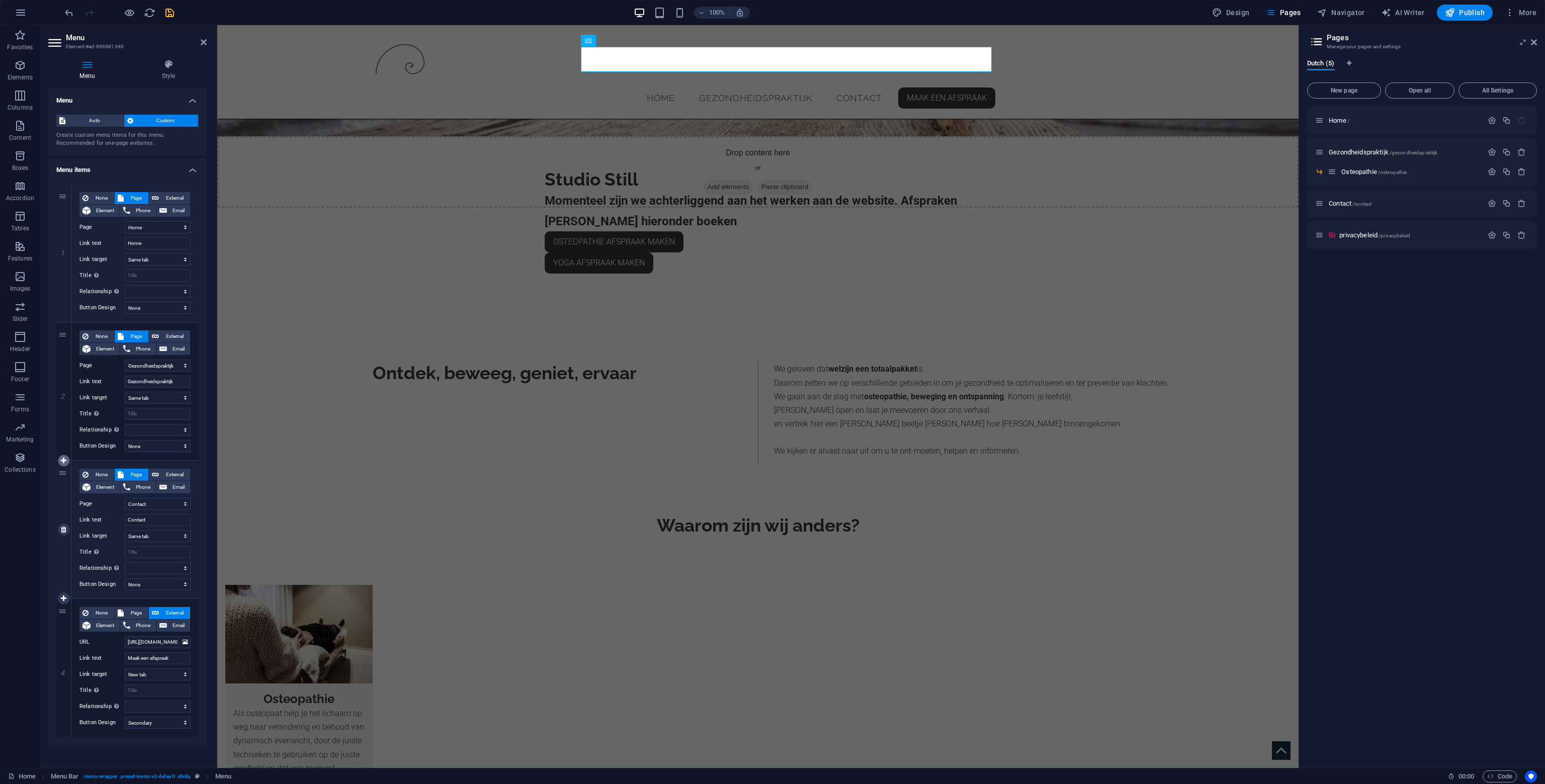
select select "3"
type input "Contact"
select select
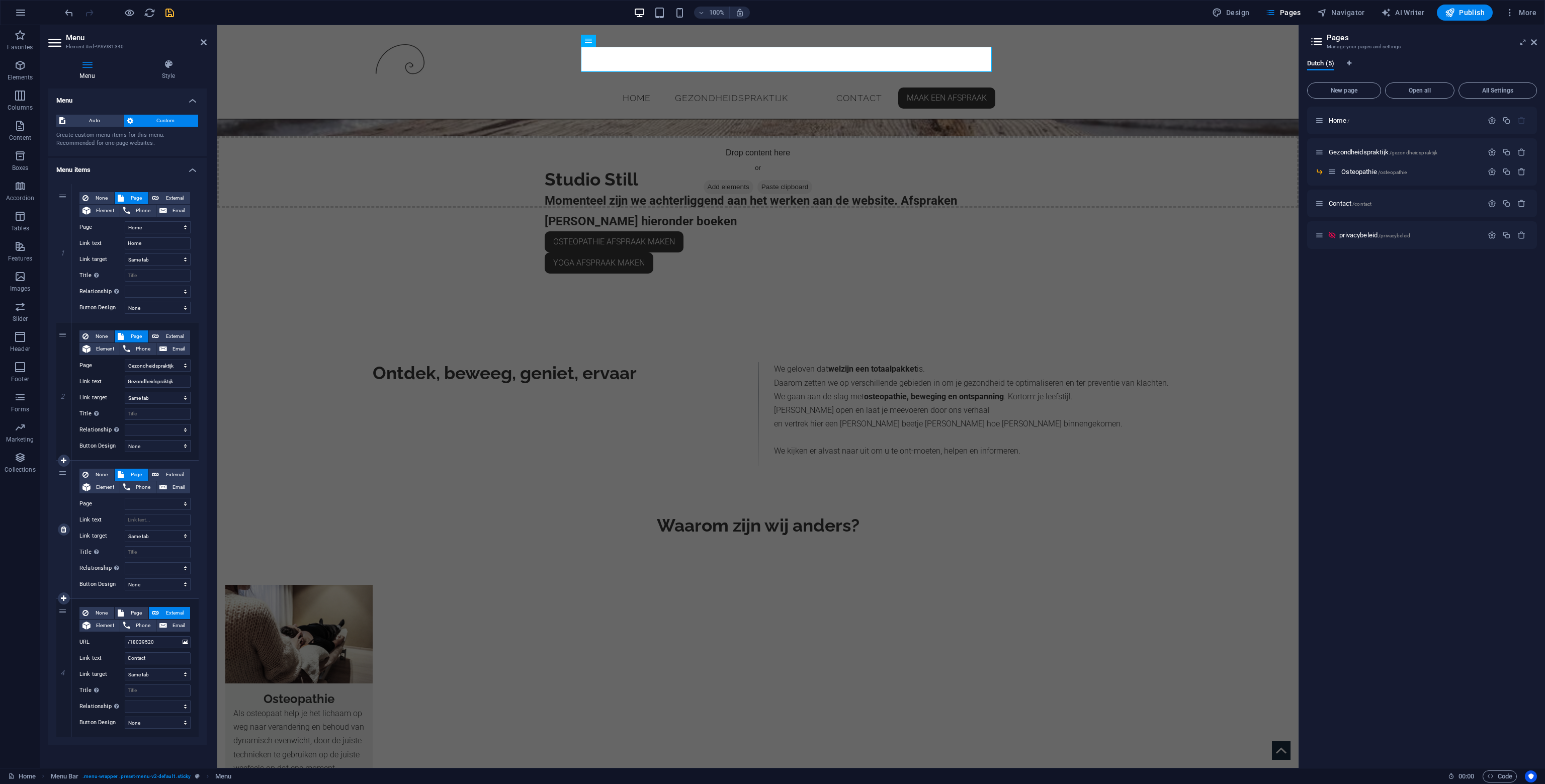
select select "secondary"
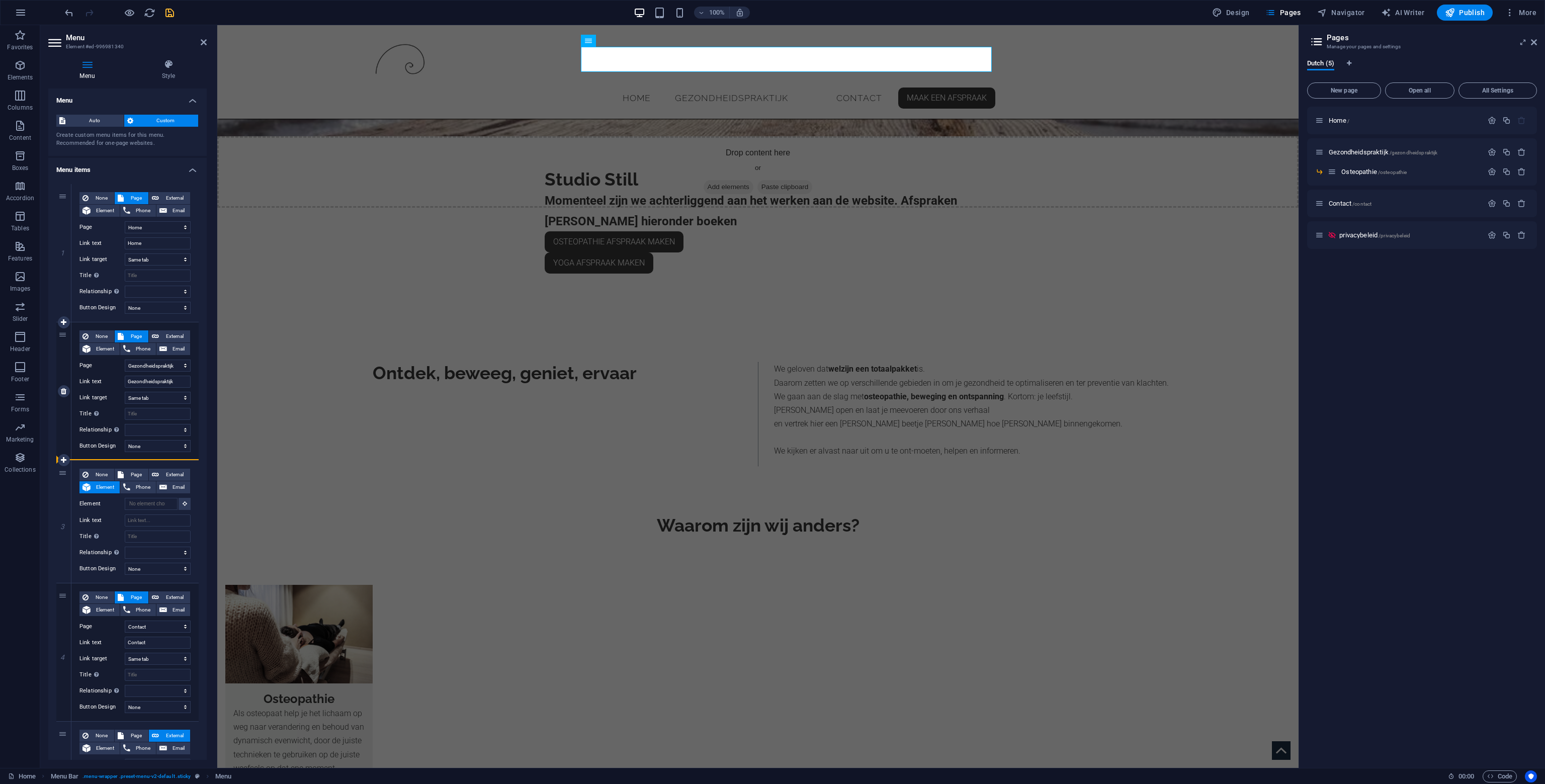
drag, startPoint x: 64, startPoint y: 472, endPoint x: 99, endPoint y: 457, distance: 38.1
click at [99, 458] on div "1 None Page External Element Phone Email Page Home Gezondheidspraktijk -- Osteo…" at bounding box center [127, 522] width 142 height 676
select select
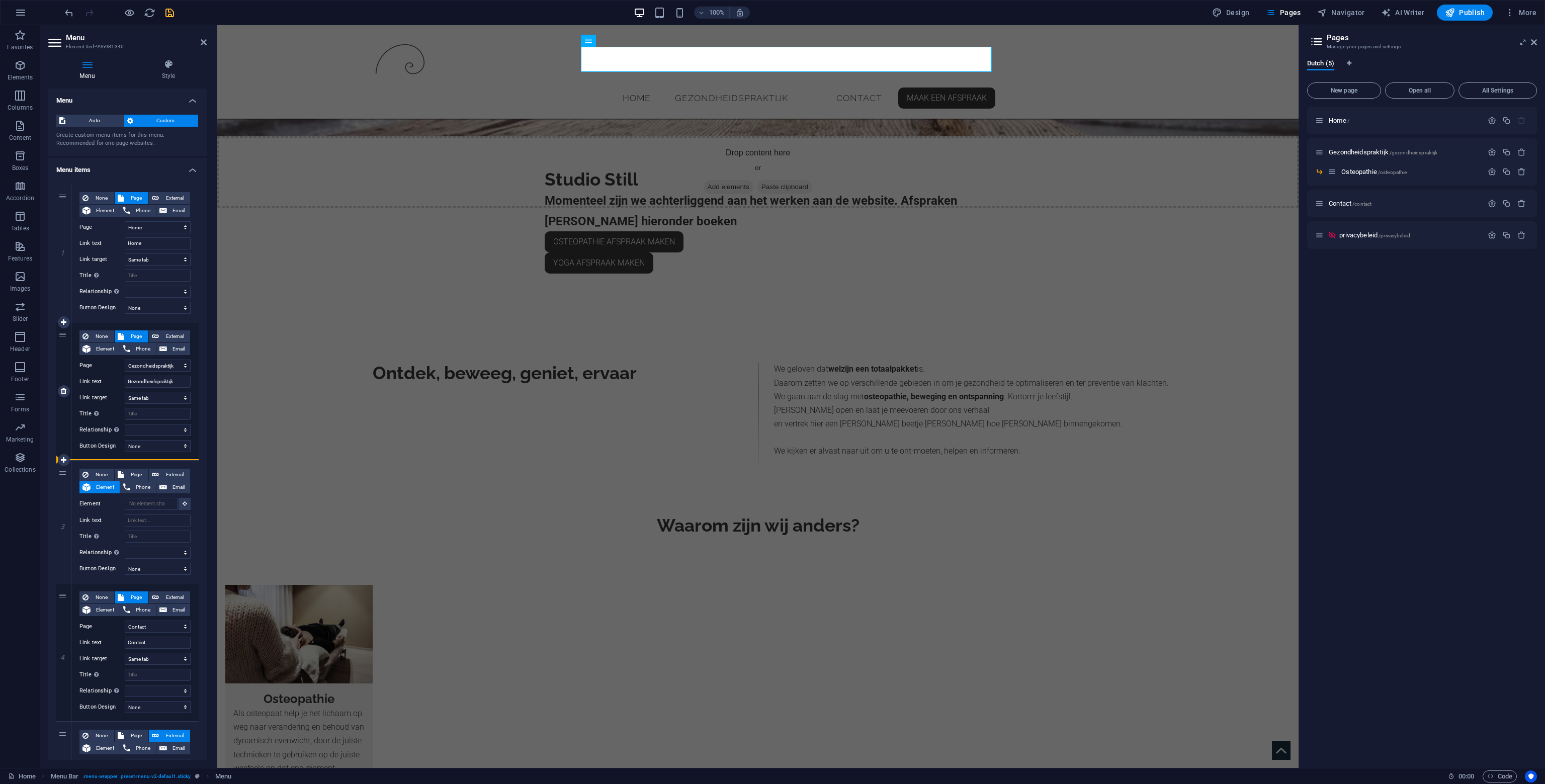
select select
drag, startPoint x: 63, startPoint y: 473, endPoint x: 124, endPoint y: 438, distance: 70.3
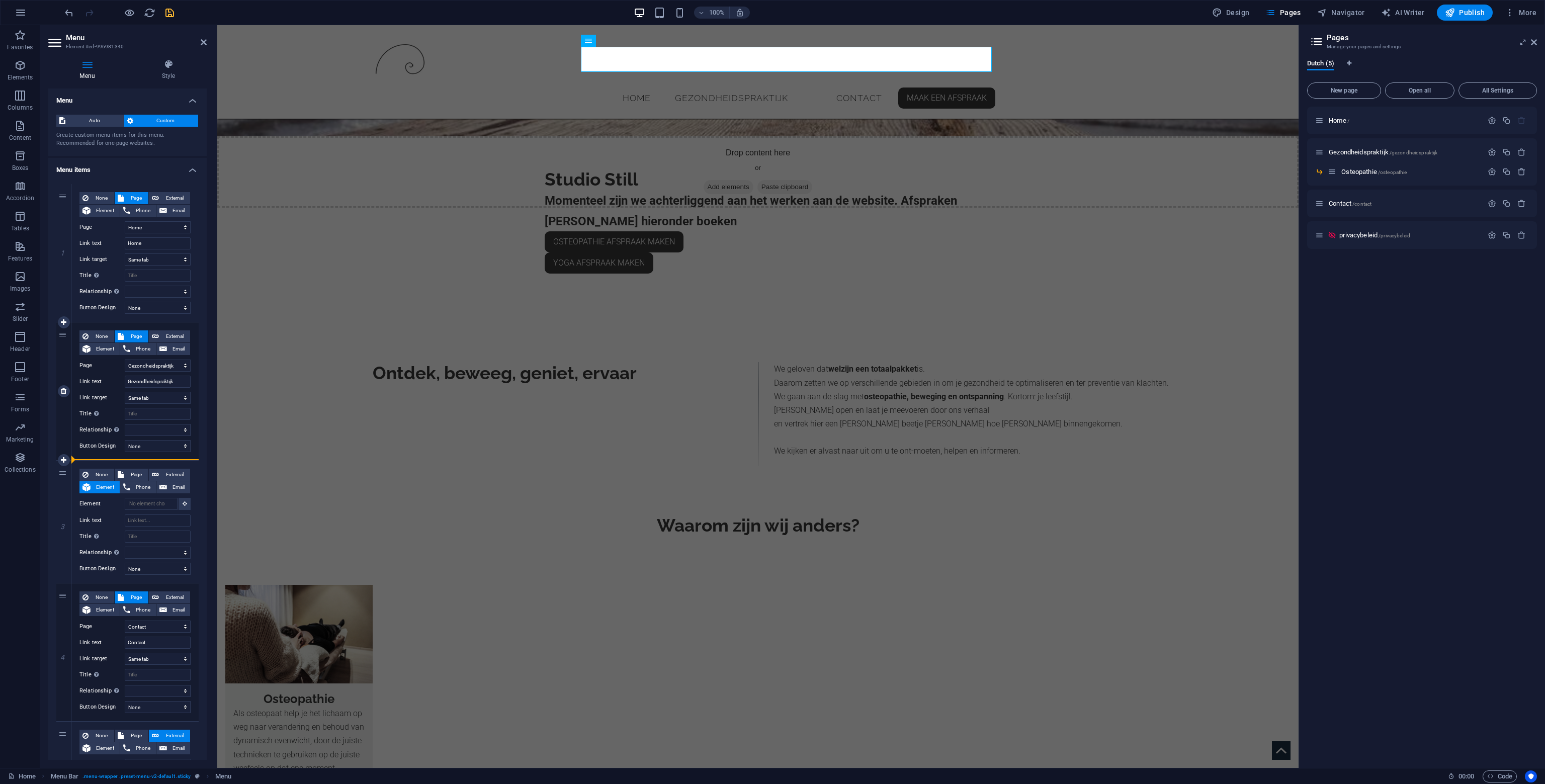
click at [124, 438] on div "1 None Page External Element Phone Email Page Home Gezondheidspraktijk -- Osteo…" at bounding box center [127, 522] width 142 height 676
select select
select select "3"
type input "Contact"
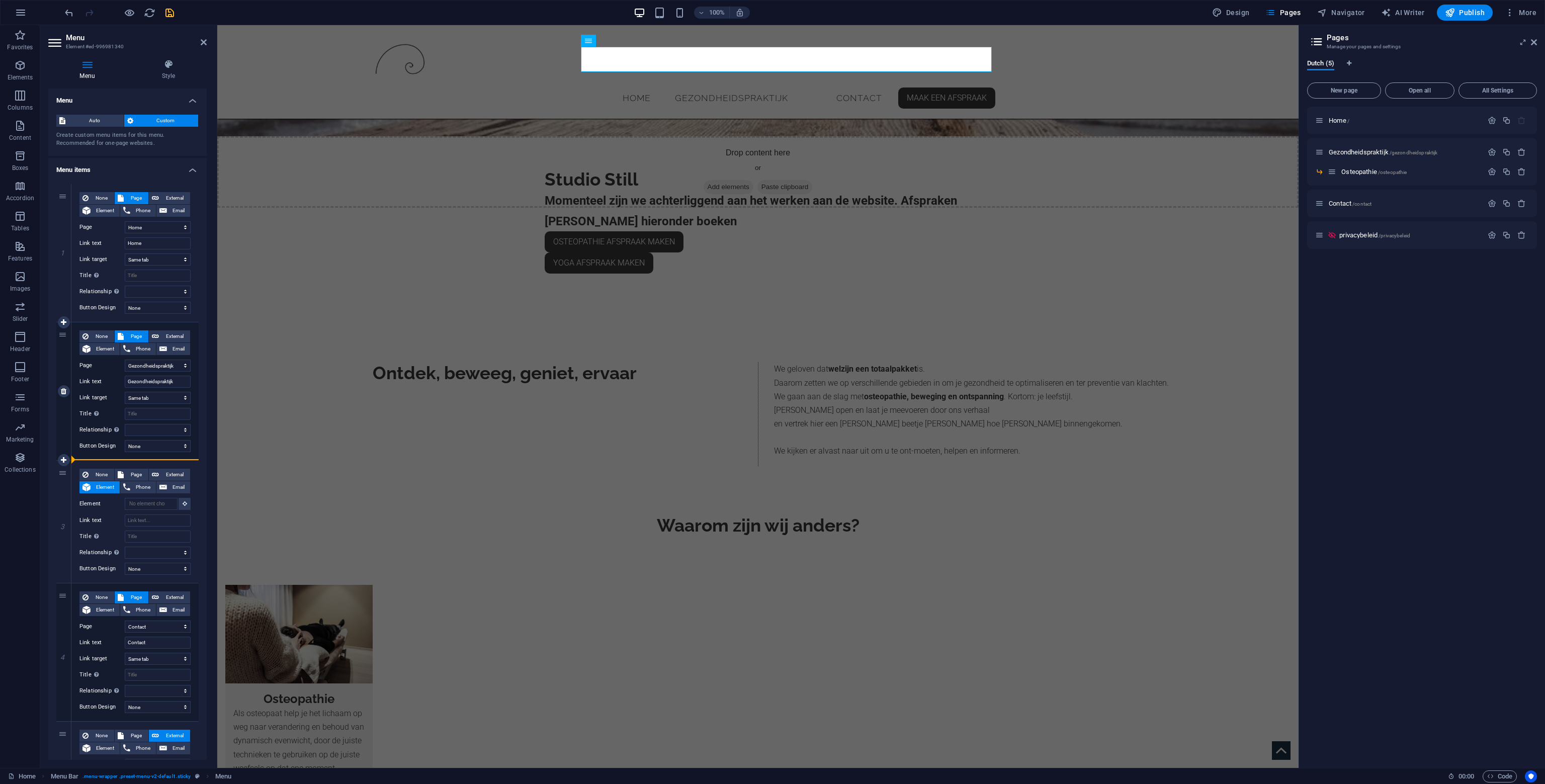
select select
type input "[URL][DOMAIN_NAME]"
type input "Maak een afspraak"
select select "blank"
select select
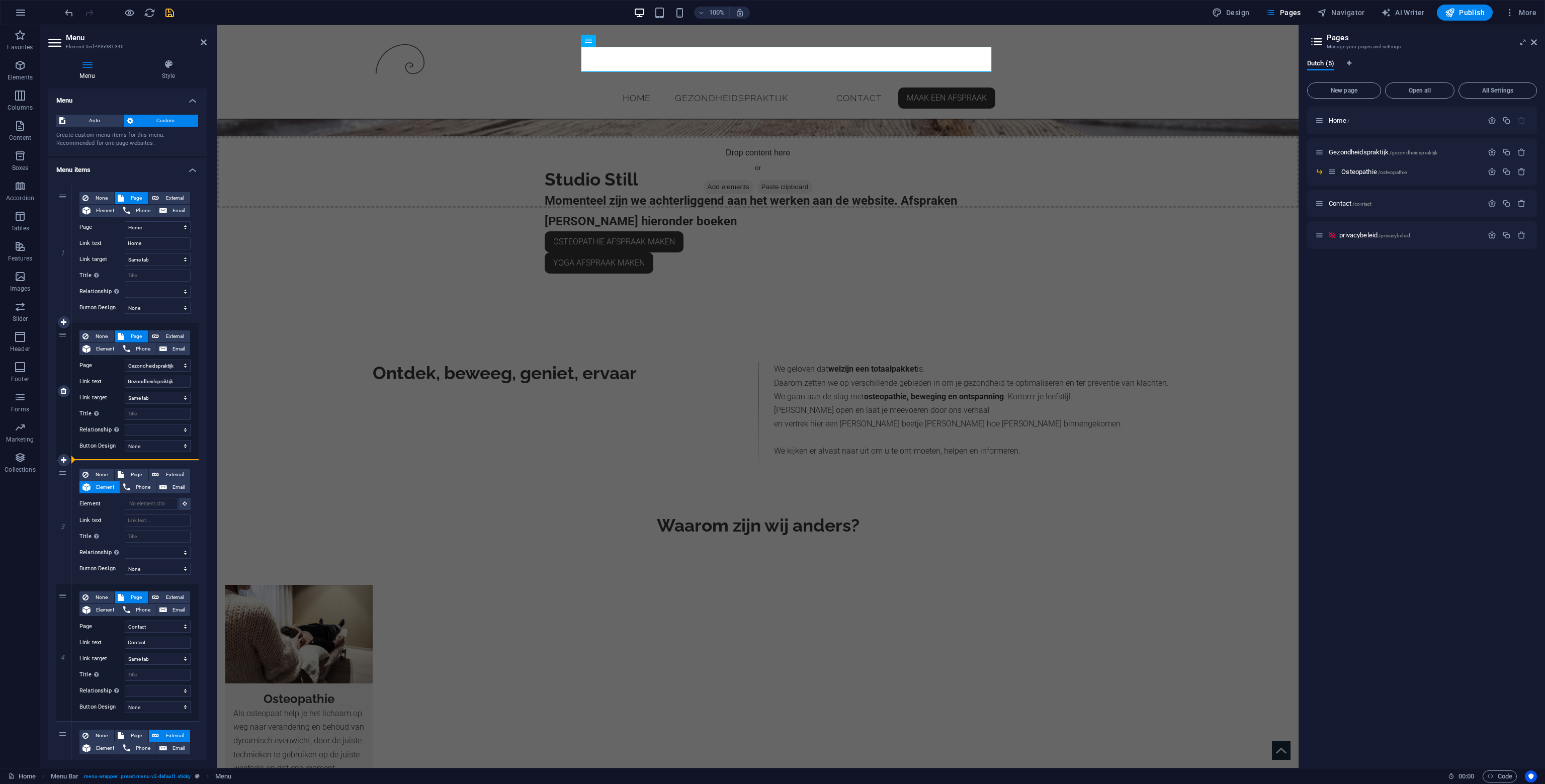
select select "secondary"
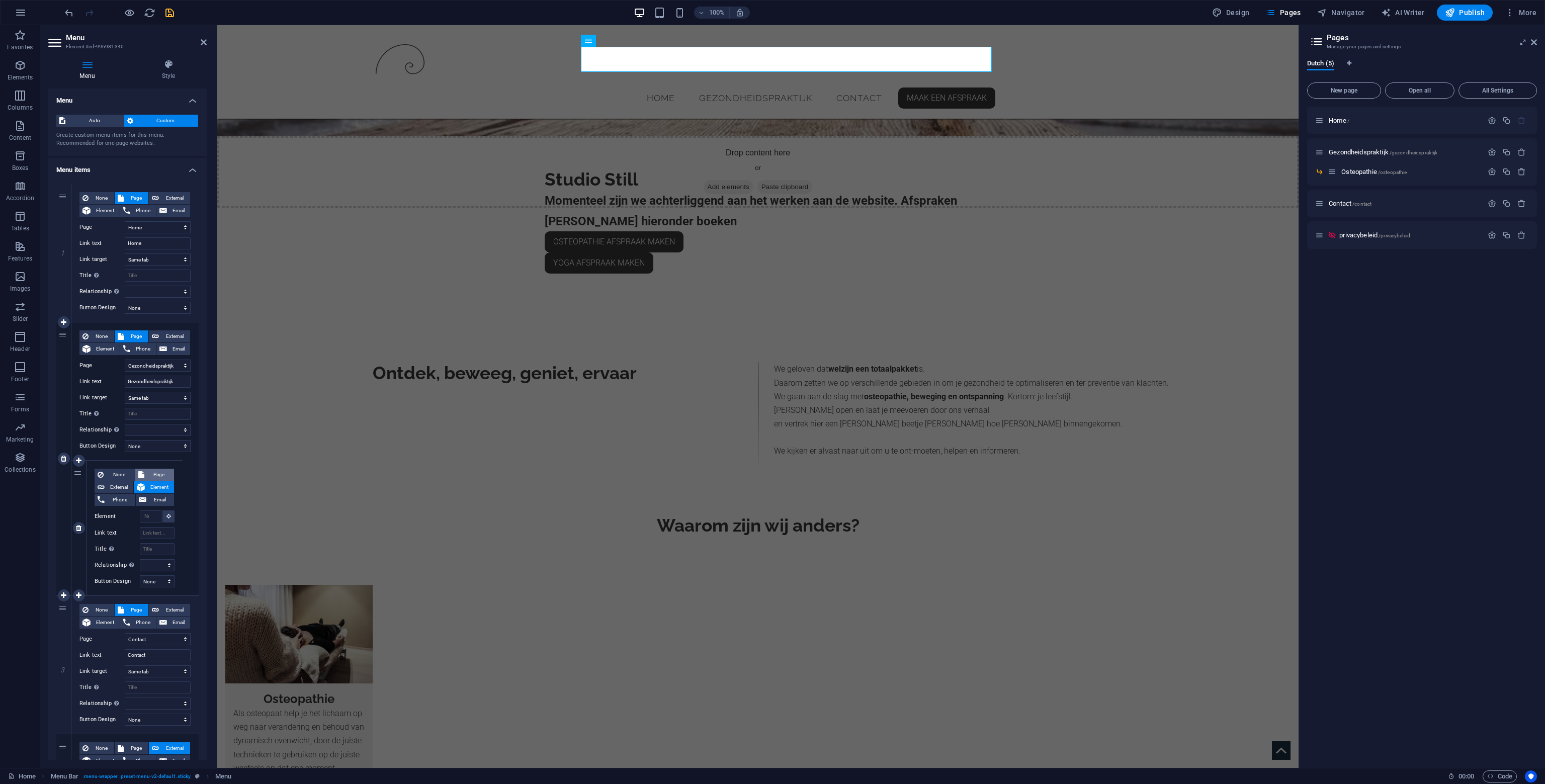
click at [152, 469] on span "Page" at bounding box center [160, 474] width 24 height 12
select select
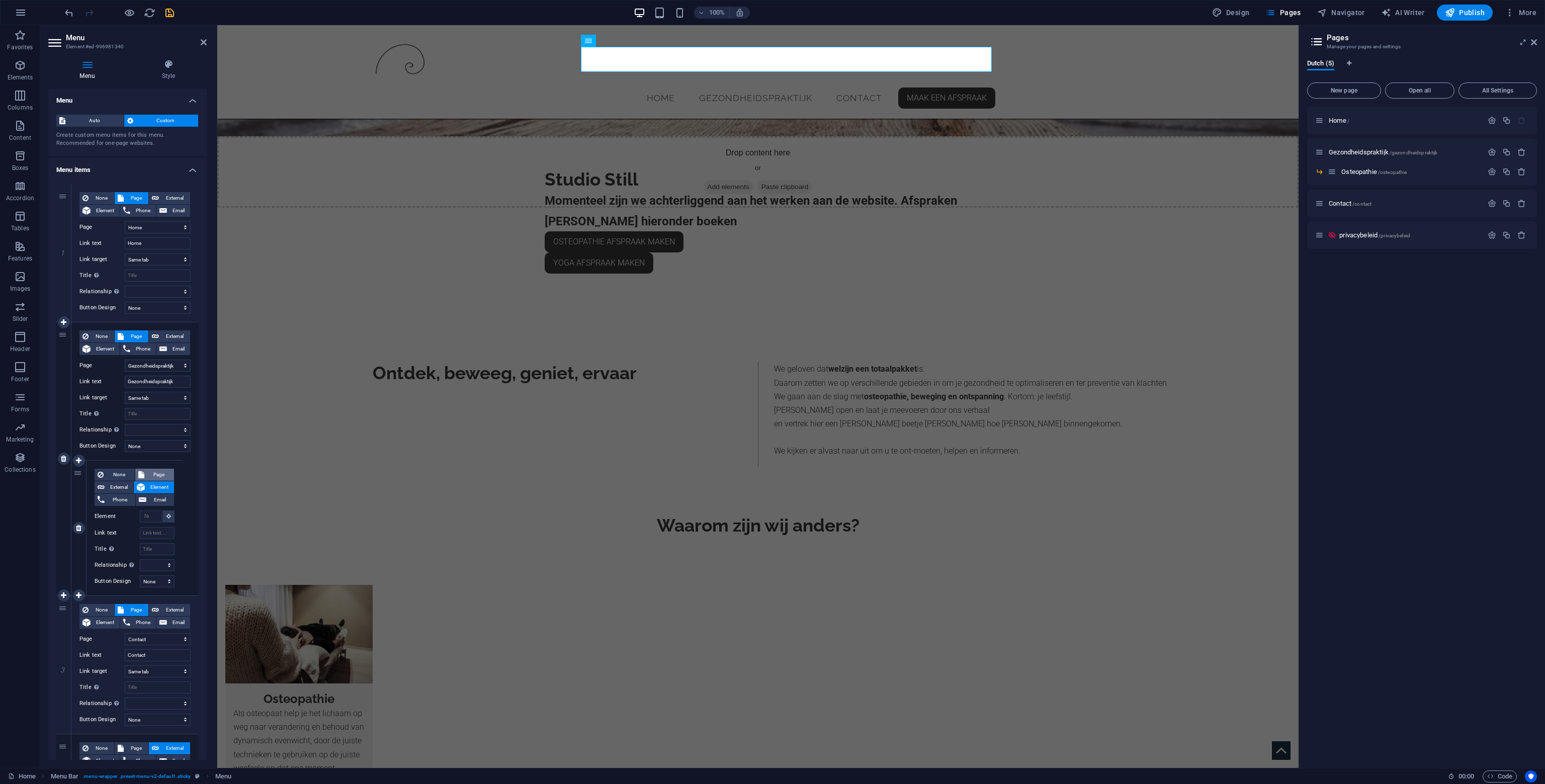
select select
click at [152, 518] on select "Home Gezondheidspraktijk -- Osteopathie Contact privacybeleid" at bounding box center [157, 516] width 35 height 12
select select "2"
click at [140, 510] on select "Home Gezondheidspraktijk -- Osteopathie Contact privacybeleid" at bounding box center [157, 516] width 35 height 12
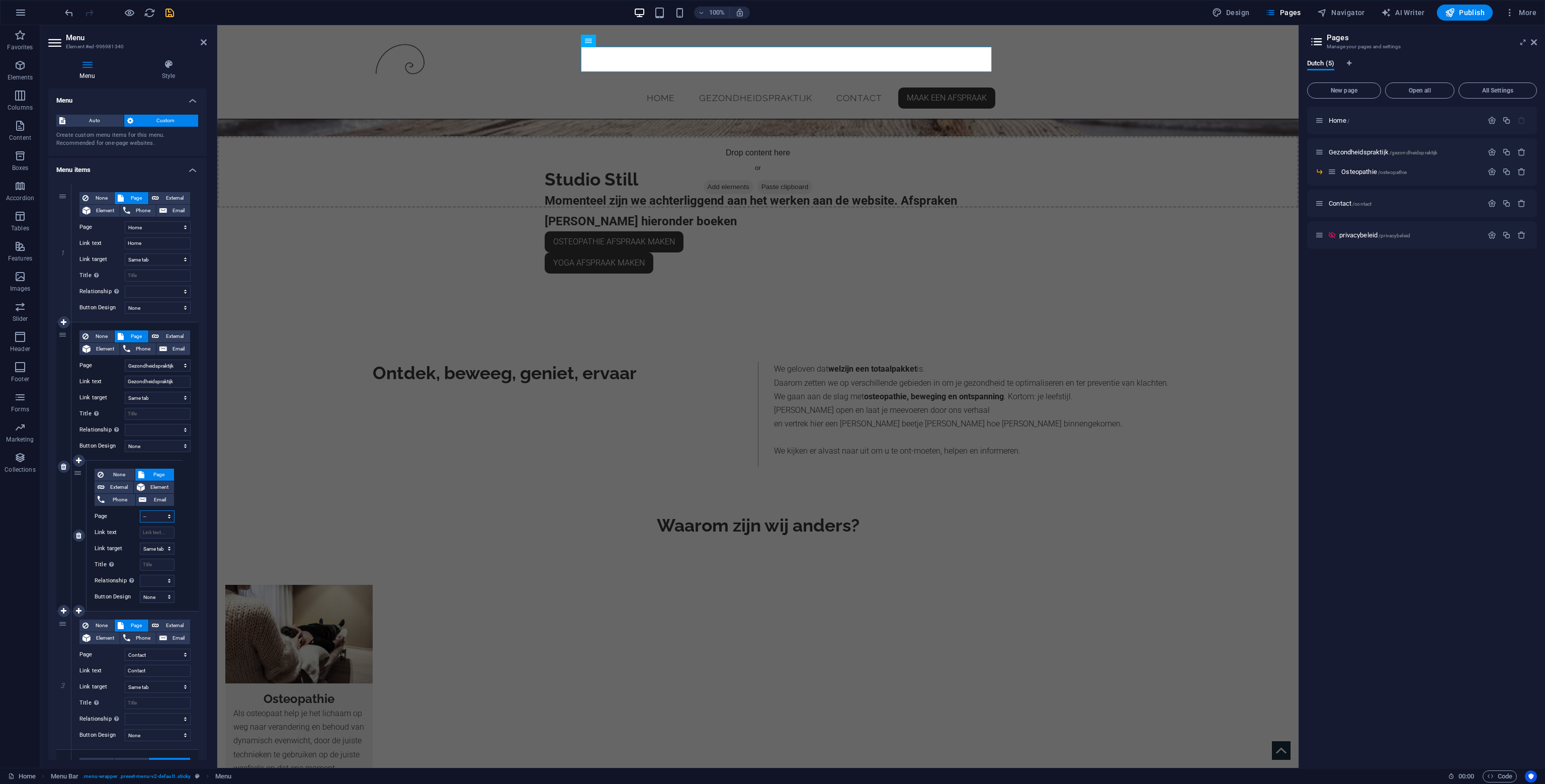
select select
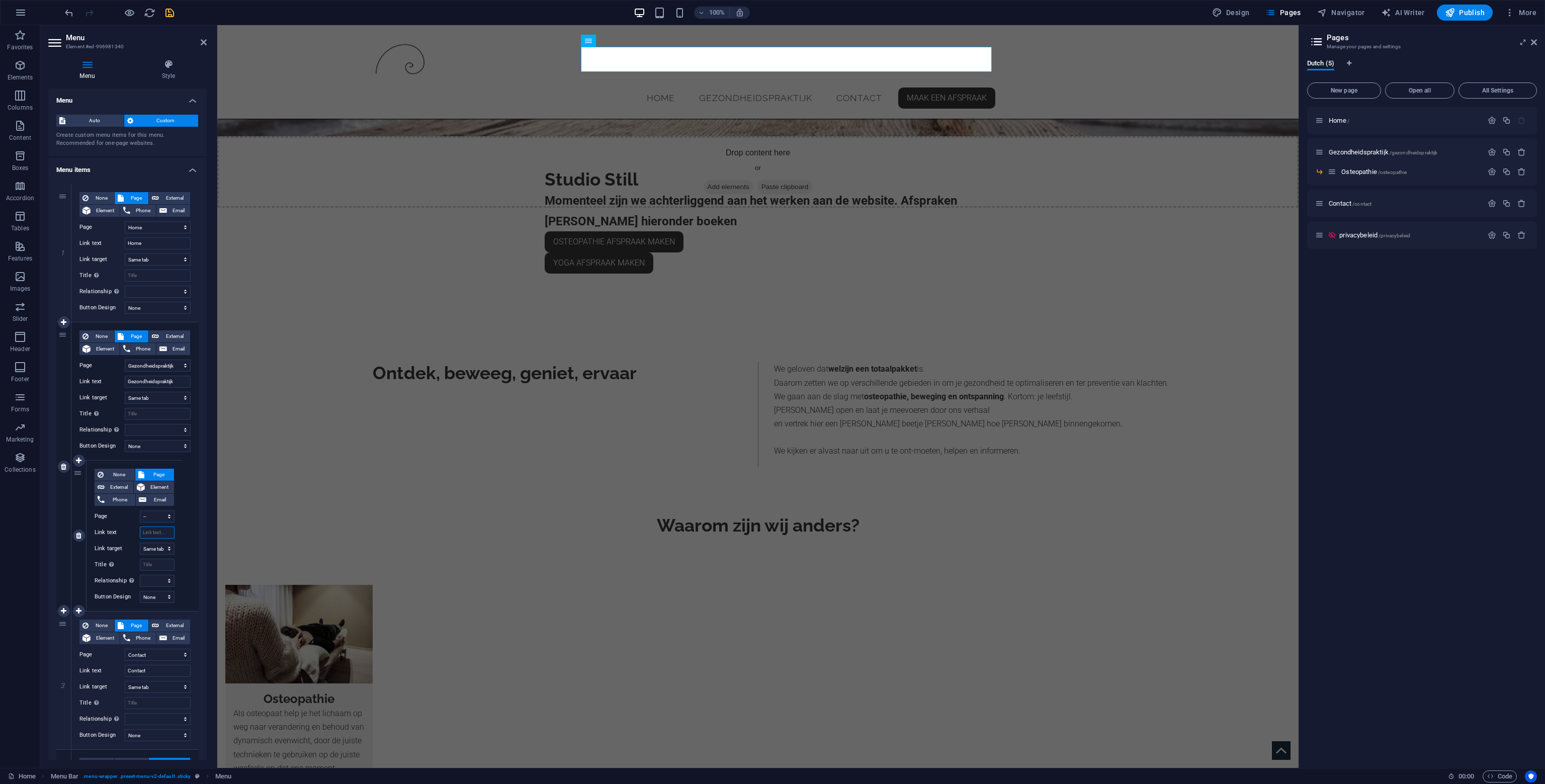
click at [150, 528] on input "Link text" at bounding box center [157, 532] width 35 height 12
type input "Osteopathie"
select select
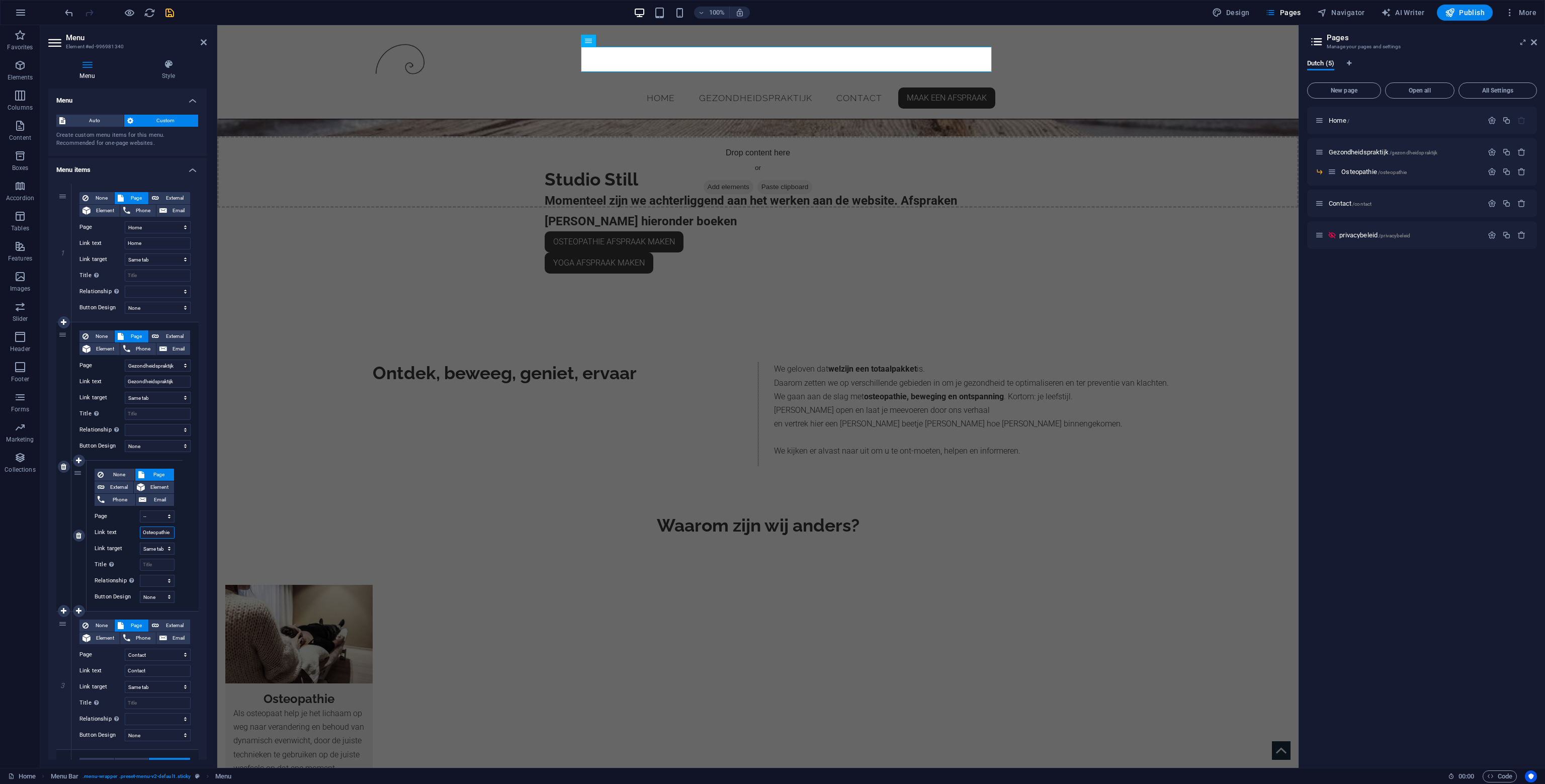
select select
type input "Osteopathie"
click at [201, 519] on div "1 None Page External Element Phone Email Page Home Gezondheidspraktijk -- Osteo…" at bounding box center [127, 535] width 158 height 720
click at [169, 11] on icon "save" at bounding box center [169, 13] width 11 height 11
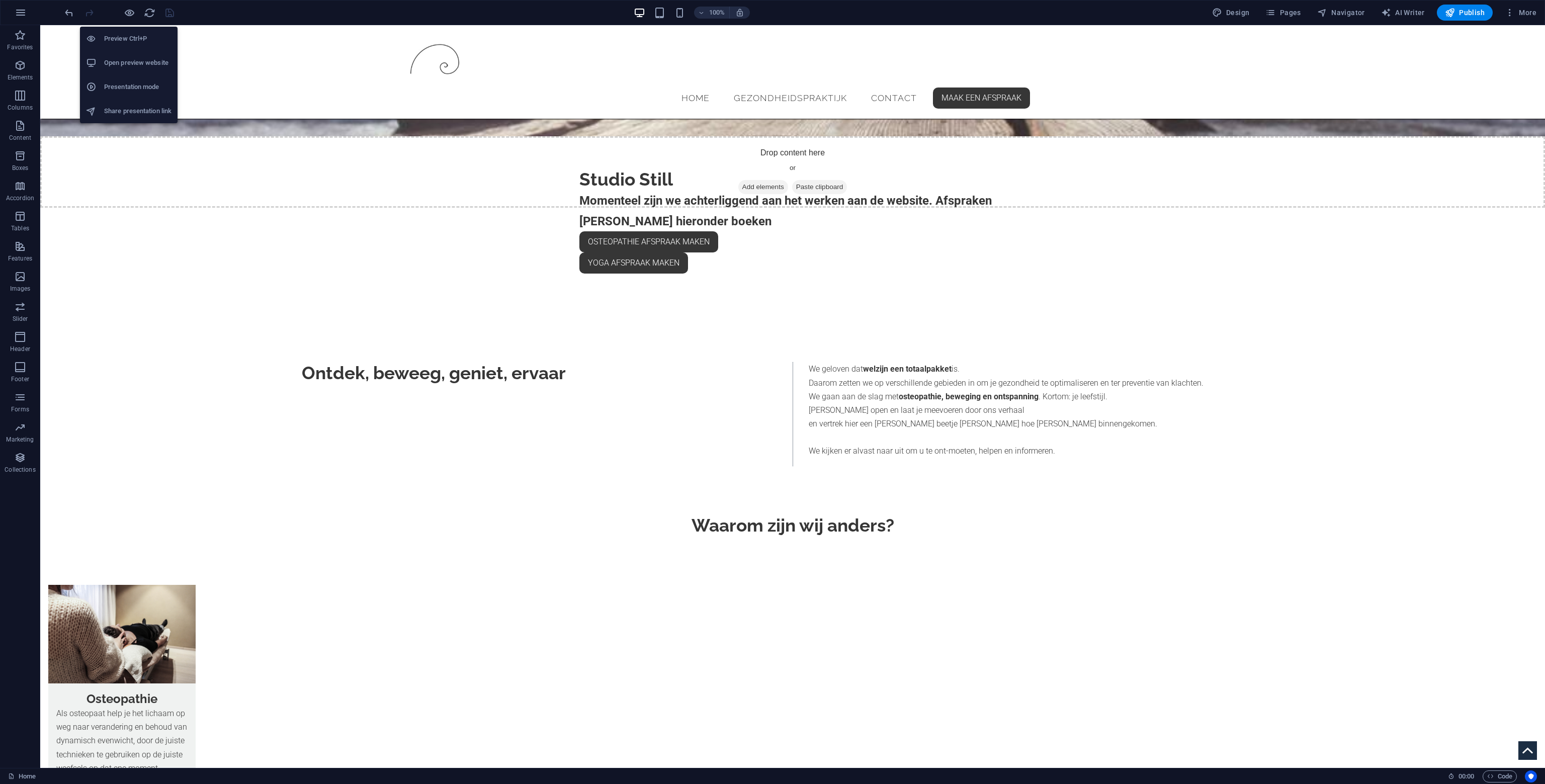
drag, startPoint x: 128, startPoint y: 13, endPoint x: 132, endPoint y: 20, distance: 8.1
click at [129, 15] on icon "button" at bounding box center [129, 13] width 11 height 11
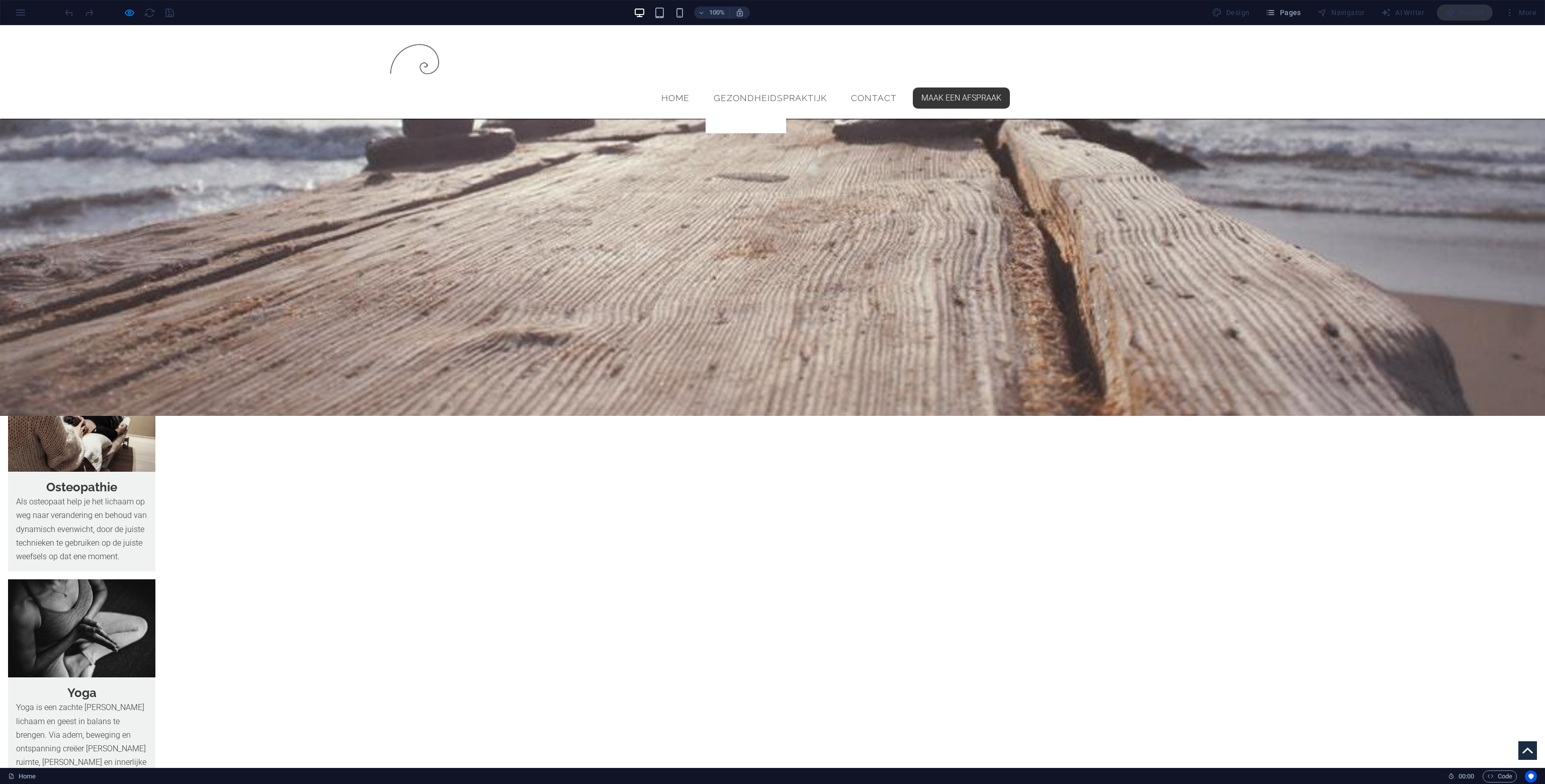
click at [742, 111] on link "Osteopathie" at bounding box center [746, 122] width 80 height 23
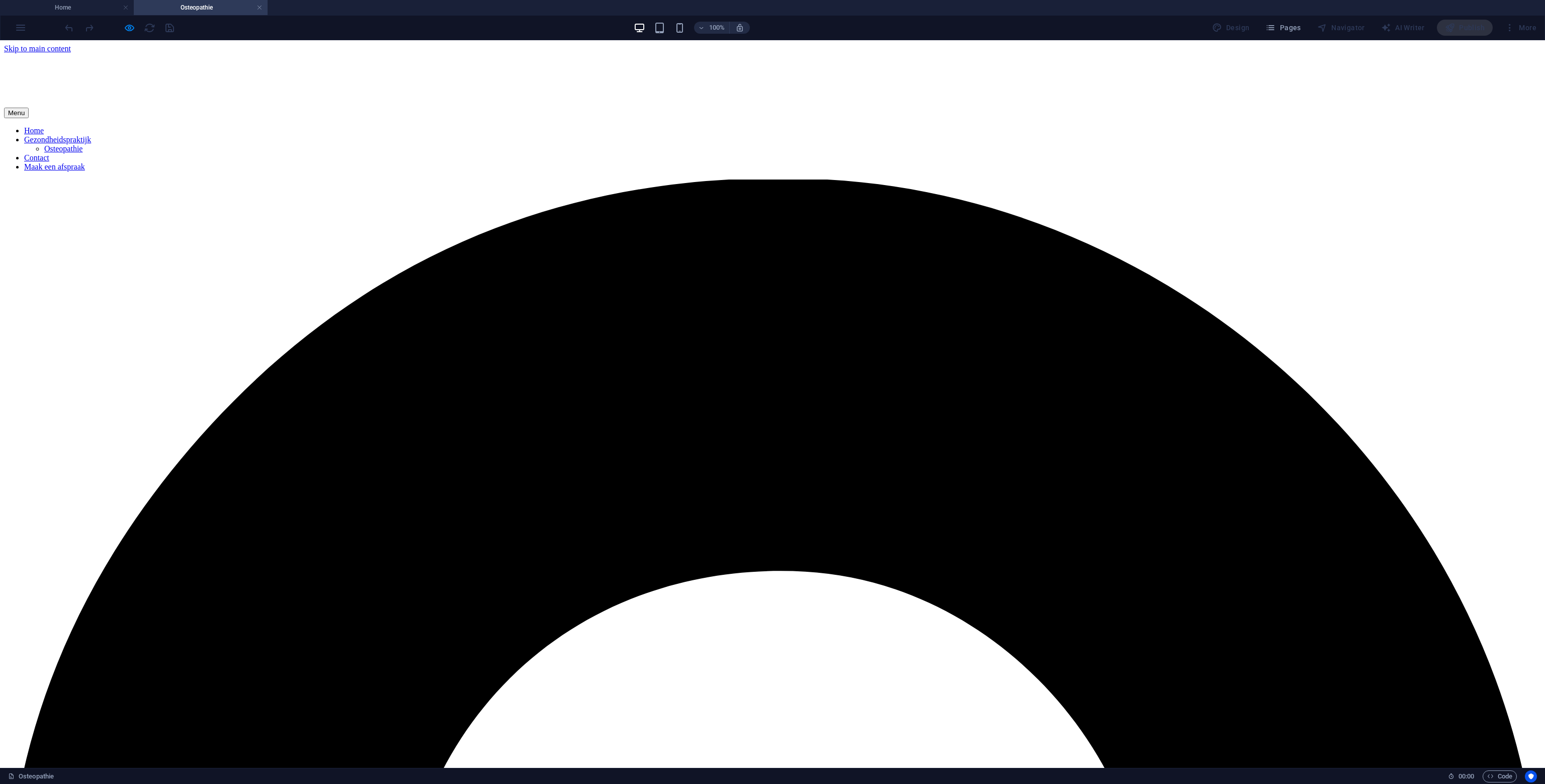
scroll to position [0, 0]
drag, startPoint x: 746, startPoint y: 78, endPoint x: 754, endPoint y: 73, distance: 9.4
click at [746, 126] on nav "Home Gezondheidspraktijk Osteopathie Contact Maak een afspraak" at bounding box center [772, 148] width 1537 height 45
click at [758, 126] on nav "Home Gezondheidspraktijk Osteopathie Contact Maak een afspraak" at bounding box center [772, 148] width 1537 height 45
drag, startPoint x: 772, startPoint y: 69, endPoint x: 779, endPoint y: 69, distance: 7.0
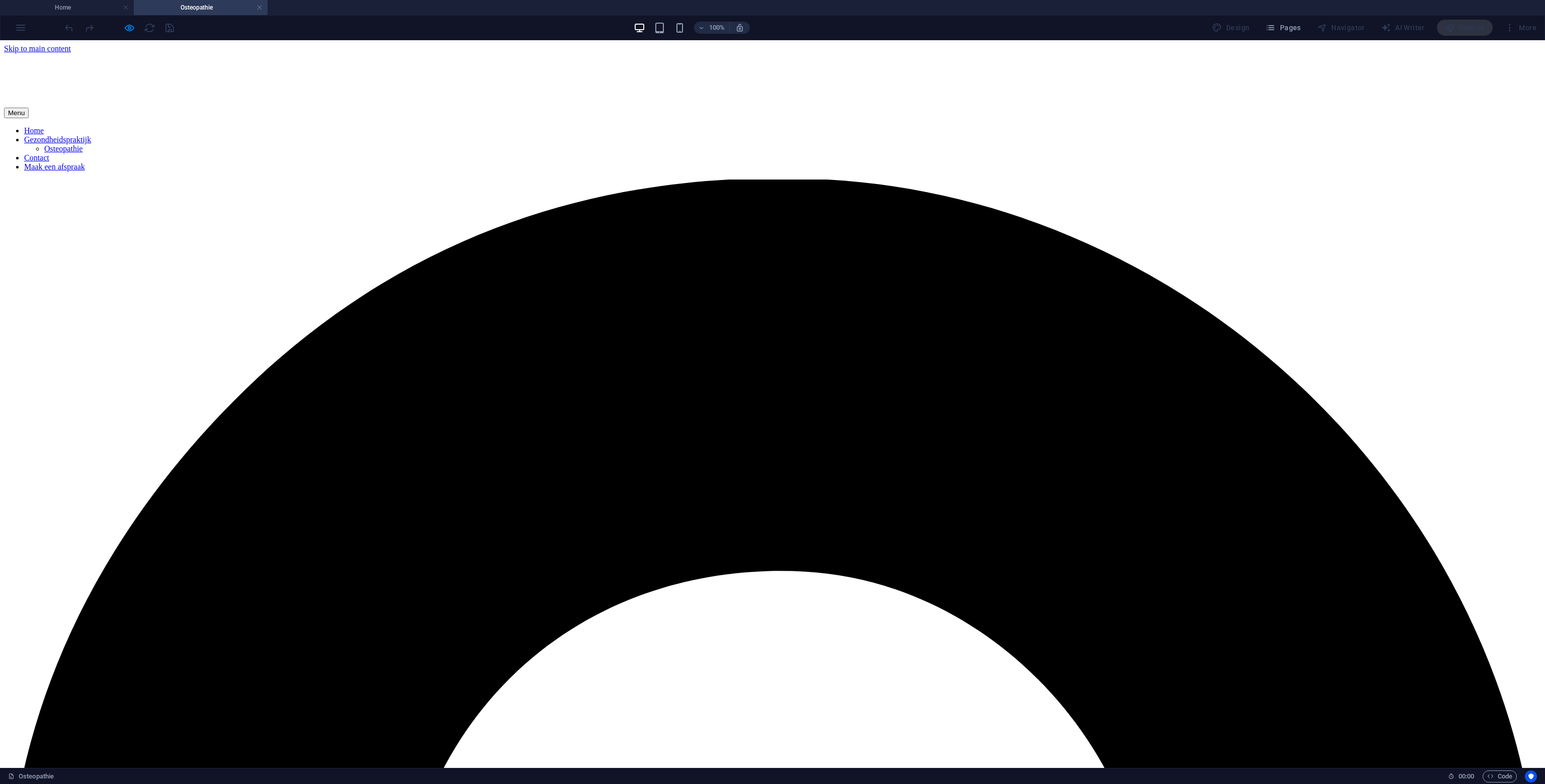
click at [773, 126] on nav "Home Gezondheidspraktijk Osteopathie Contact Maak een afspraak" at bounding box center [772, 148] width 1537 height 45
click at [779, 126] on nav "Home Gezondheidspraktijk Osteopathie Contact Maak een afspraak" at bounding box center [772, 148] width 1537 height 45
click at [255, 10] on h4 "Osteopathie" at bounding box center [201, 8] width 134 height 11
click at [262, 7] on link at bounding box center [260, 8] width 6 height 10
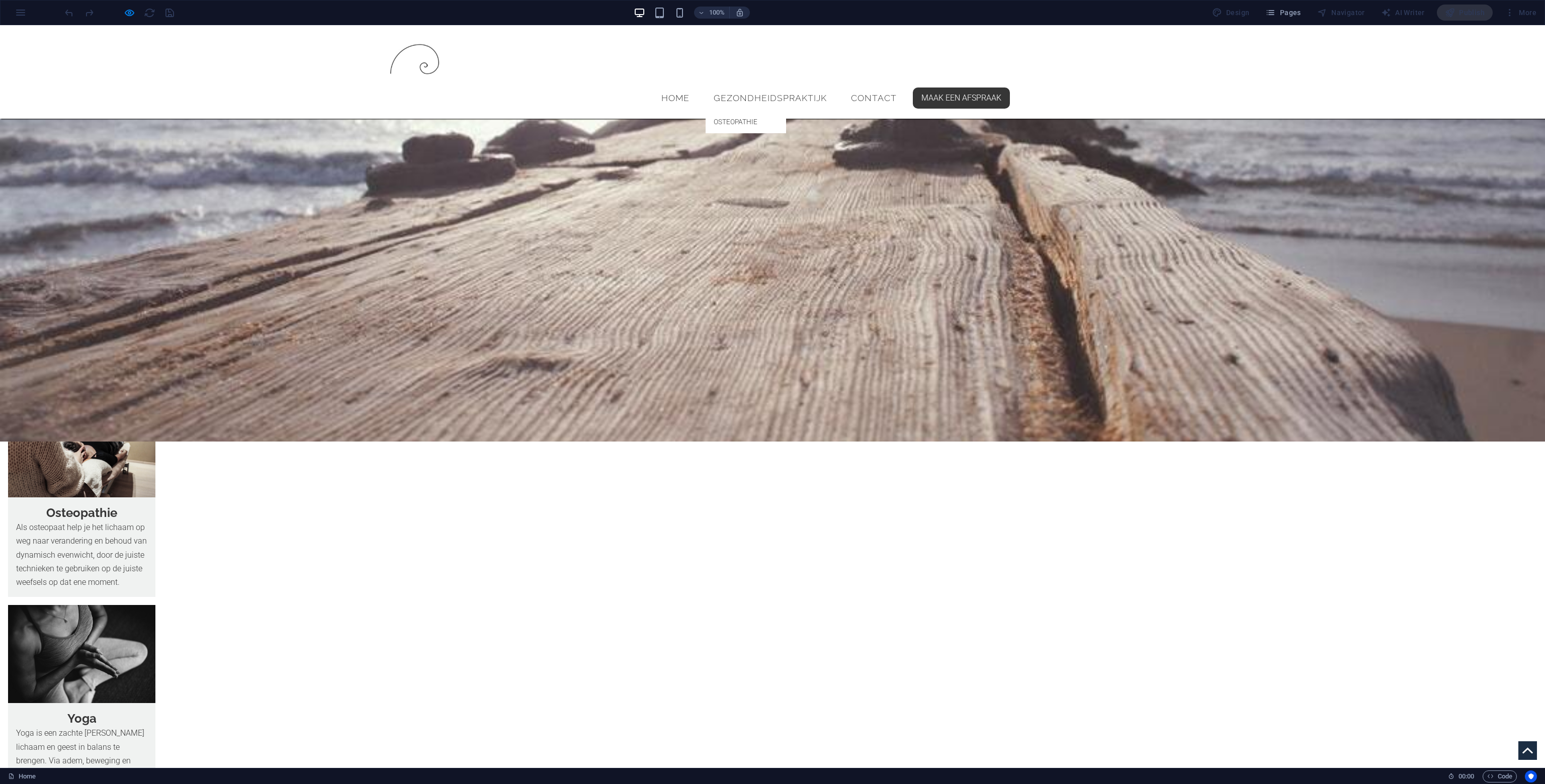
click at [783, 86] on link "Gezondheidspraktijk" at bounding box center [770, 98] width 129 height 25
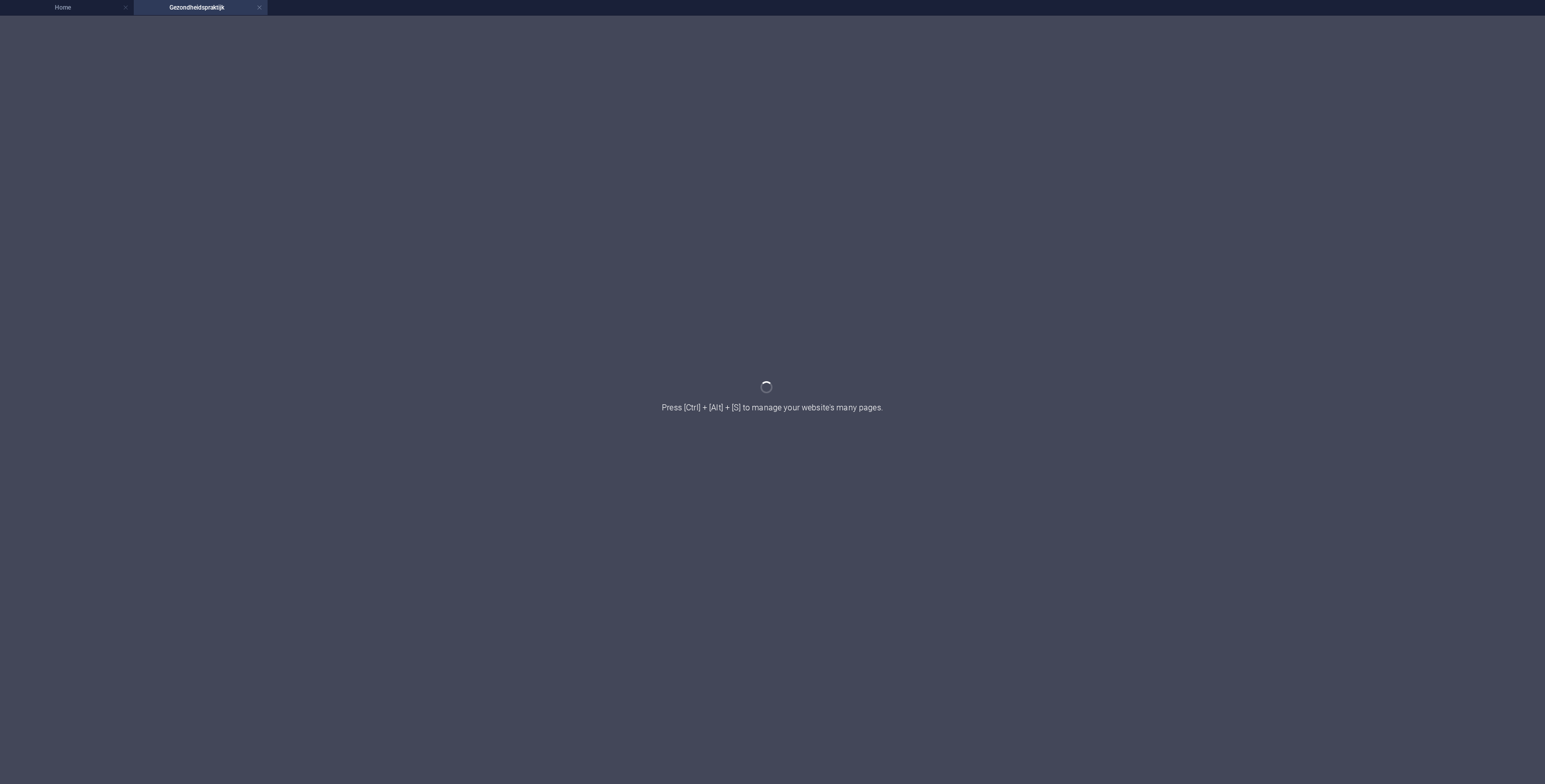
scroll to position [0, 0]
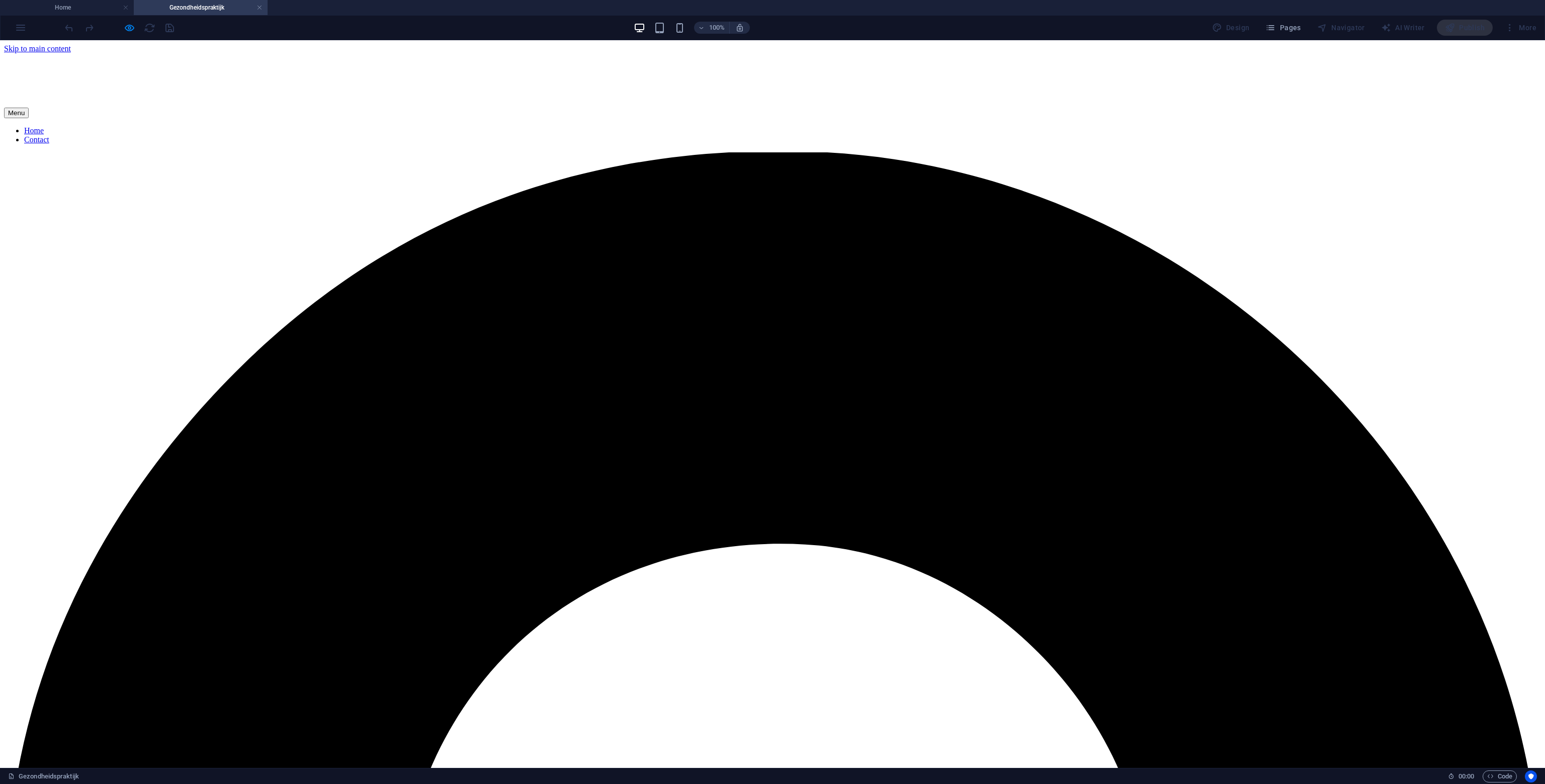
click at [259, 12] on link at bounding box center [260, 8] width 6 height 10
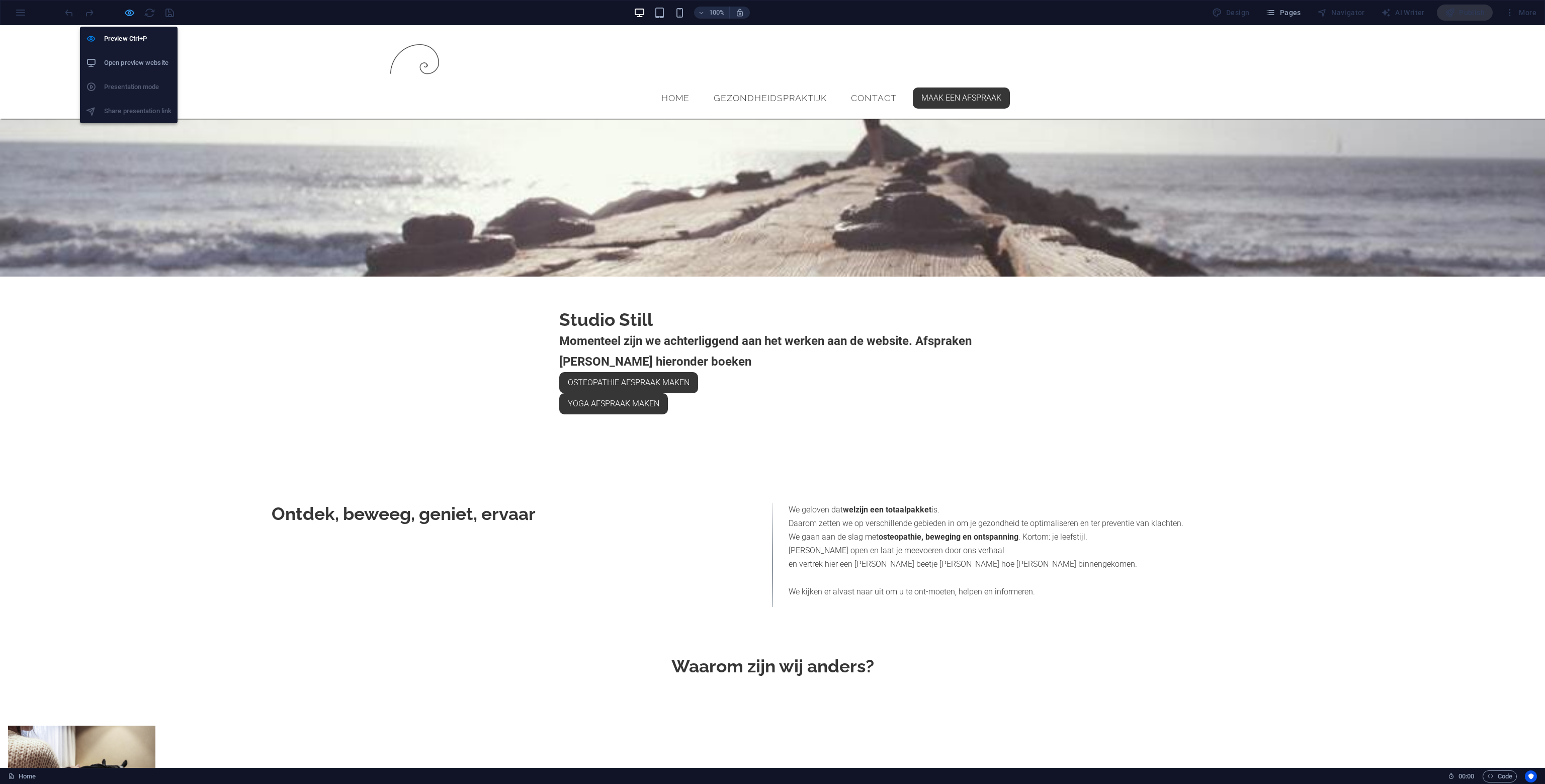
click at [132, 13] on icon "button" at bounding box center [129, 13] width 11 height 11
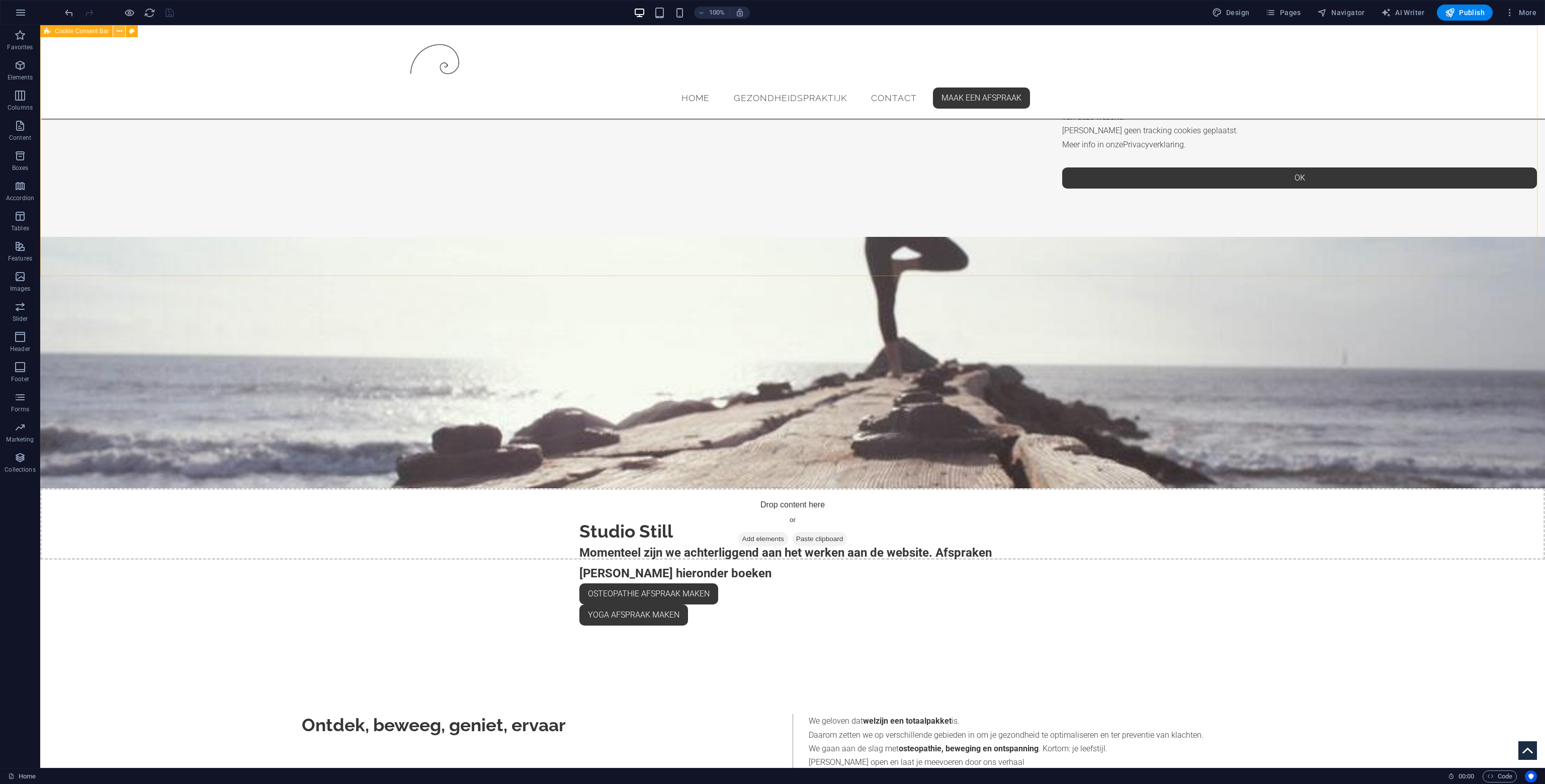
click at [115, 33] on button at bounding box center [119, 30] width 12 height 12
click at [116, 35] on icon at bounding box center [119, 31] width 6 height 10
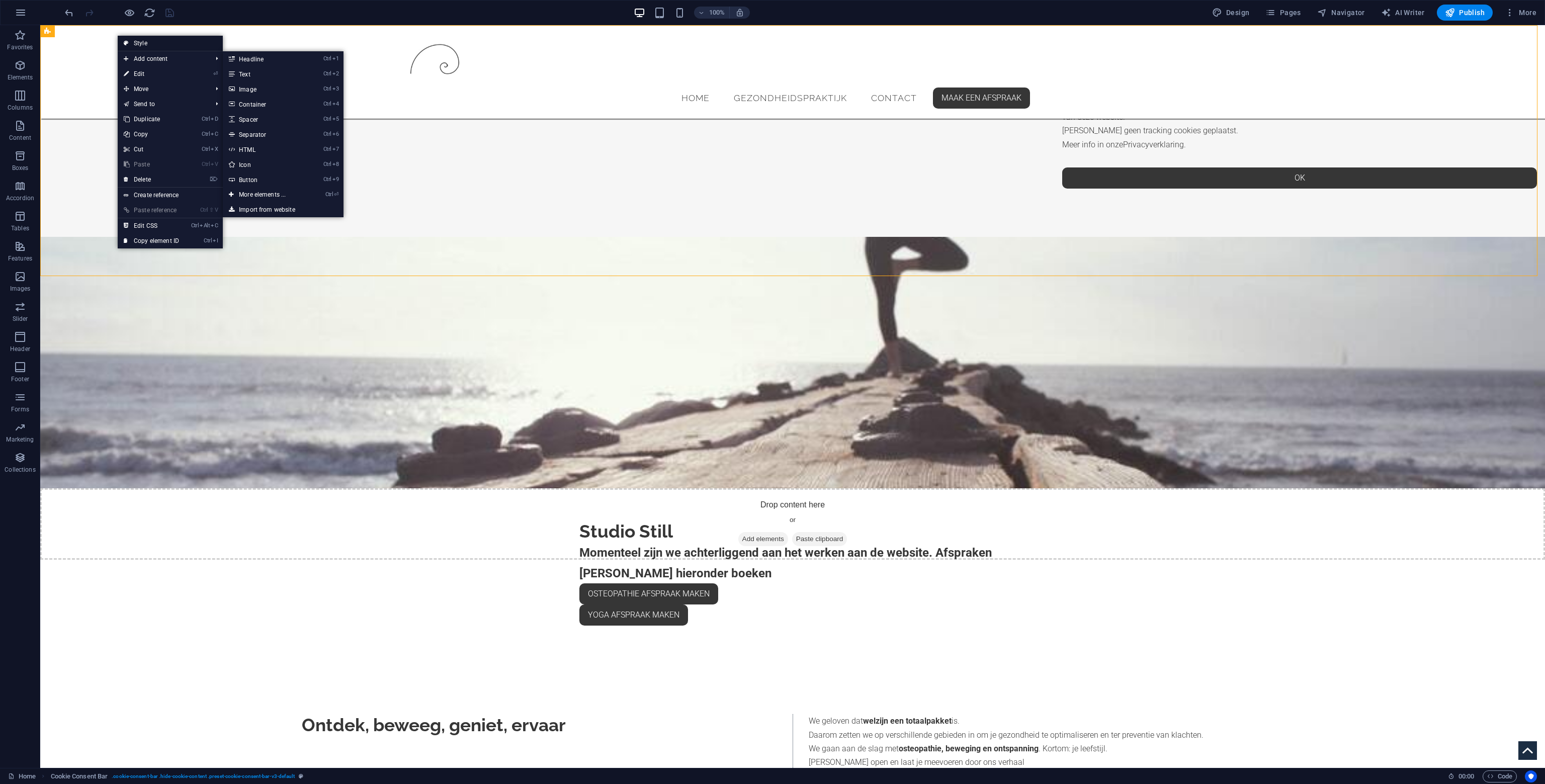
click at [179, 43] on link "Style" at bounding box center [170, 43] width 105 height 15
select select "rem"
select select "px"
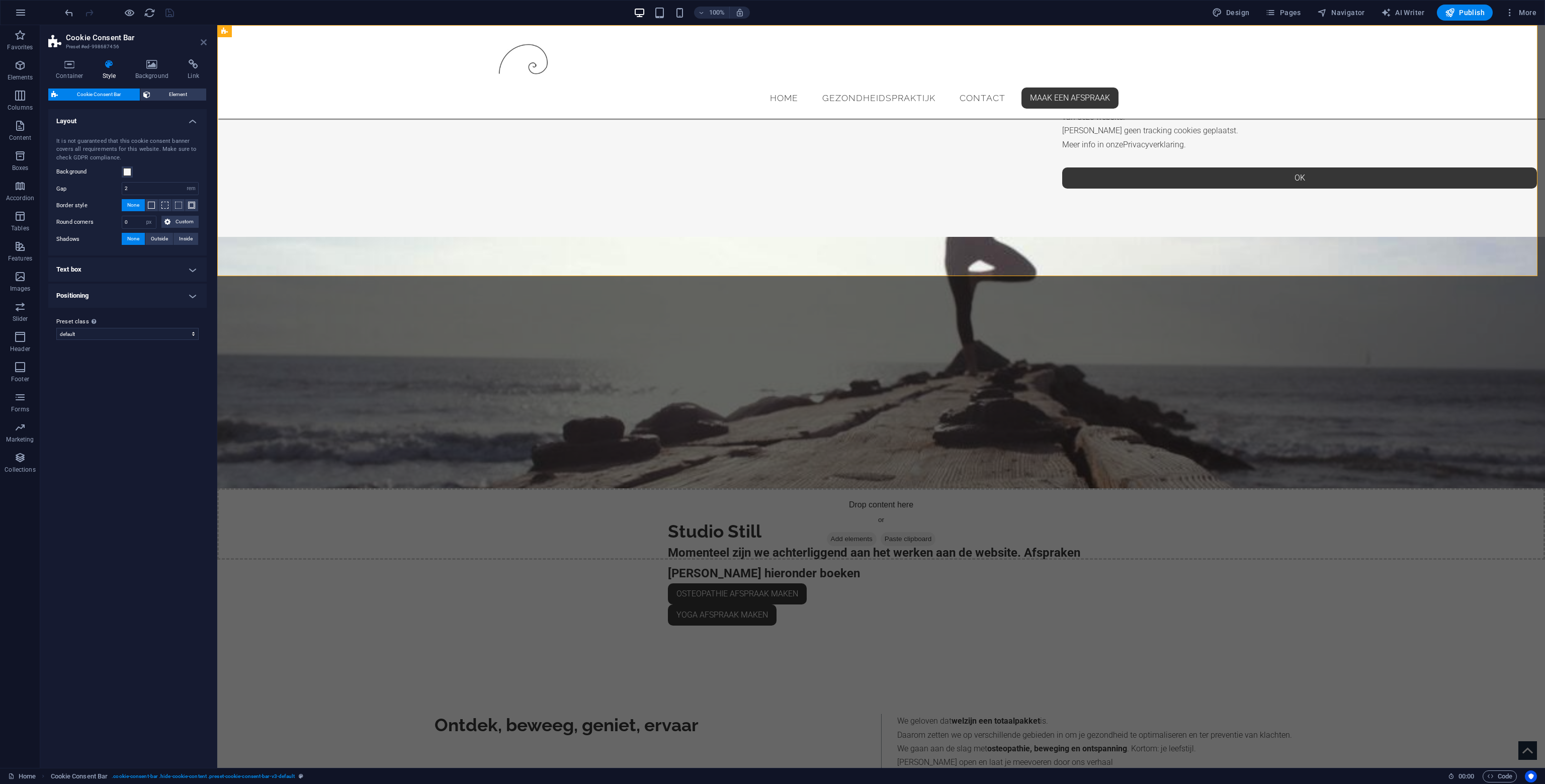
drag, startPoint x: 203, startPoint y: 43, endPoint x: 217, endPoint y: 10, distance: 35.8
click at [203, 43] on icon at bounding box center [204, 43] width 6 height 8
